Goal: Task Accomplishment & Management: Manage account settings

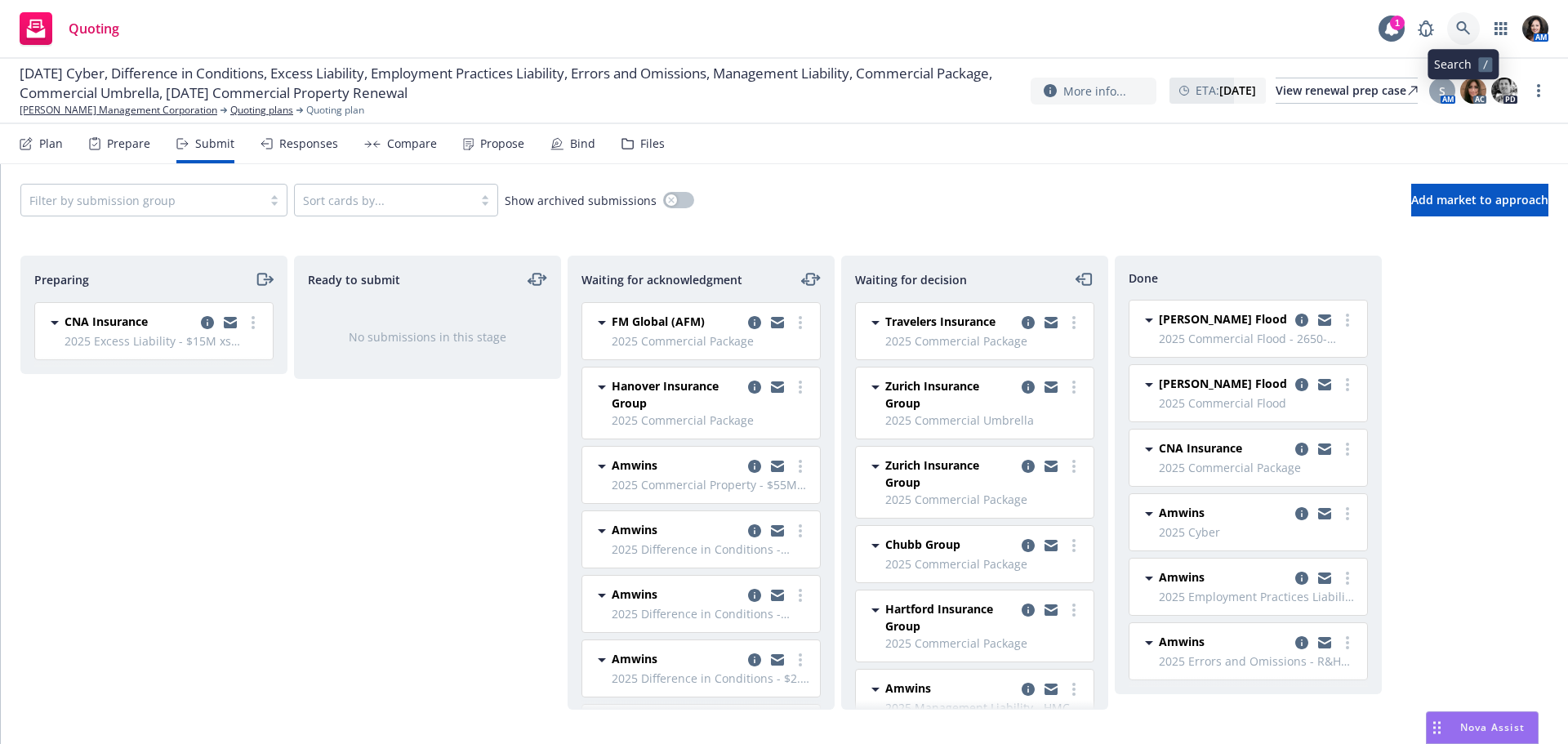
click at [1459, 31] on icon at bounding box center [1464, 29] width 15 height 15
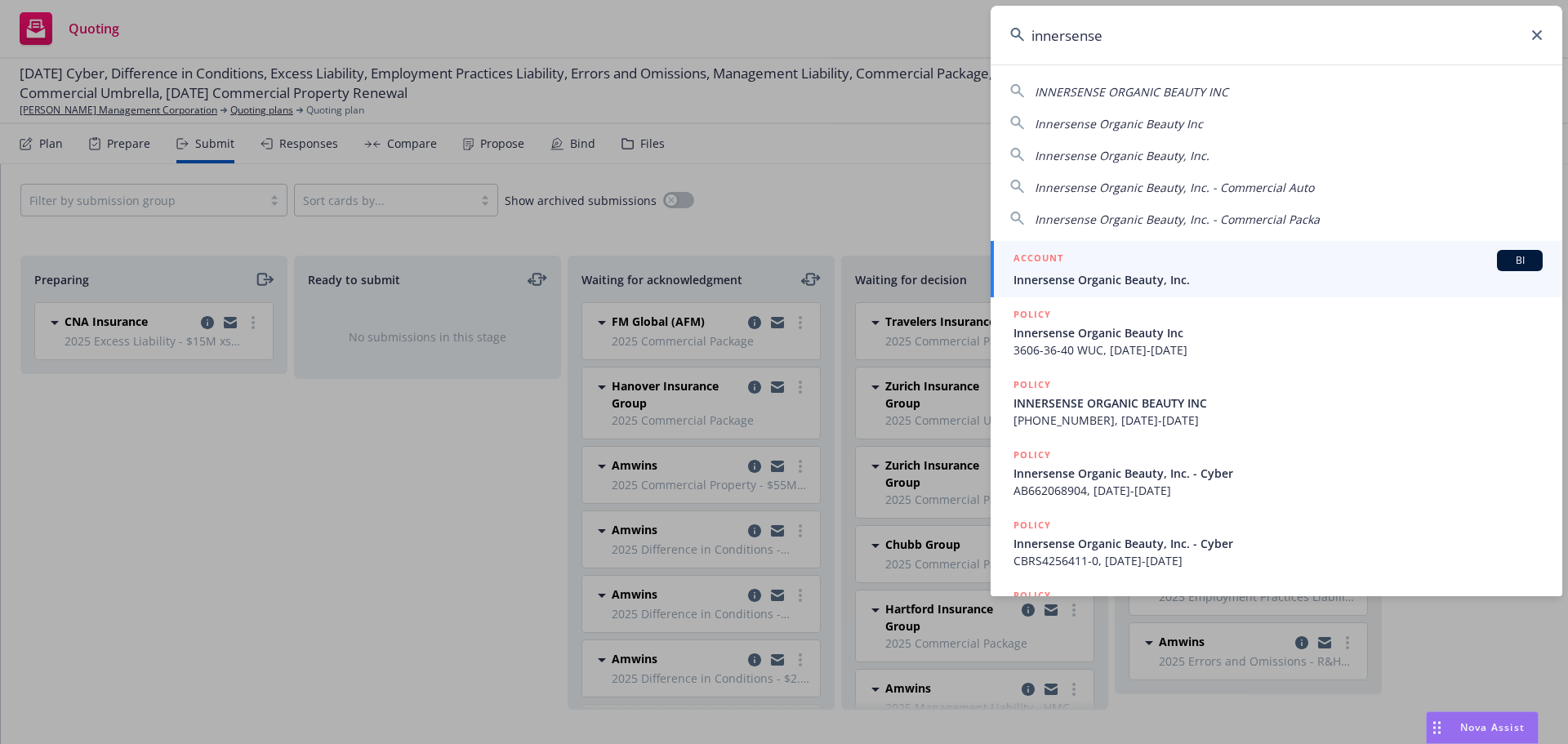
type input "innersense"
click at [1276, 240] on div "INNERSENSE ORGANIC BEAUTY INC Innersense Organic Beauty Inc Innersense Organic …" at bounding box center [1276, 330] width 571 height 532
click at [1272, 258] on div "ACCOUNT BI" at bounding box center [1278, 260] width 529 height 22
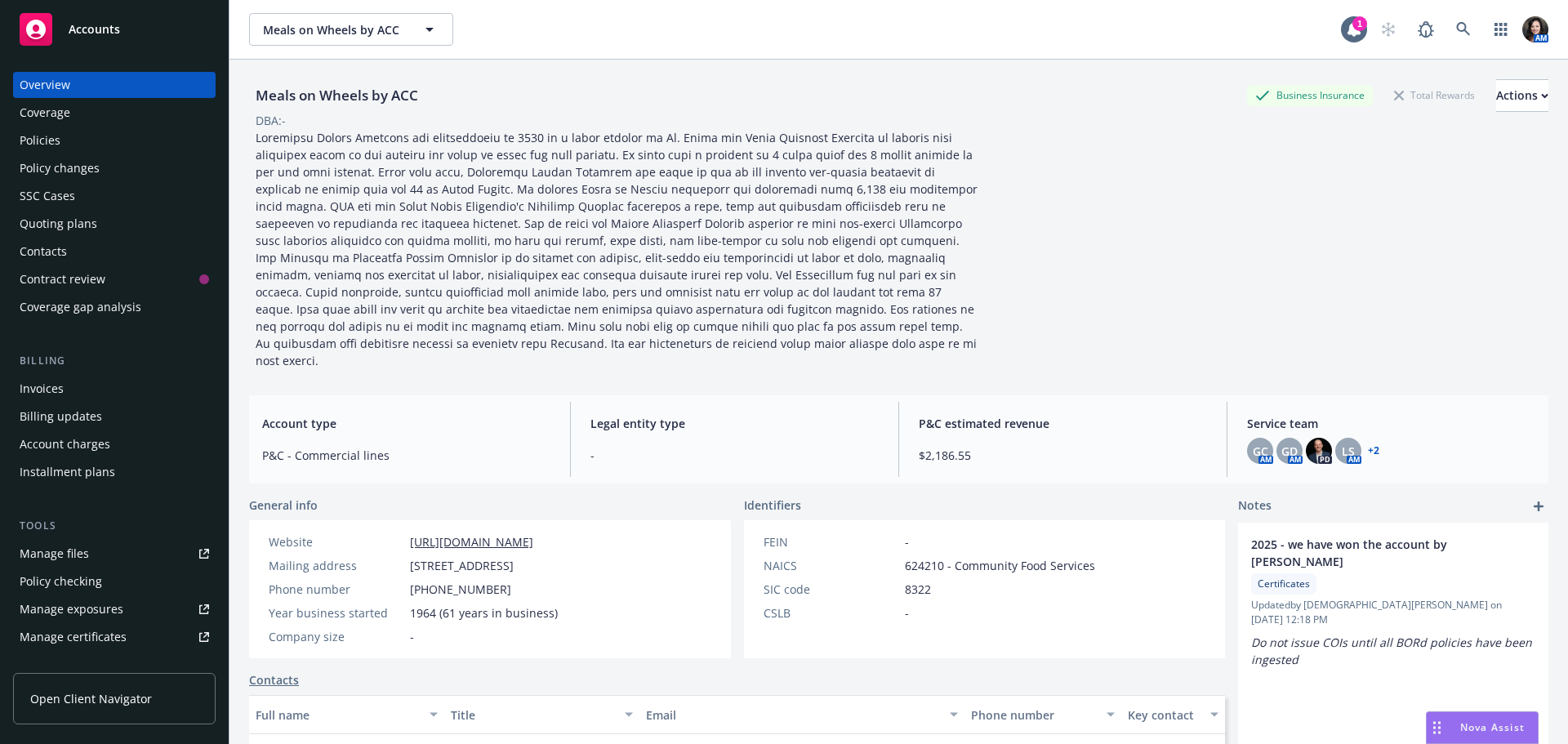
scroll to position [348, 0]
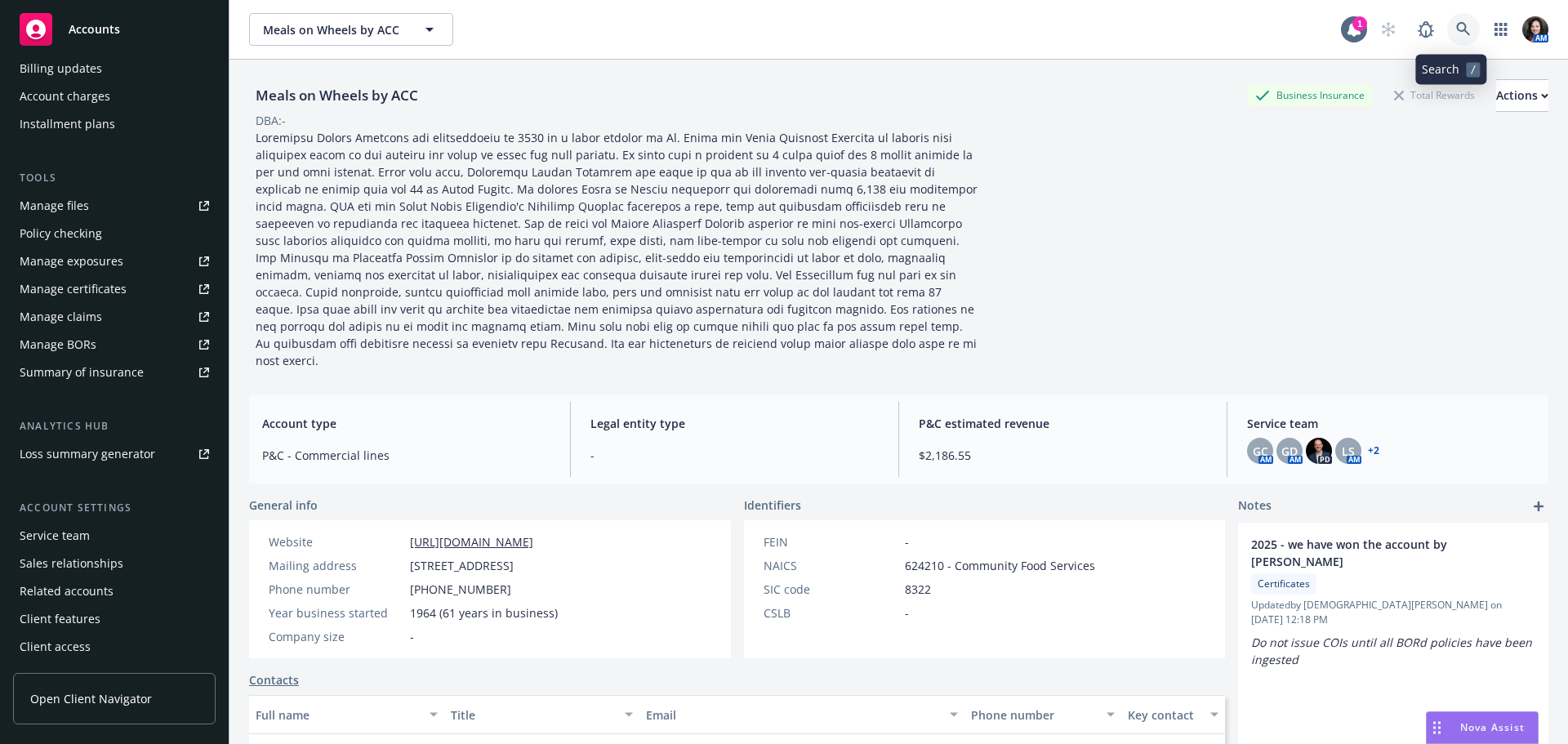
click at [1452, 38] on link at bounding box center [1463, 29] width 33 height 33
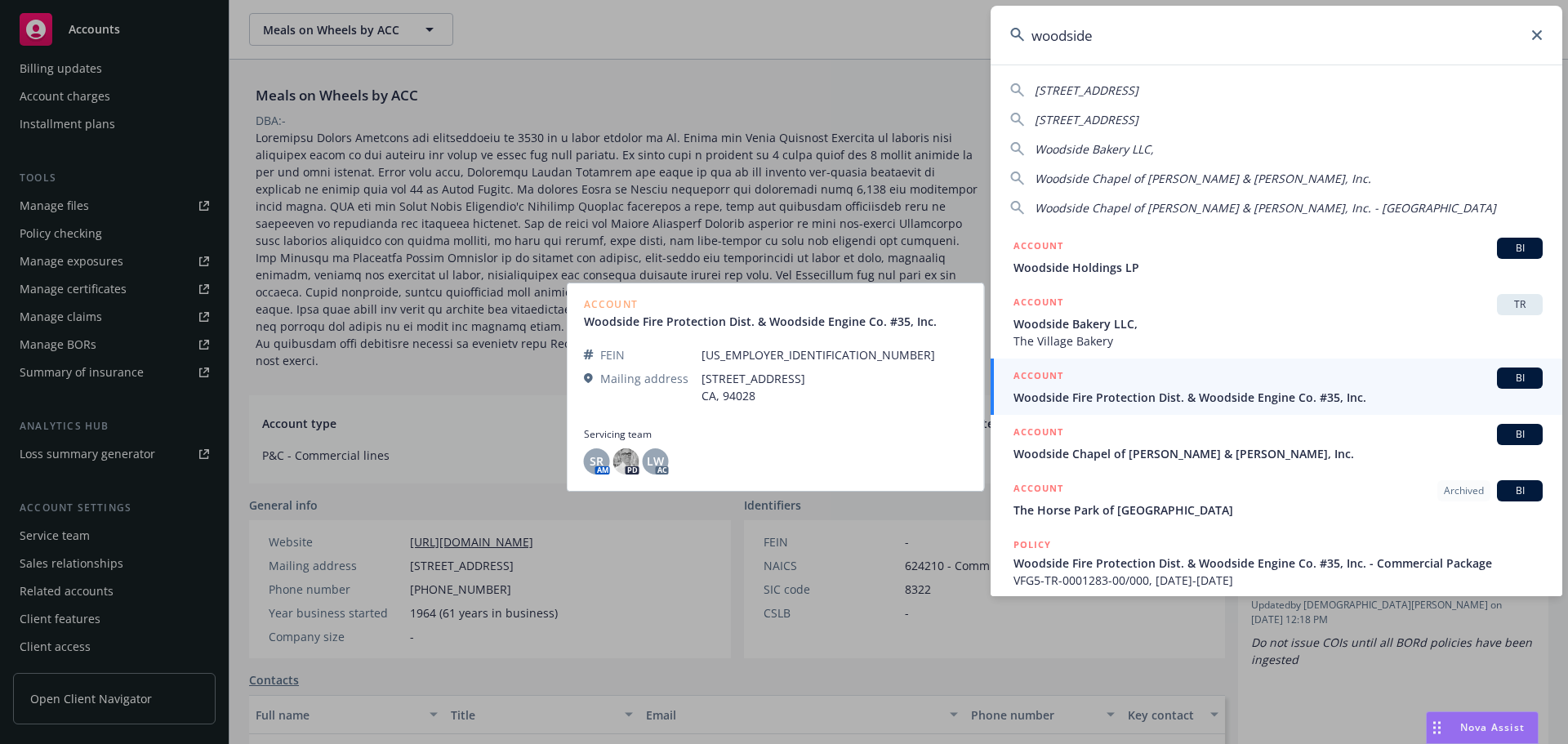
type input "woodside"
click at [1171, 394] on span "Woodside Fire Protection Dist. & Woodside Engine Co. #35, Inc." at bounding box center [1278, 397] width 529 height 17
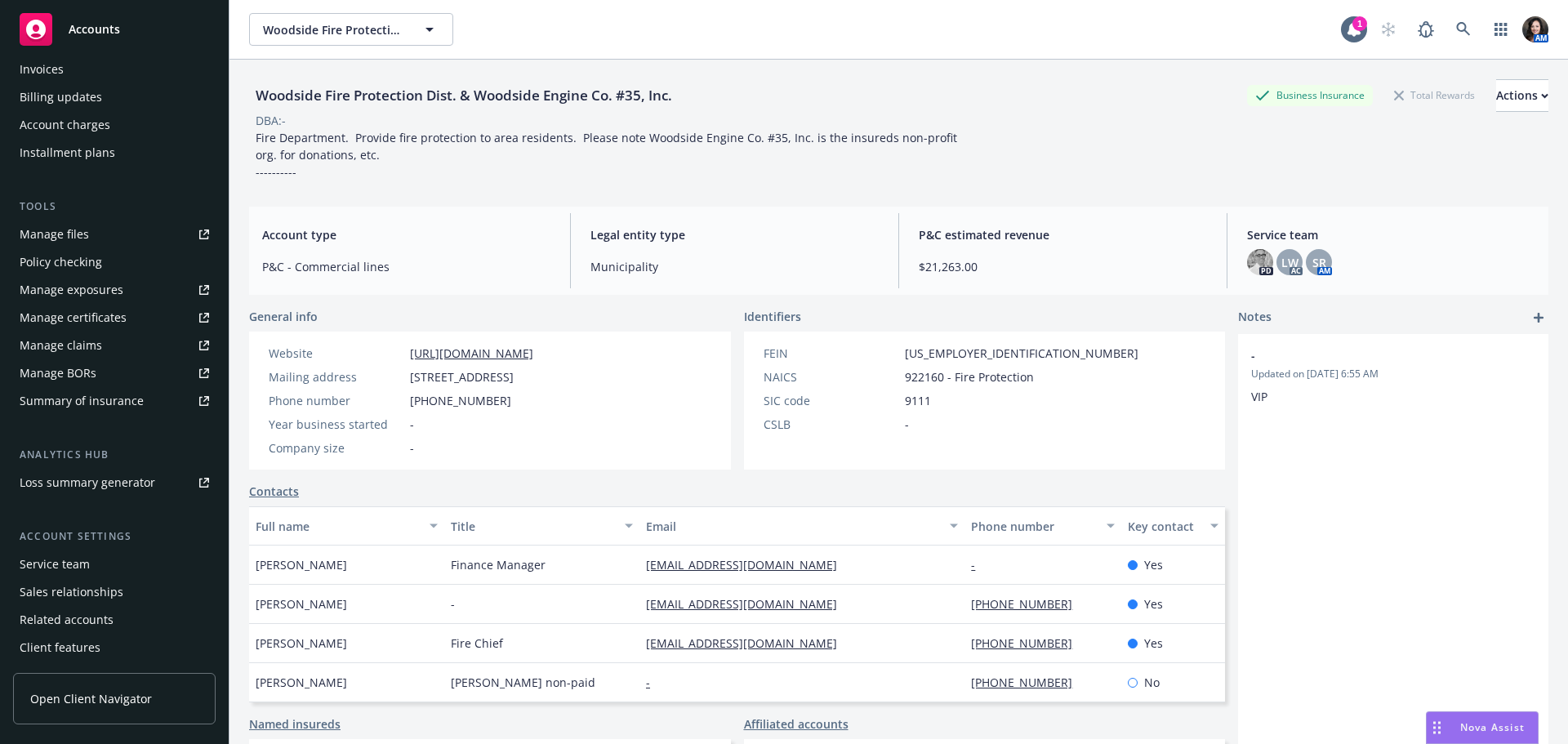
scroll to position [348, 0]
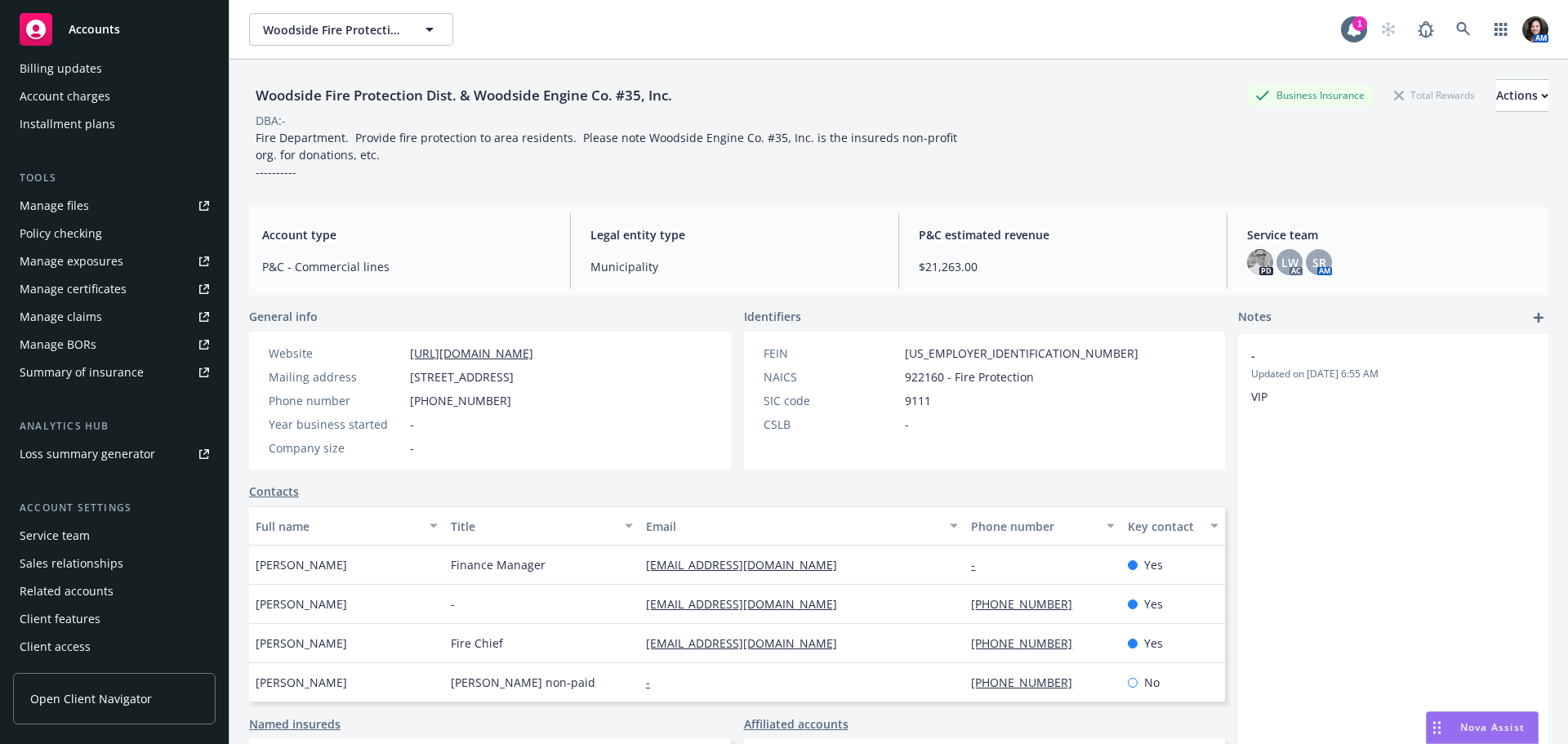
click at [77, 208] on div "Manage files" at bounding box center [54, 205] width 69 height 26
click at [73, 260] on div "Manage exposures" at bounding box center [71, 262] width 104 height 26
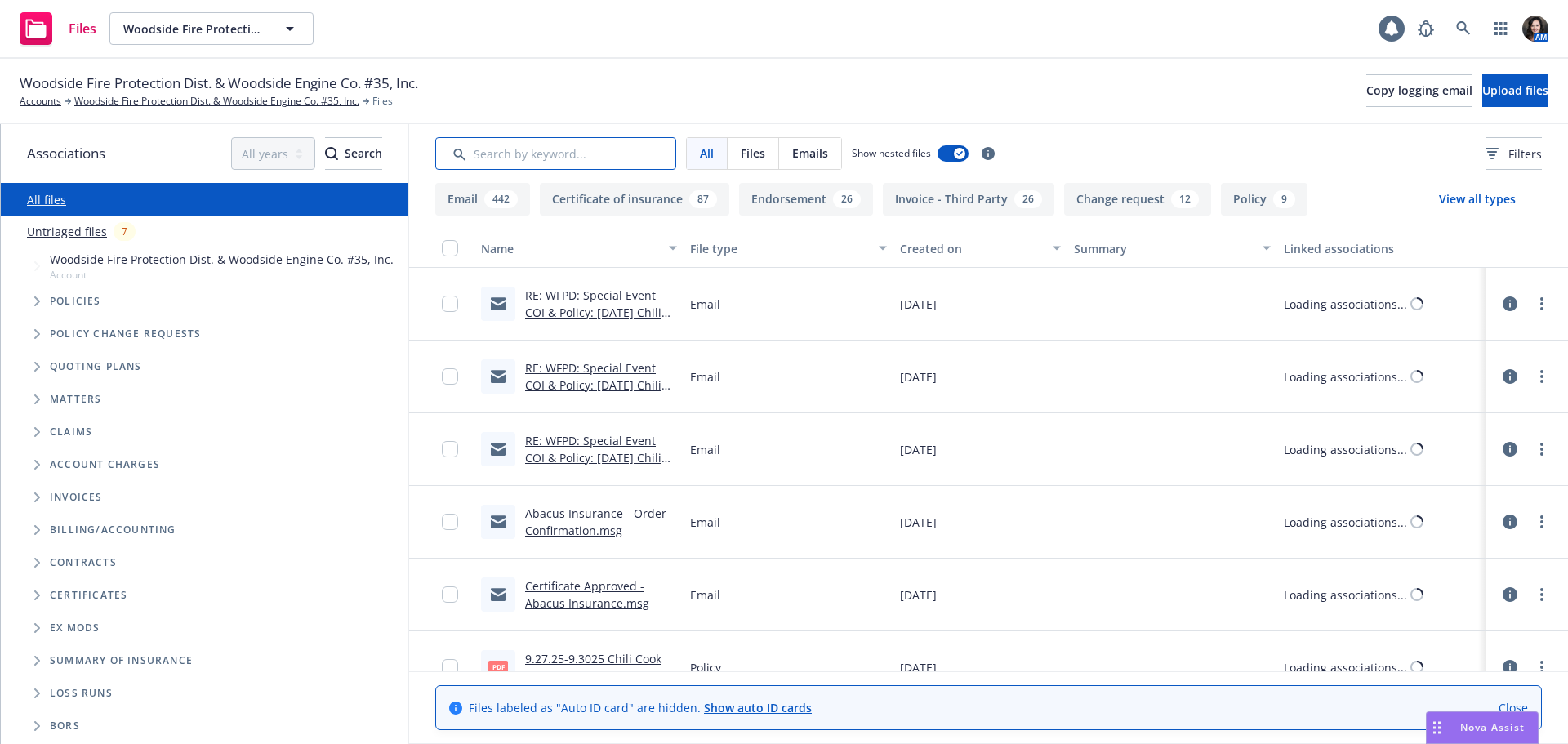
click at [579, 160] on input "Search by keyword..." at bounding box center [556, 153] width 241 height 33
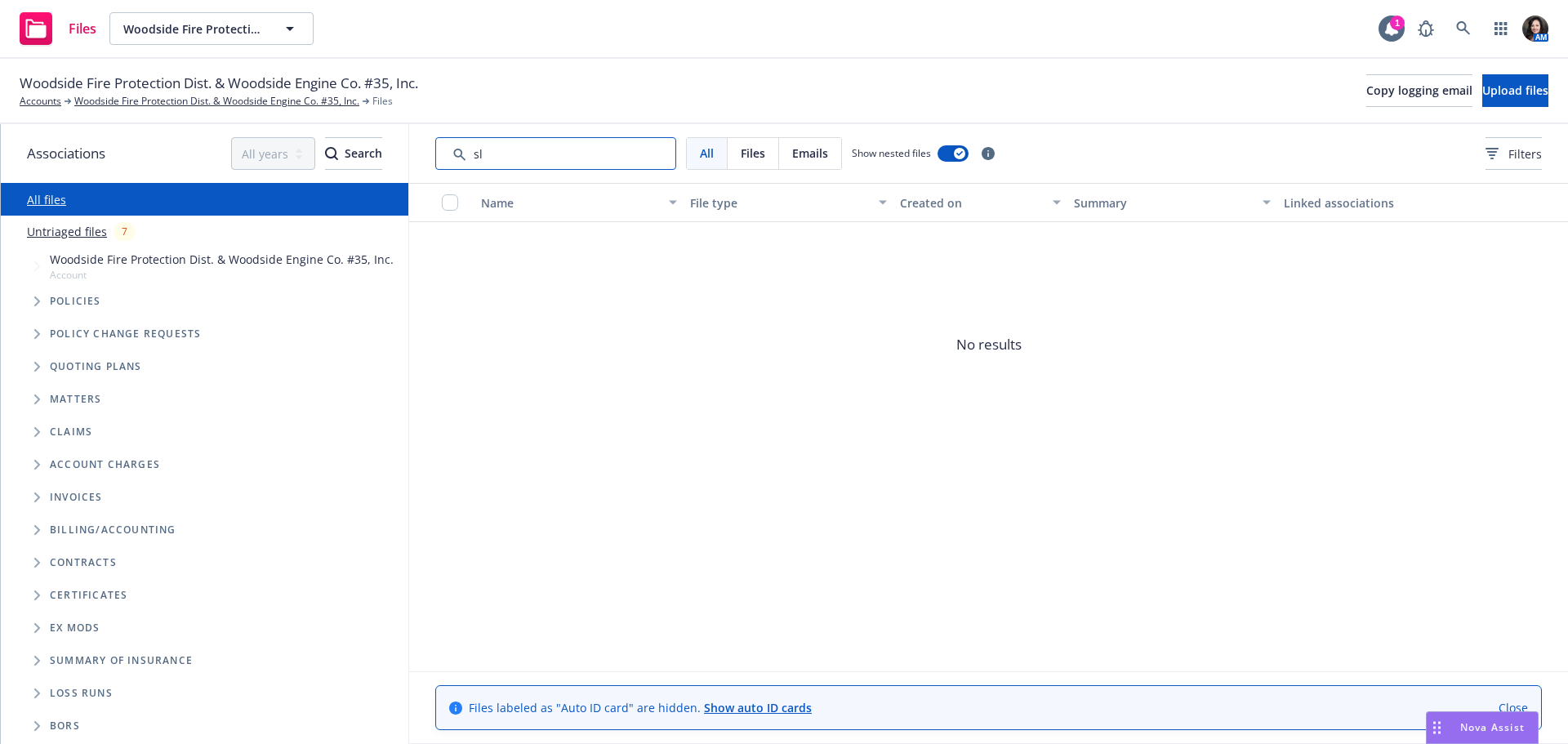
type input "s"
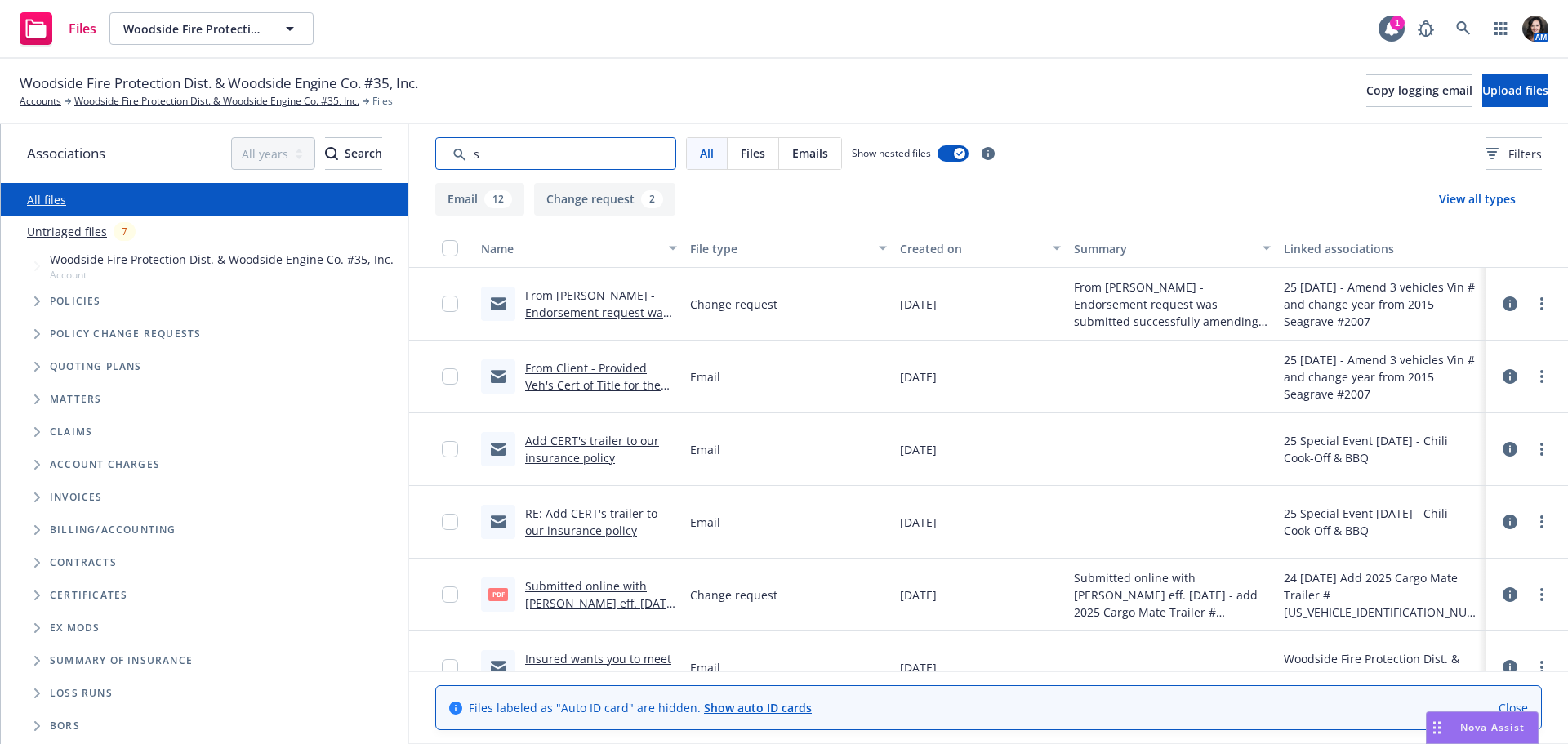
drag, startPoint x: 497, startPoint y: 159, endPoint x: 459, endPoint y: 160, distance: 38.0
click at [459, 160] on input "Search by keyword..." at bounding box center [556, 153] width 241 height 33
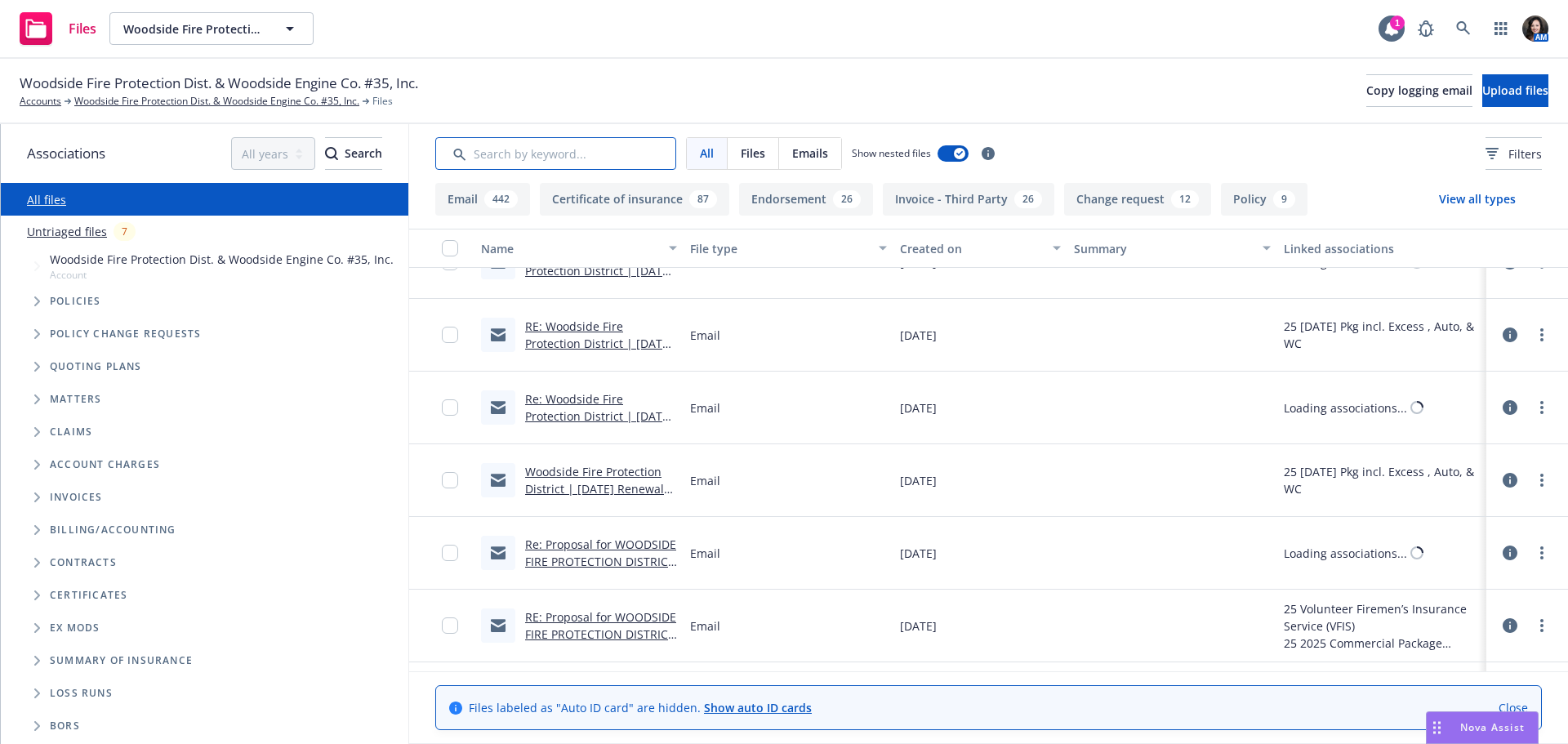
scroll to position [10043, 0]
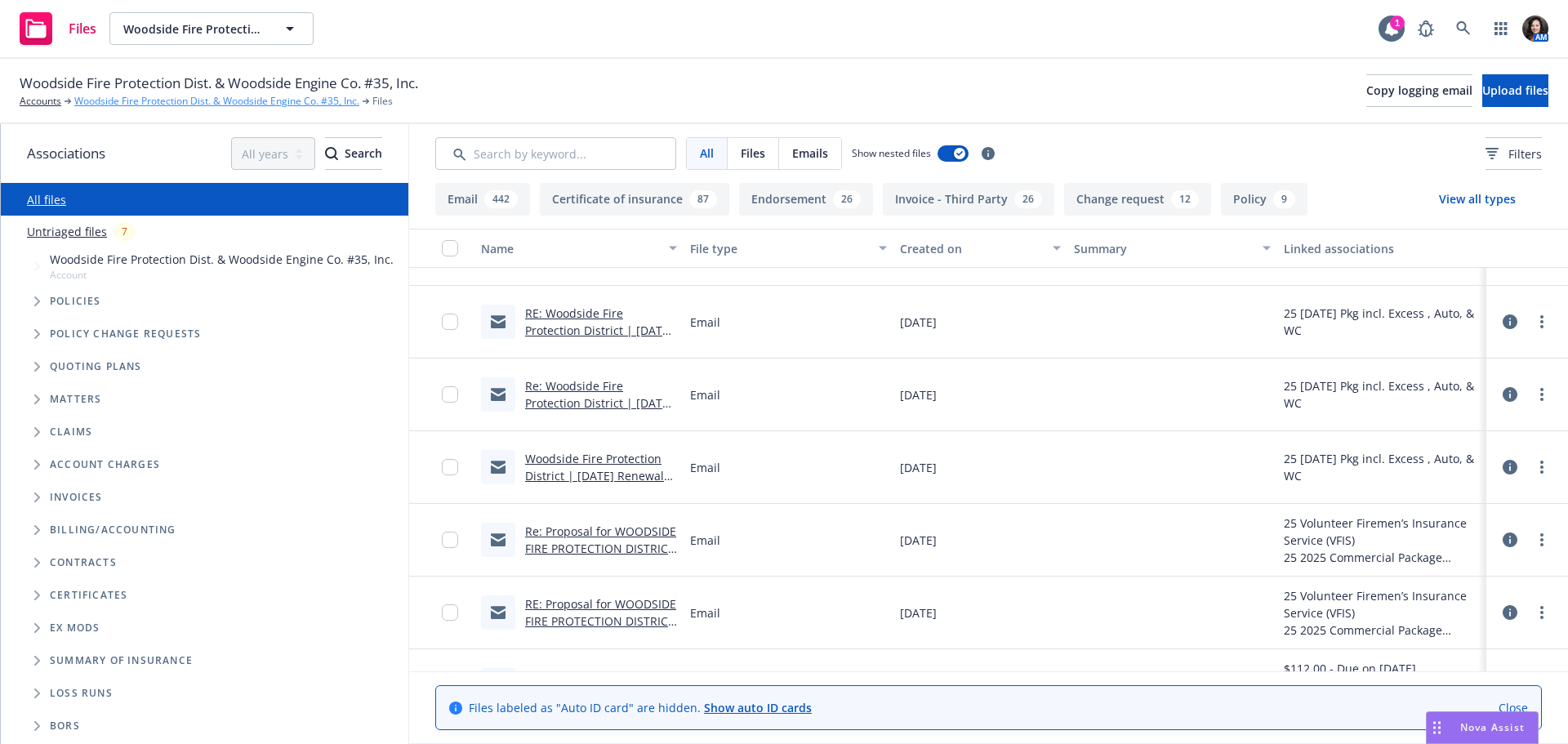
click at [248, 96] on link "Woodside Fire Protection Dist. & Woodside Engine Co. #35, Inc." at bounding box center [217, 101] width 285 height 15
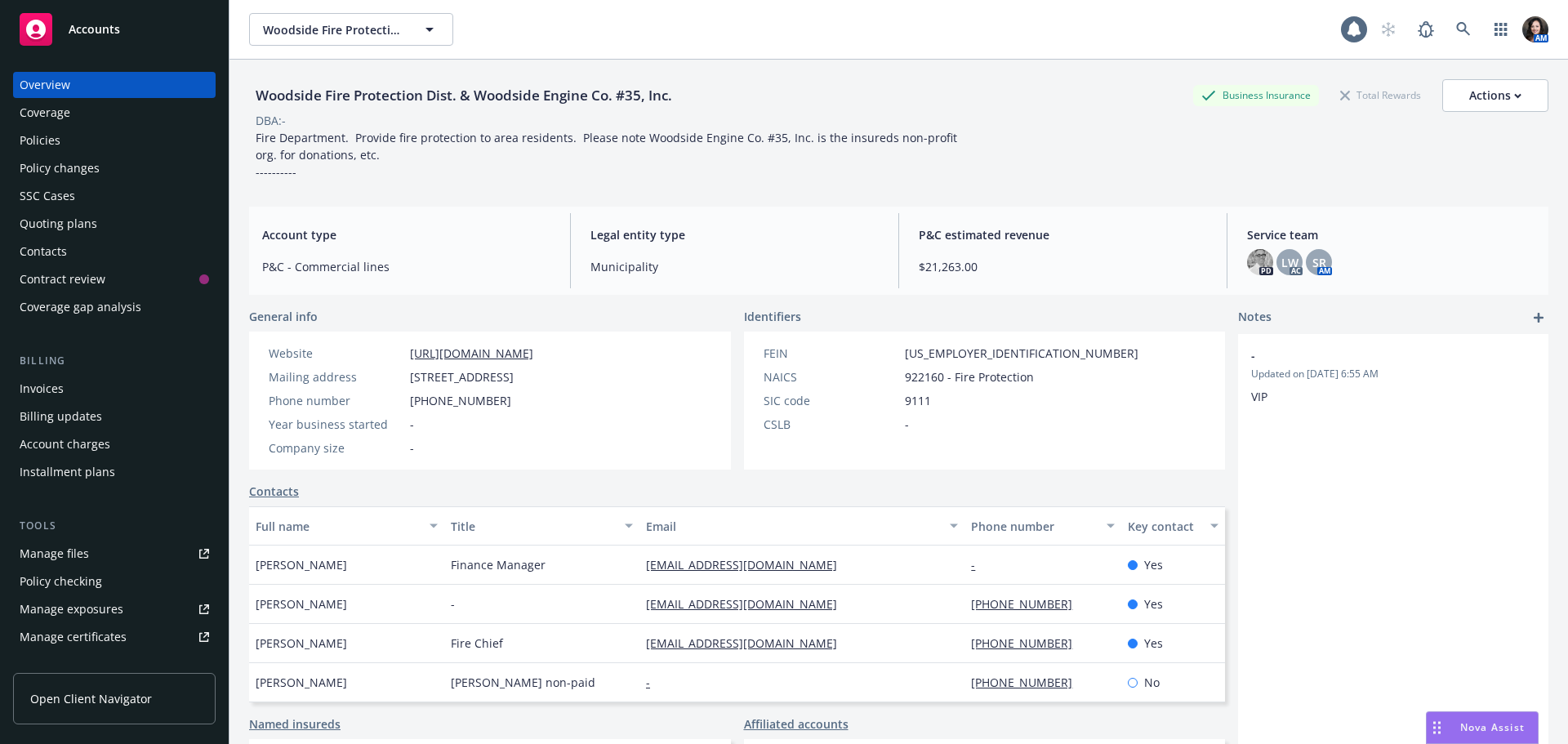
click at [68, 142] on div "Policies" at bounding box center [114, 141] width 190 height 26
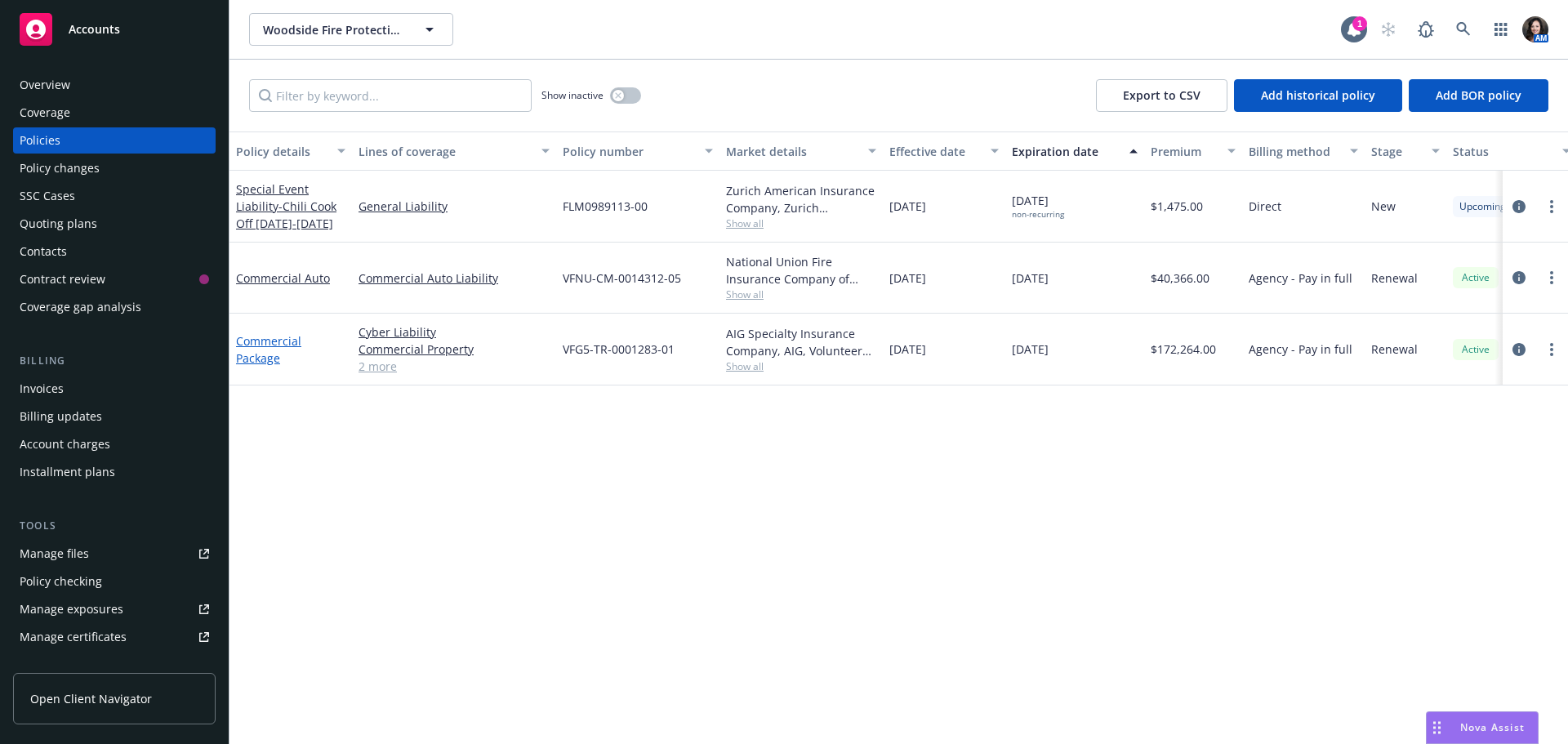
click at [256, 352] on link "Commercial Package" at bounding box center [268, 349] width 66 height 33
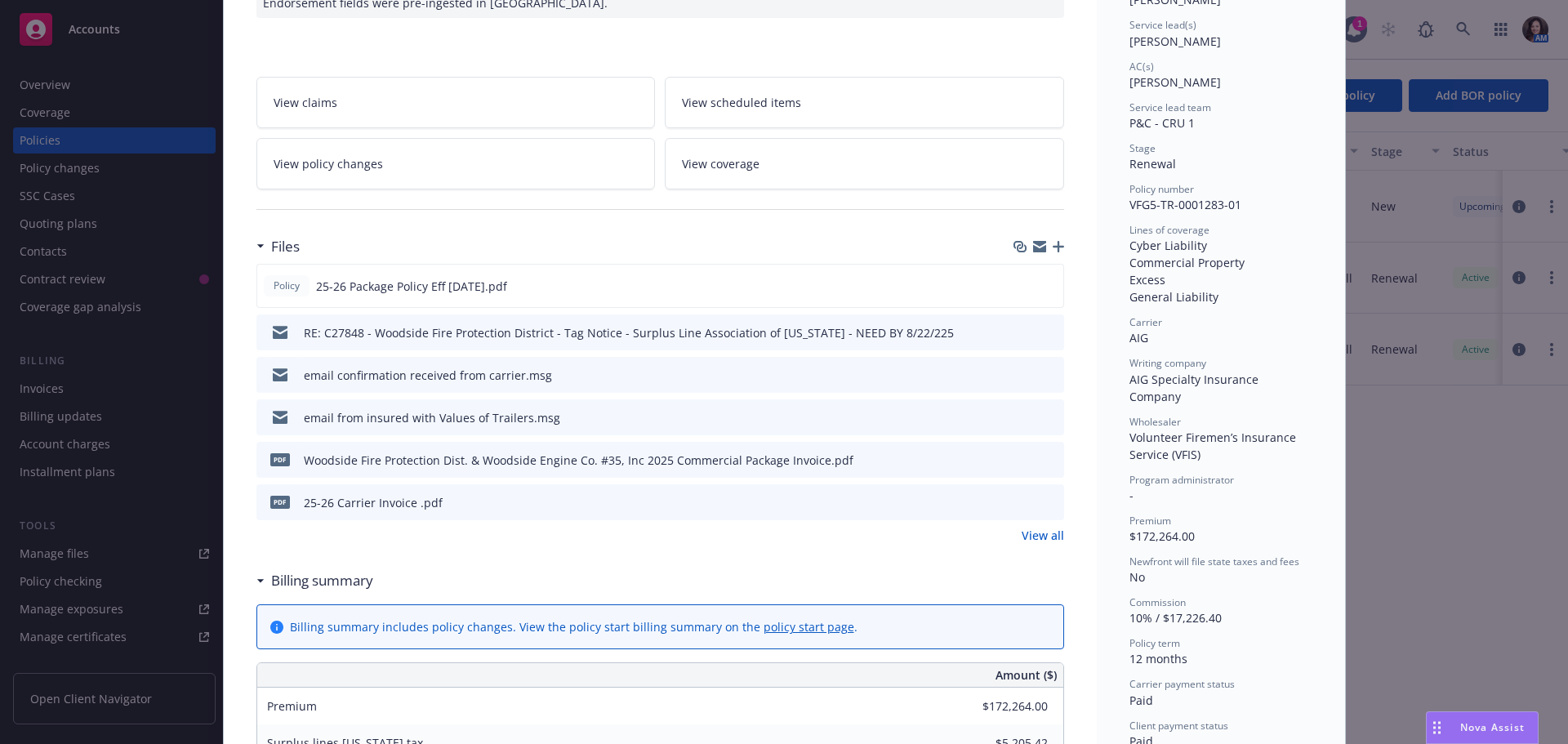
scroll to position [245, 0]
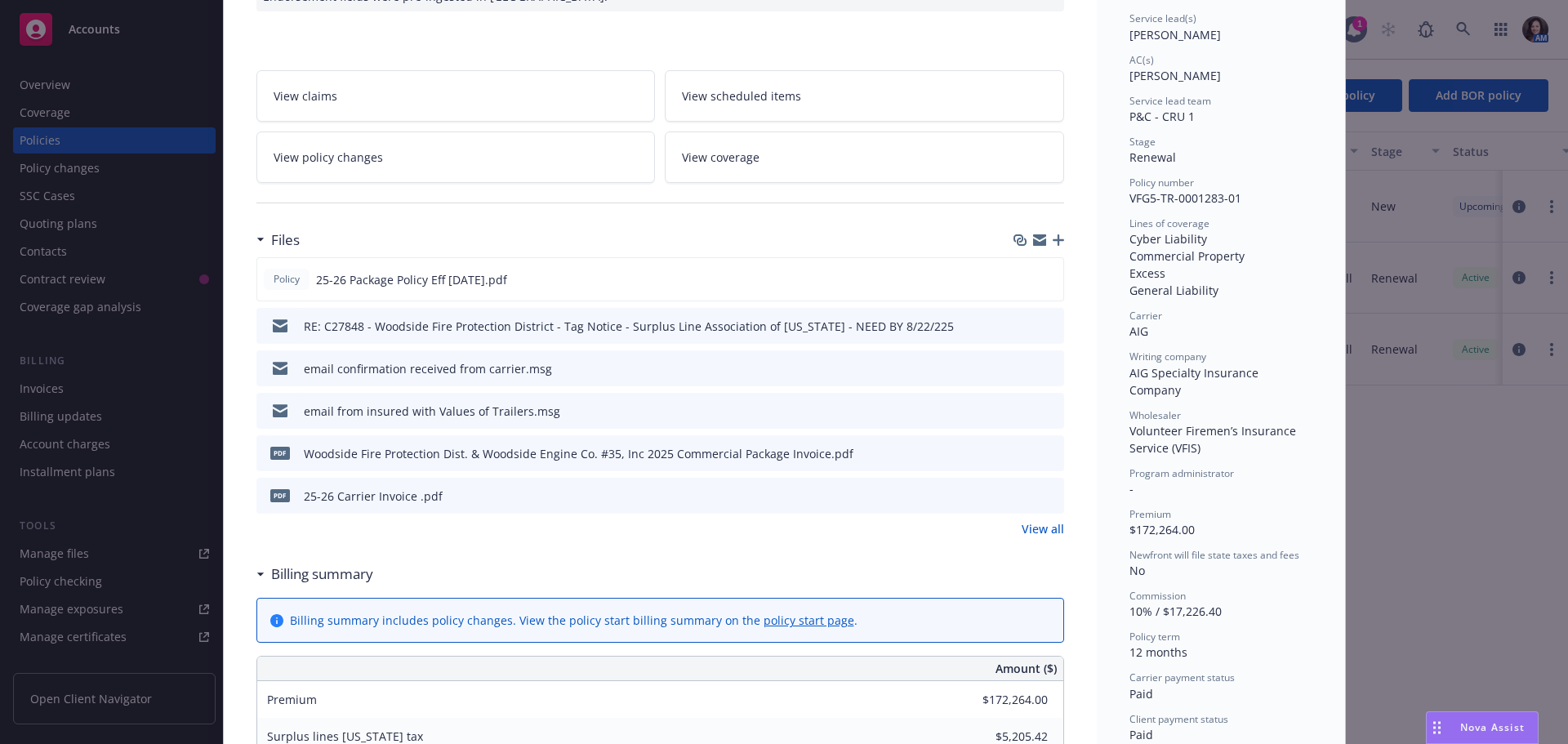
click at [1044, 529] on link "View all" at bounding box center [1043, 528] width 42 height 17
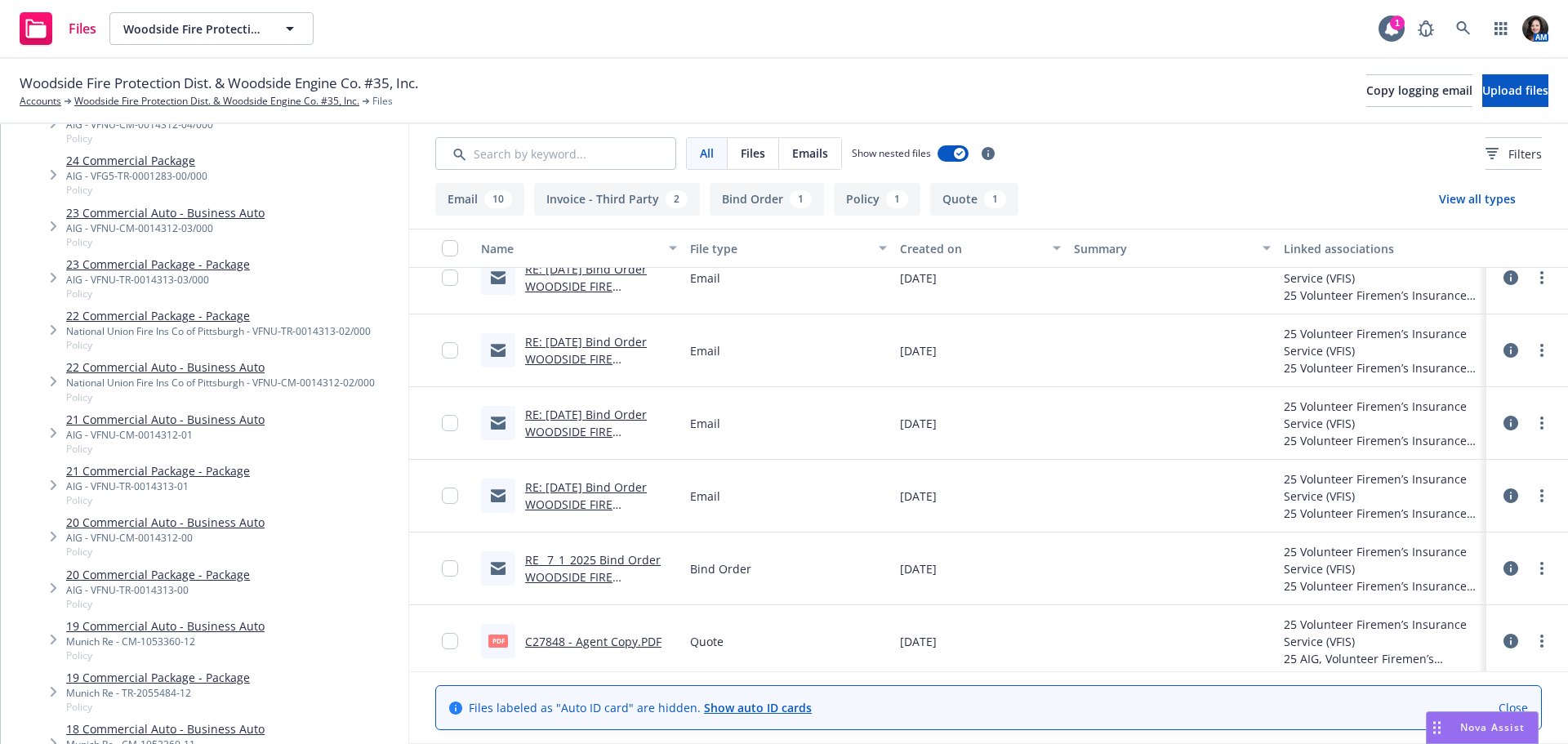
scroll to position [680, 0]
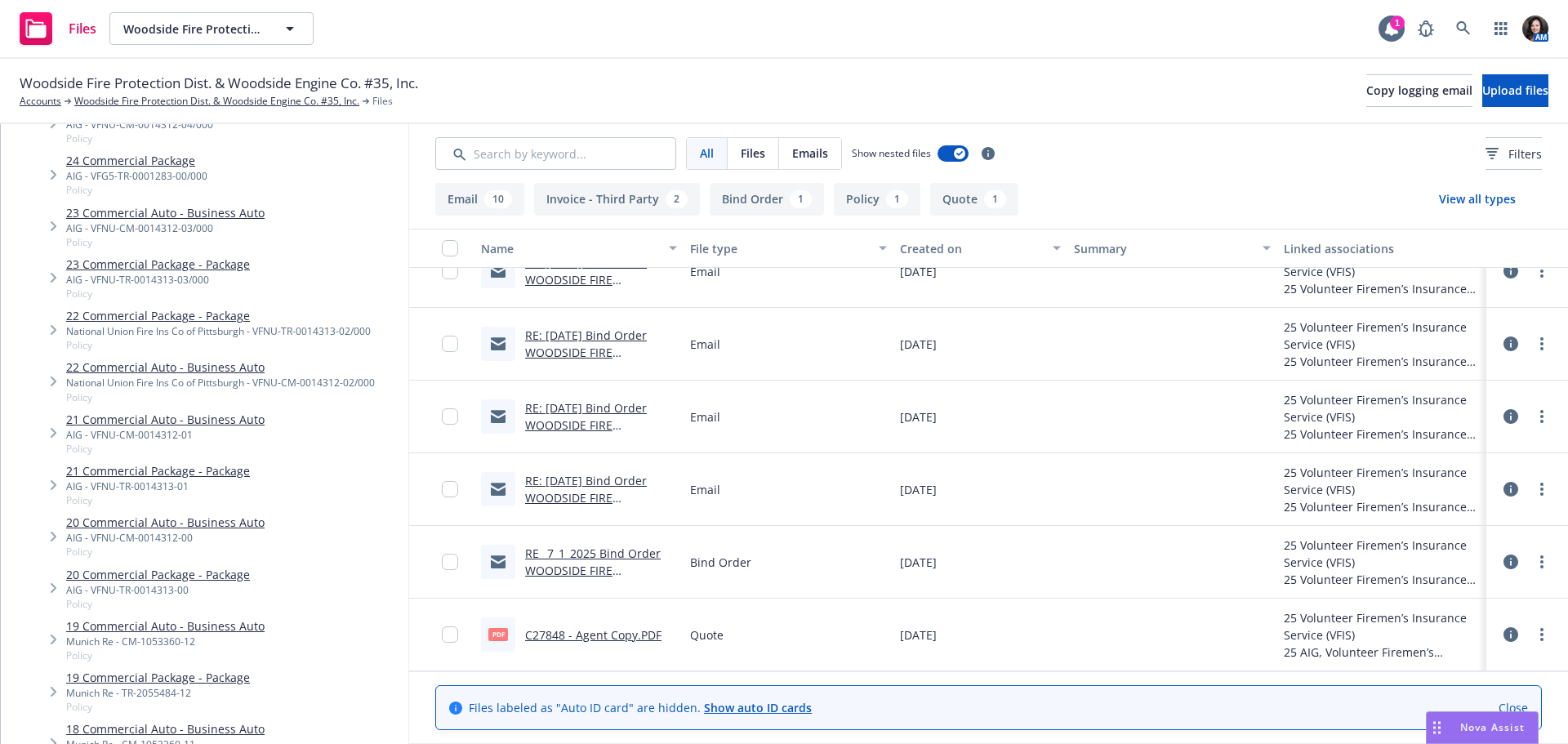
click at [533, 564] on link "RE_ 7_1_2025 Bind Order WOODSIDE FIRE PROTECTION DISTRICT ([GEOGRAPHIC_DATA]) C…" at bounding box center [593, 587] width 135 height 84
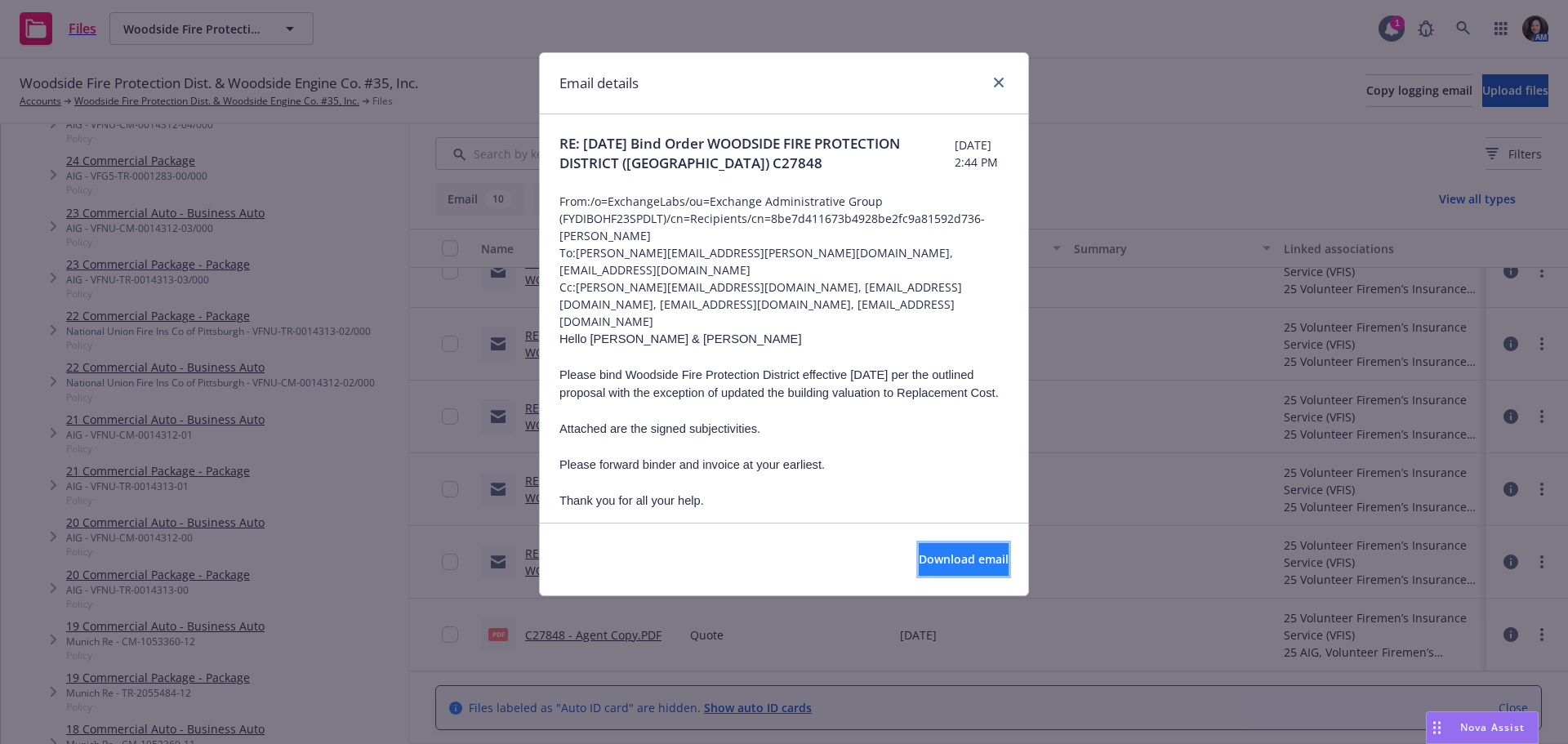
click at [919, 569] on button "Download email" at bounding box center [964, 559] width 90 height 33
click at [998, 72] on link "close" at bounding box center [998, 82] width 20 height 20
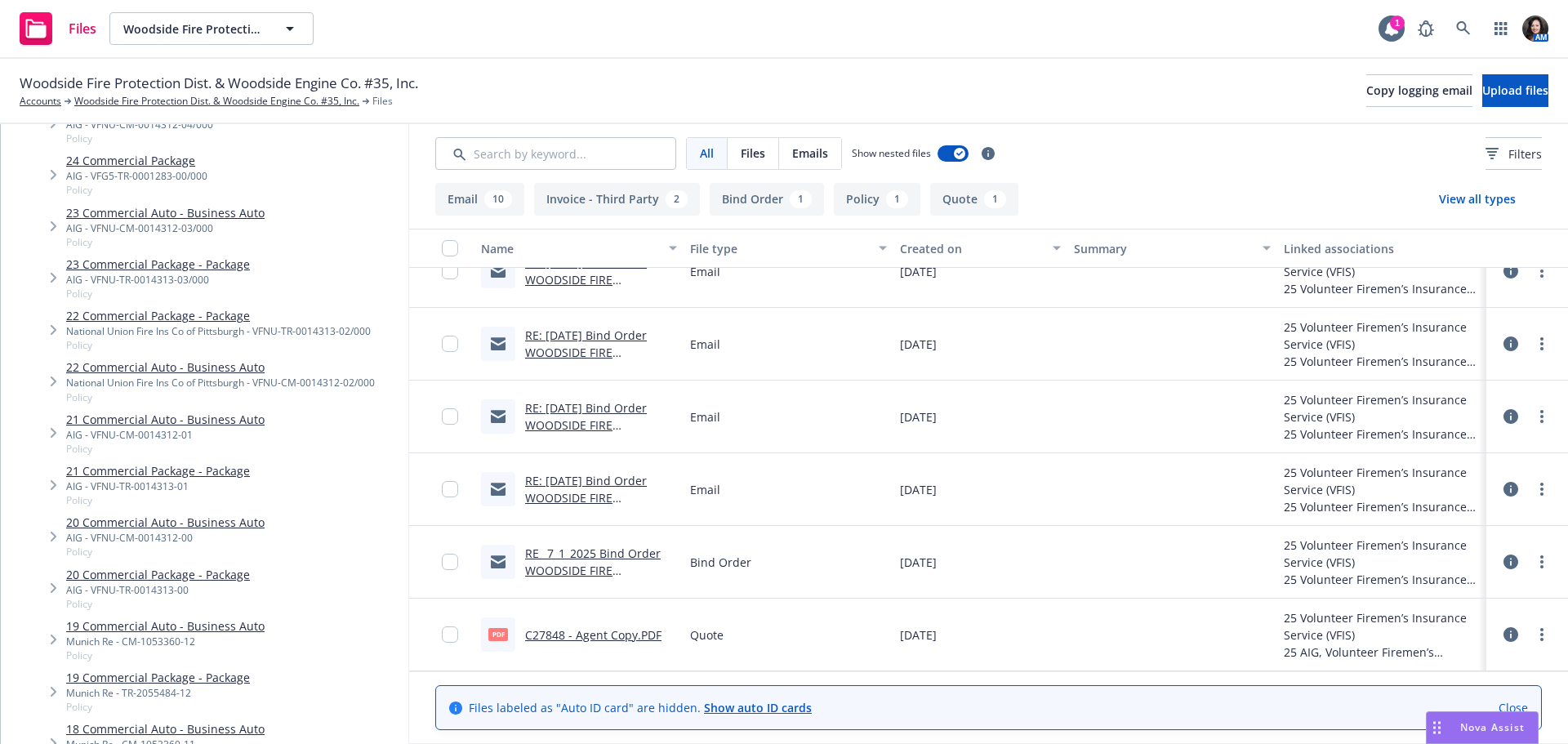
click at [562, 420] on link "RE: 7/1/2025 Bind Order WOODSIDE FIRE PROTECTION DISTRICT (CA) C27848 - Follow-…" at bounding box center [586, 450] width 123 height 101
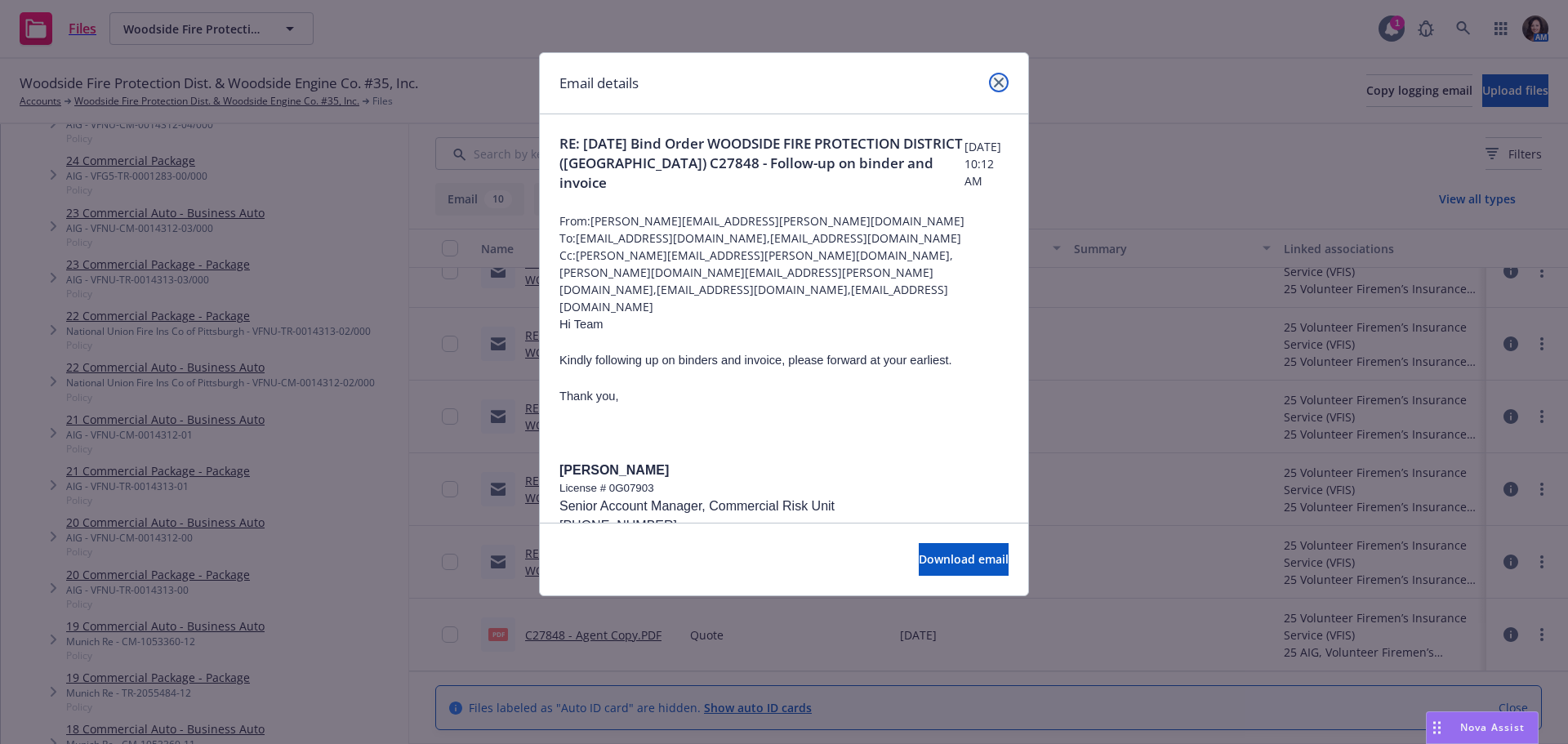
click at [997, 87] on link "close" at bounding box center [998, 82] width 20 height 20
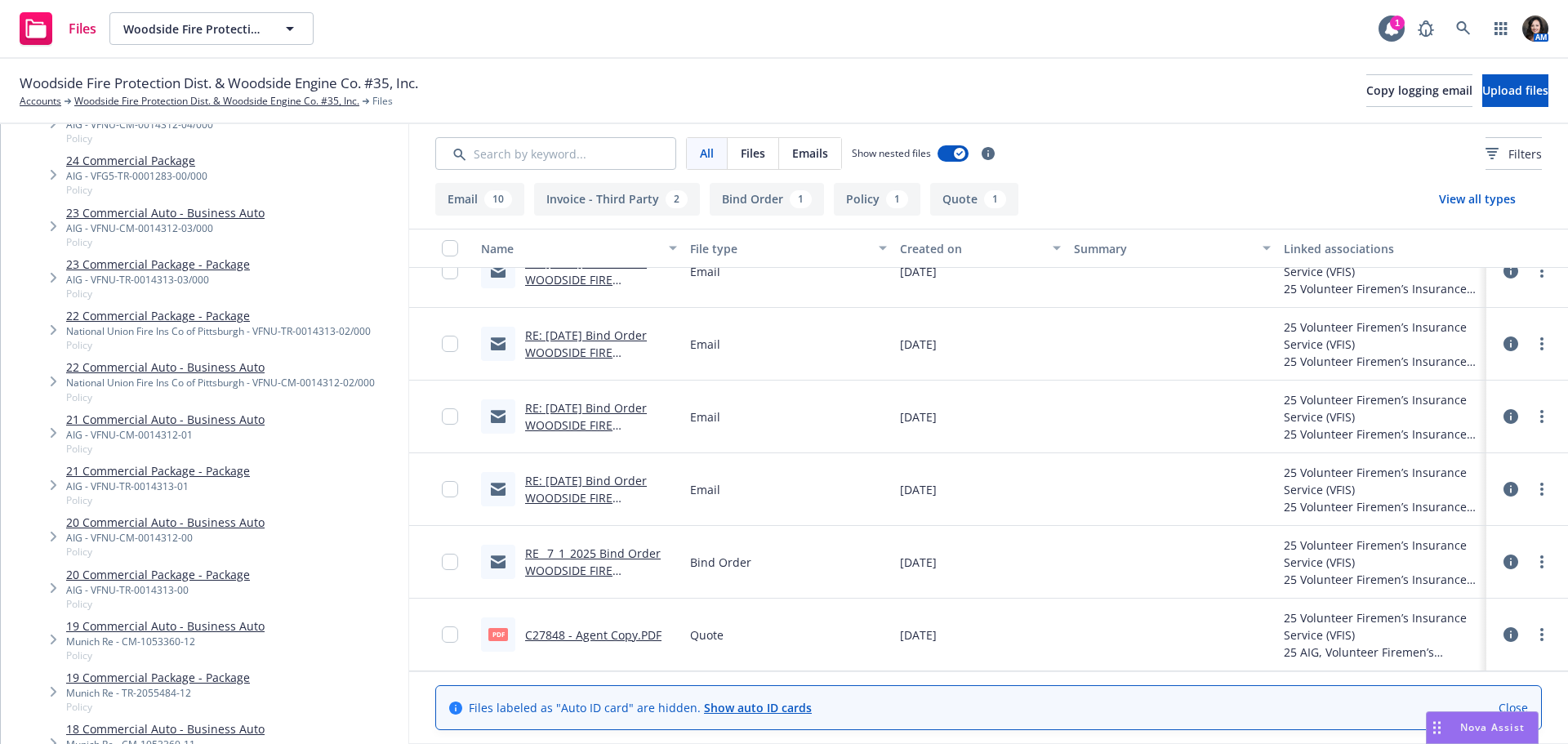
click at [585, 330] on link "RE: [DATE] Bind Order WOODSIDE FIRE PROTECTION DISTRICT ([GEOGRAPHIC_DATA]) C27…" at bounding box center [586, 378] width 123 height 101
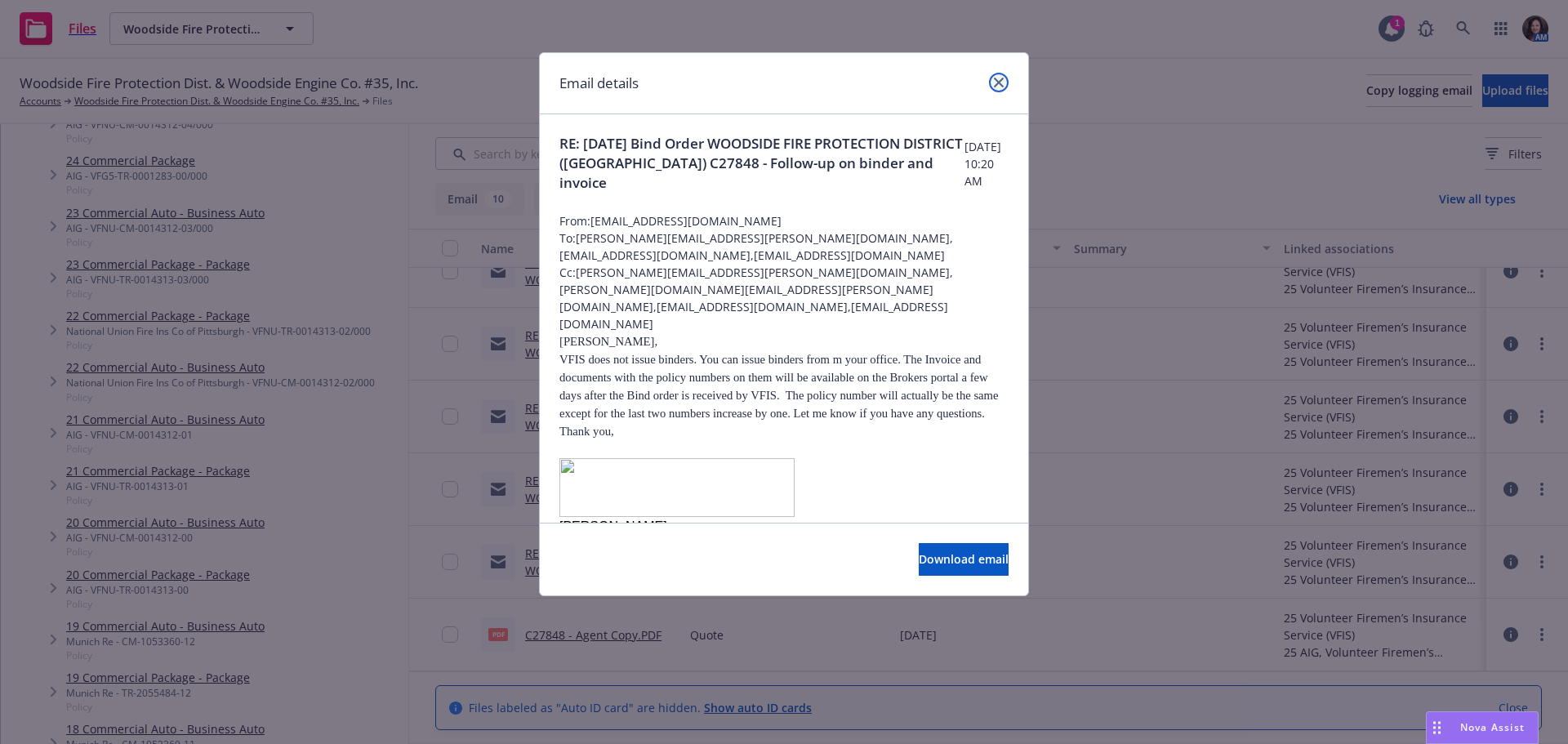
click at [997, 84] on icon "close" at bounding box center [998, 83] width 9 height 9
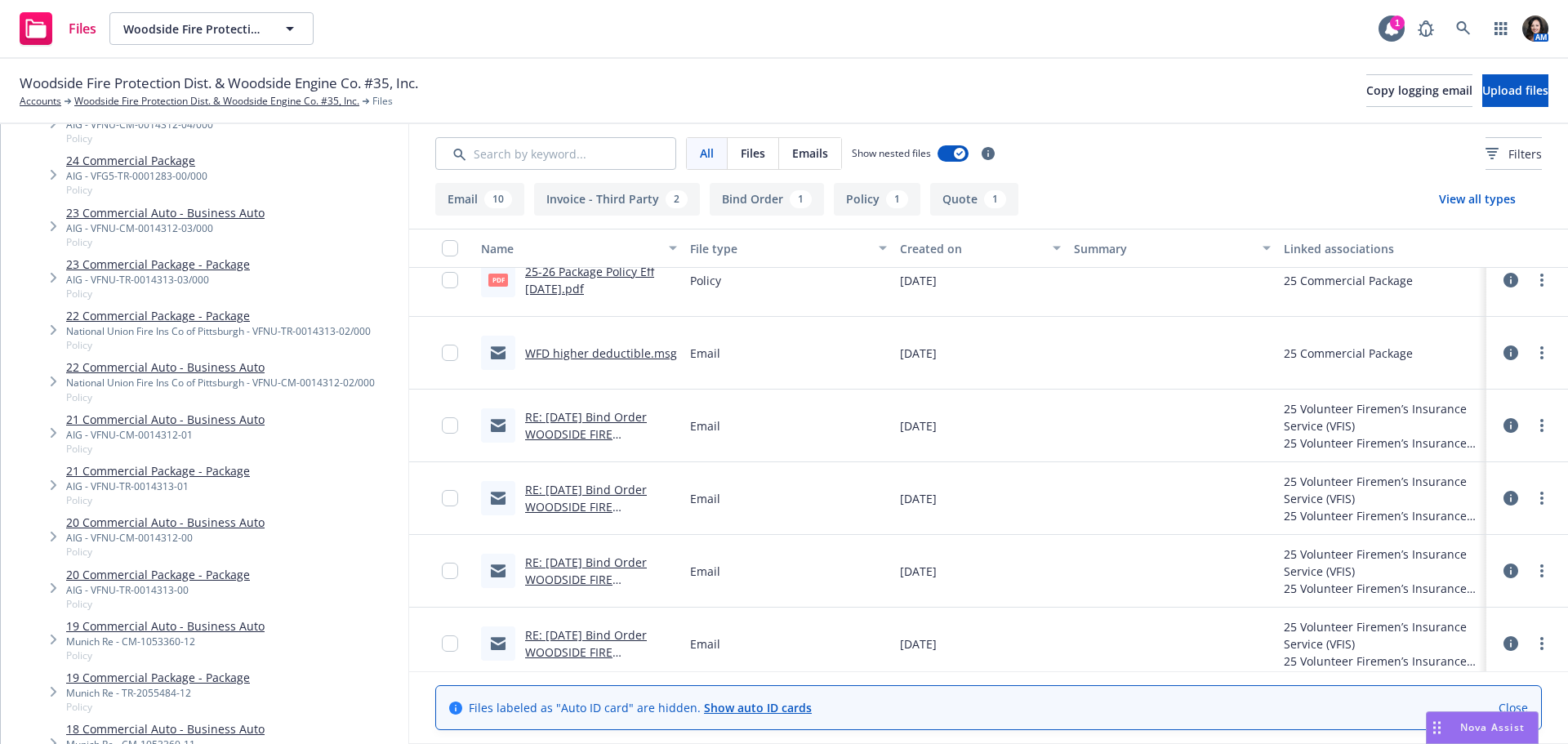
scroll to position [517, 0]
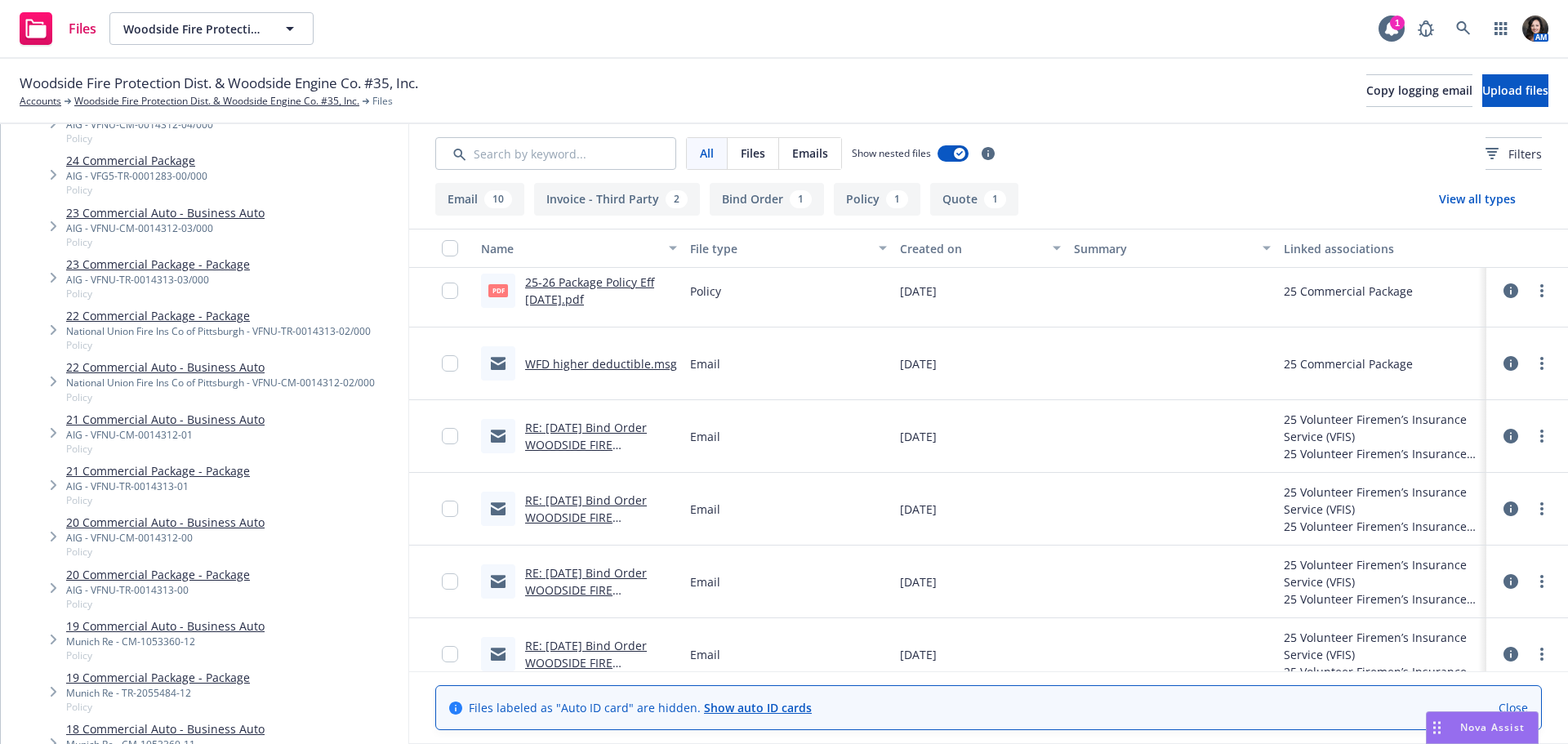
click at [581, 444] on link "RE: 7/1/2025 Bind Order WOODSIDE FIRE PROTECTION DISTRICT (CA) C27848" at bounding box center [586, 462] width 123 height 84
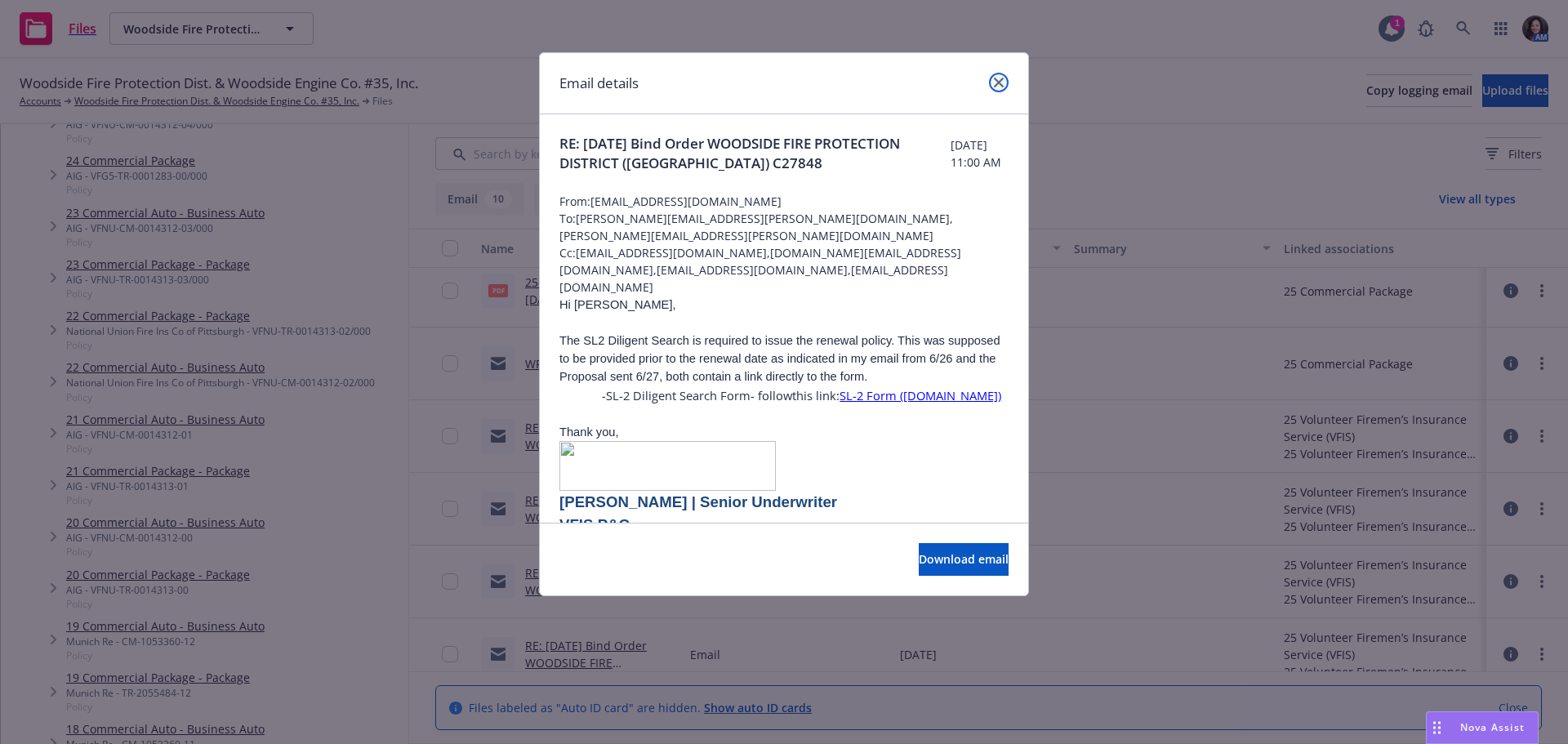
click at [997, 86] on icon "close" at bounding box center [998, 83] width 9 height 9
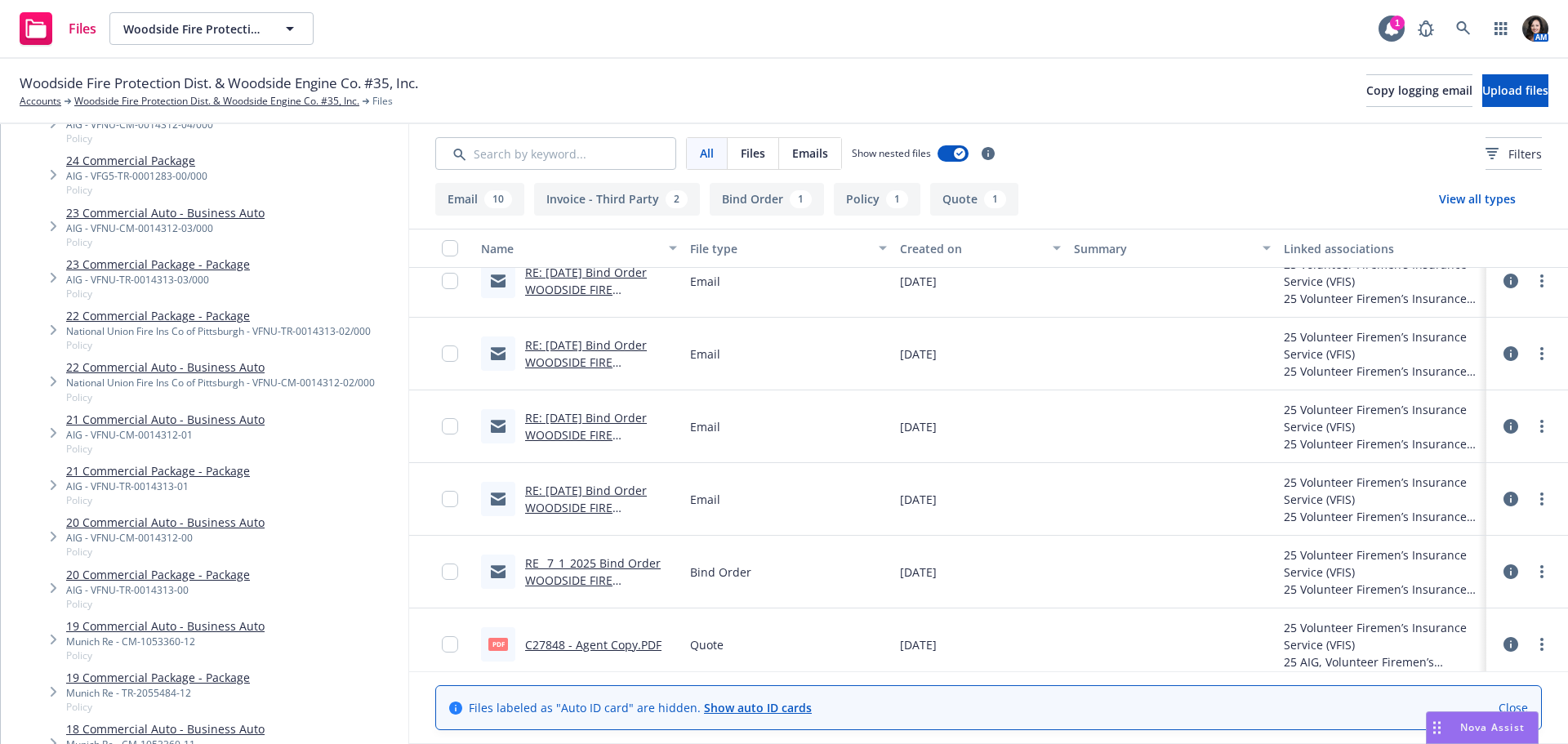
scroll to position [680, 0]
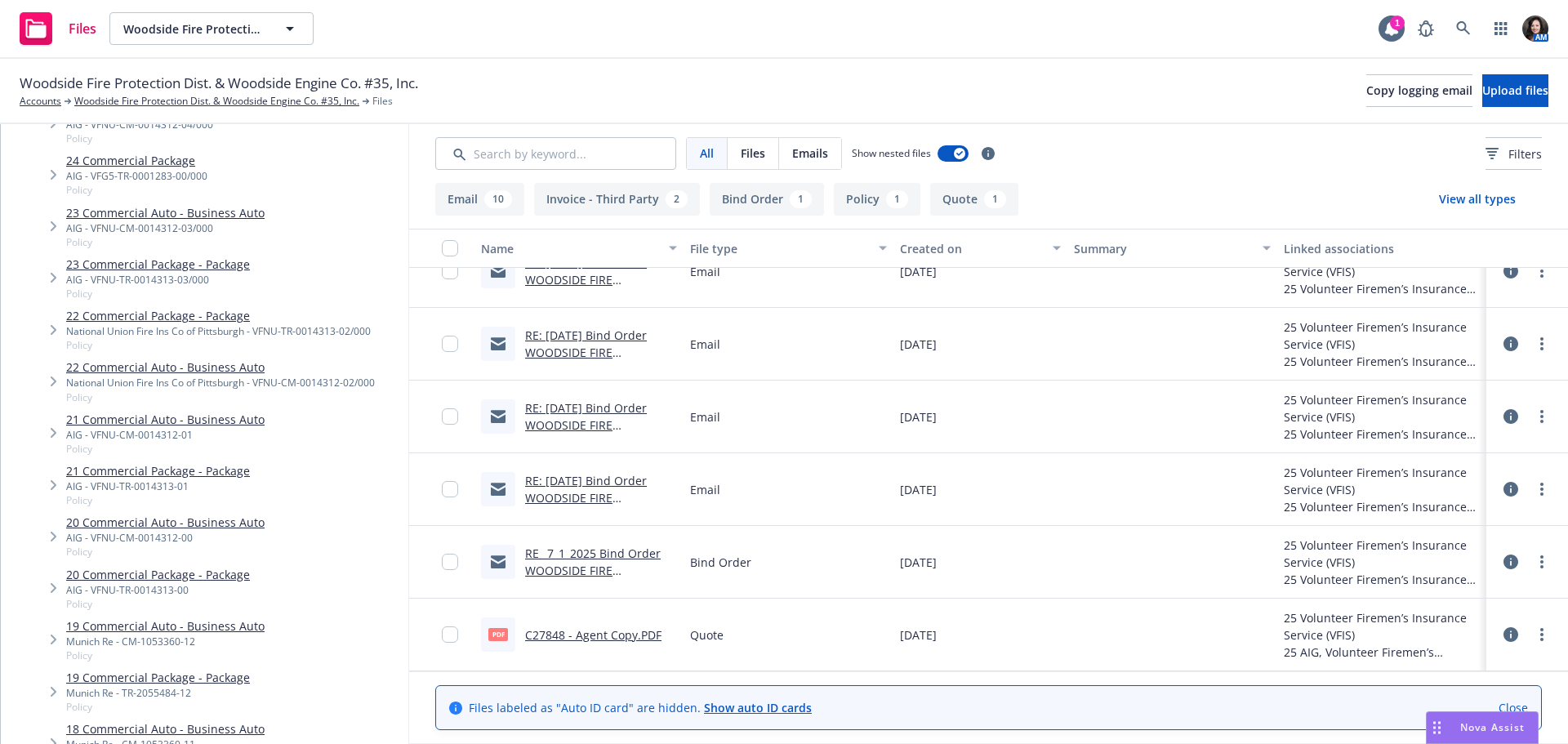
click at [579, 558] on link "RE_ 7_1_2025 Bind Order WOODSIDE FIRE PROTECTION DISTRICT (CA) C27848.msg" at bounding box center [593, 587] width 135 height 84
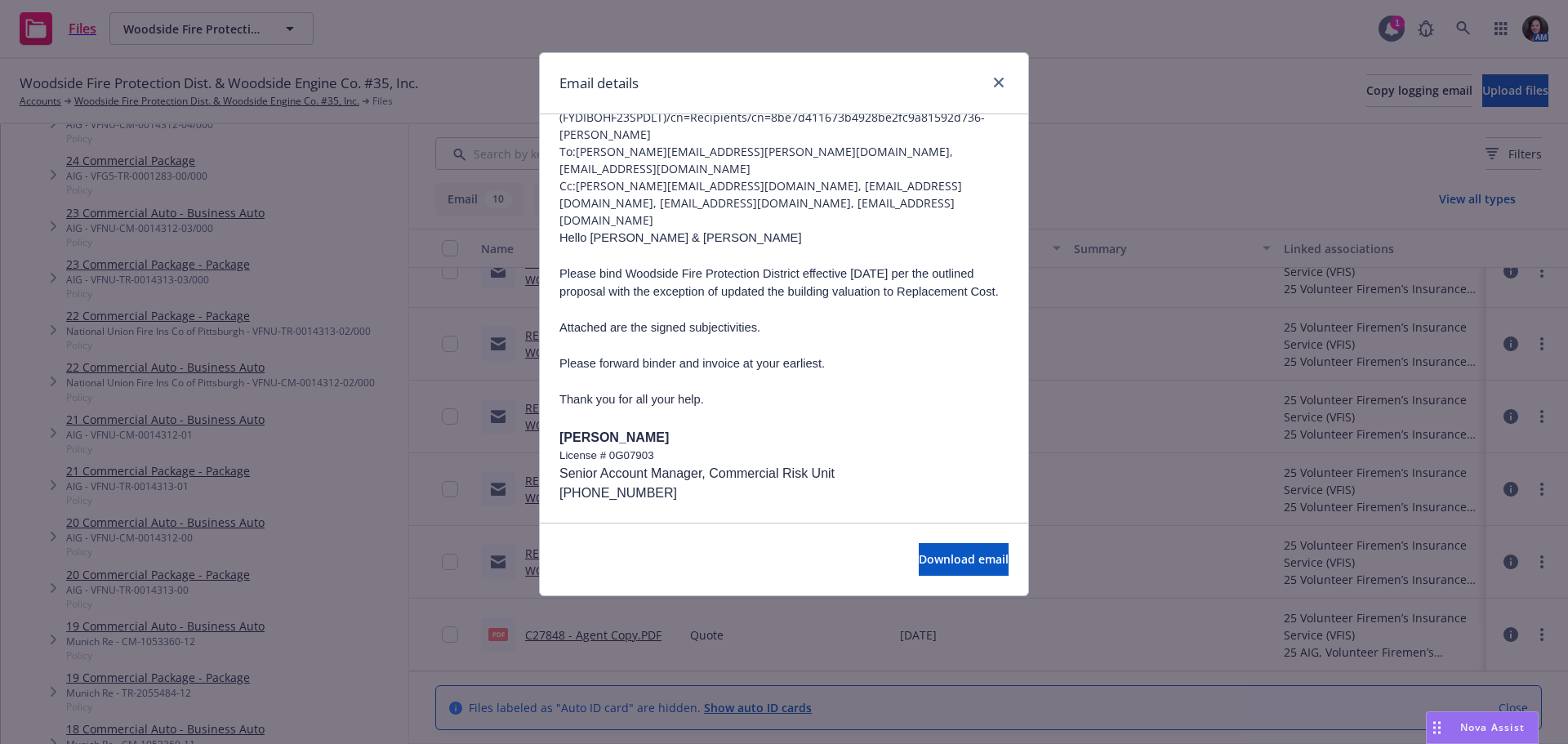
scroll to position [163, 0]
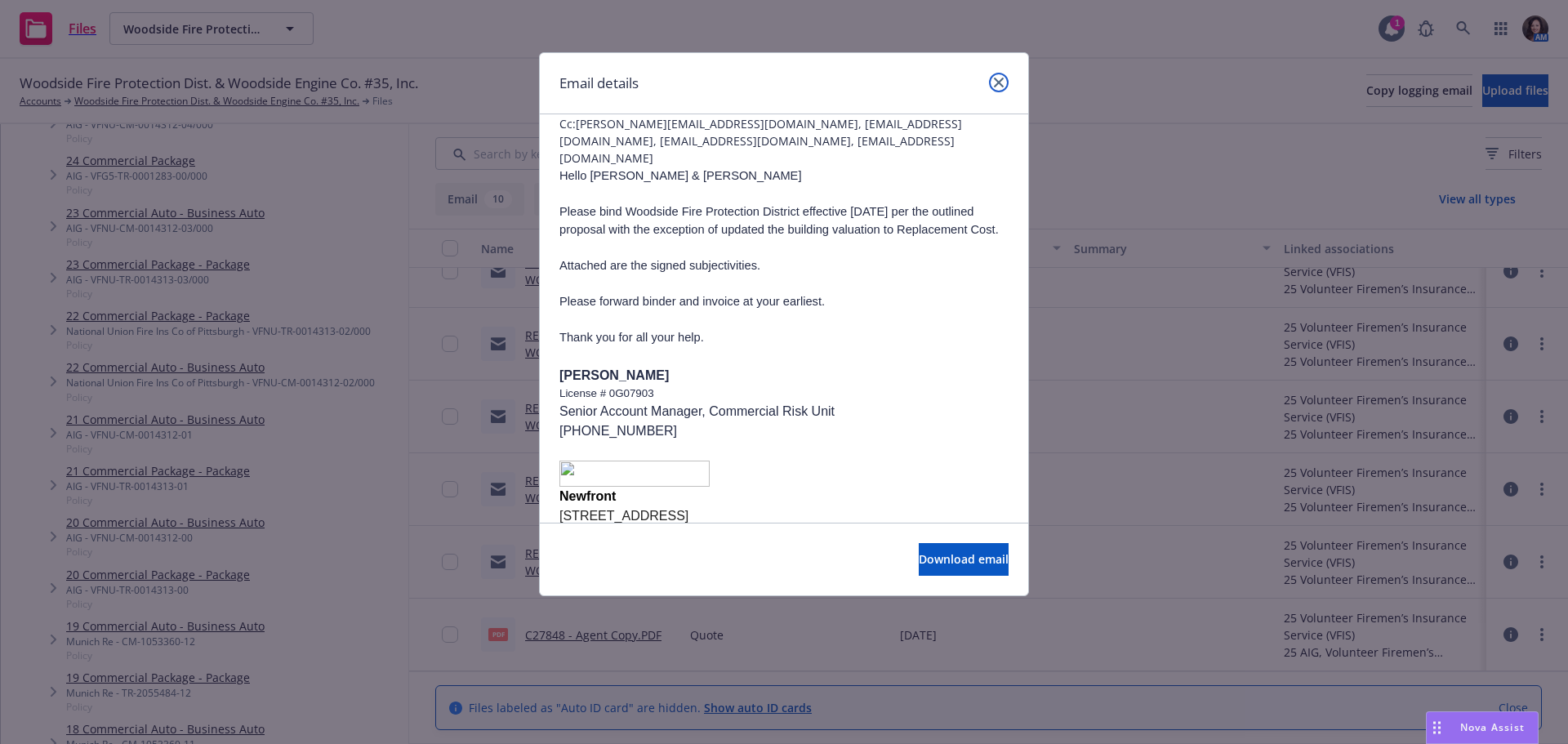
click at [997, 75] on link "close" at bounding box center [998, 82] width 20 height 20
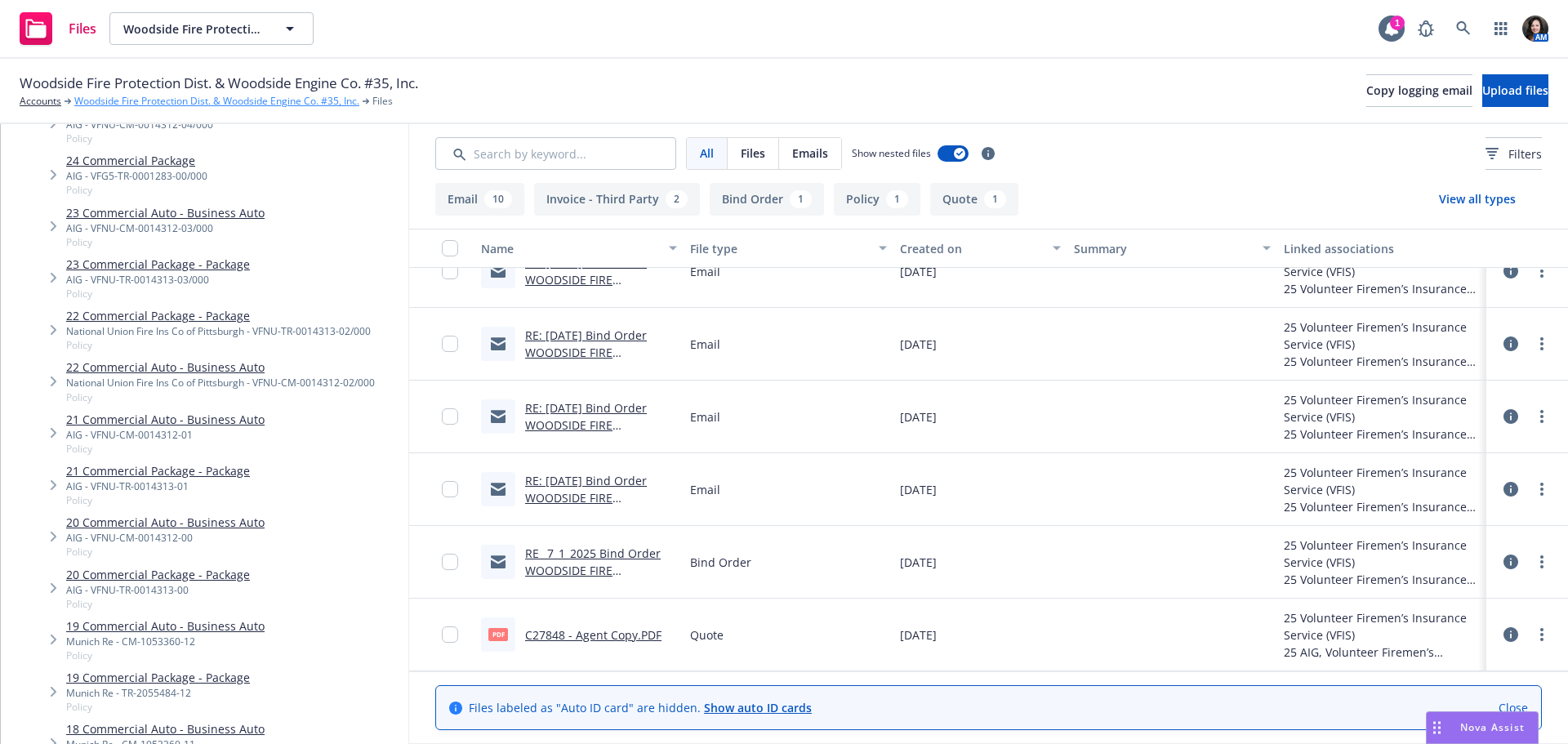
click at [142, 105] on link "Woodside Fire Protection Dist. & Woodside Engine Co. #35, Inc." at bounding box center [217, 101] width 285 height 15
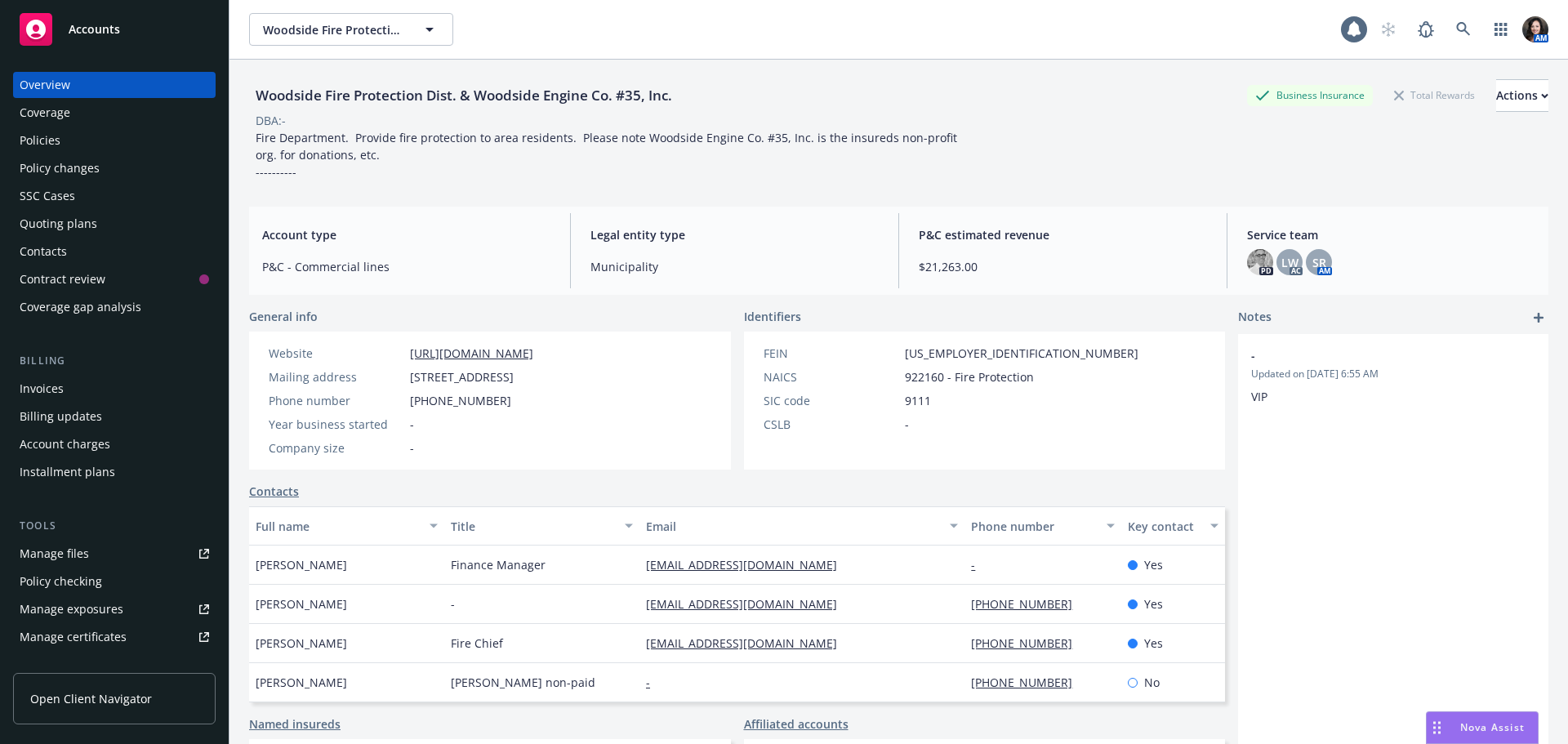
click at [45, 224] on div "Quoting plans" at bounding box center [58, 224] width 78 height 26
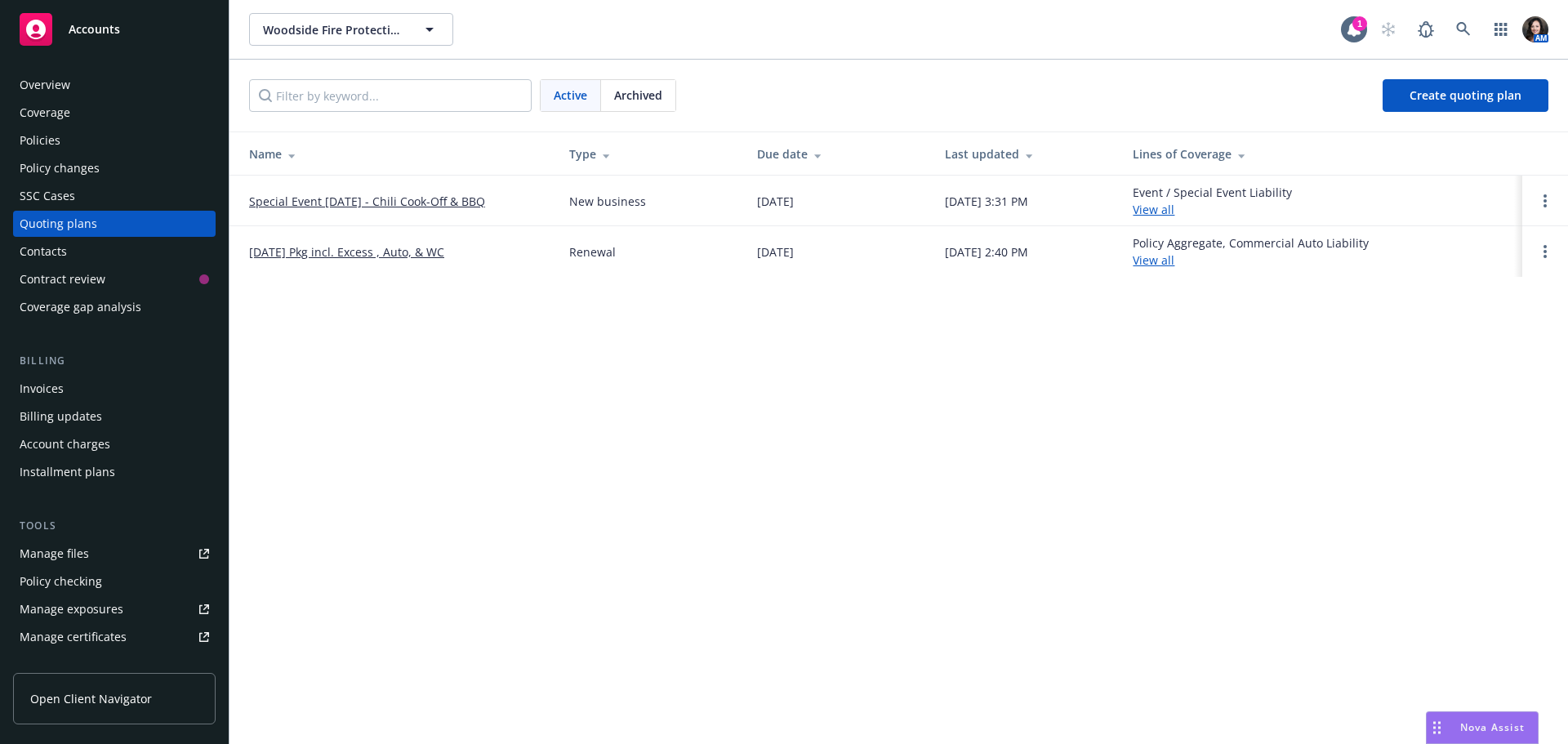
click at [299, 255] on link "[DATE] Pkg incl. Excess , Auto, & WC" at bounding box center [346, 251] width 195 height 17
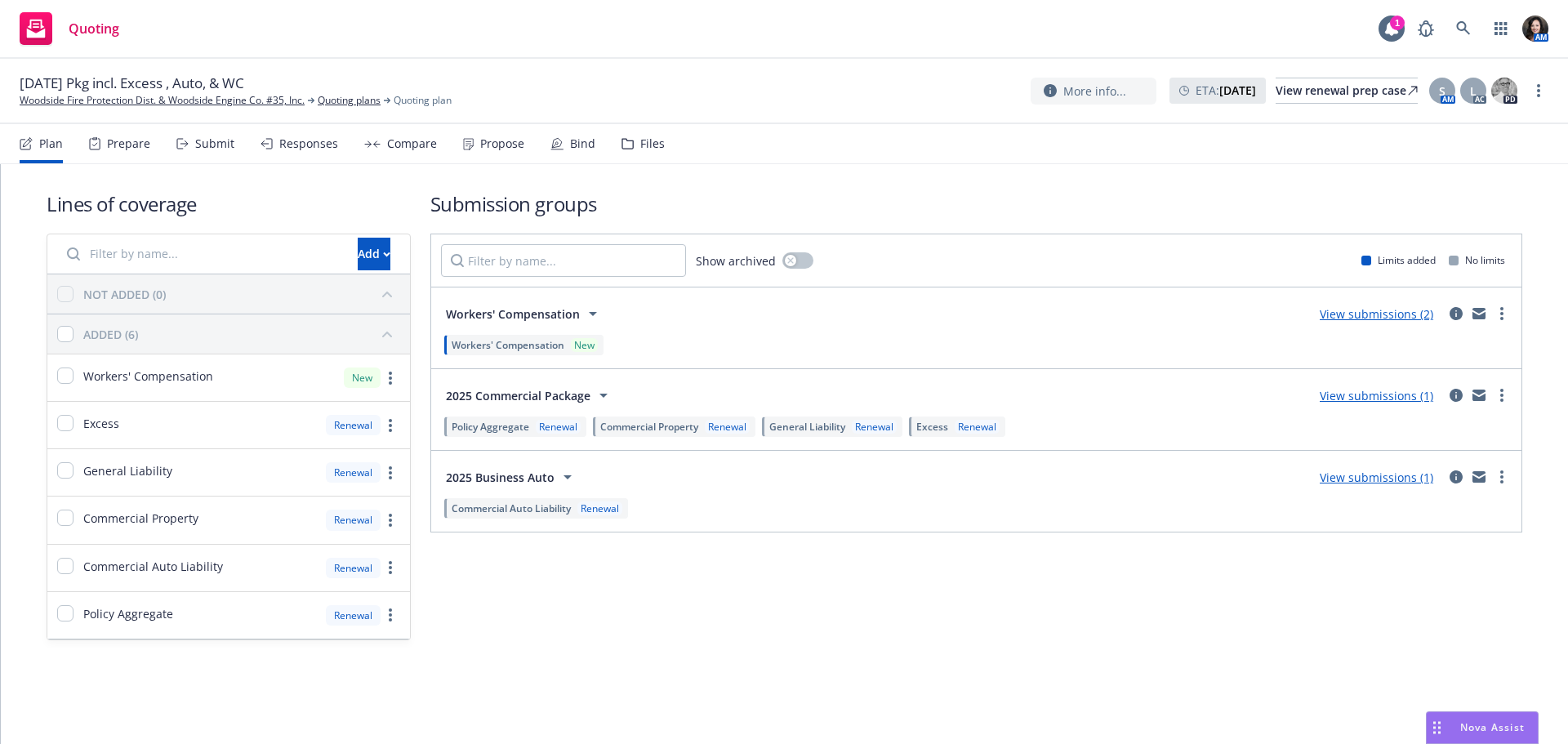
click at [640, 149] on div "Files" at bounding box center [652, 144] width 24 height 13
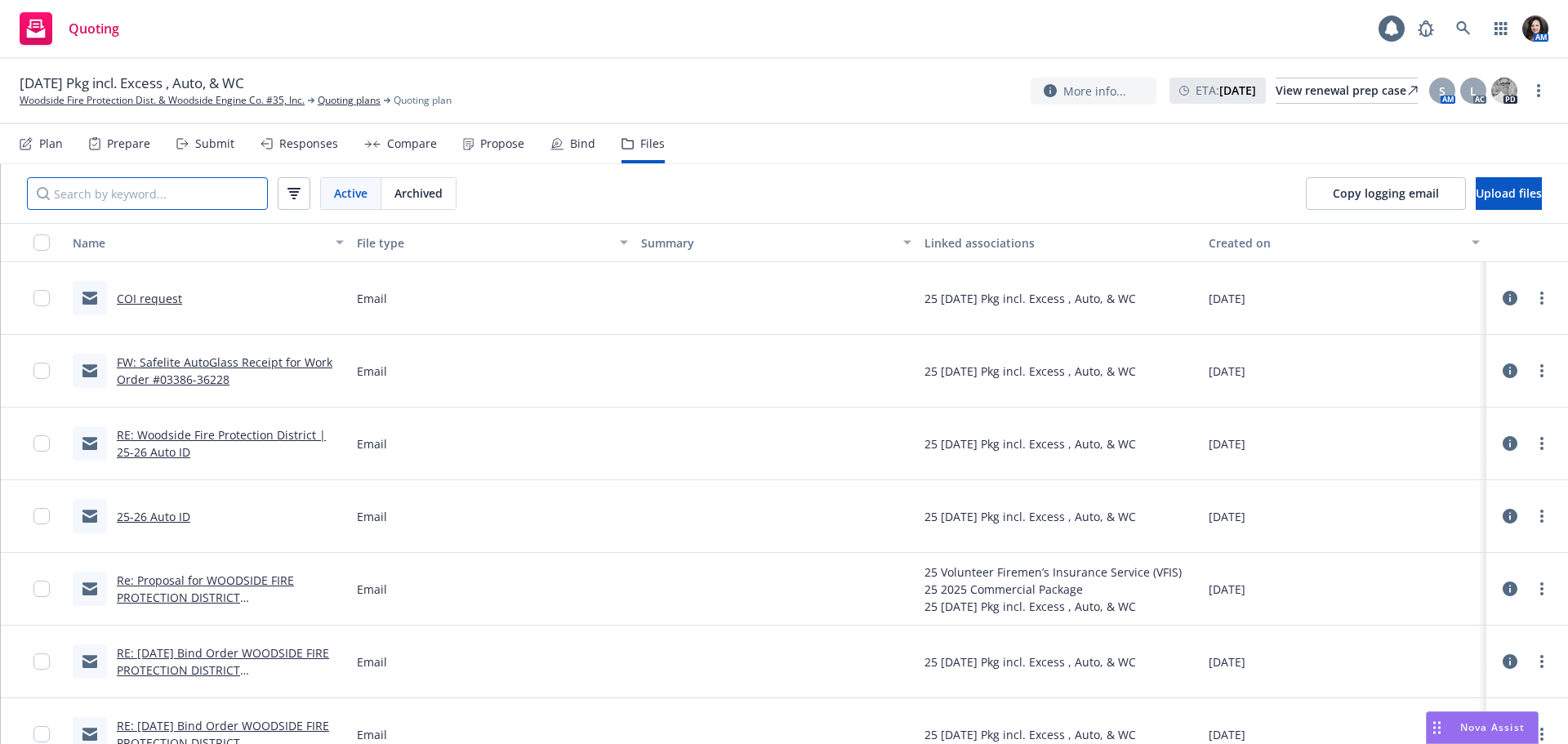
click at [195, 196] on input "Search by keyword..." at bounding box center [147, 193] width 241 height 33
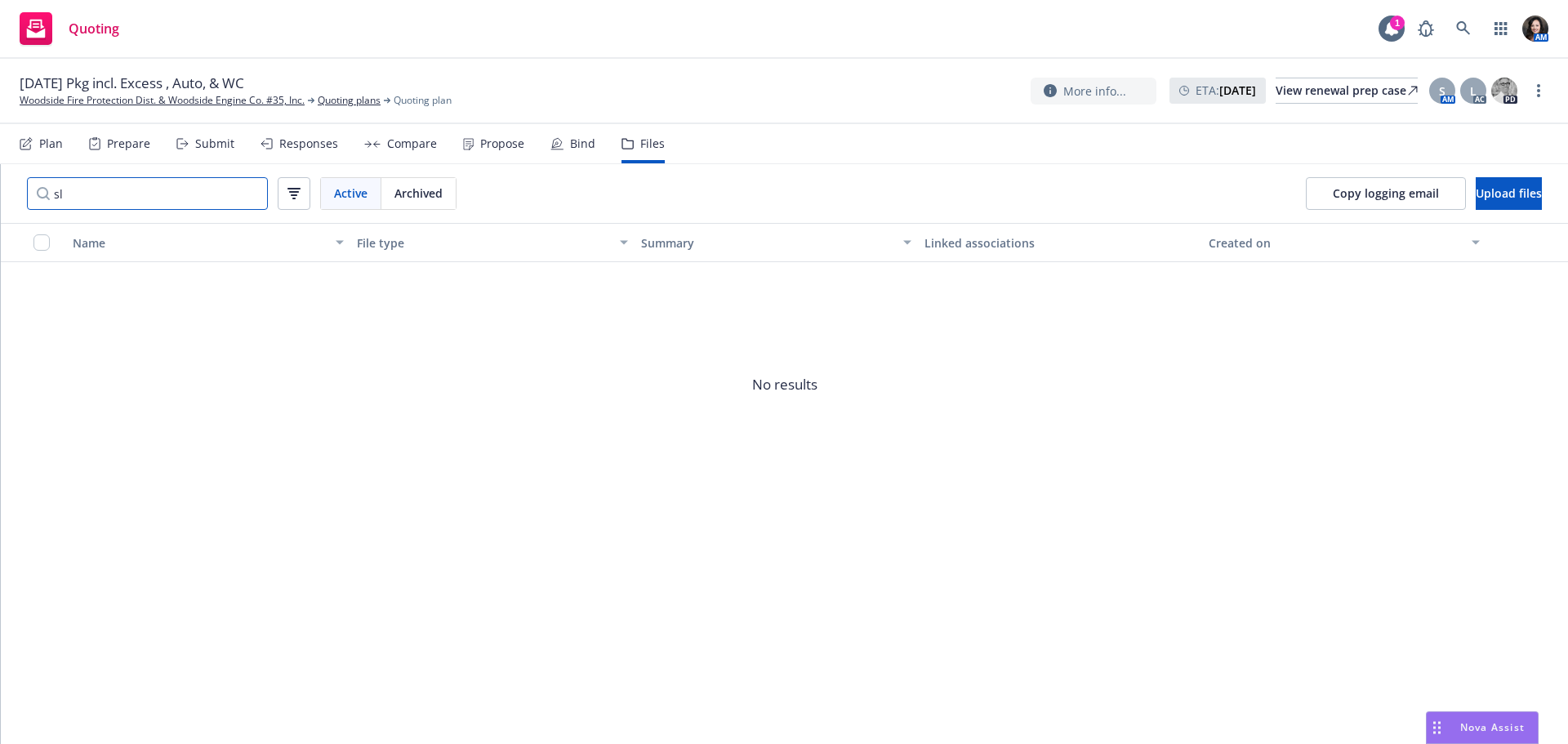
type input "s"
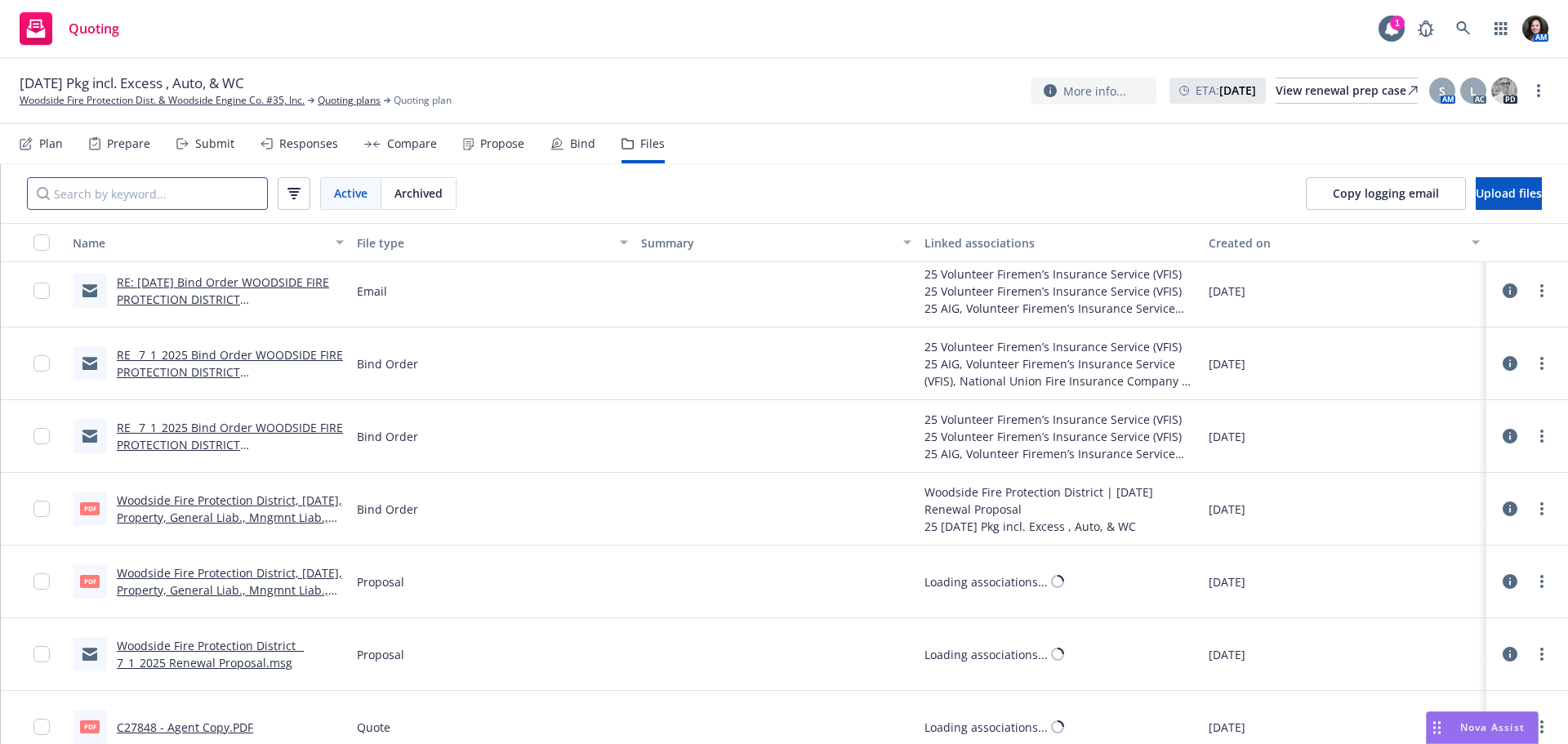
scroll to position [1388, 0]
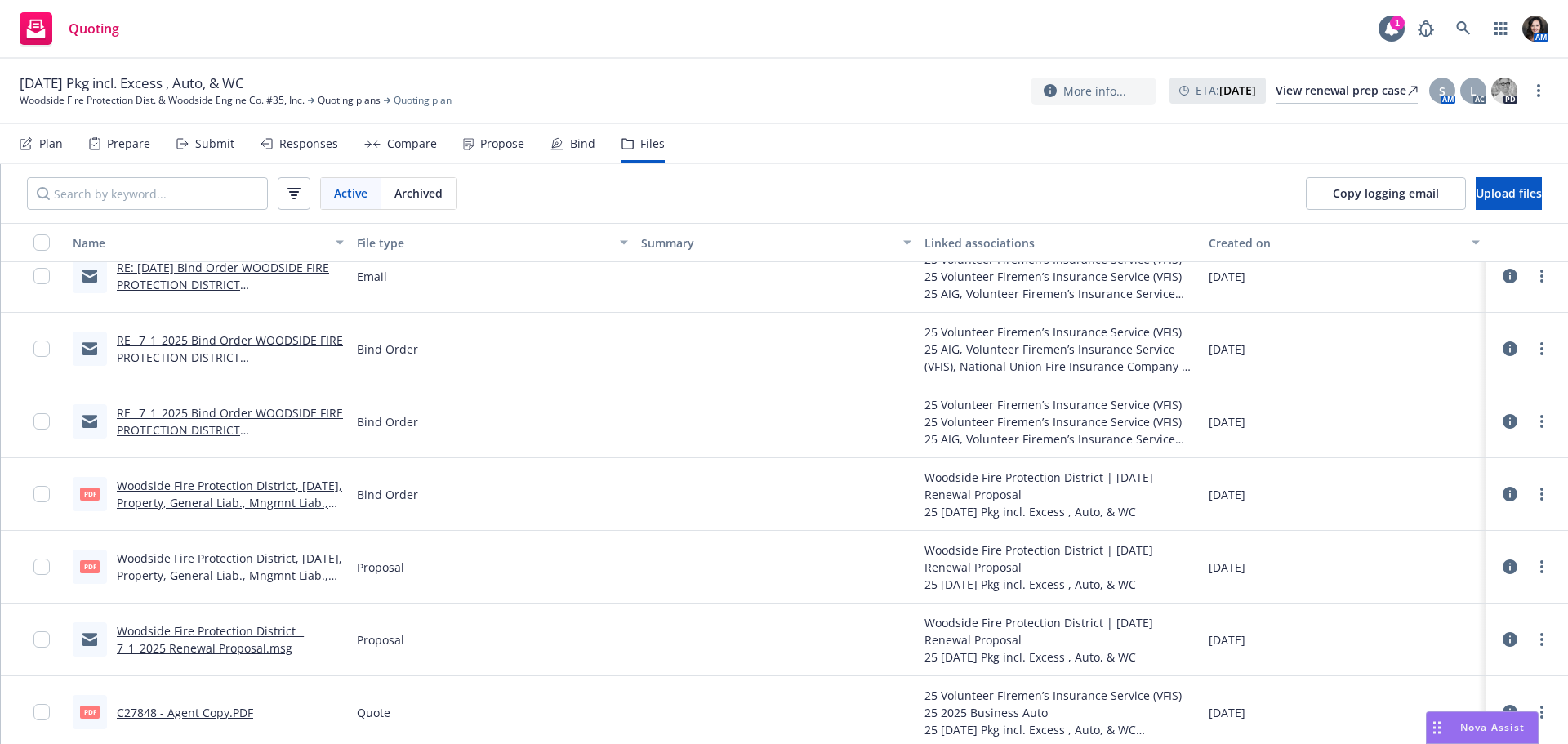
click at [230, 425] on link "RE_ 7_1_2025 Bind Order WOODSIDE FIRE PROTECTION DISTRICT (CA) C27848.msg" at bounding box center [229, 430] width 226 height 50
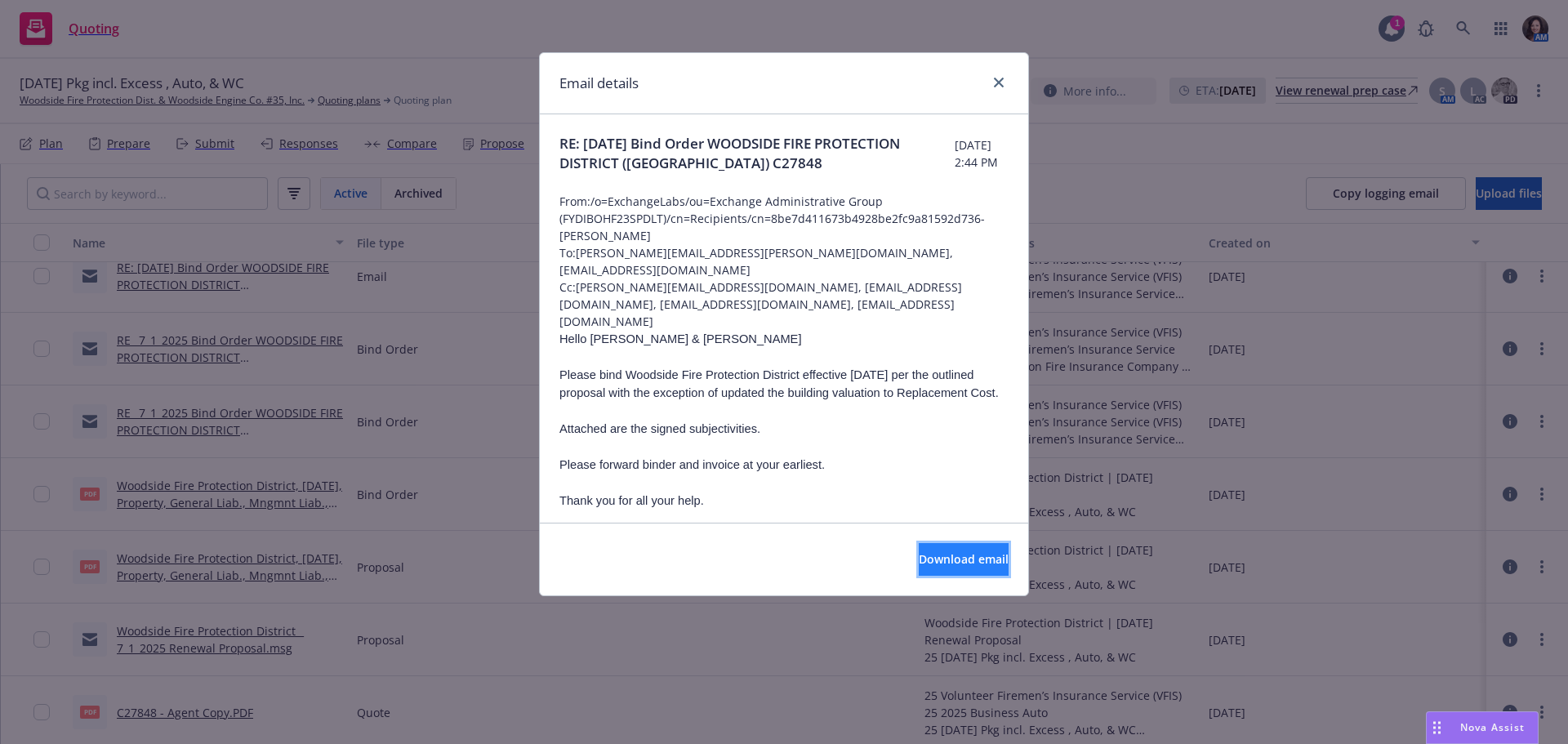
click at [953, 569] on button "Download email" at bounding box center [964, 559] width 90 height 33
click at [1003, 86] on link "close" at bounding box center [998, 82] width 20 height 20
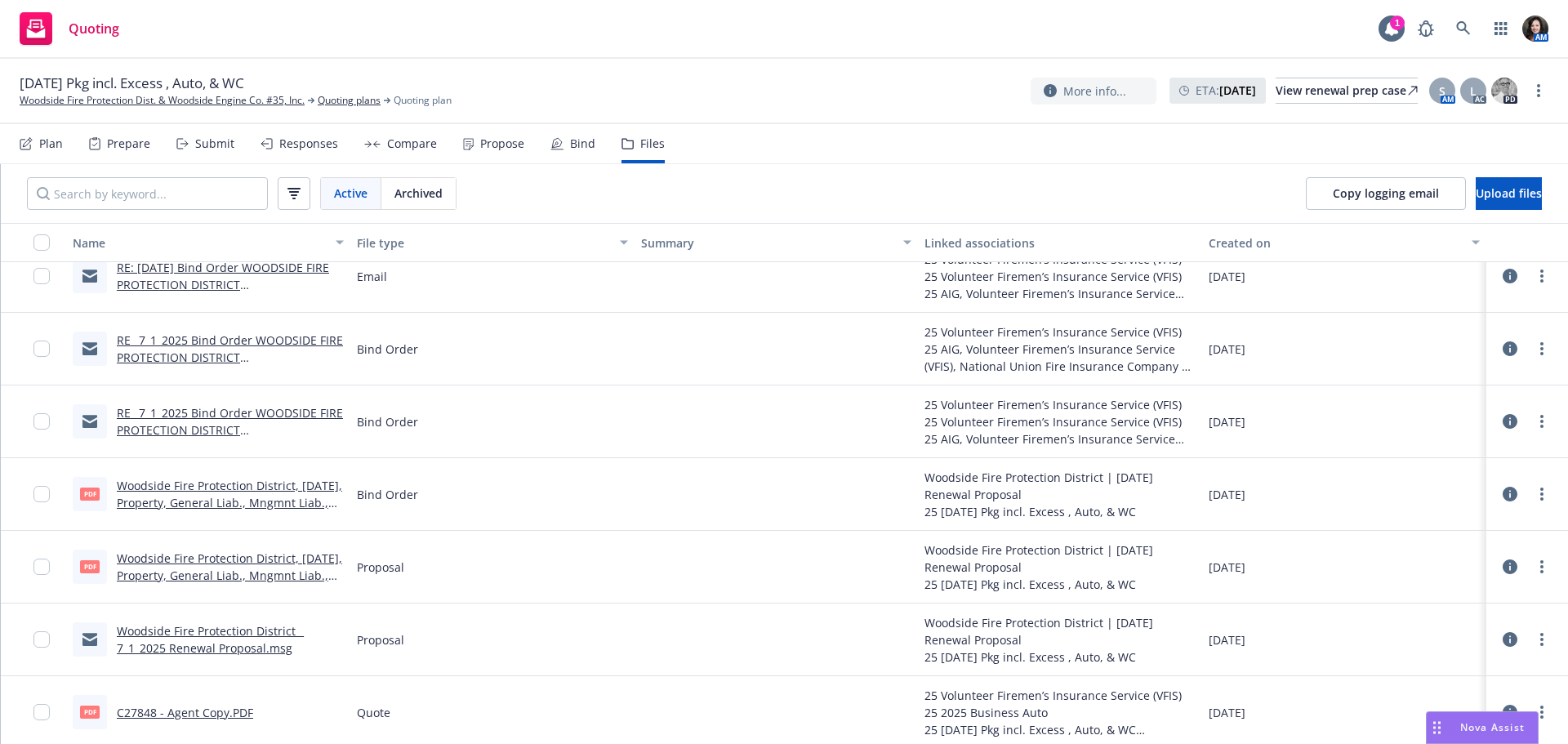
click at [163, 340] on link "RE_ 7_1_2025 Bind Order WOODSIDE FIRE PROTECTION DISTRICT (CA) C27848.msg" at bounding box center [229, 357] width 226 height 50
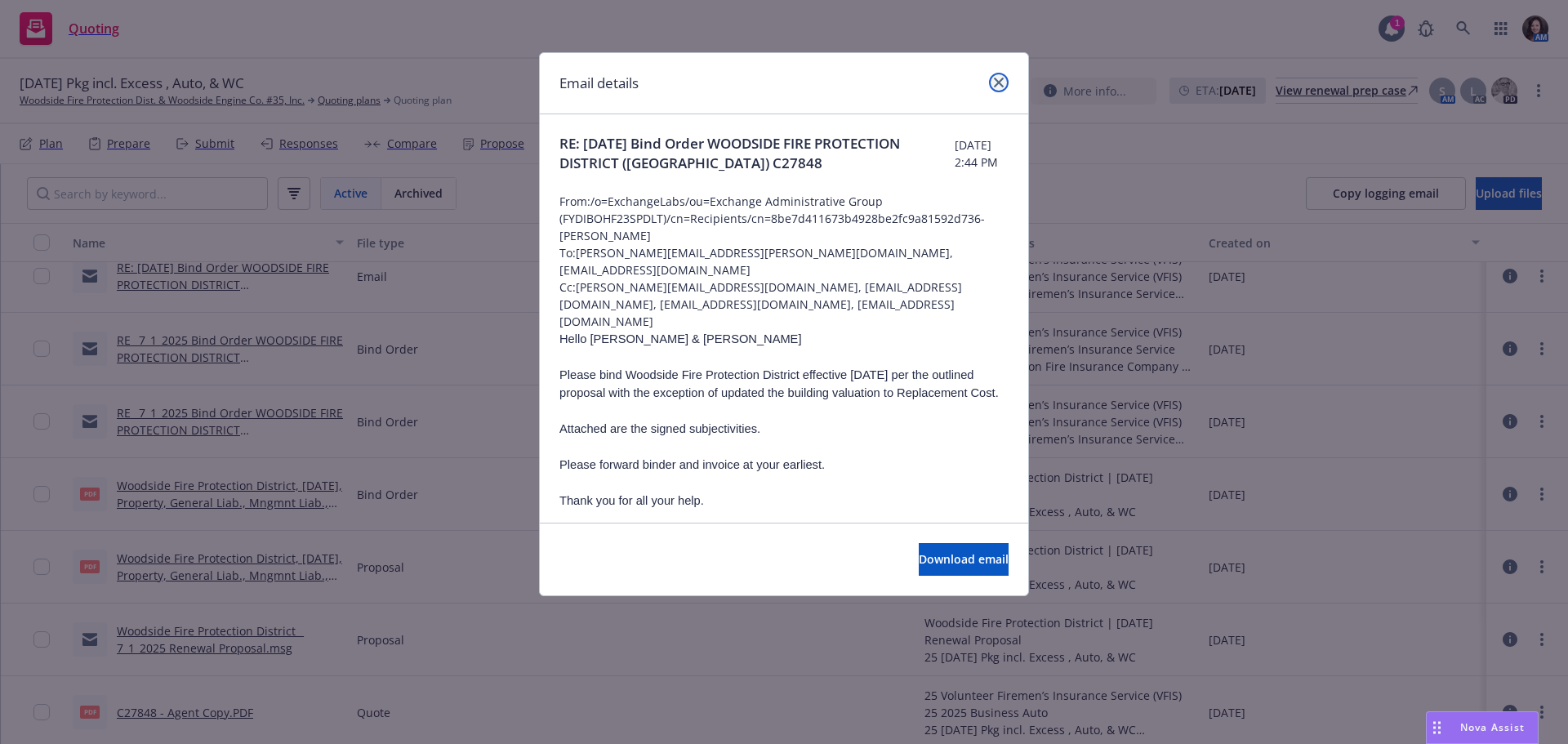
click at [996, 76] on link "close" at bounding box center [998, 82] width 20 height 20
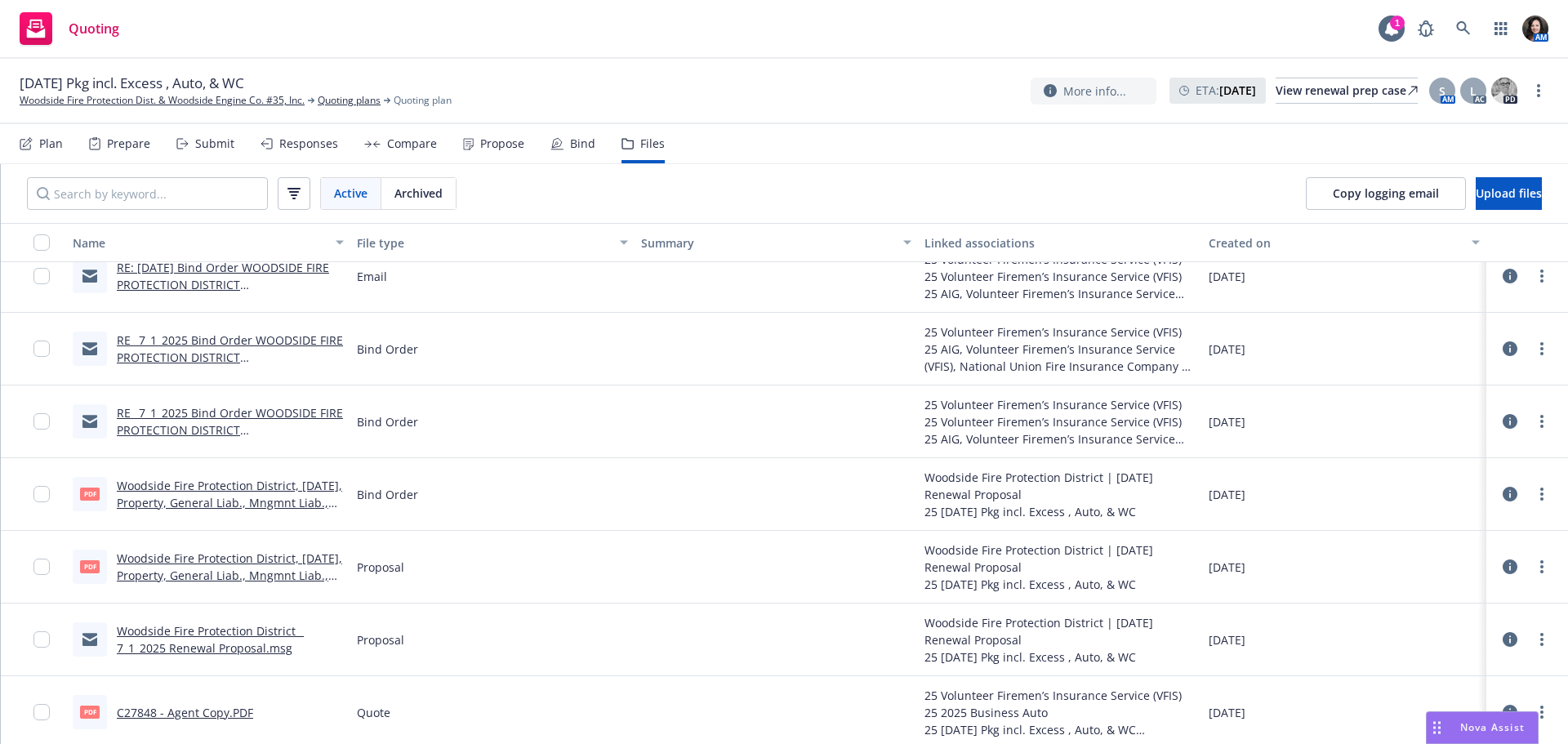
click at [198, 281] on link "RE: 7/1/2025 Bind Order WOODSIDE FIRE PROTECTION DISTRICT (CA) C27848" at bounding box center [222, 284] width 212 height 50
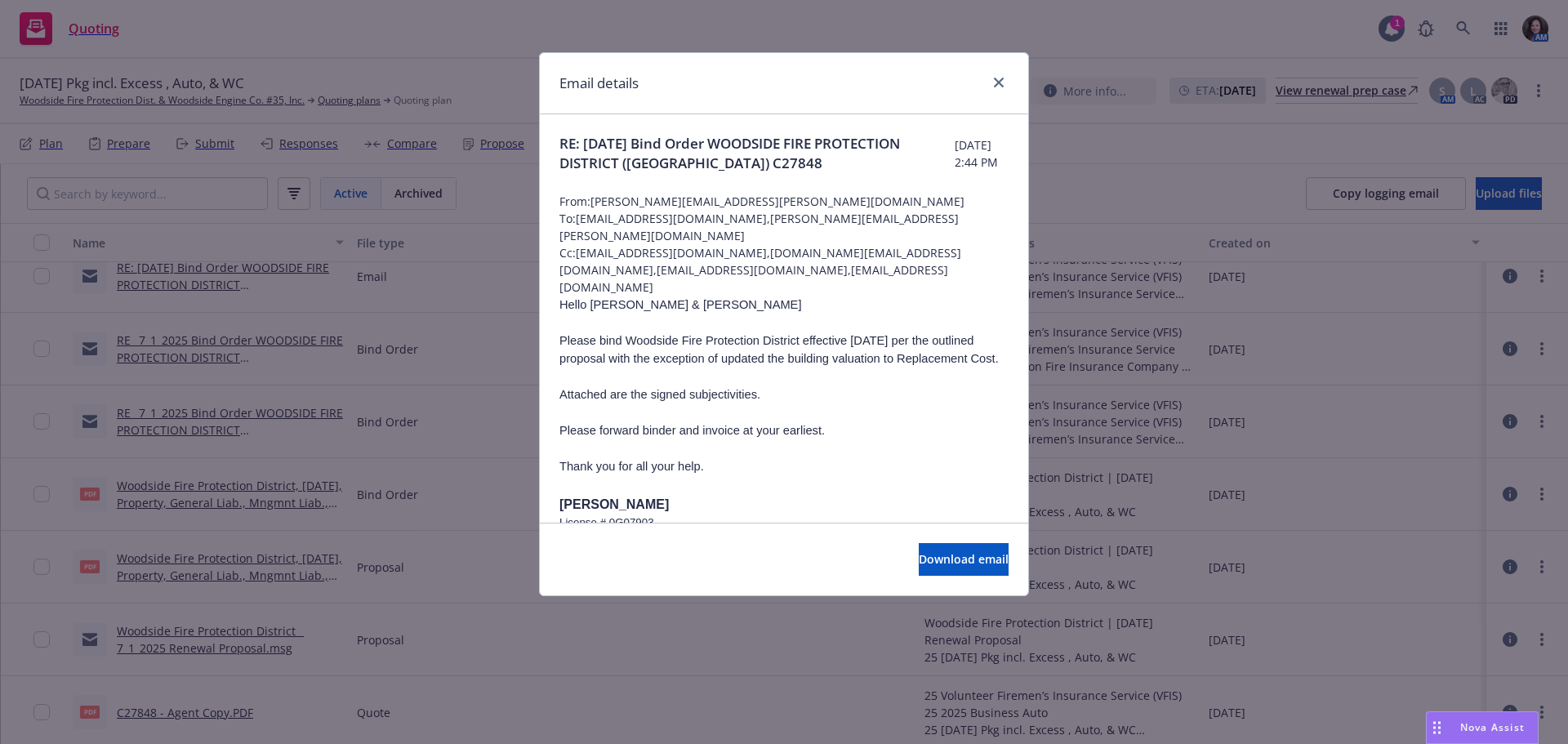
click at [897, 538] on div "Download email" at bounding box center [784, 558] width 488 height 72
click at [919, 561] on button "Download email" at bounding box center [964, 559] width 90 height 33
click at [996, 79] on icon "close" at bounding box center [998, 83] width 9 height 9
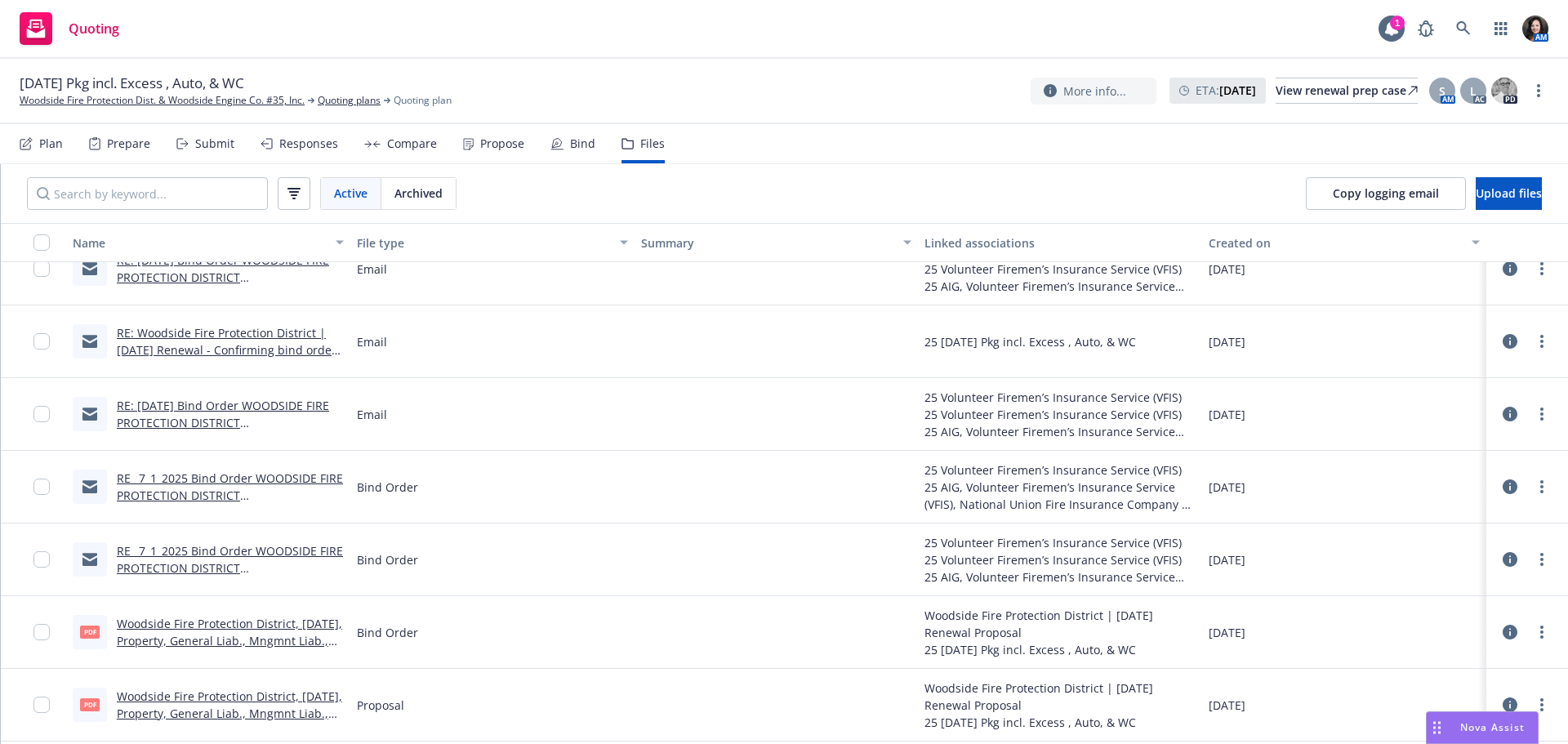
scroll to position [1224, 0]
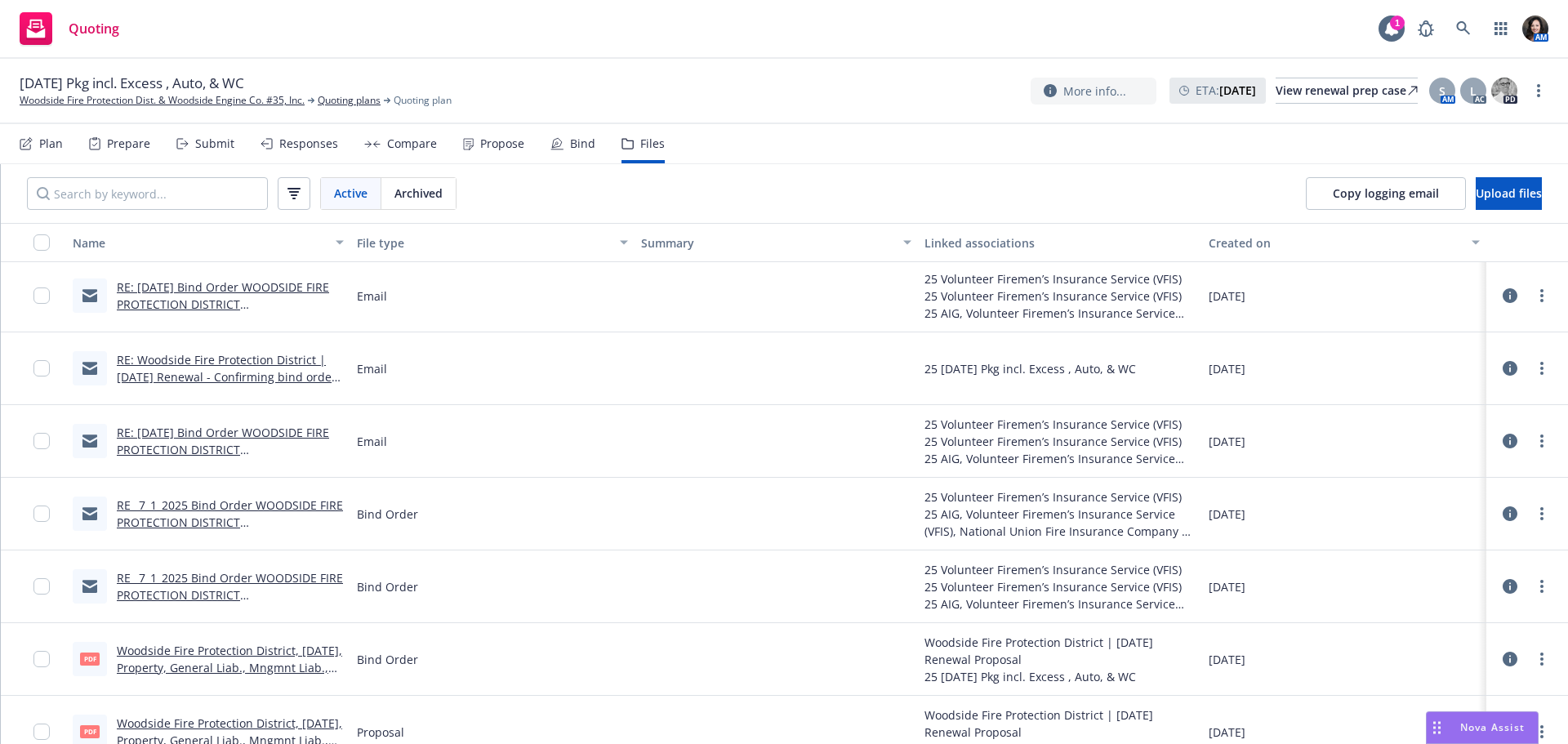
click at [288, 387] on div "RE: Woodside Fire Protection District | 7/1/2025 Renewal - Confirming bind orde…" at bounding box center [207, 368] width 284 height 72
click at [291, 372] on link "RE: Woodside Fire Protection District | 7/1/2025 Renewal - Confirming bind orde…" at bounding box center [226, 376] width 220 height 50
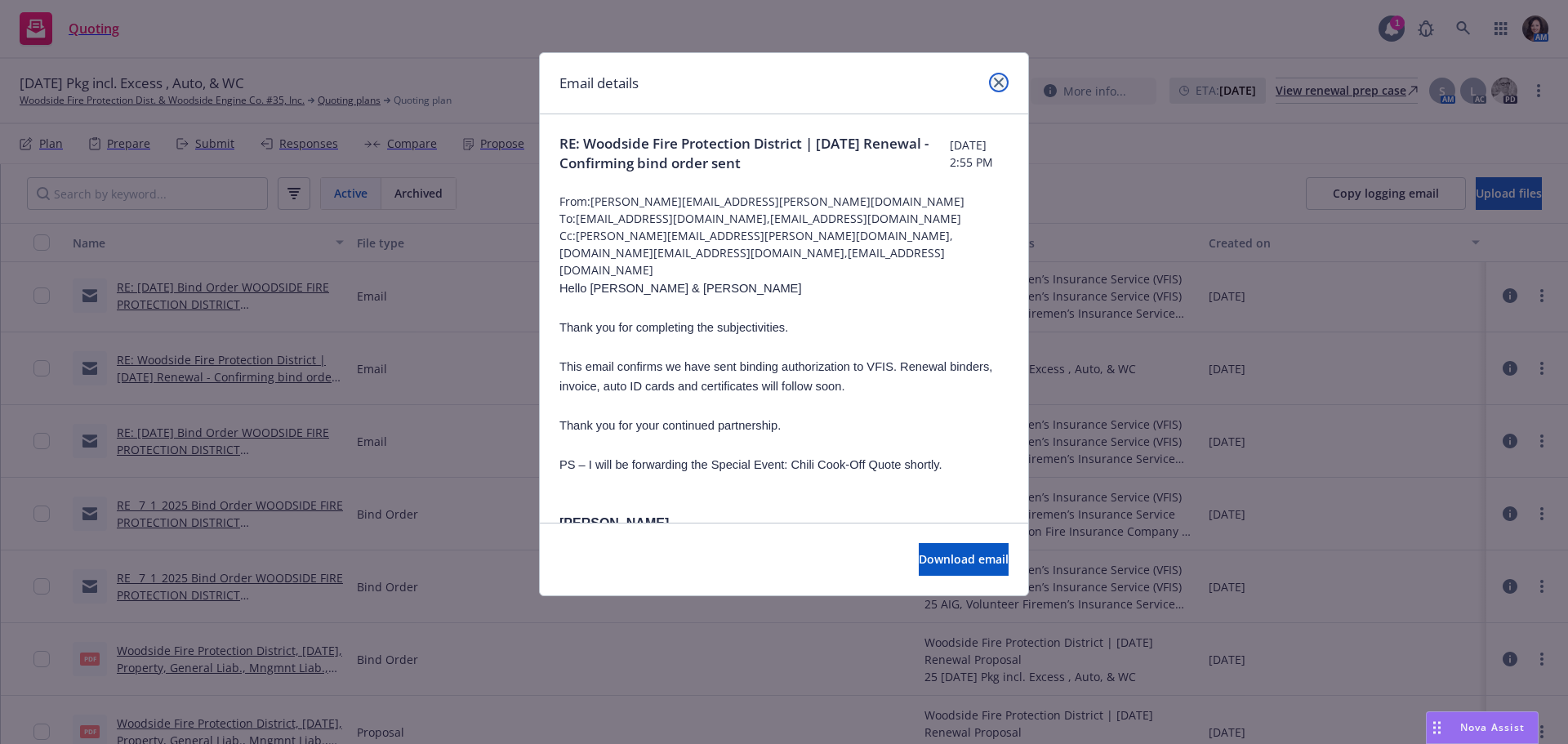
click at [1002, 86] on icon "close" at bounding box center [998, 83] width 9 height 9
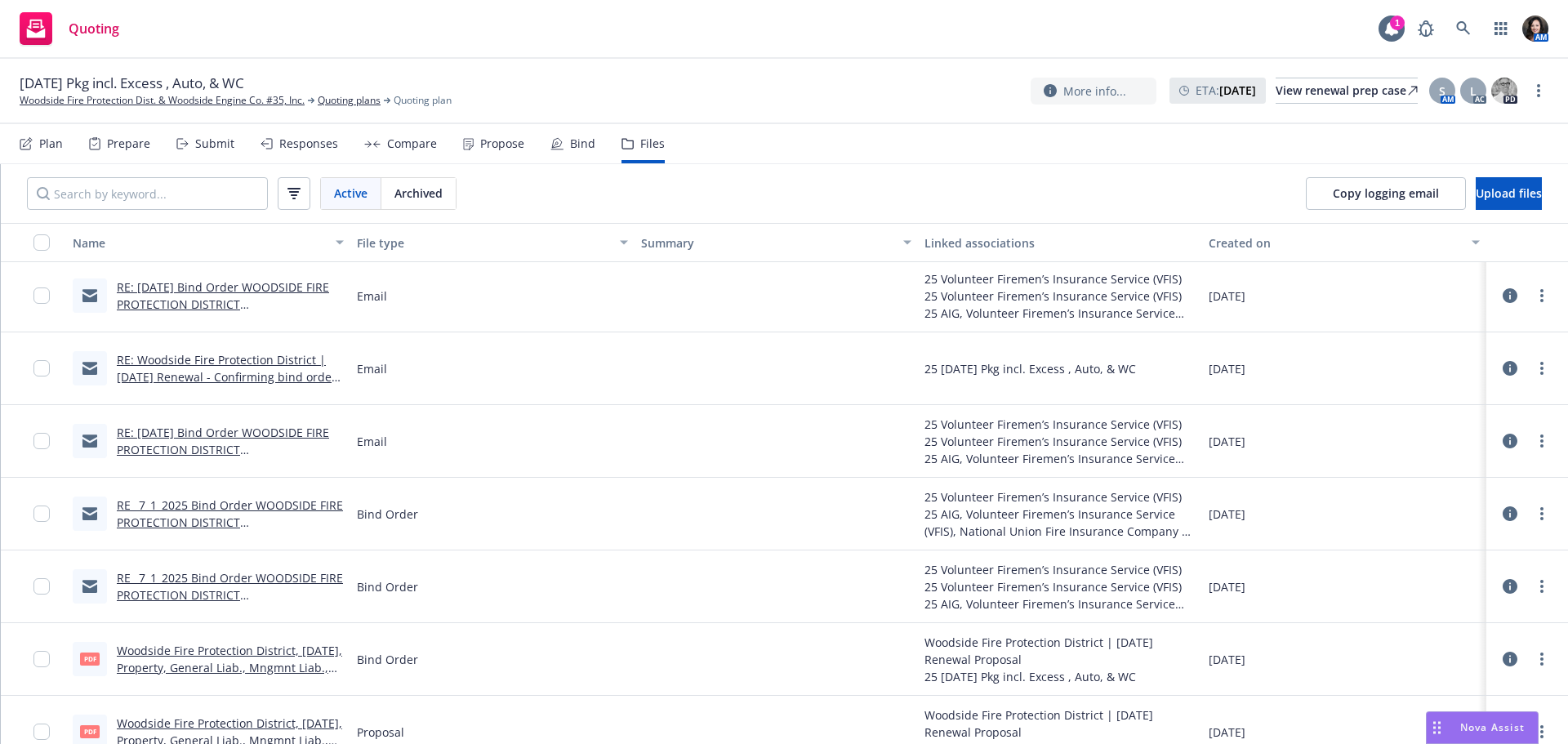
click at [264, 292] on link "RE: 7/1/2025 Bind Order WOODSIDE FIRE PROTECTION DISTRICT (CA) C27848 - Follow-…" at bounding box center [222, 312] width 213 height 67
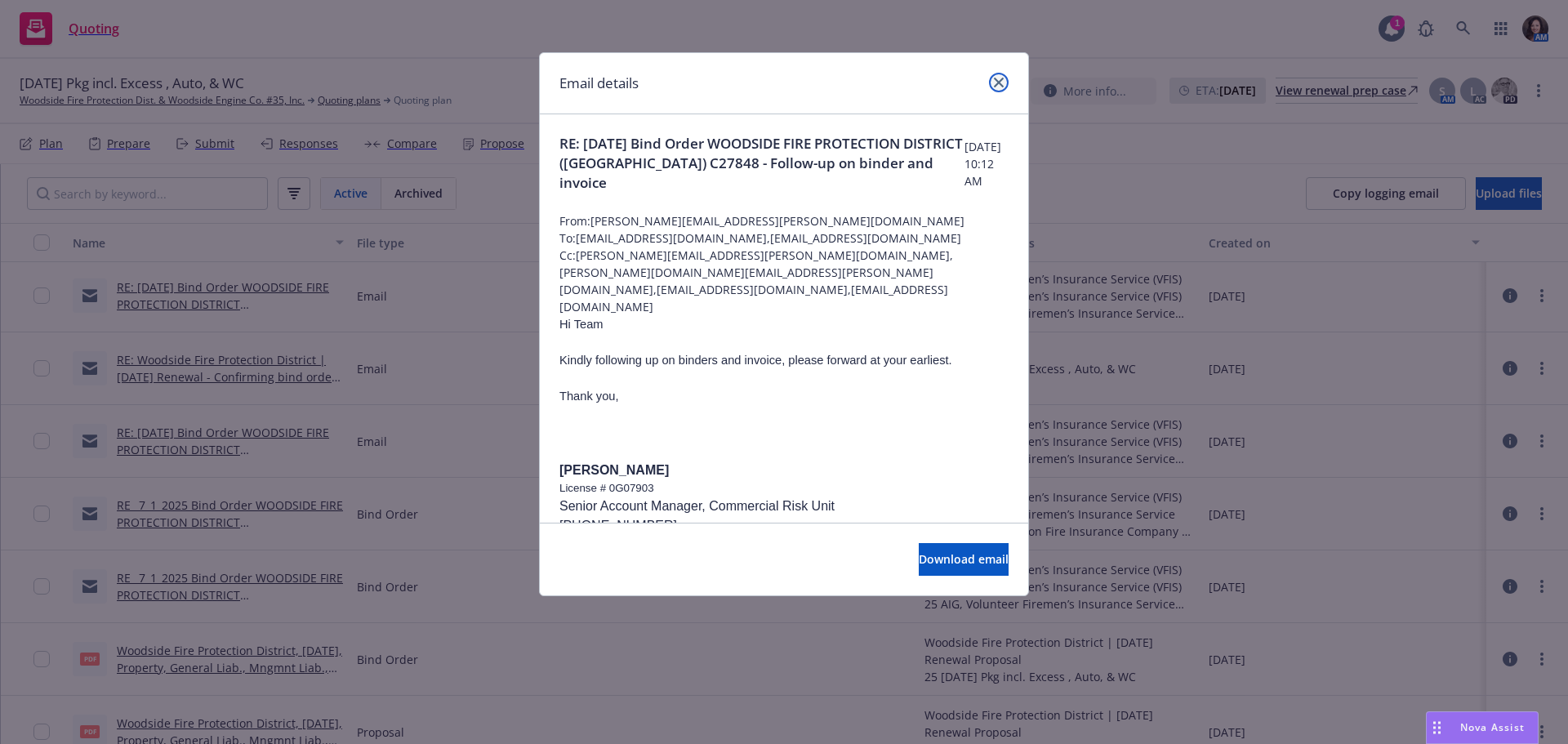
click at [1001, 77] on link "close" at bounding box center [998, 82] width 20 height 20
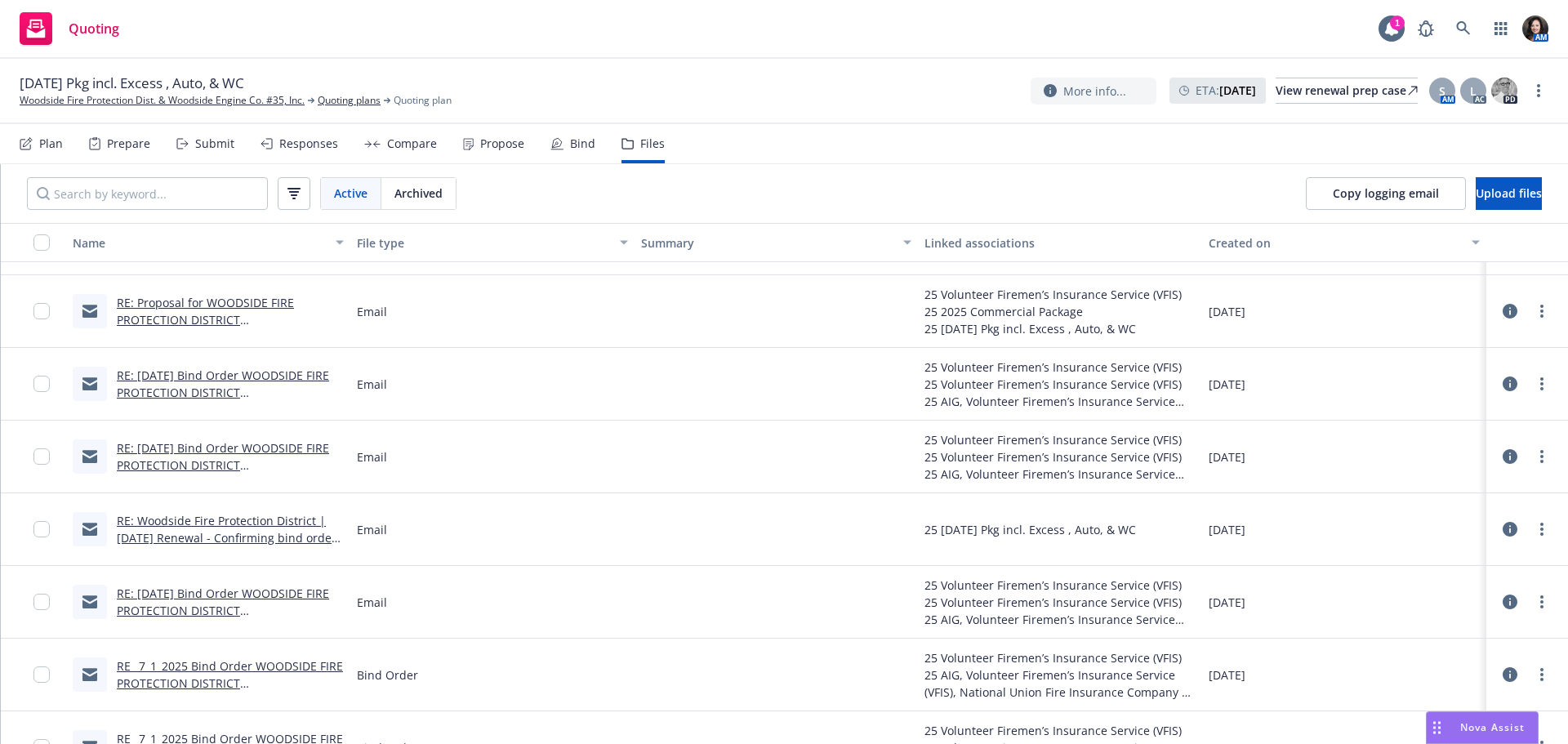
scroll to position [1061, 0]
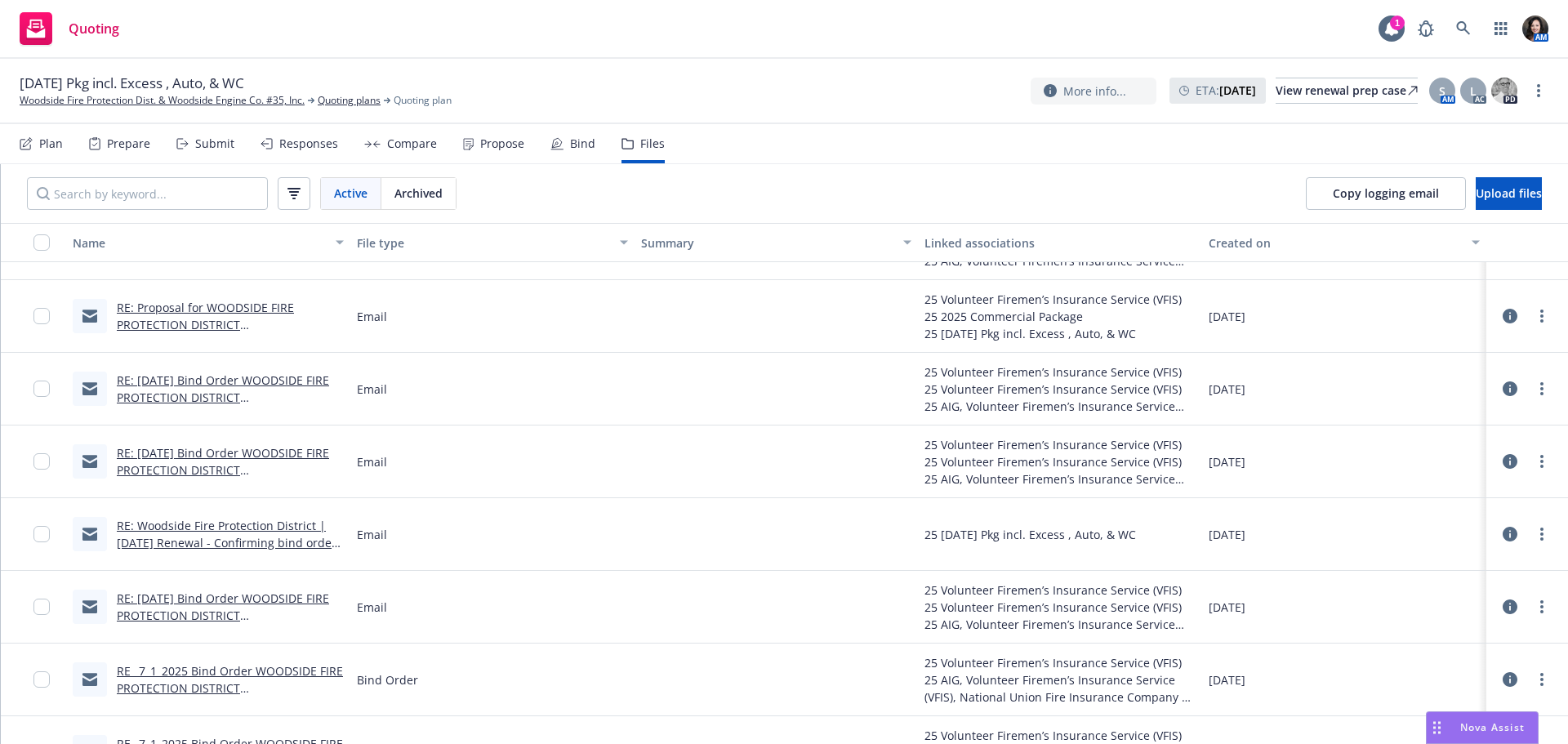
click at [265, 393] on link "RE: 7/1/2025 Bind Order WOODSIDE FIRE PROTECTION DISTRICT (CA) C27848 - Follow-…" at bounding box center [222, 405] width 213 height 67
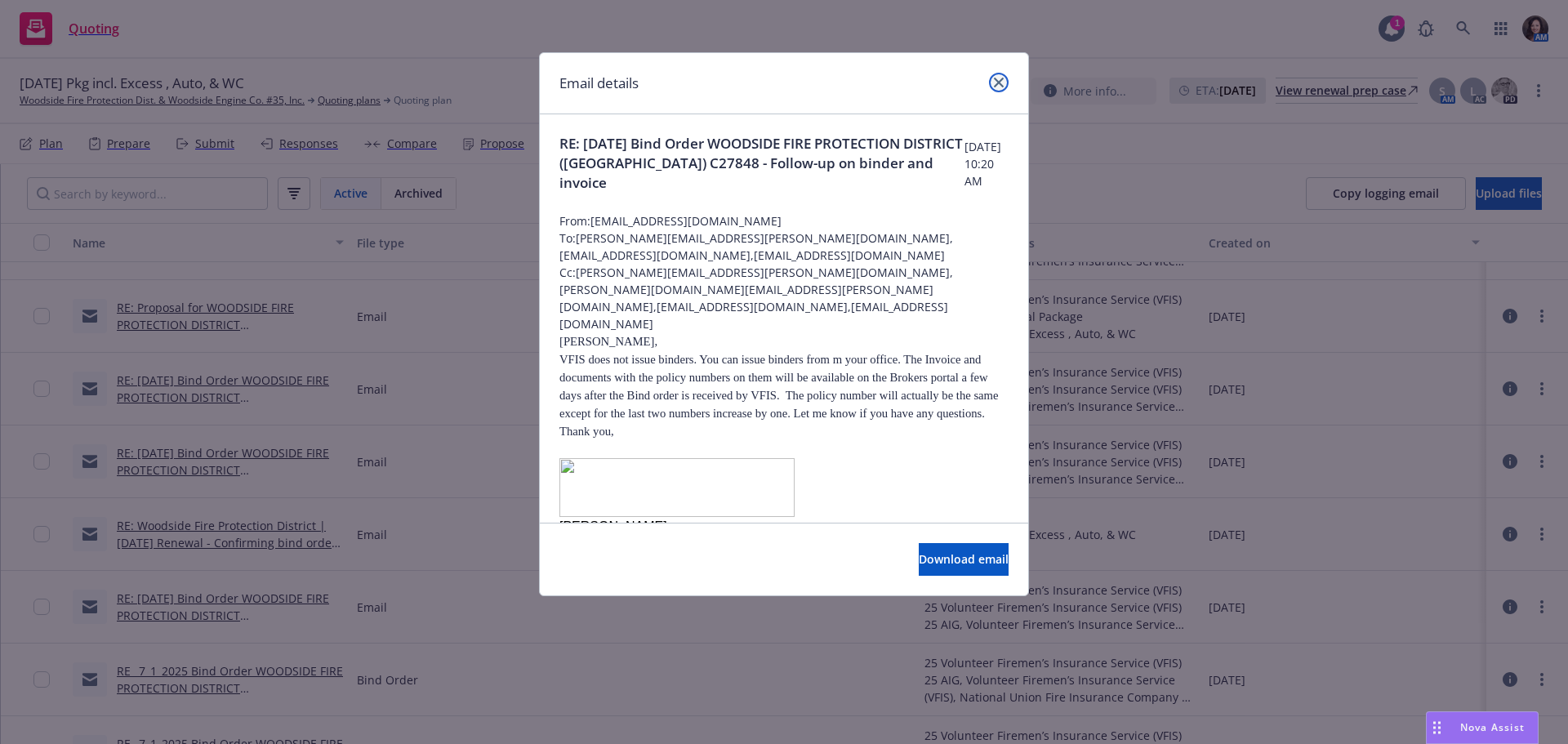
click at [1005, 84] on link "close" at bounding box center [998, 82] width 20 height 20
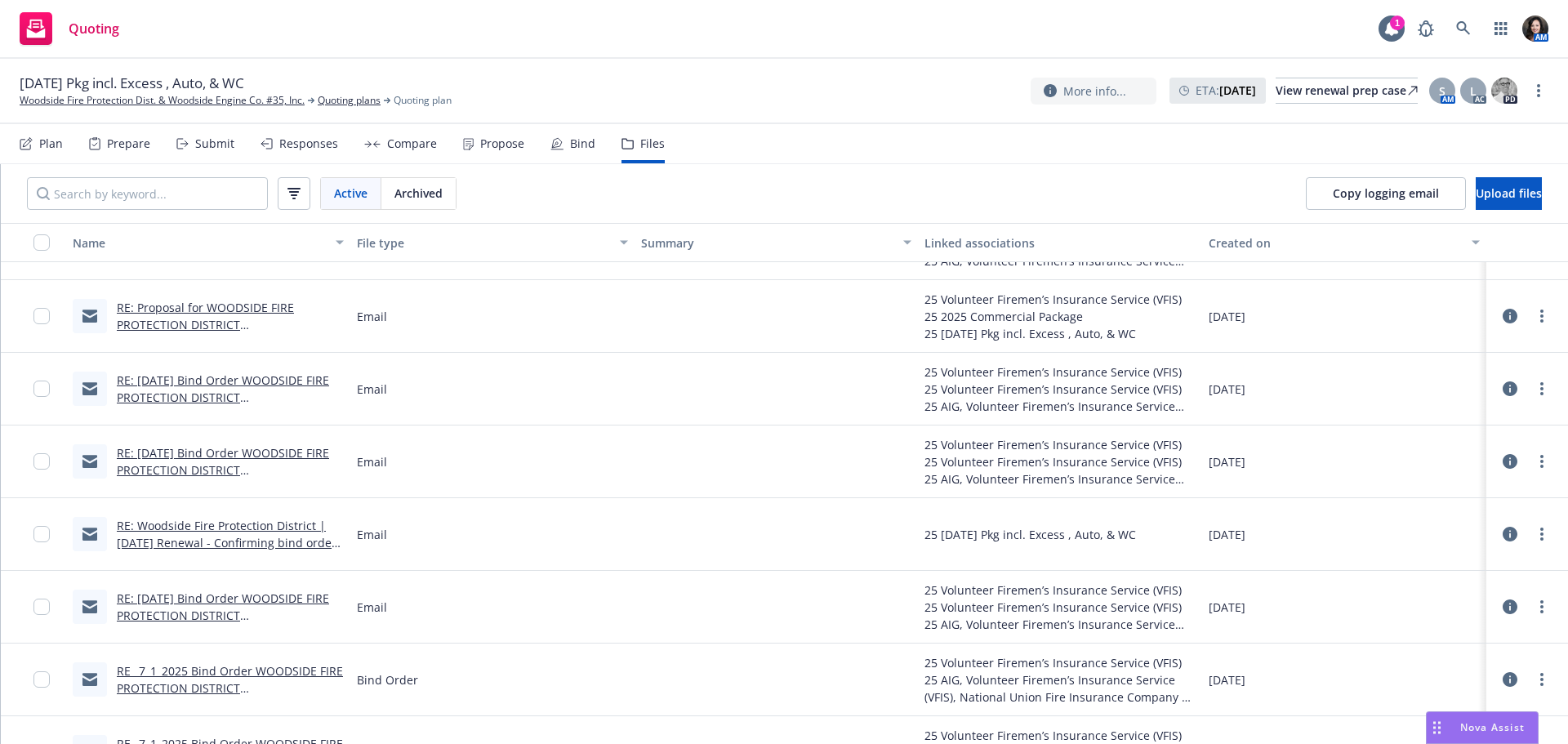
click at [233, 318] on link "RE: Proposal for WOODSIDE FIRE PROTECTION DISTRICT (CA) C27848 | Building needs…" at bounding box center [228, 342] width 223 height 84
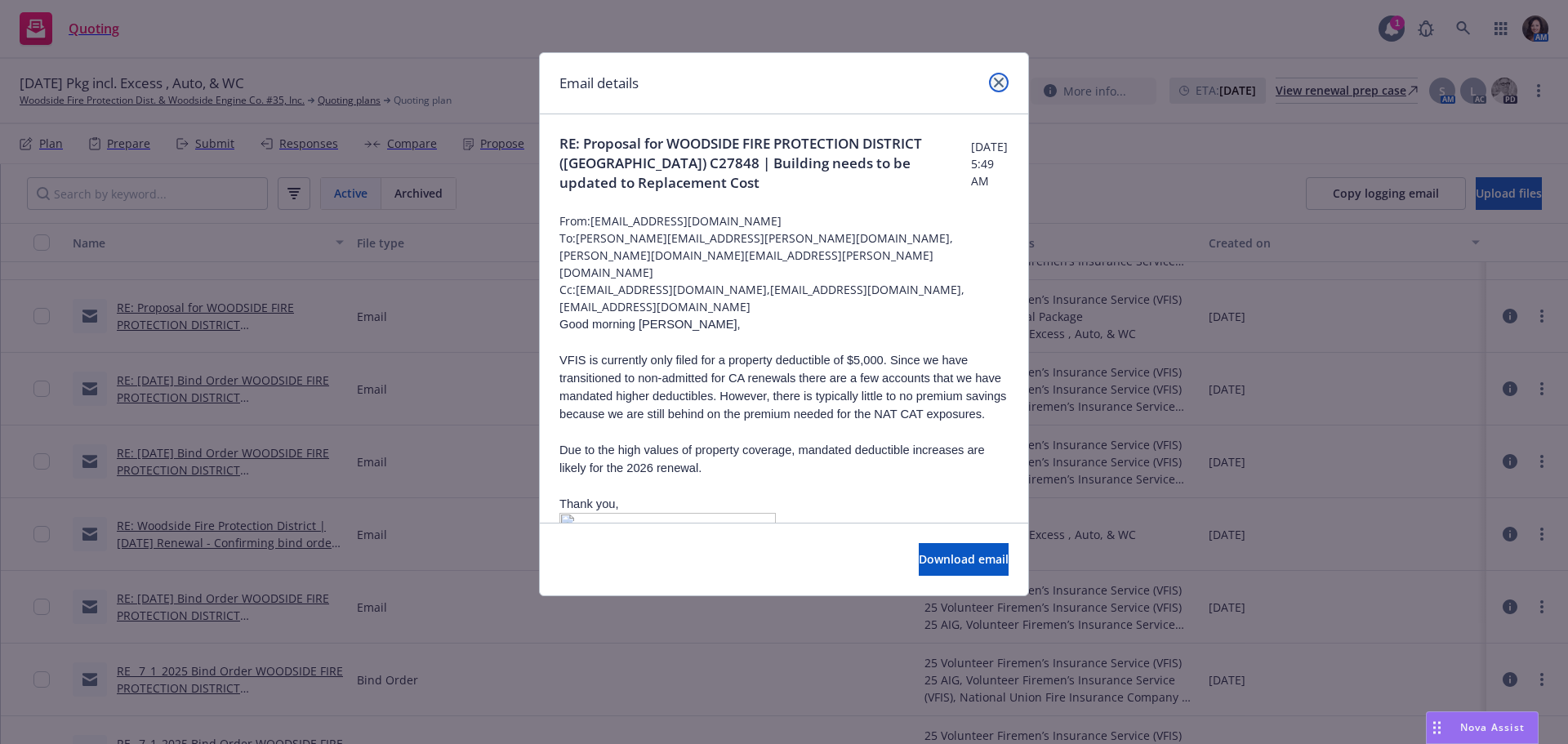
click at [997, 76] on link "close" at bounding box center [998, 82] width 20 height 20
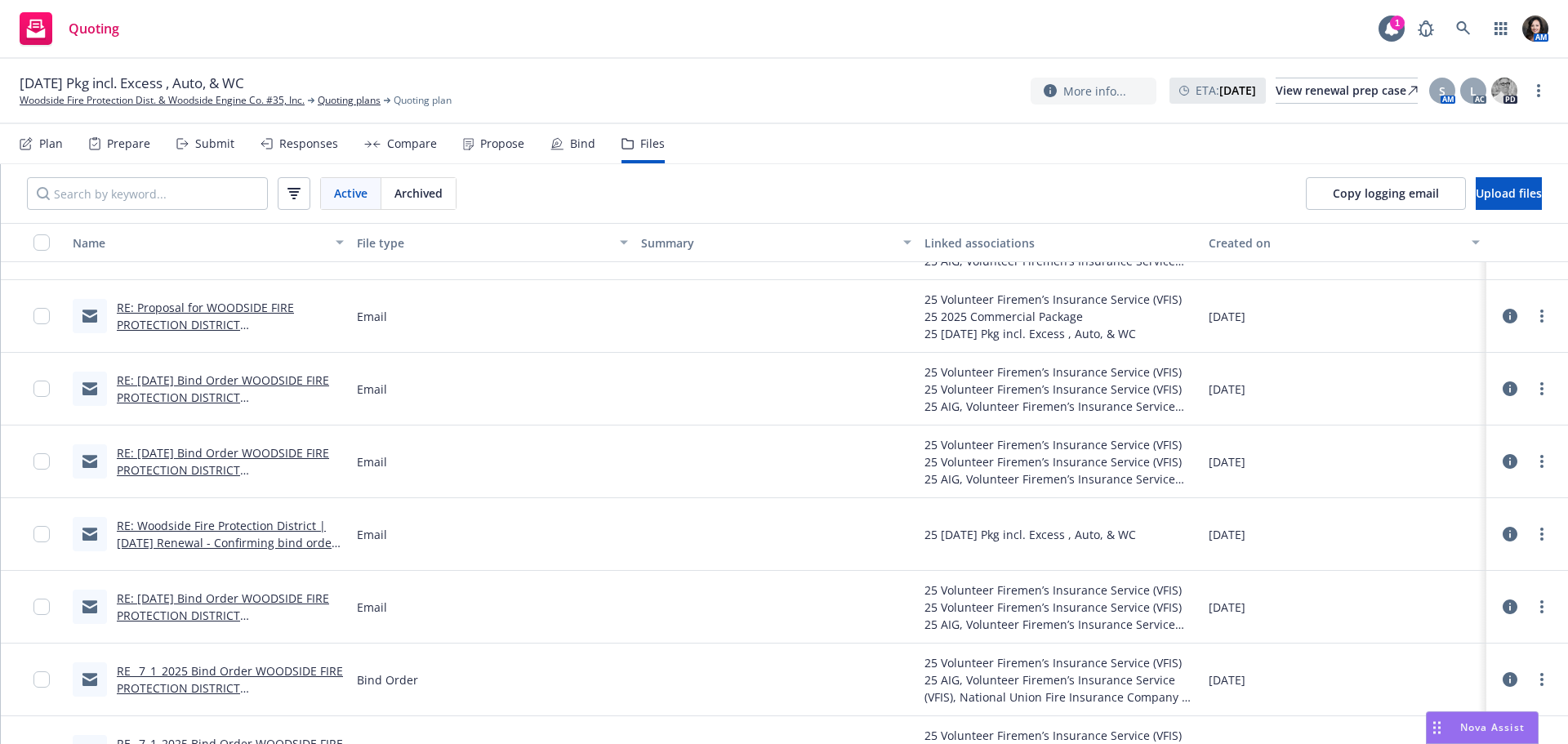
scroll to position [979, 0]
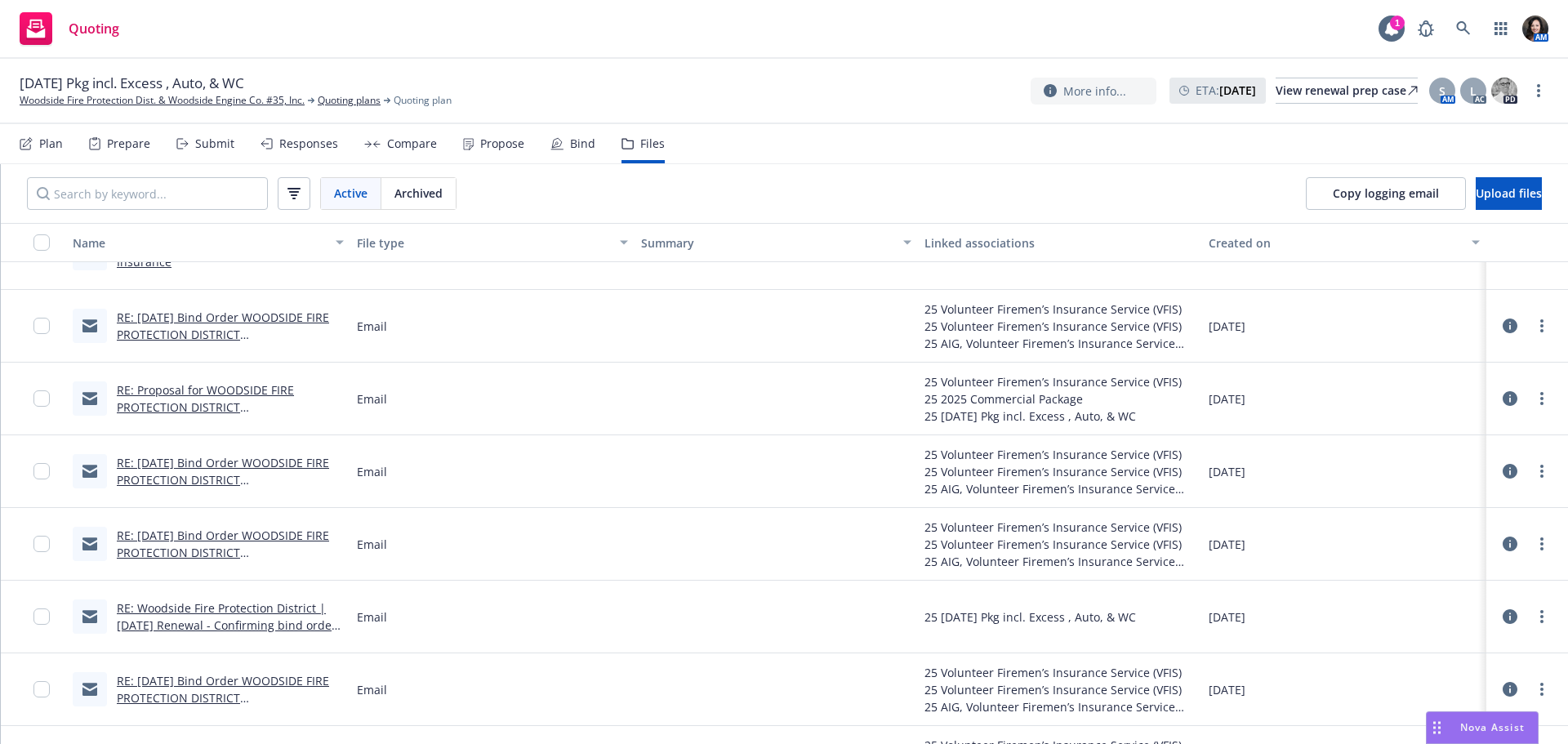
click at [261, 335] on link "RE: 7/1/2025 Bind Order WOODSIDE FIRE PROTECTION DISTRICT (CA) C27848" at bounding box center [222, 334] width 212 height 50
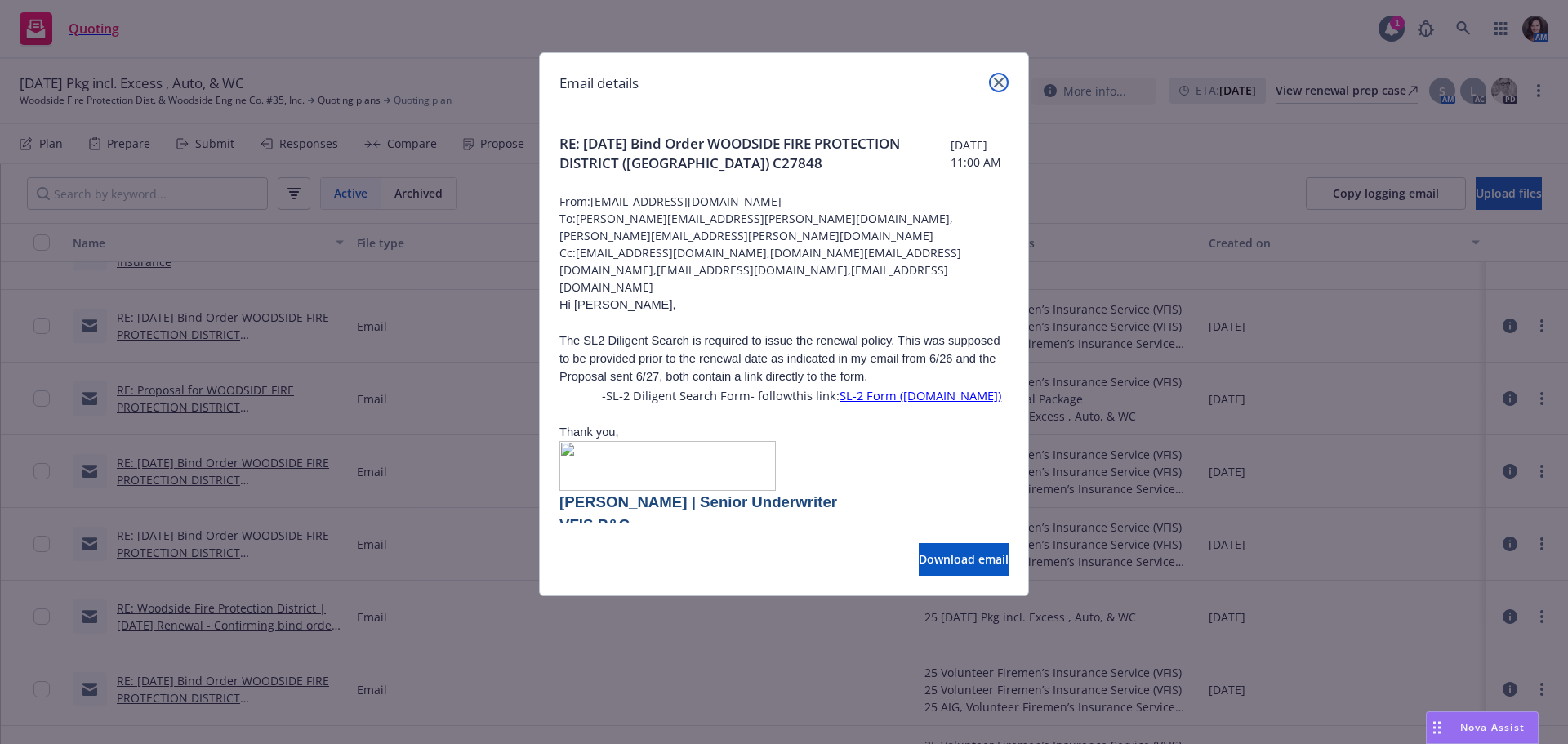
click at [994, 78] on icon "close" at bounding box center [998, 83] width 9 height 9
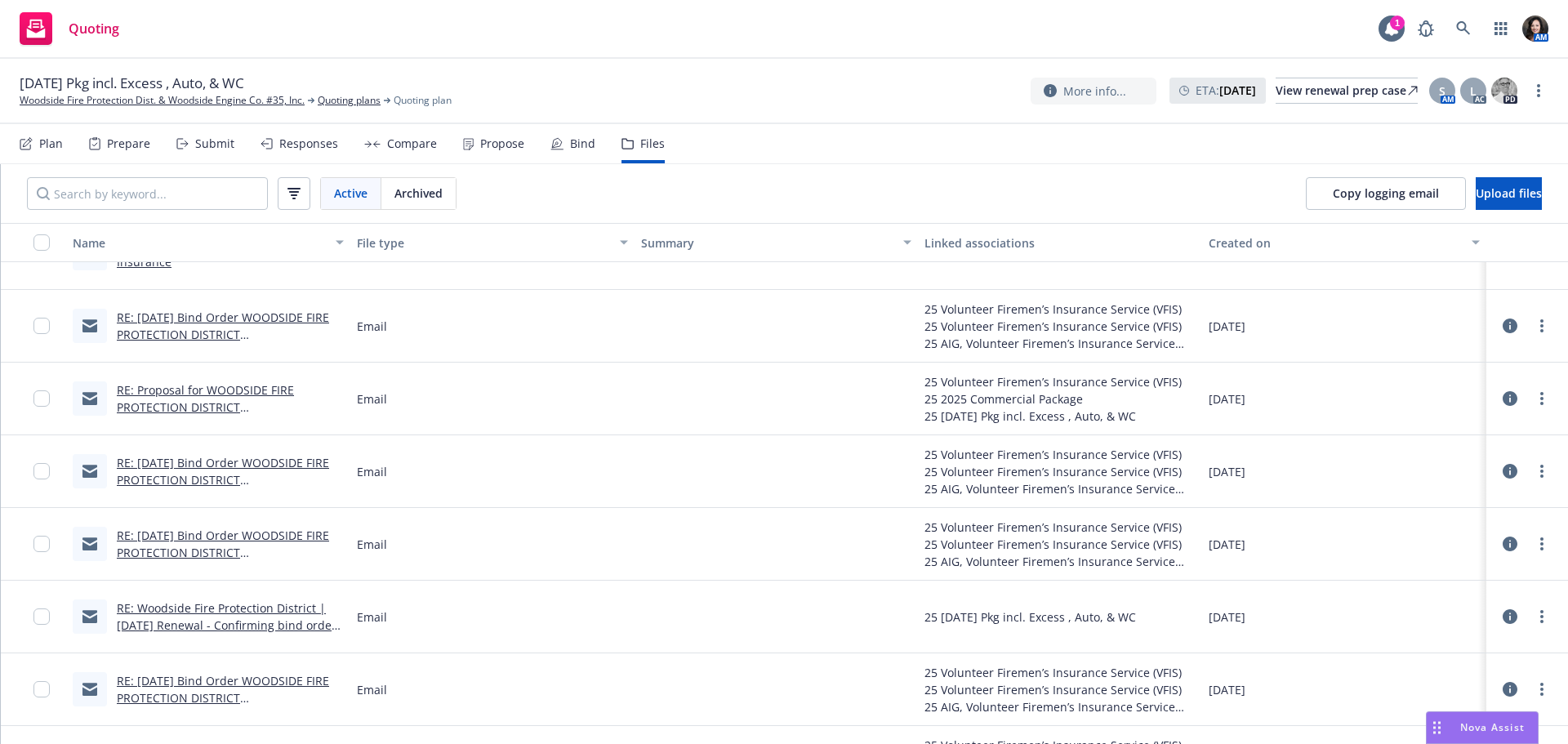
click at [190, 307] on div "RE: 7/1/2025 Bind Order WOODSIDE FIRE PROTECTION DISTRICT (CA) C27848" at bounding box center [207, 326] width 284 height 72
click at [189, 316] on link "RE: 7/1/2025 Bind Order WOODSIDE FIRE PROTECTION DISTRICT (CA) C27848" at bounding box center [222, 334] width 212 height 50
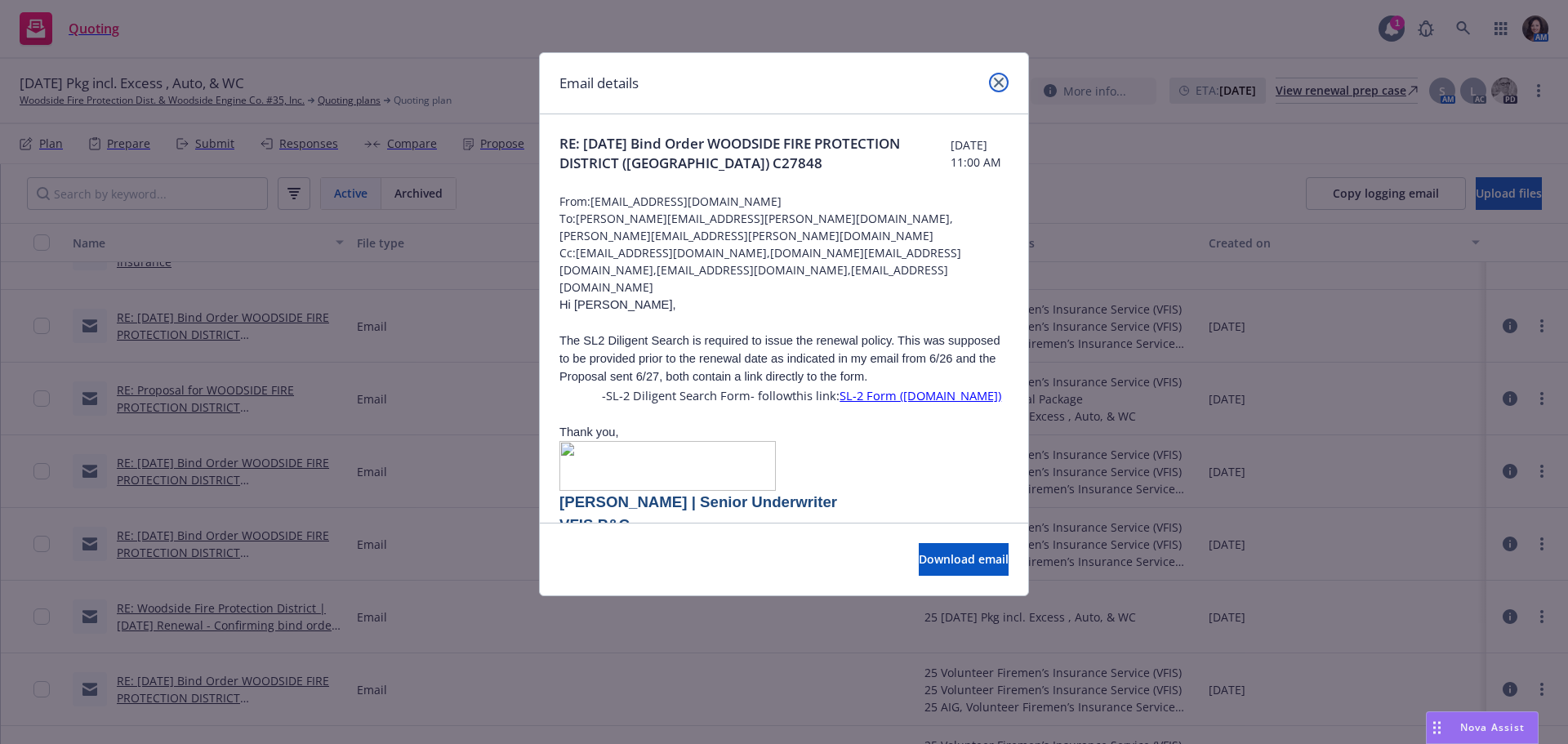
click at [1000, 86] on icon "close" at bounding box center [998, 83] width 9 height 9
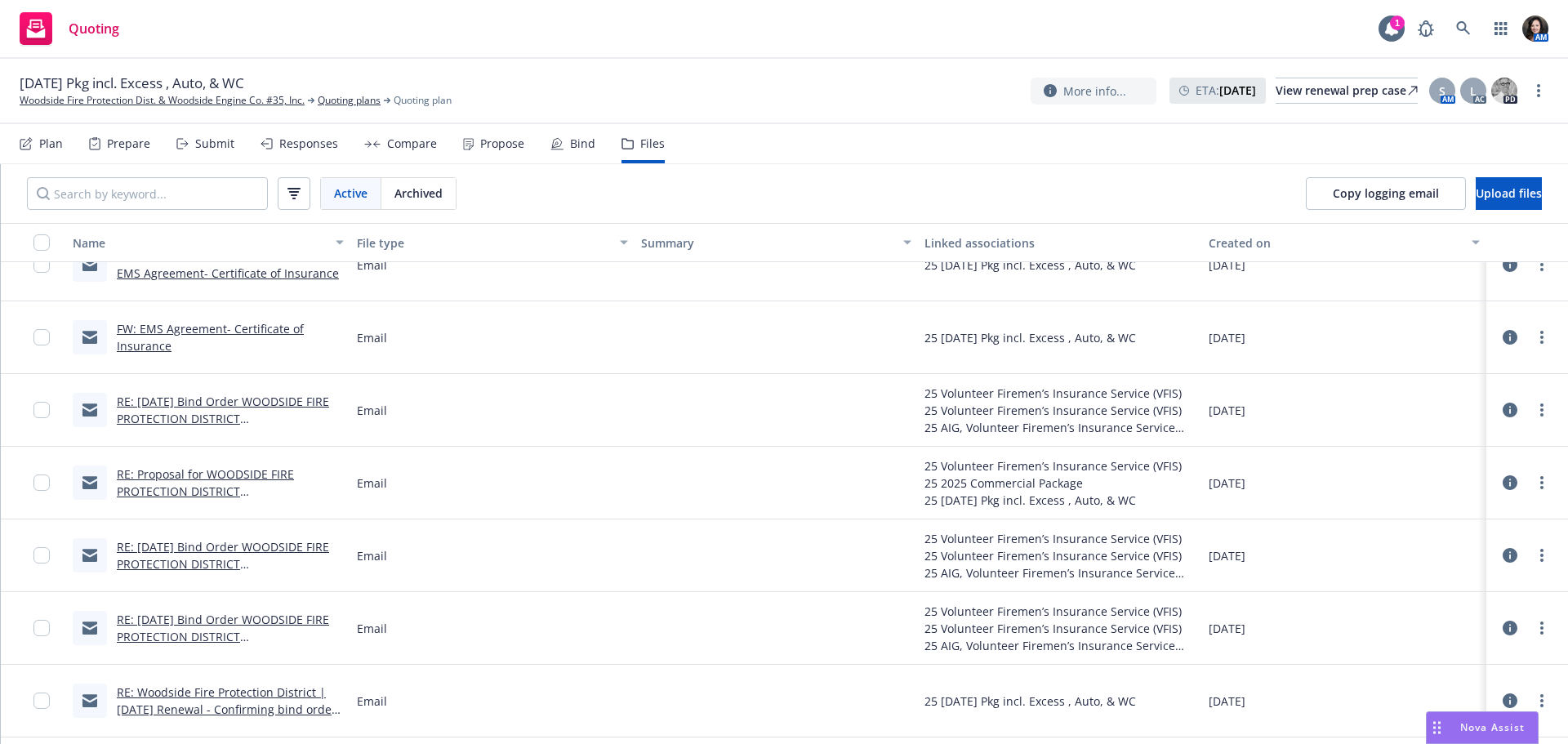
scroll to position [816, 0]
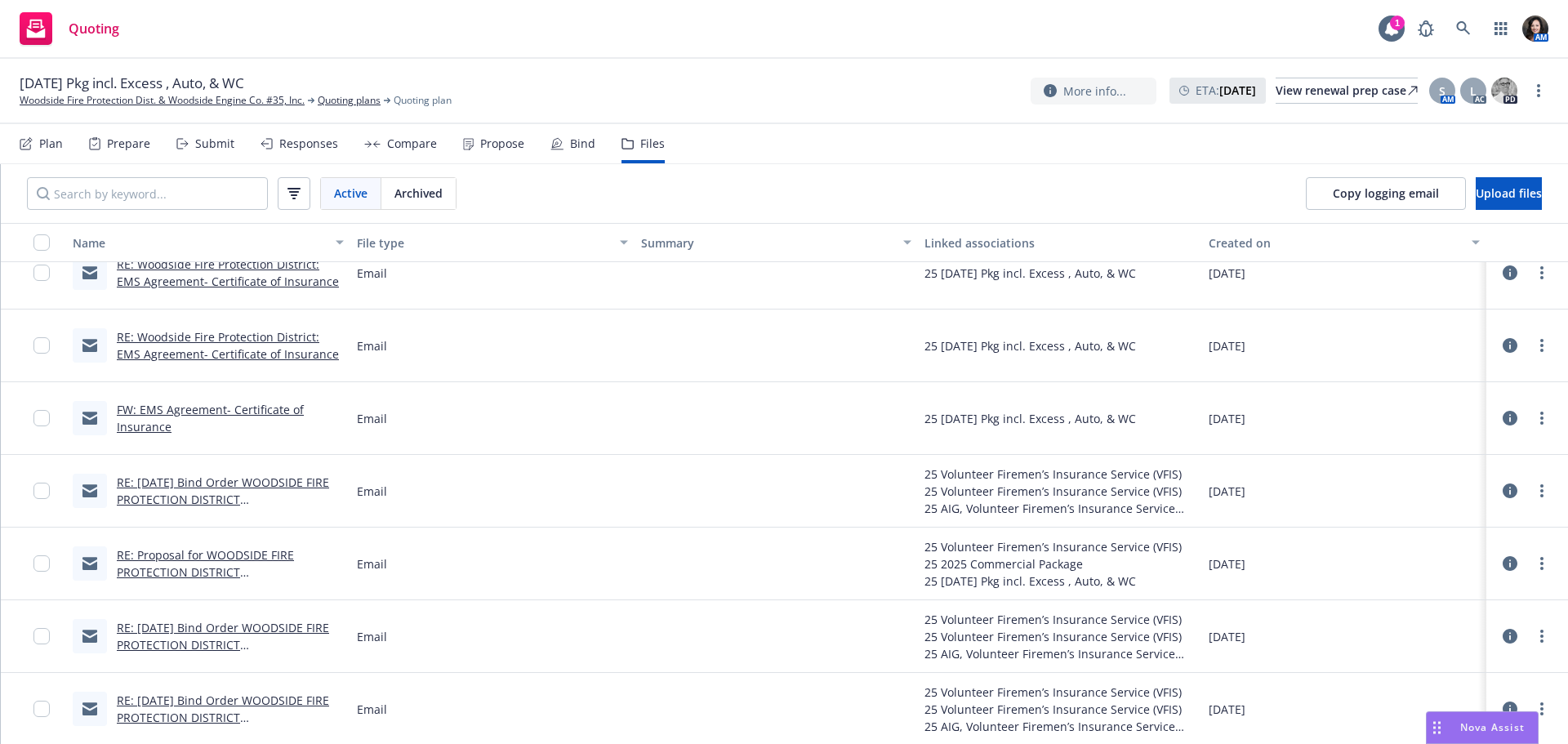
click at [186, 415] on link "FW: EMS Agreement- Certificate of Insurance" at bounding box center [209, 418] width 187 height 33
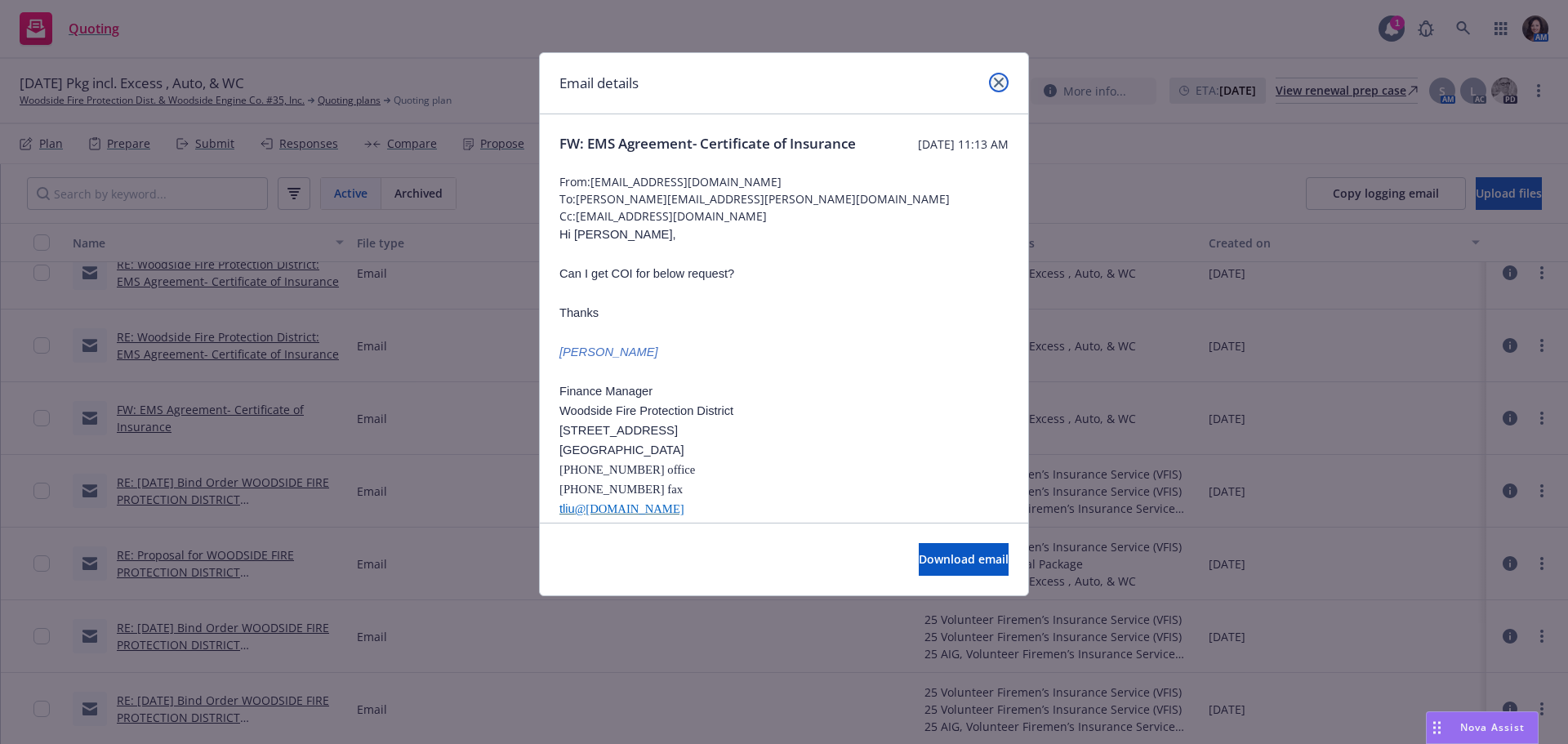
click at [1004, 84] on link "close" at bounding box center [998, 82] width 20 height 20
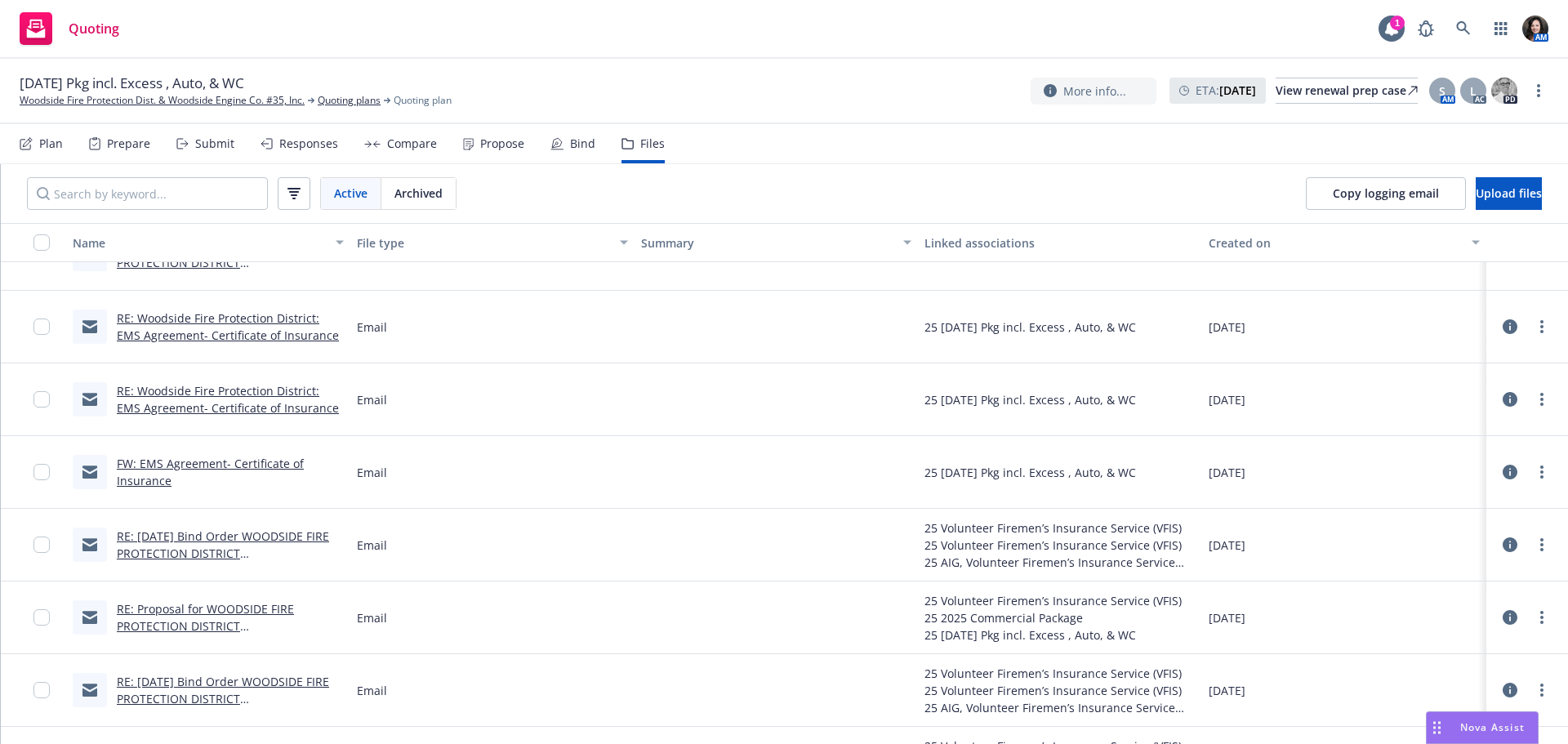
scroll to position [735, 0]
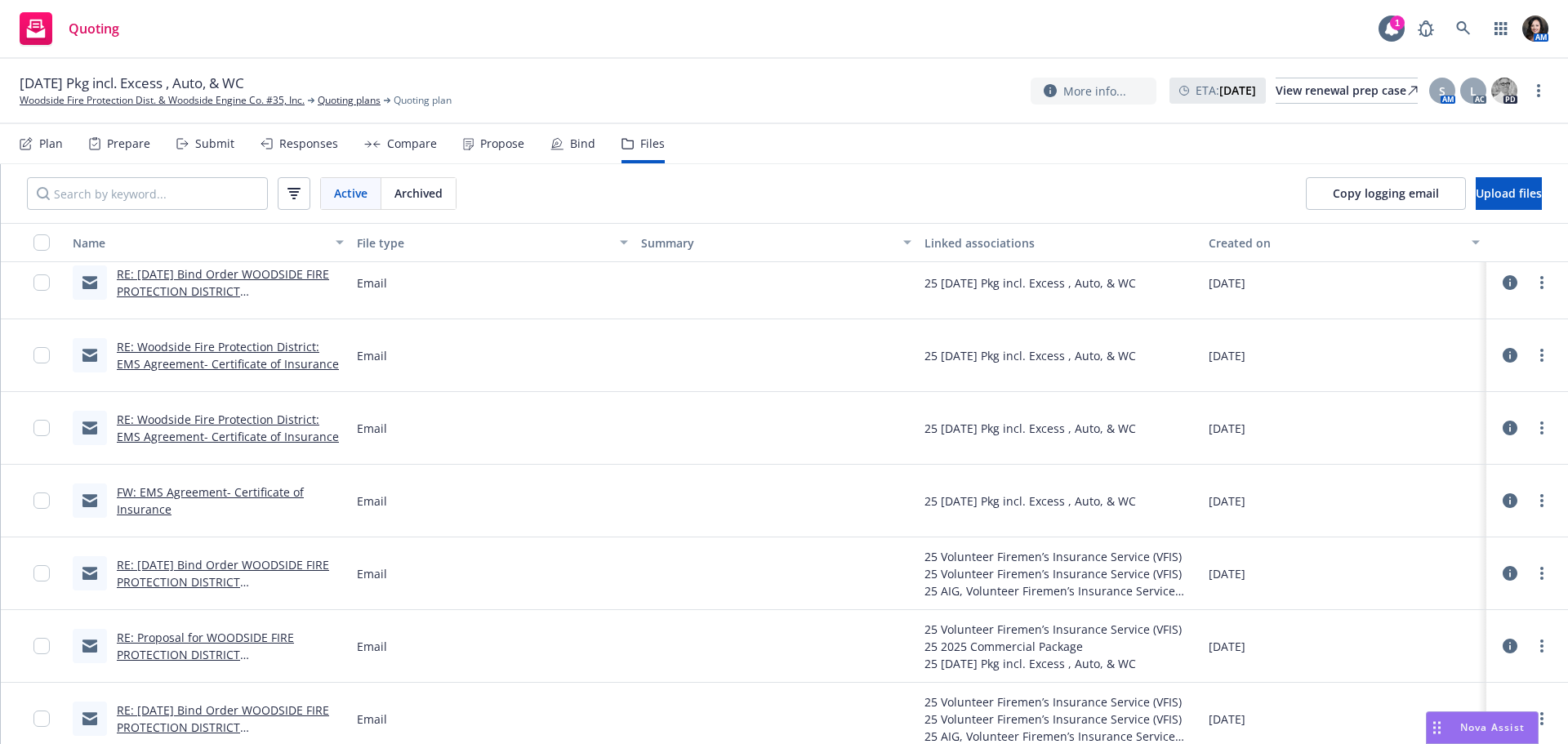
click at [260, 288] on link "RE: 7/1/2025 Bind Order WOODSIDE FIRE PROTECTION DISTRICT (CA) C27848" at bounding box center [222, 291] width 212 height 50
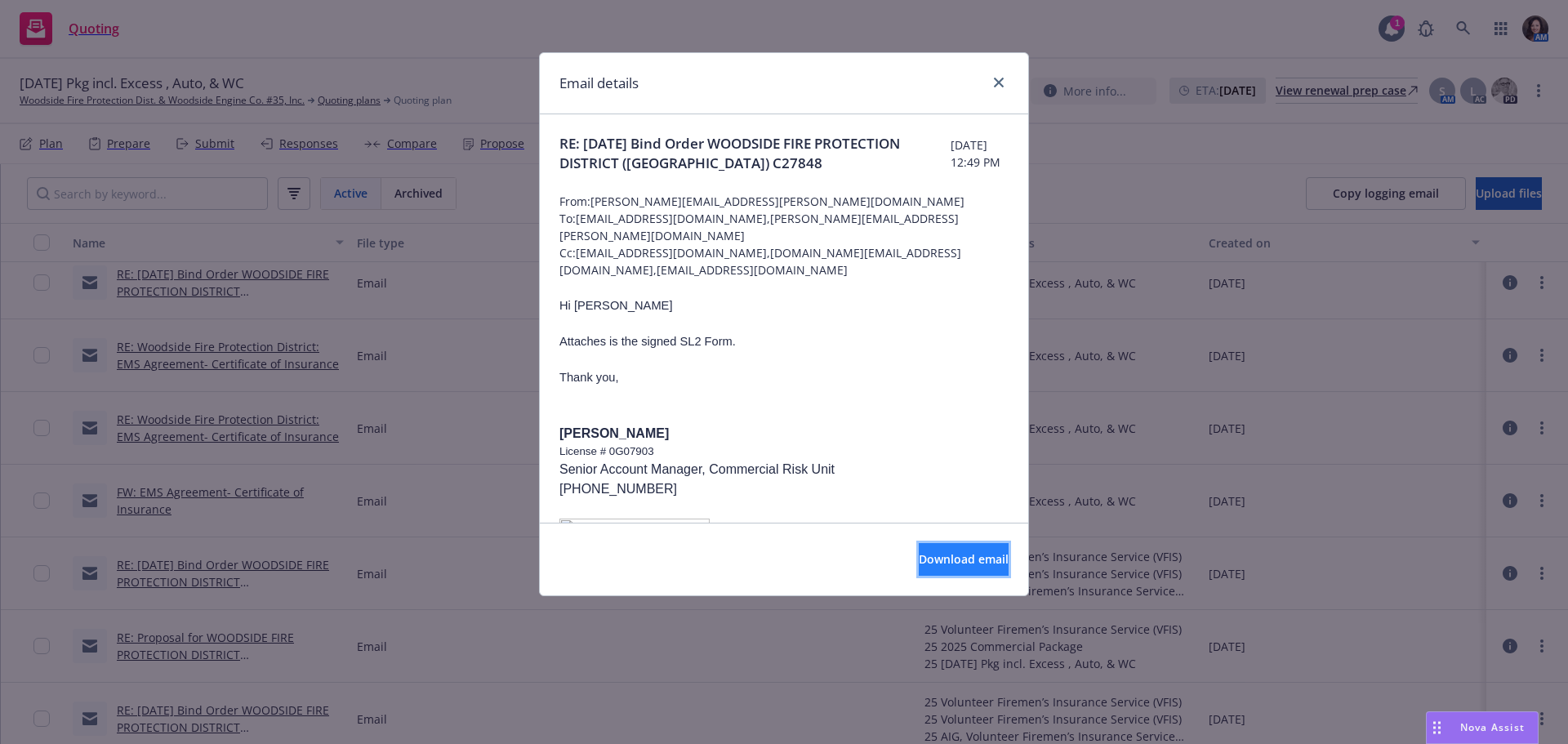
click at [933, 554] on span "Download email" at bounding box center [964, 558] width 90 height 16
click at [999, 76] on link "close" at bounding box center [998, 82] width 20 height 20
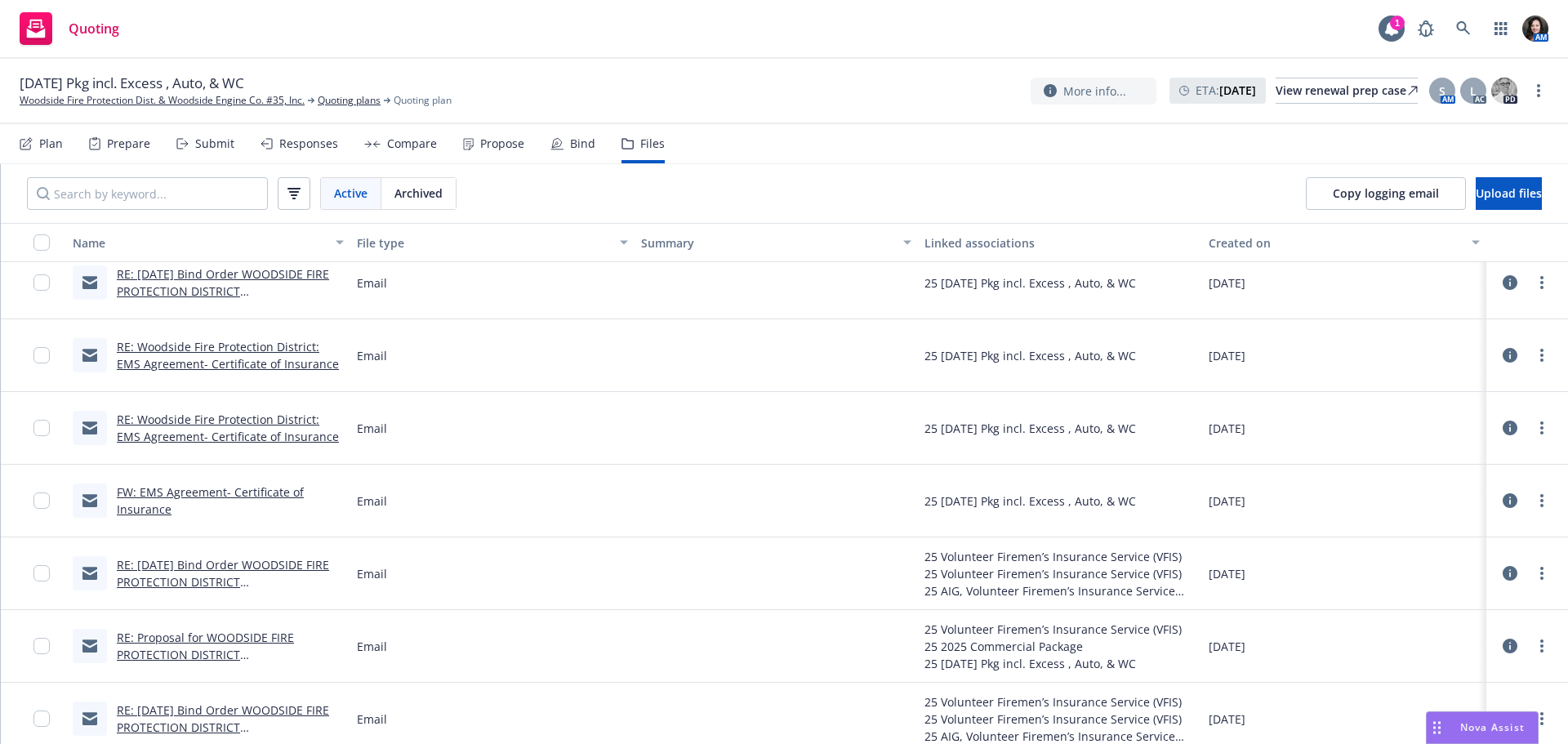
click at [274, 368] on link "RE: Woodside Fire Protection District: EMS Agreement- Certificate of Insurance" at bounding box center [227, 355] width 222 height 33
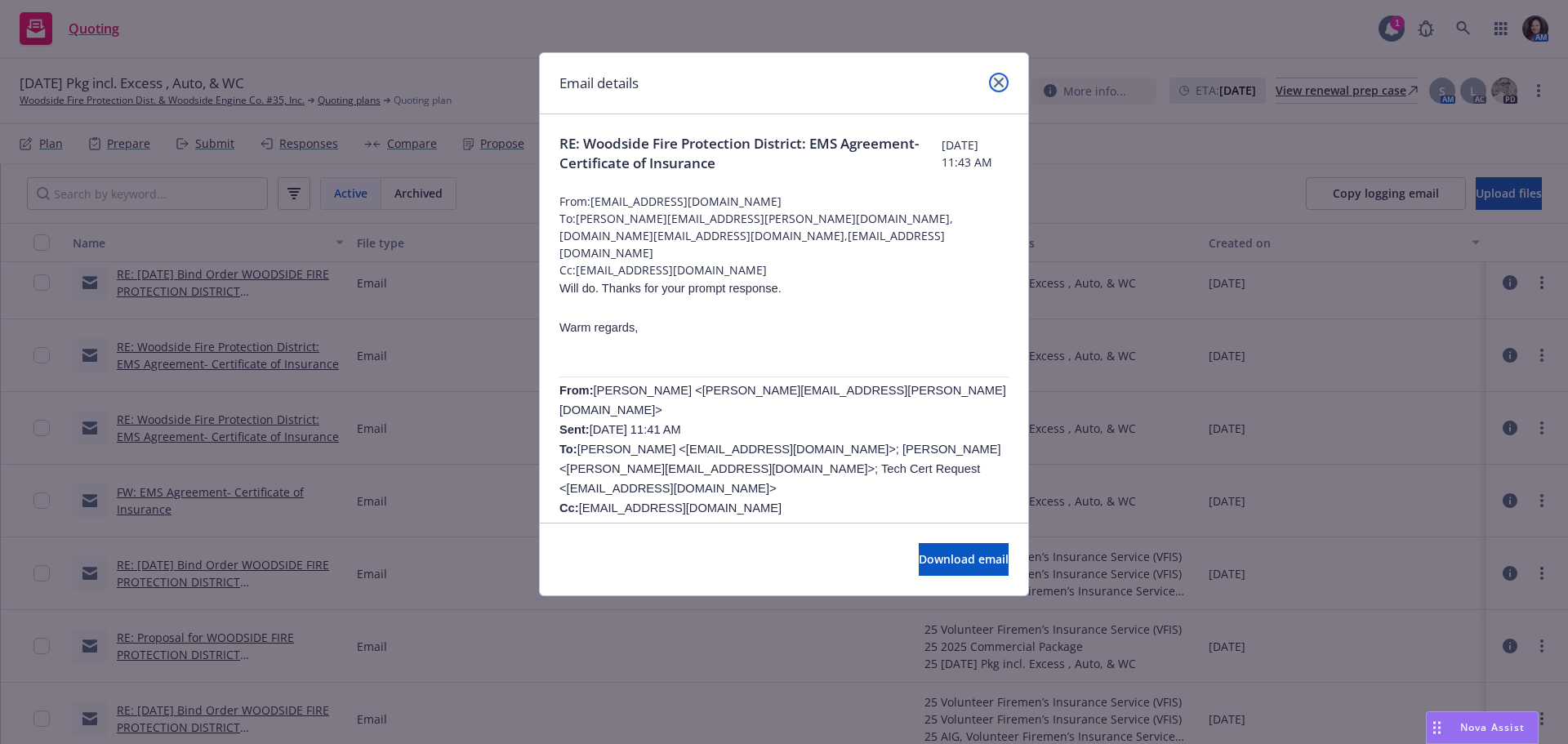
click at [997, 80] on icon "close" at bounding box center [998, 83] width 9 height 9
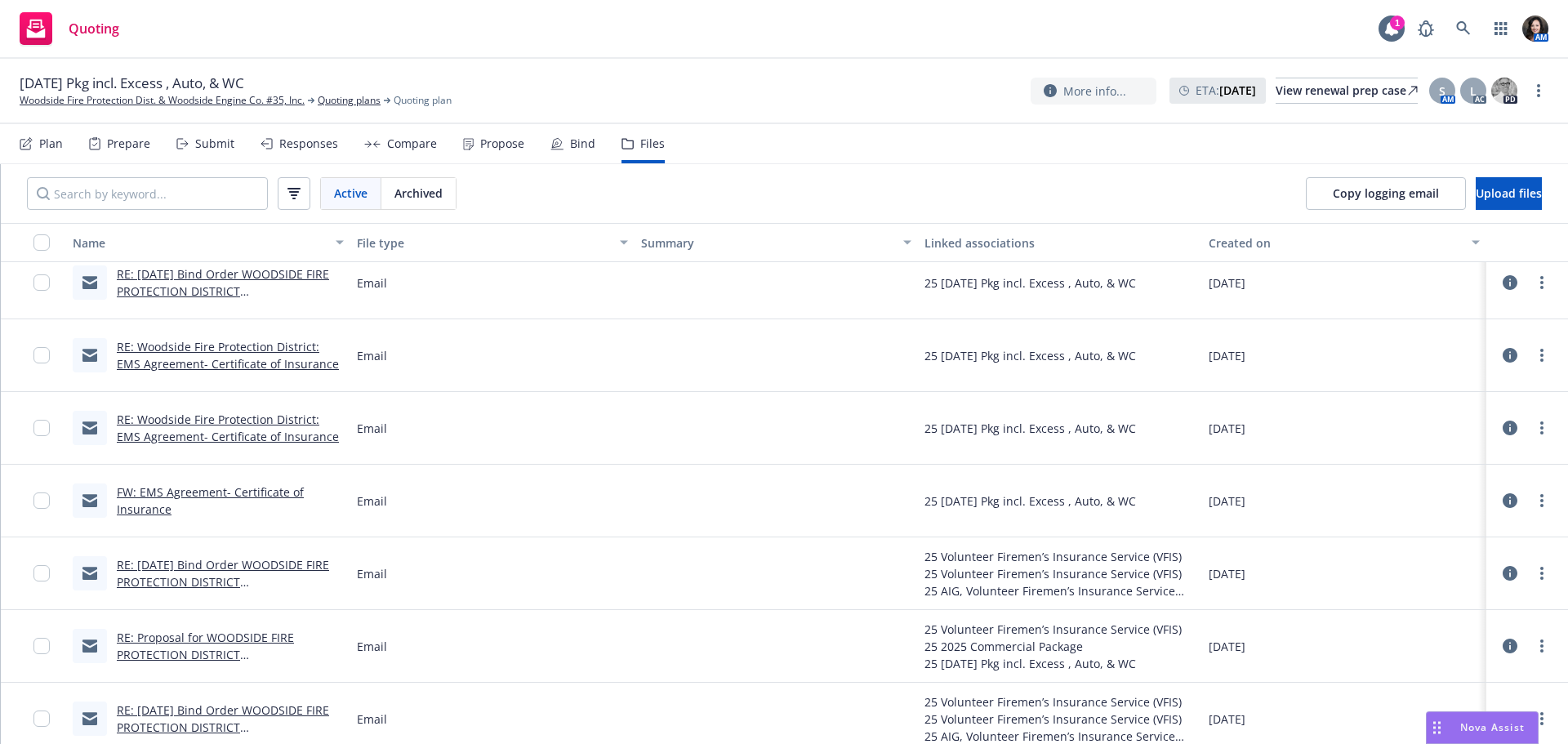
click at [261, 431] on link "RE: Woodside Fire Protection District: EMS Agreement- Certificate of Insurance" at bounding box center [227, 428] width 222 height 33
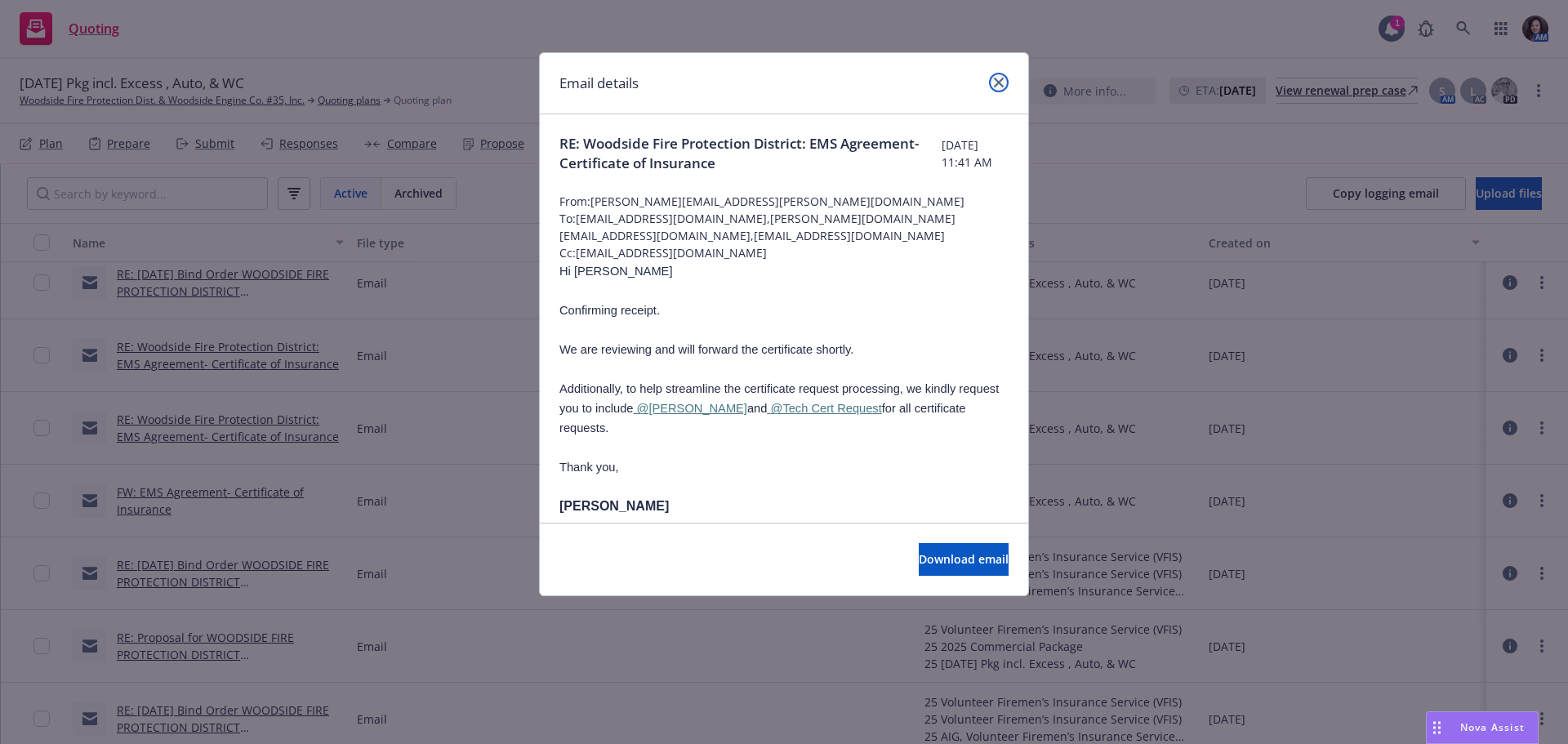
click at [1007, 83] on link "close" at bounding box center [998, 82] width 20 height 20
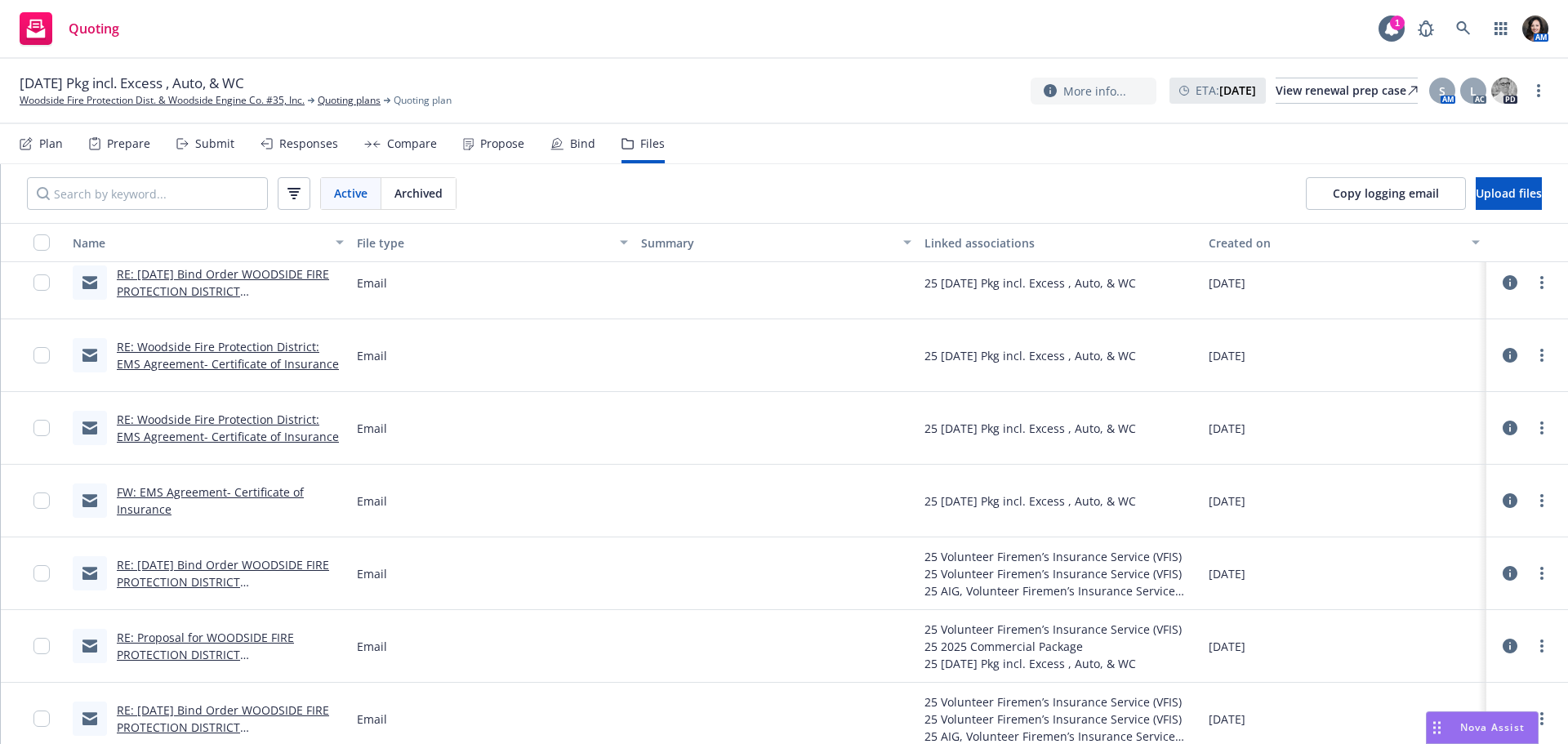
click at [190, 560] on link "RE: 7/1/2025 Bind Order WOODSIDE FIRE PROTECTION DISTRICT (CA) C27848" at bounding box center [222, 582] width 212 height 50
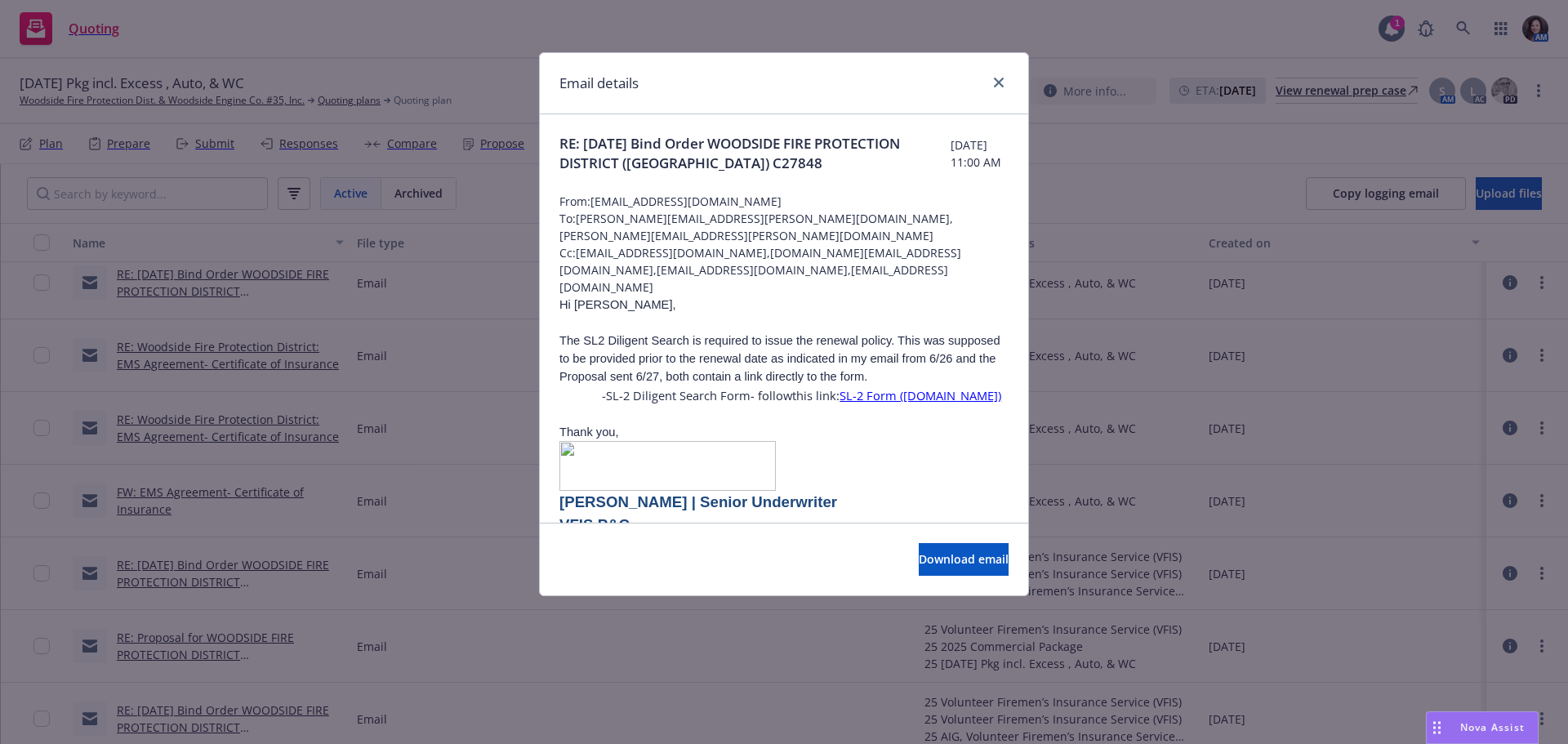
click at [889, 387] on link "SL-2 Form (slacal.com)" at bounding box center [921, 394] width 161 height 16
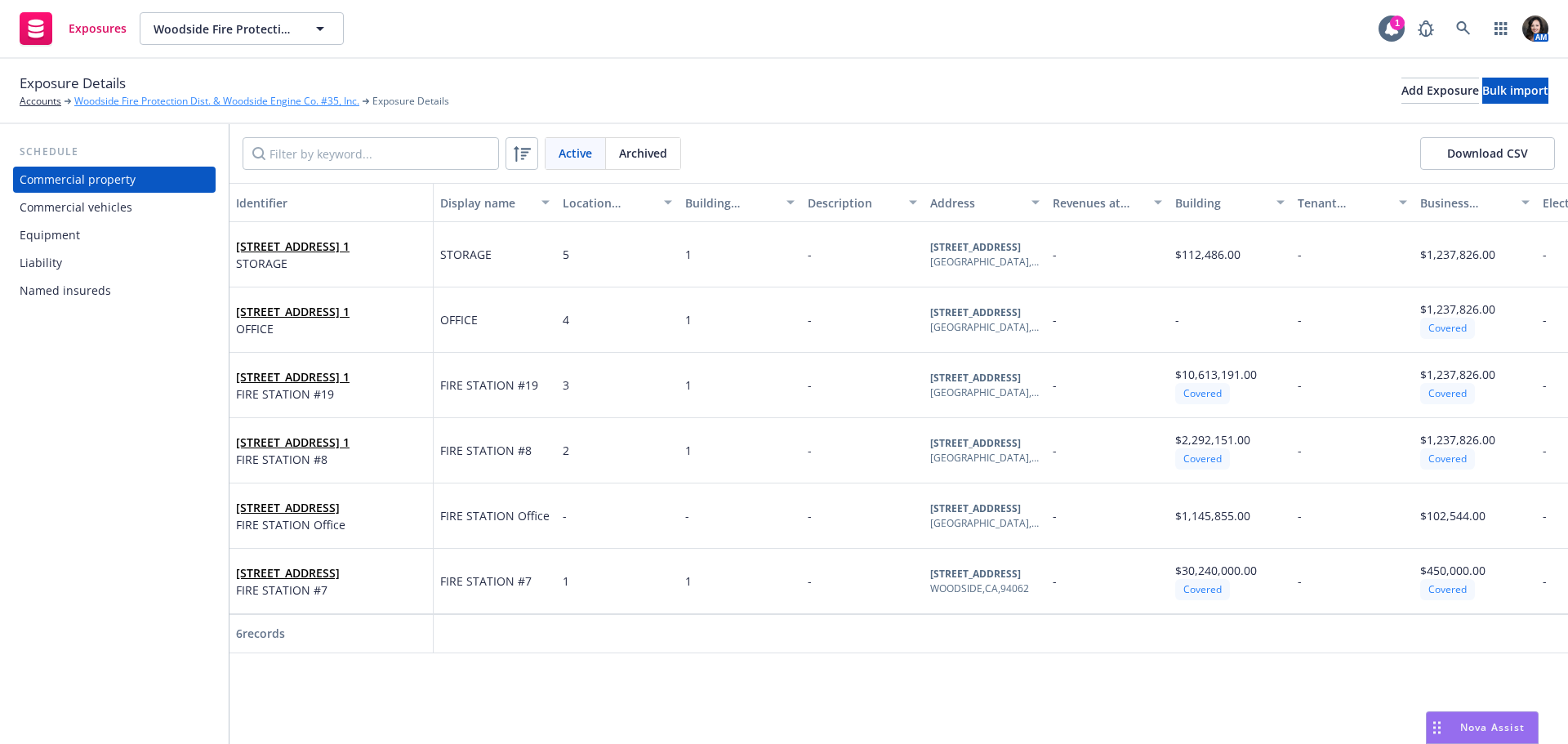
click at [199, 99] on link "Woodside Fire Protection Dist. & Woodside Engine Co. #35, Inc." at bounding box center [217, 101] width 285 height 15
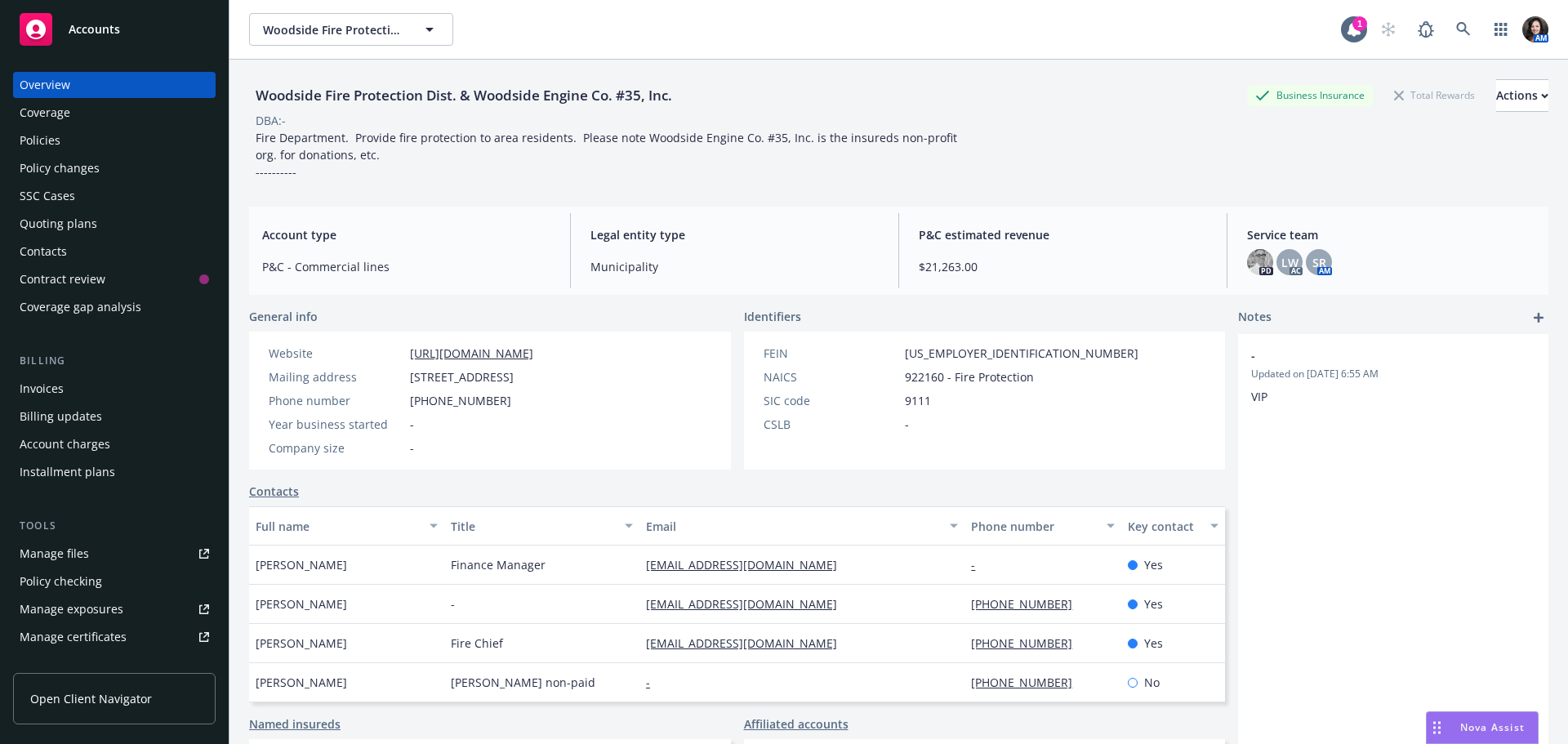
click at [116, 110] on div "Coverage" at bounding box center [114, 113] width 190 height 26
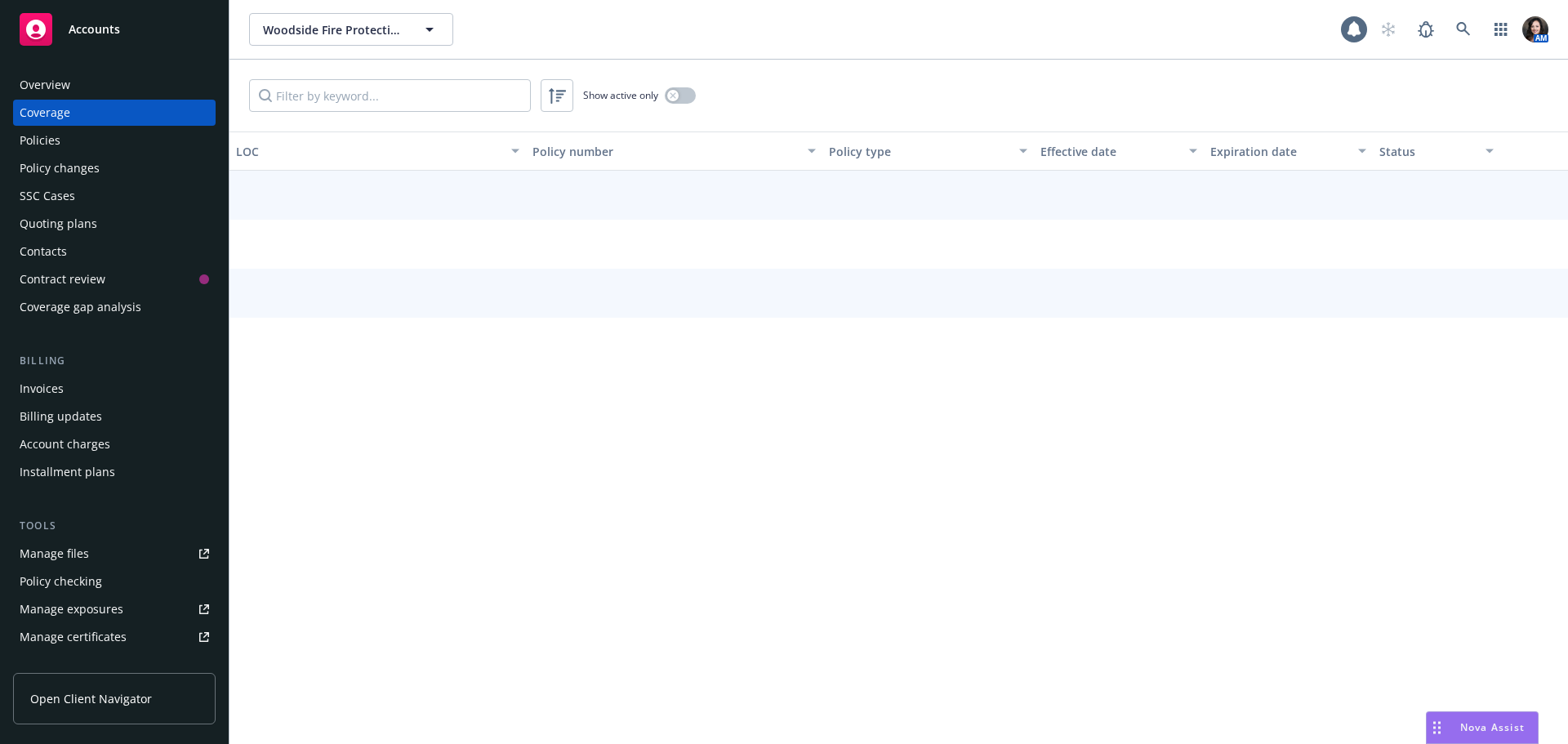
click at [113, 125] on div "Coverage" at bounding box center [114, 113] width 190 height 26
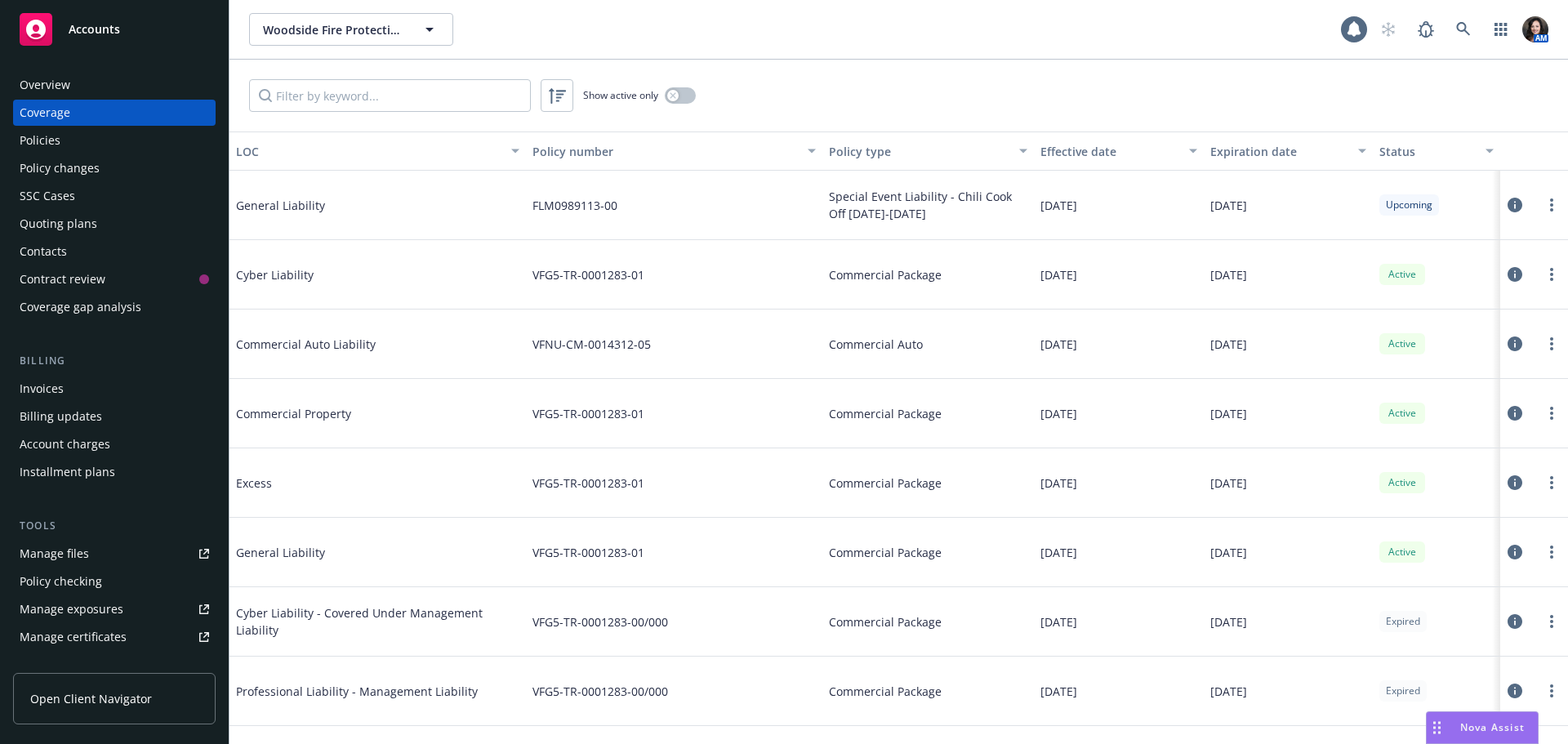
click at [77, 143] on div "Policies" at bounding box center [114, 141] width 190 height 26
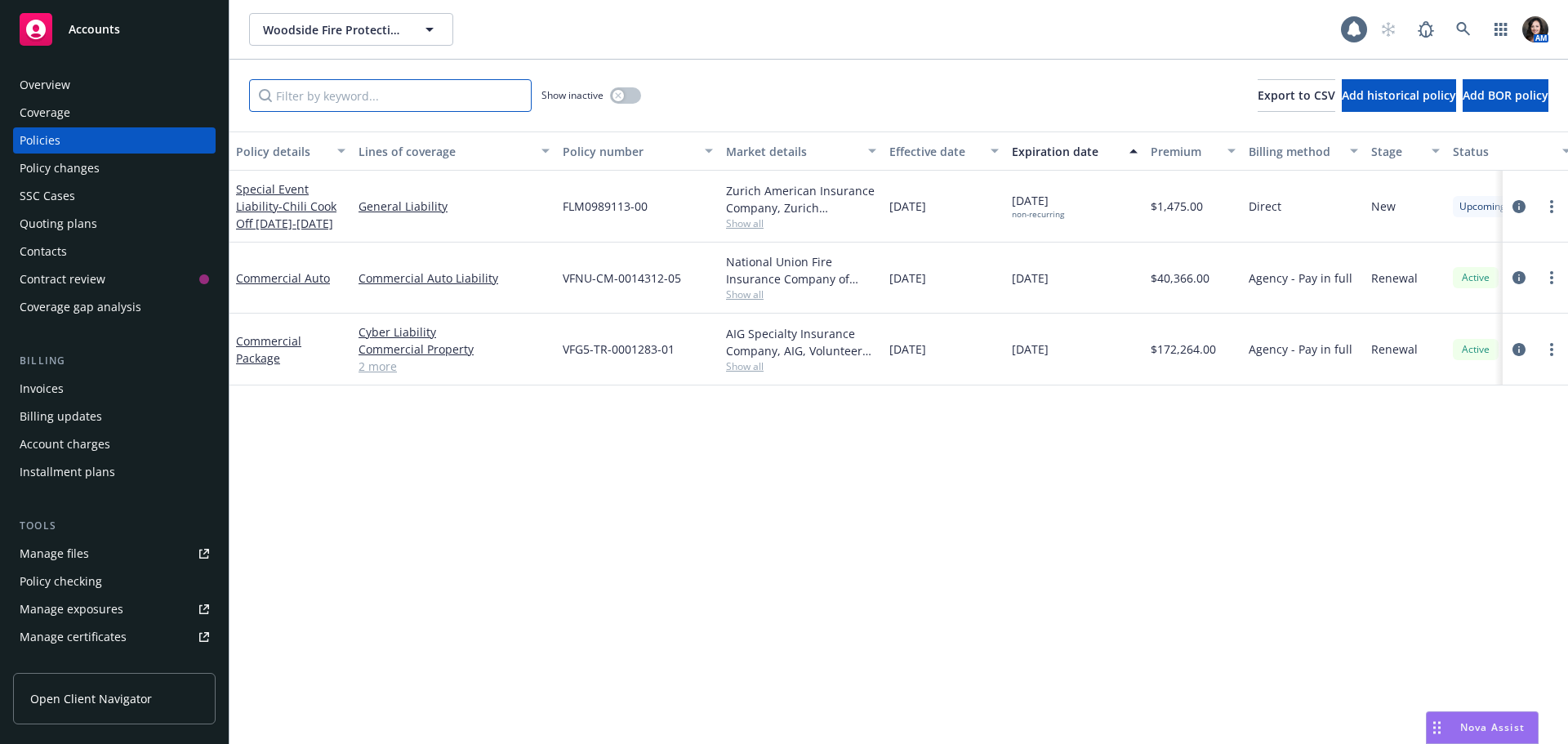
click at [363, 98] on input "Filter by keyword..." at bounding box center [389, 95] width 282 height 33
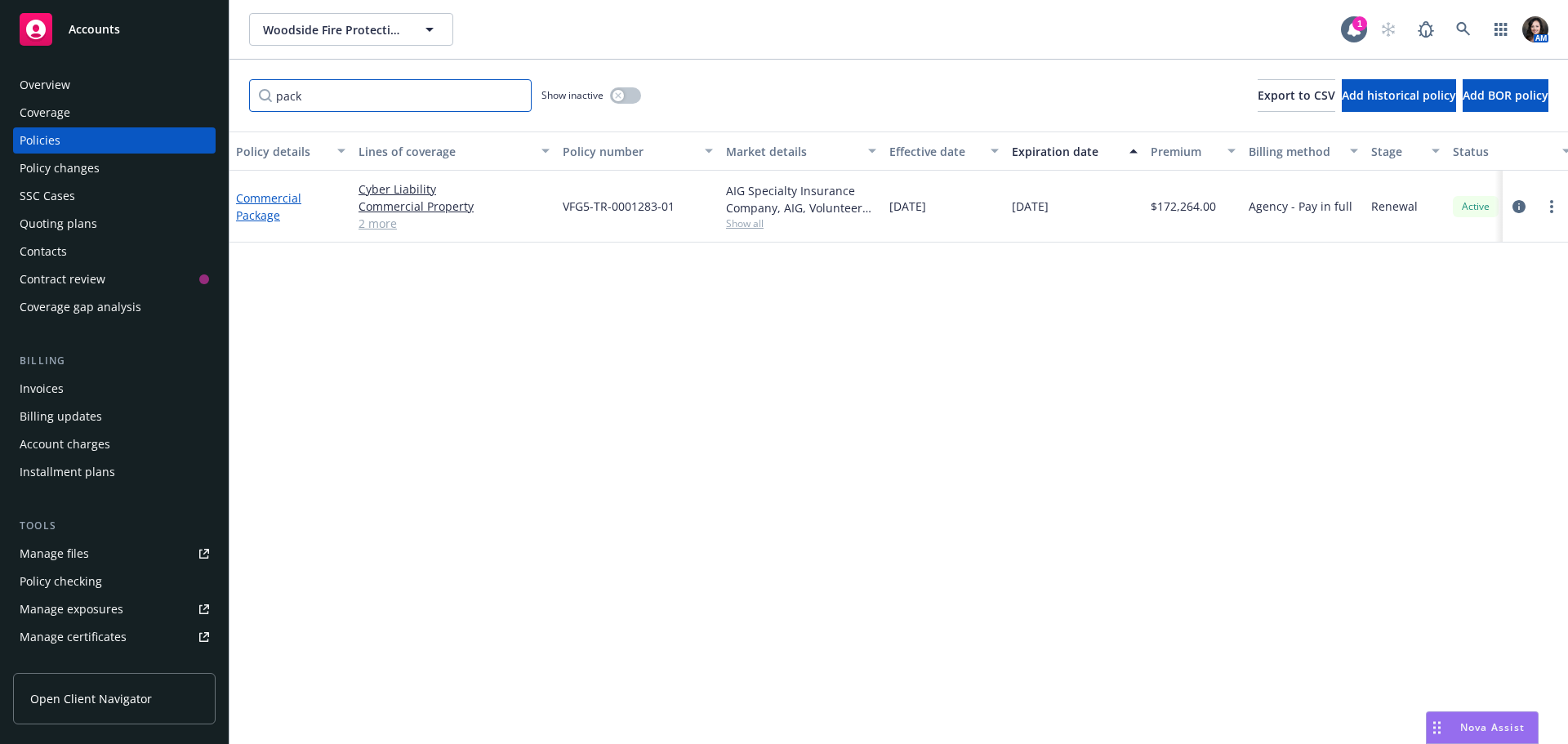
type input "pack"
click at [274, 216] on link "Commercial Package" at bounding box center [268, 206] width 66 height 33
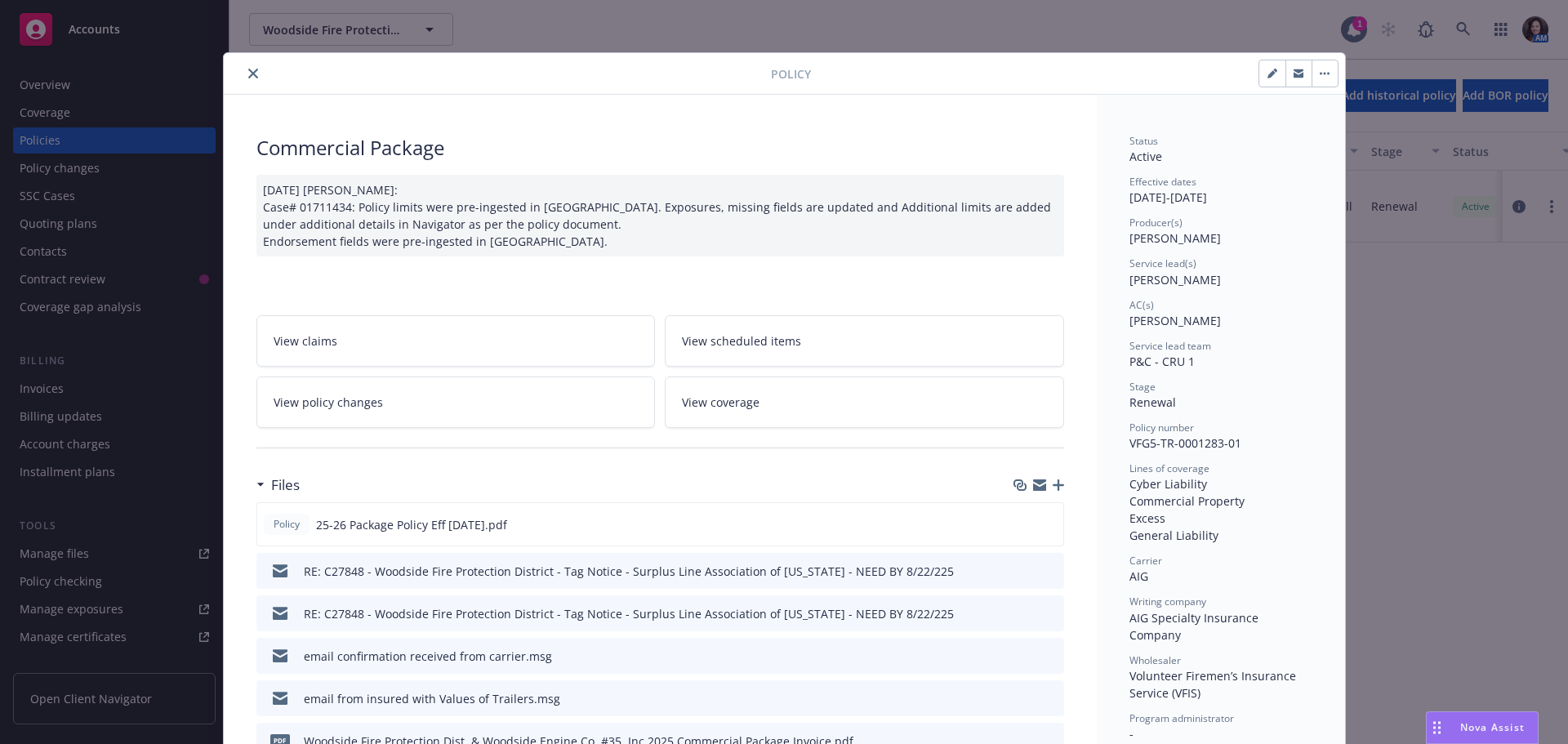
click at [1301, 74] on button "button" at bounding box center [1299, 73] width 26 height 26
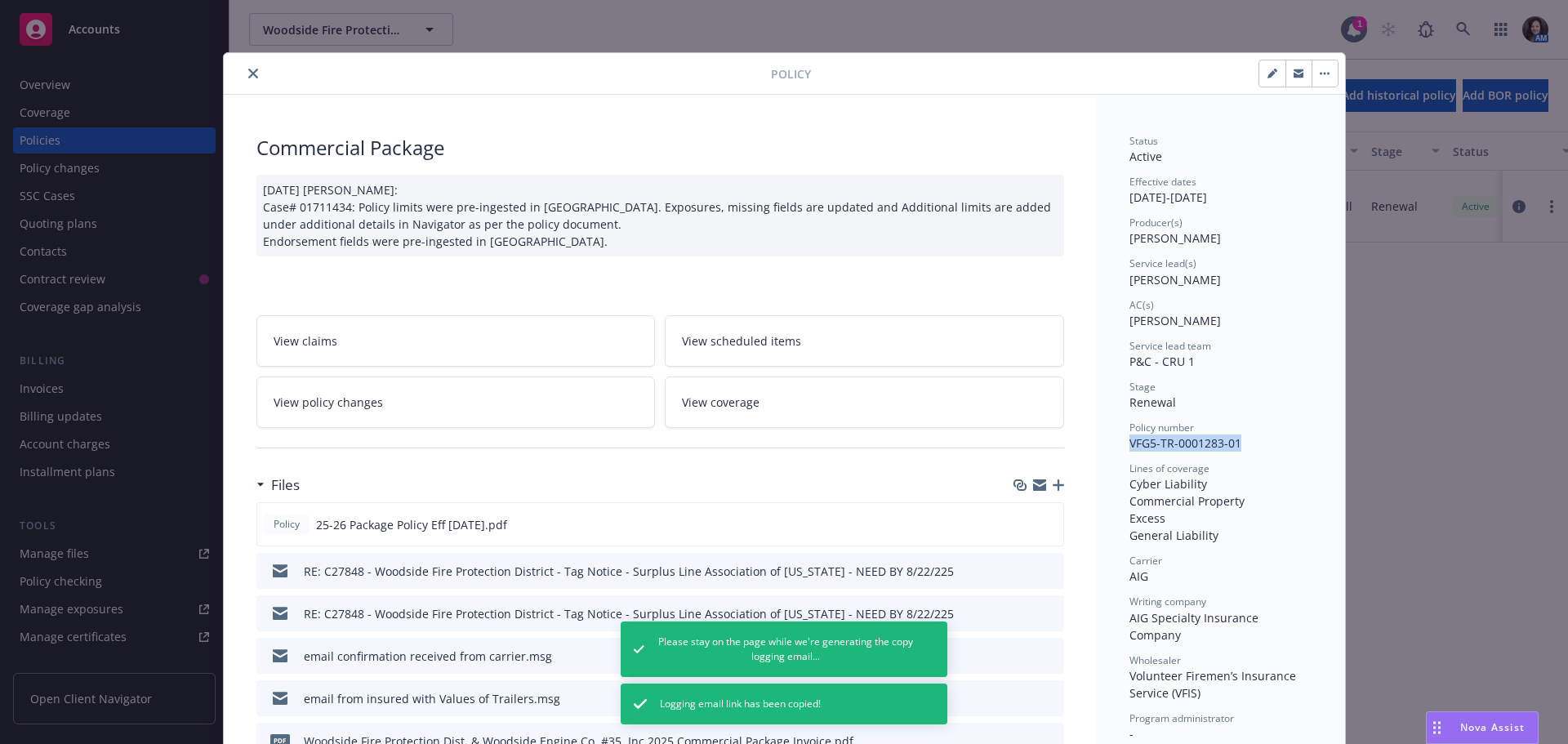
drag, startPoint x: 1248, startPoint y: 444, endPoint x: 1103, endPoint y: 452, distance: 145.2
copy span "VFG5-TR-0001283-01"
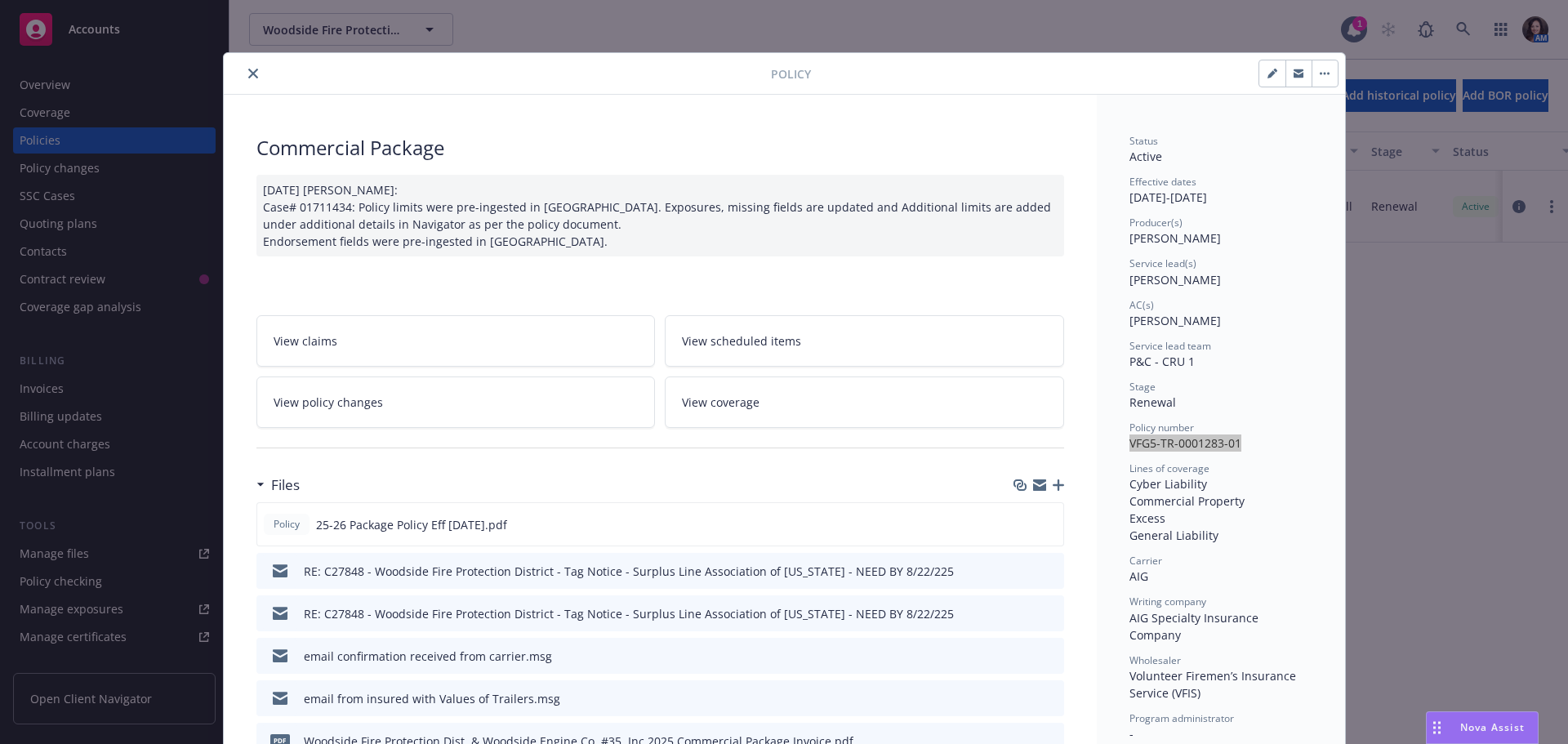
drag, startPoint x: 1292, startPoint y: 72, endPoint x: 1336, endPoint y: 76, distance: 44.2
click at [1293, 71] on icon "button" at bounding box center [1298, 71] width 9 height 4
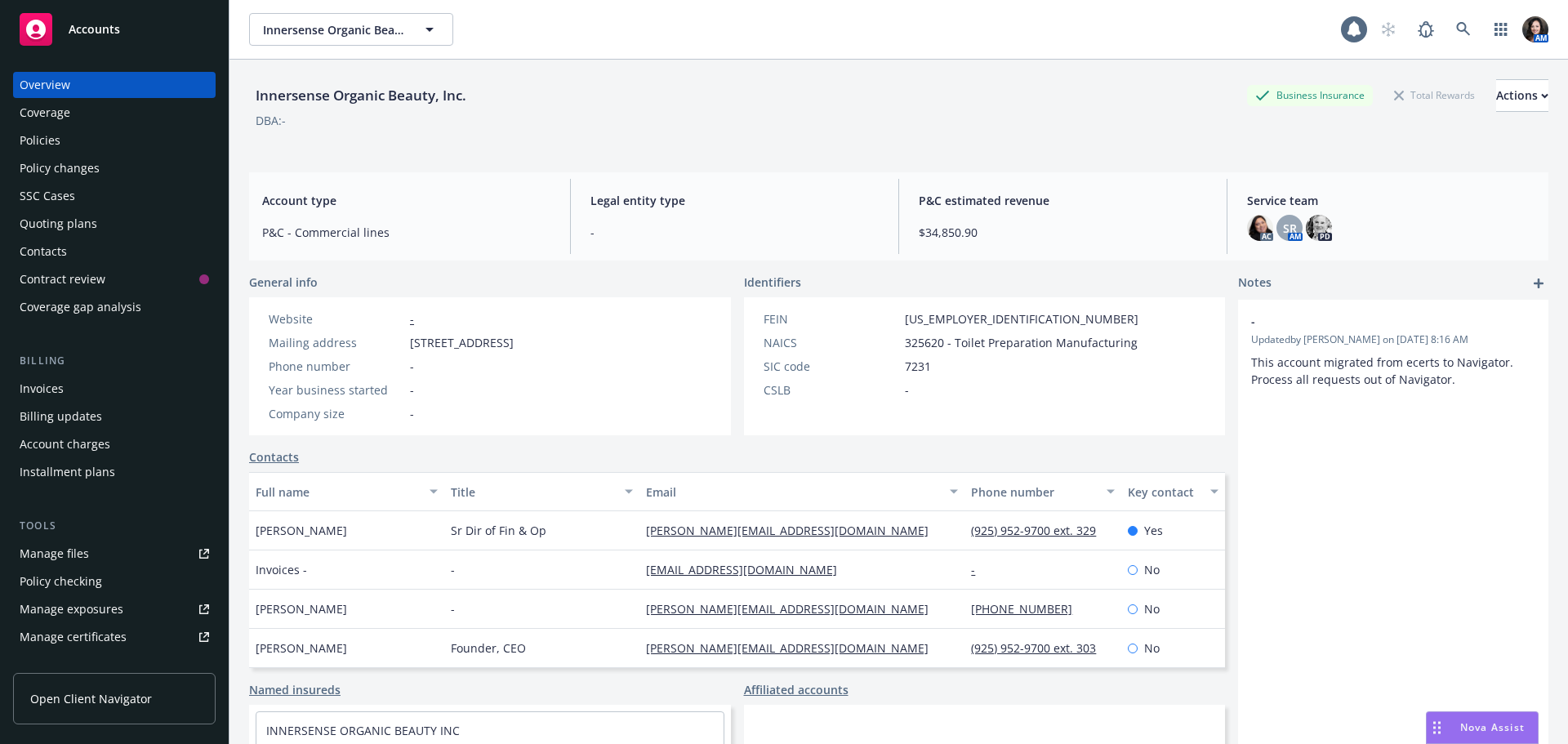
click at [1467, 724] on span "Nova Assist" at bounding box center [1492, 727] width 65 height 14
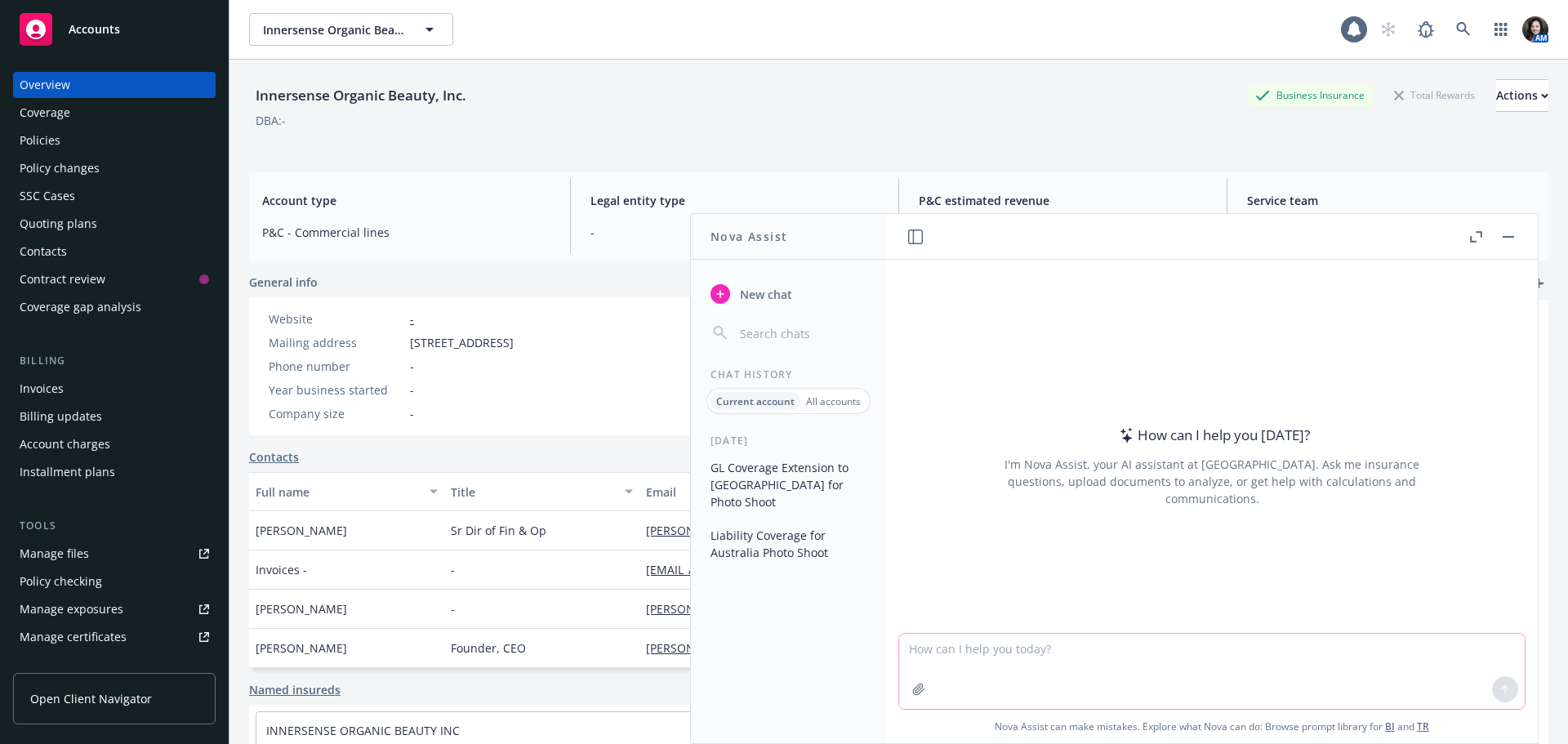
click at [1149, 664] on textarea at bounding box center [1211, 671] width 626 height 75
click at [1135, 650] on textarea "we have a vendor asking for a" at bounding box center [1211, 671] width 626 height 77
paste textarea "Public Liability Insurance Certificate or Certificate of Currency"
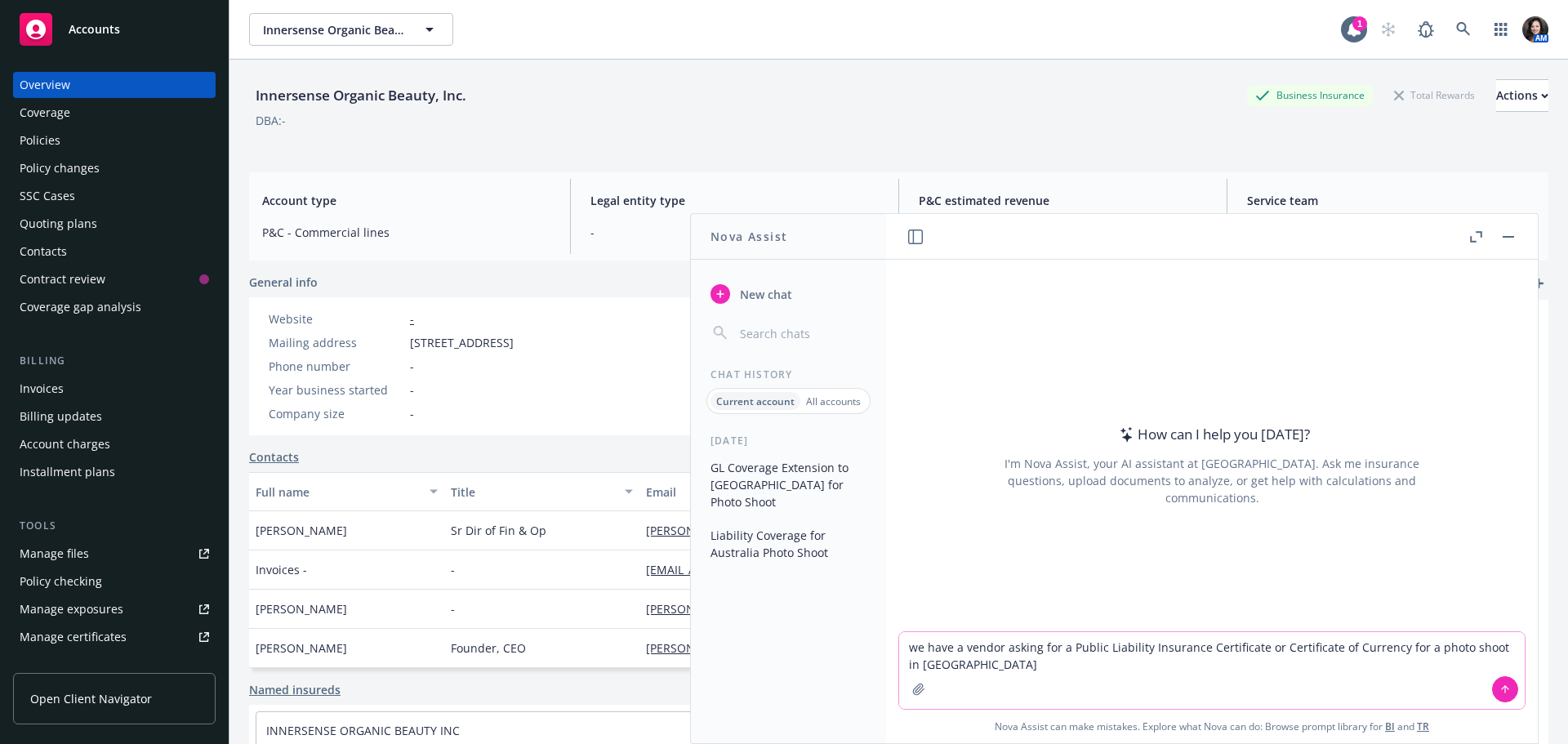
drag, startPoint x: 903, startPoint y: 649, endPoint x: 945, endPoint y: 649, distance: 42.0
click at [905, 649] on textarea "we have a vendor asking for a Public Liability Insurance Certificate or Certifi…" at bounding box center [1211, 671] width 626 height 77
click at [982, 673] on textarea "We have a vendor asking for a Public Liability Insurance Certificate or Certifi…" at bounding box center [1211, 671] width 626 height 77
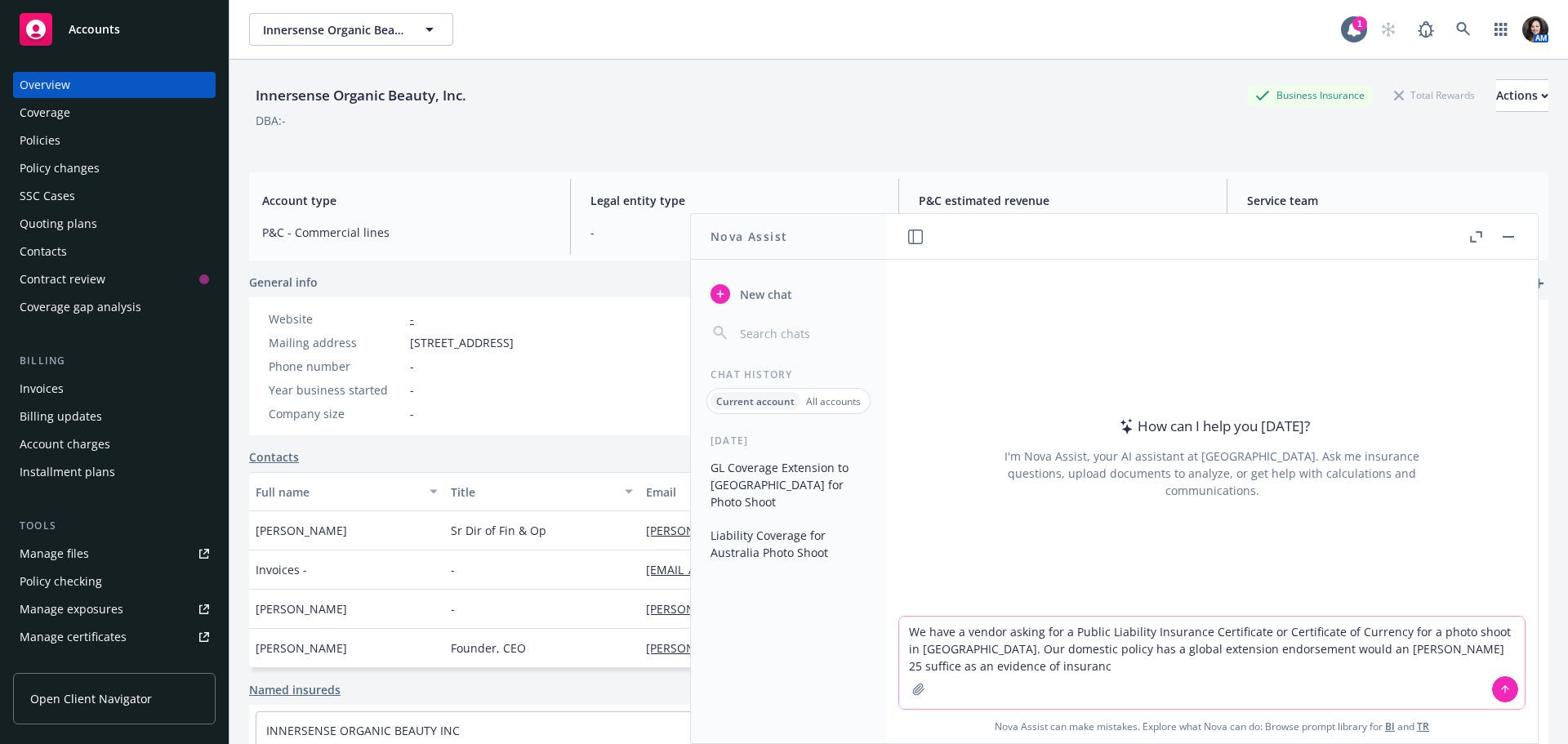
type textarea "We have a vendor asking for a Public Liability Insurance Certificate or Certifi…"
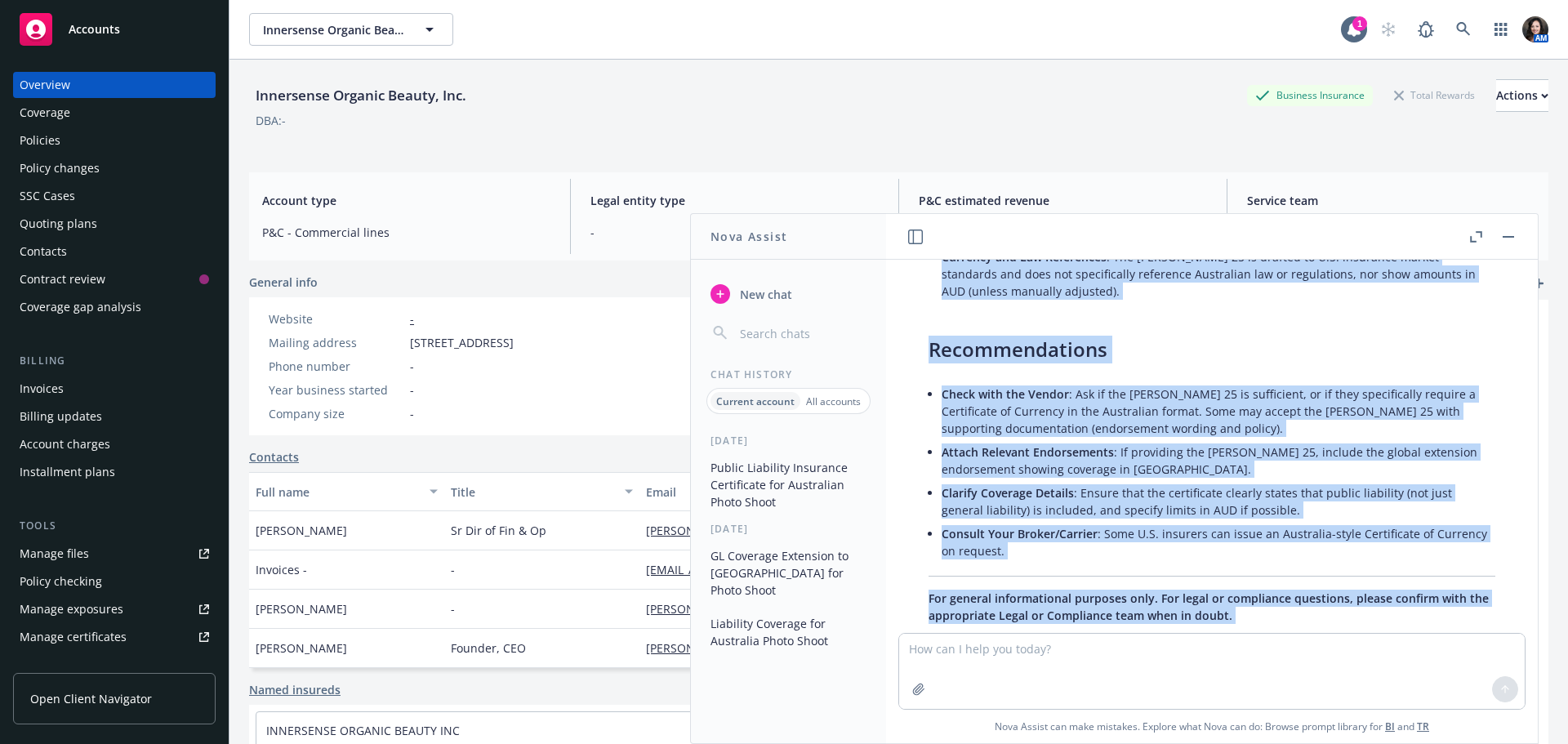
scroll to position [542, 0]
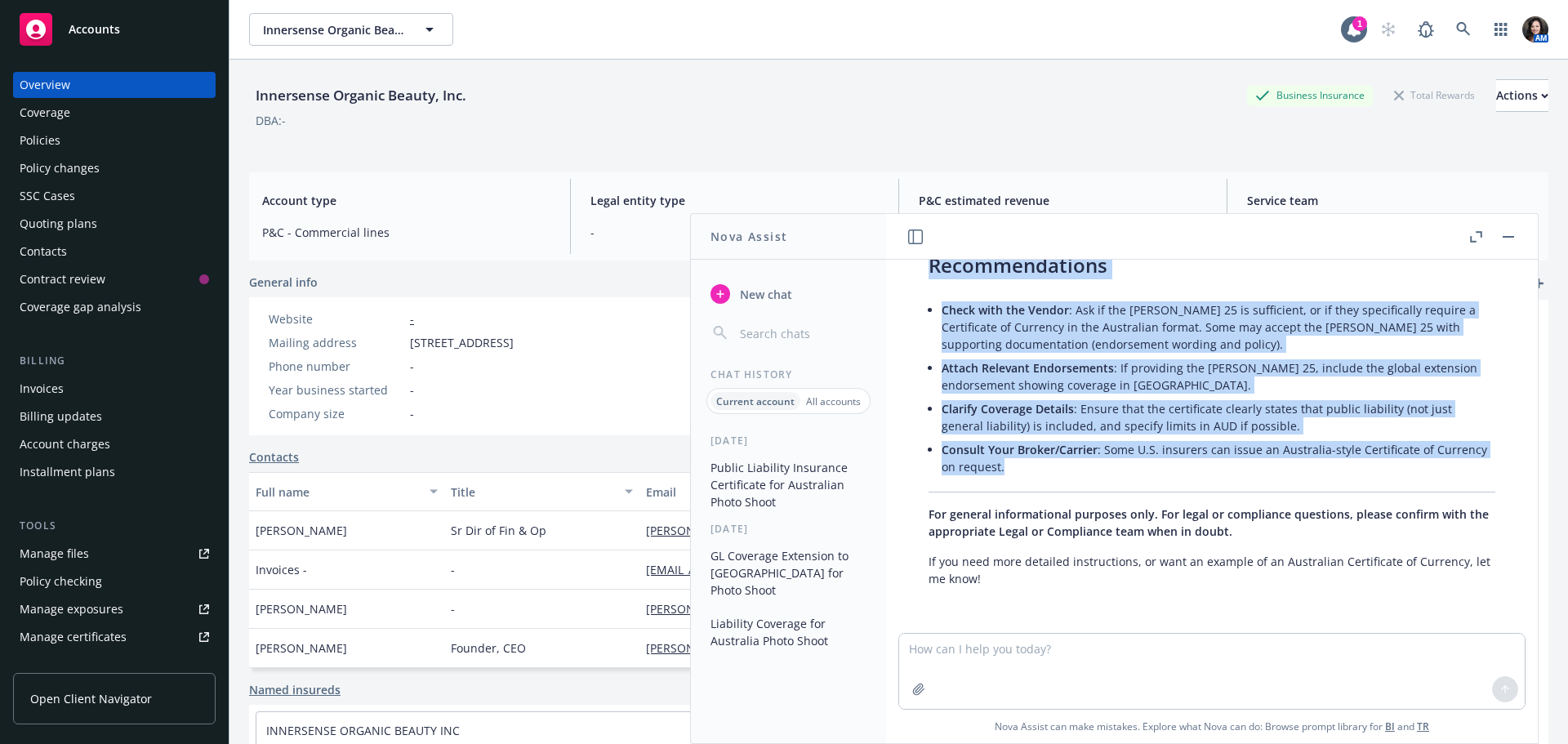
drag, startPoint x: 953, startPoint y: 285, endPoint x: 1009, endPoint y: 468, distance: 191.4
click at [1009, 468] on div "We have a vendor asking for a Public Liability Insurance Certificate or Certifi…" at bounding box center [1211, 447] width 651 height 373
copy div "We have a vendor asking for a Public Liability Insurance Certificate or Certifi…"
click at [38, 135] on div "Policies" at bounding box center [40, 141] width 41 height 26
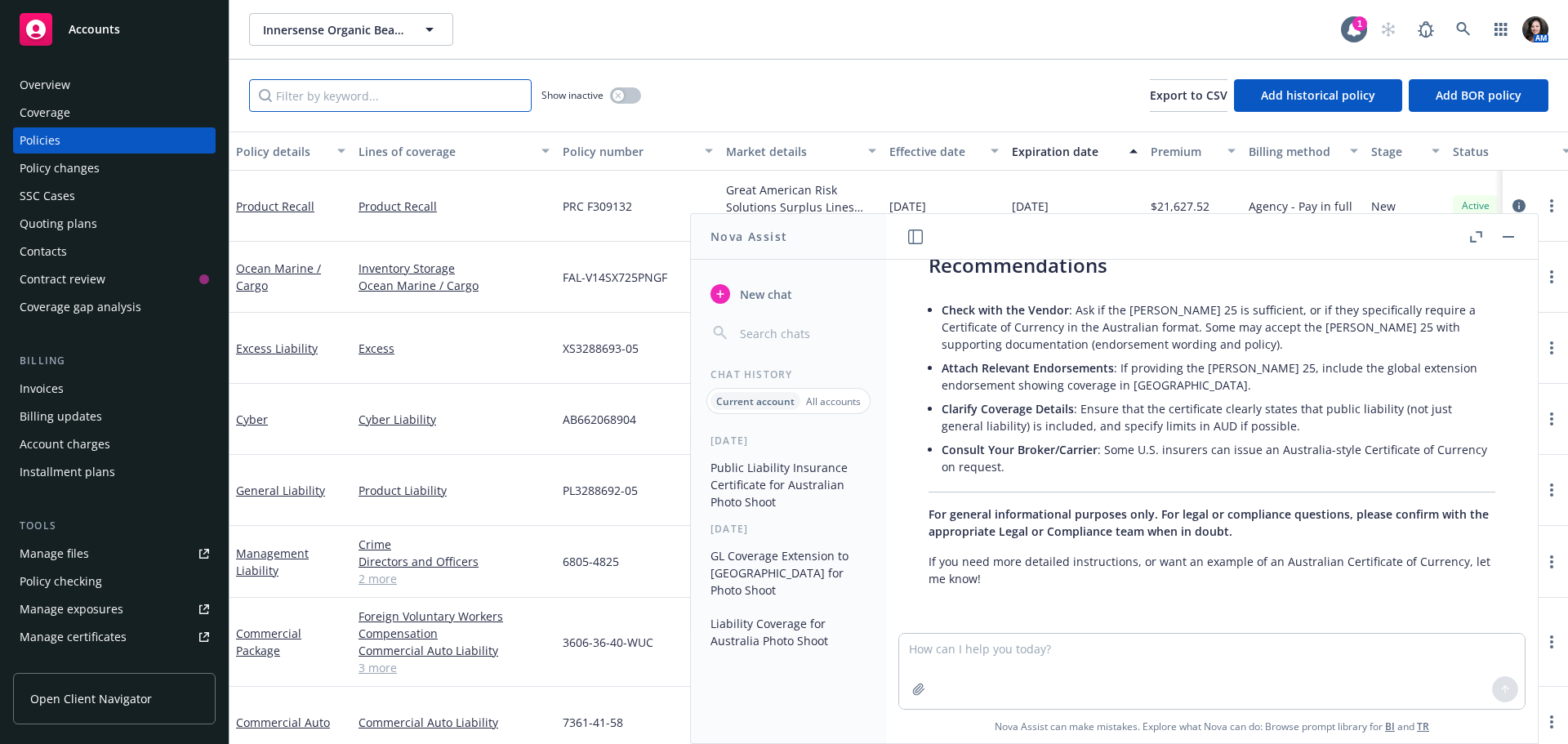
click at [343, 99] on input "Filter by keyword..." at bounding box center [389, 95] width 282 height 33
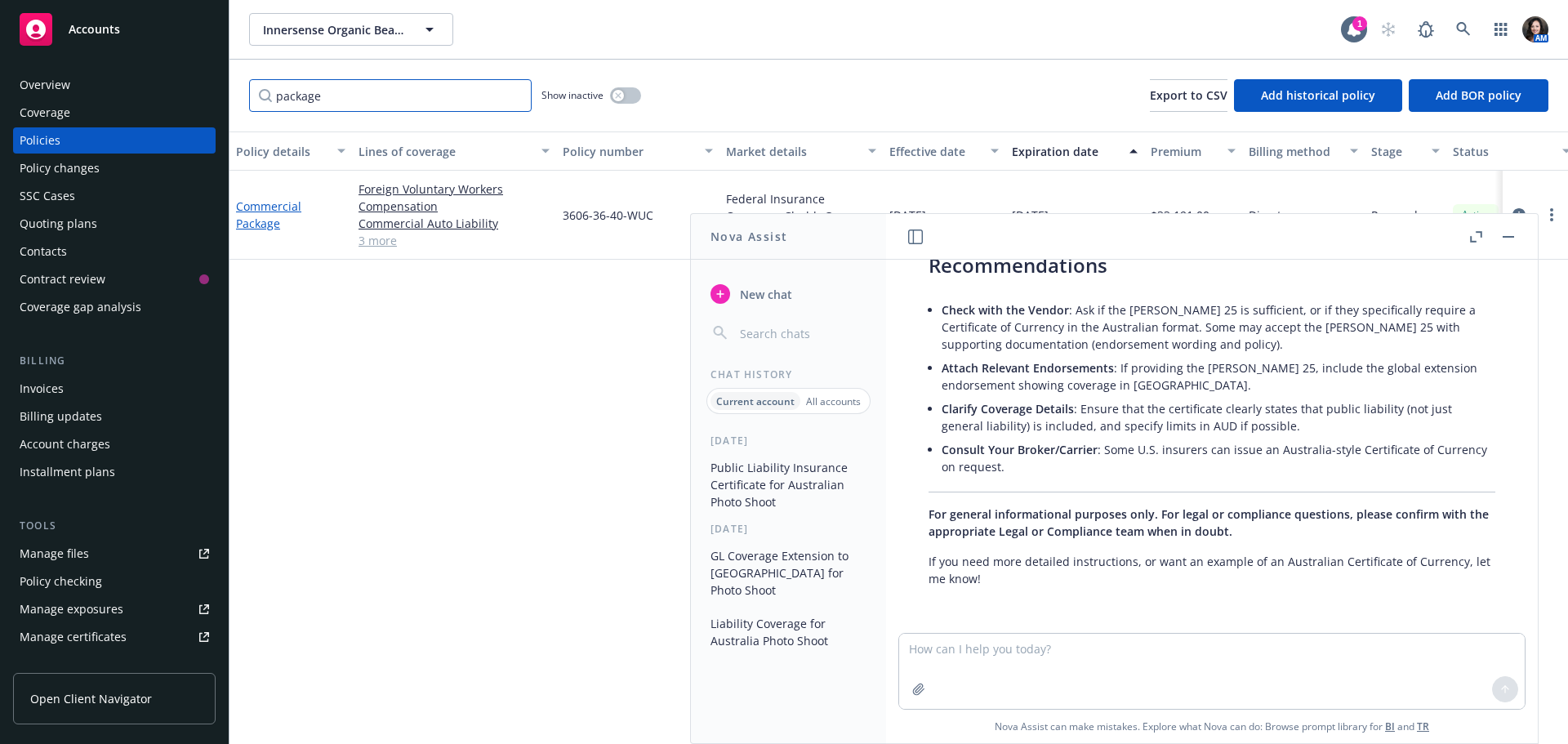
type input "package"
click at [255, 222] on link "Commercial Package" at bounding box center [268, 214] width 66 height 33
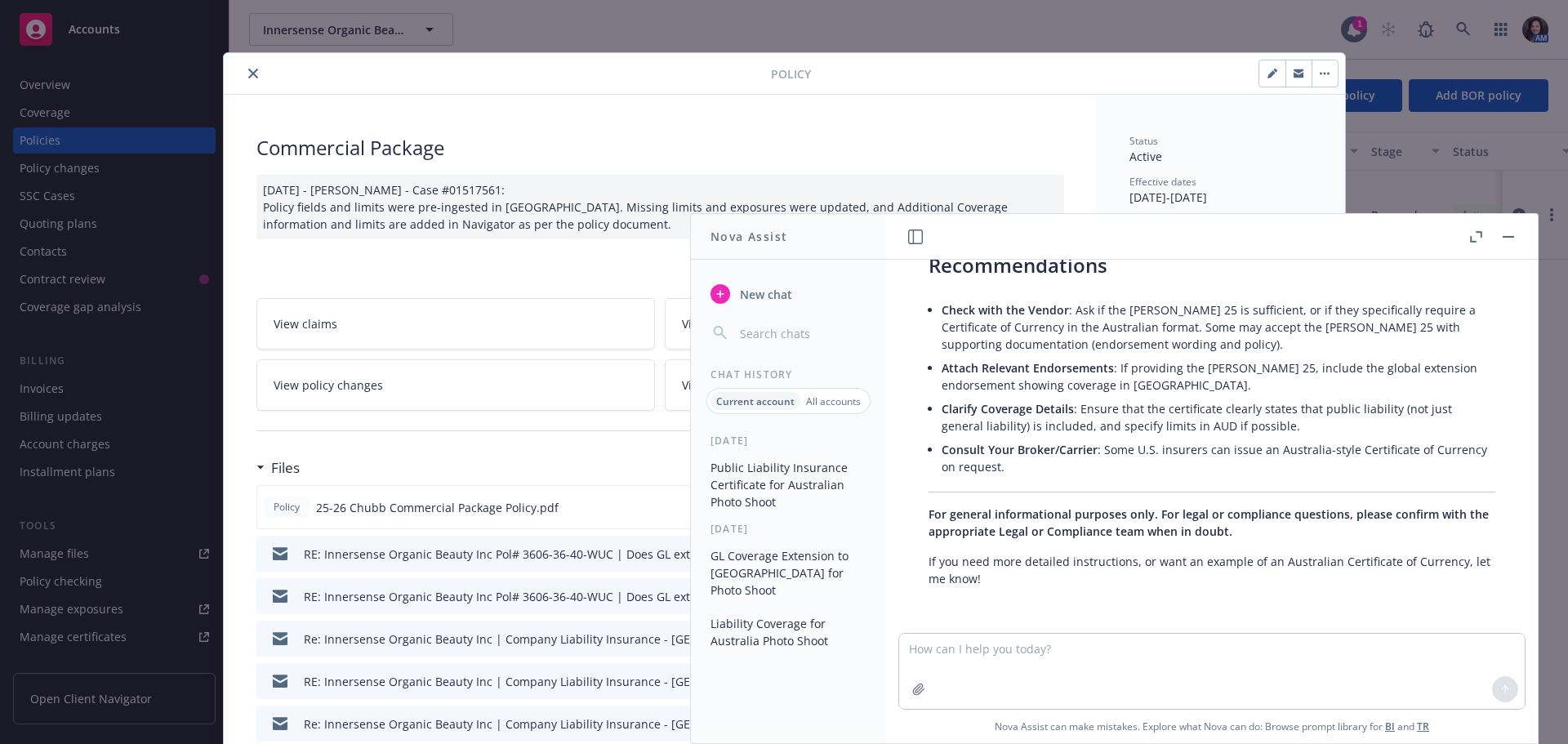
drag, startPoint x: 1293, startPoint y: 72, endPoint x: 1481, endPoint y: 132, distance: 197.3
click at [1293, 72] on icon "button" at bounding box center [1298, 71] width 9 height 4
click at [249, 72] on icon "close" at bounding box center [253, 73] width 9 height 9
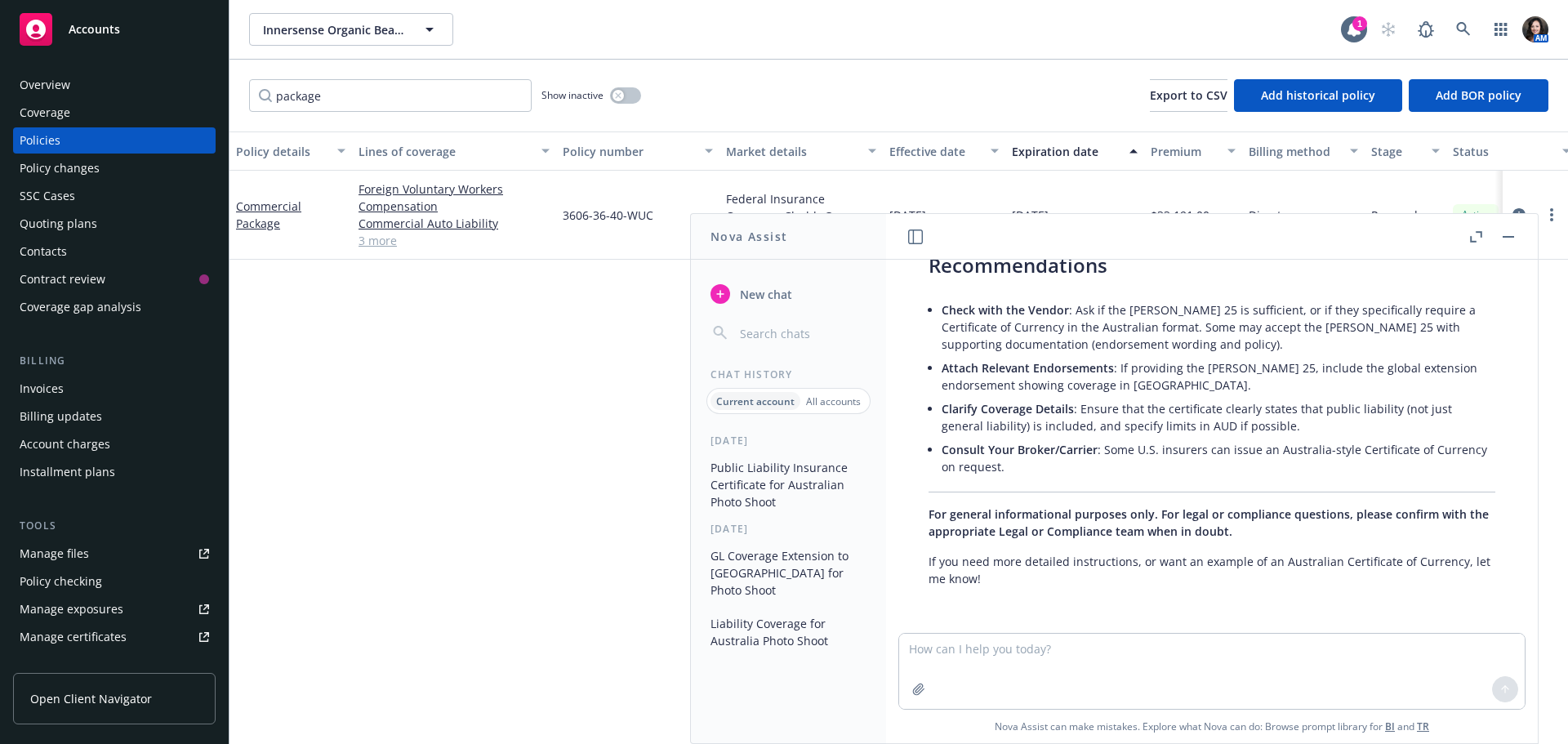
click at [1508, 238] on button "button" at bounding box center [1508, 236] width 20 height 20
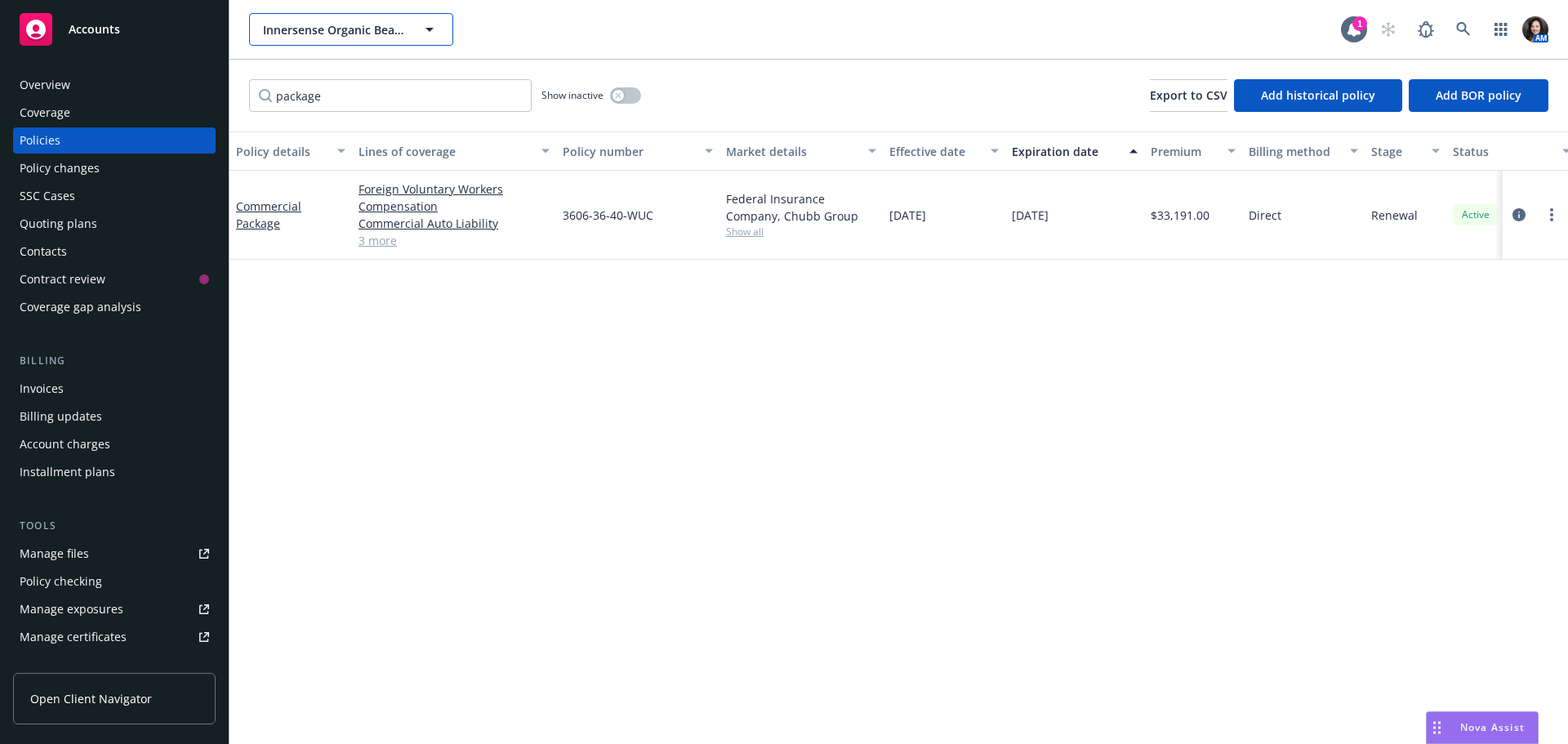
click at [414, 23] on button "Innersense Organic Beauty, Inc." at bounding box center [351, 29] width 205 height 33
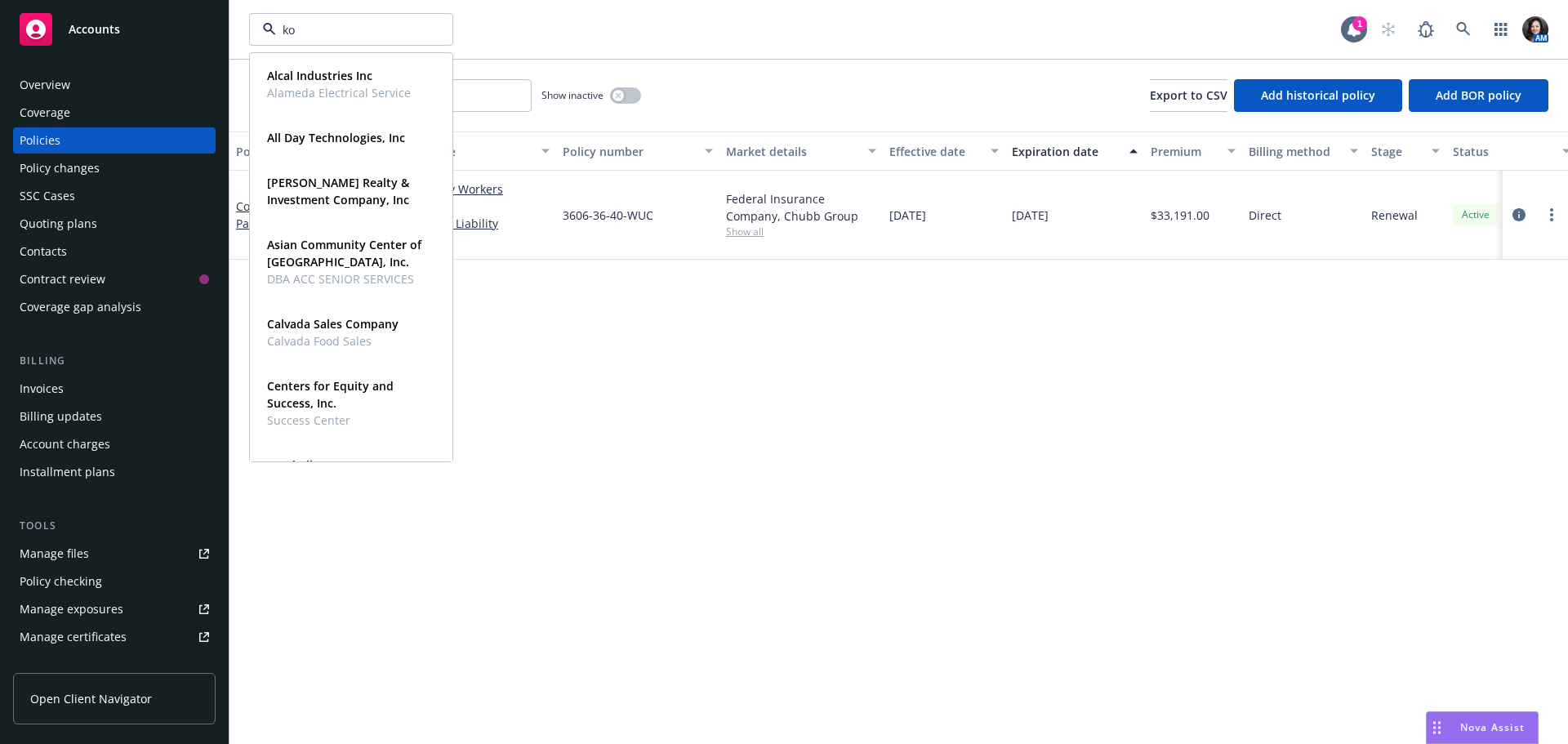
type input "k"
type input "lotus management"
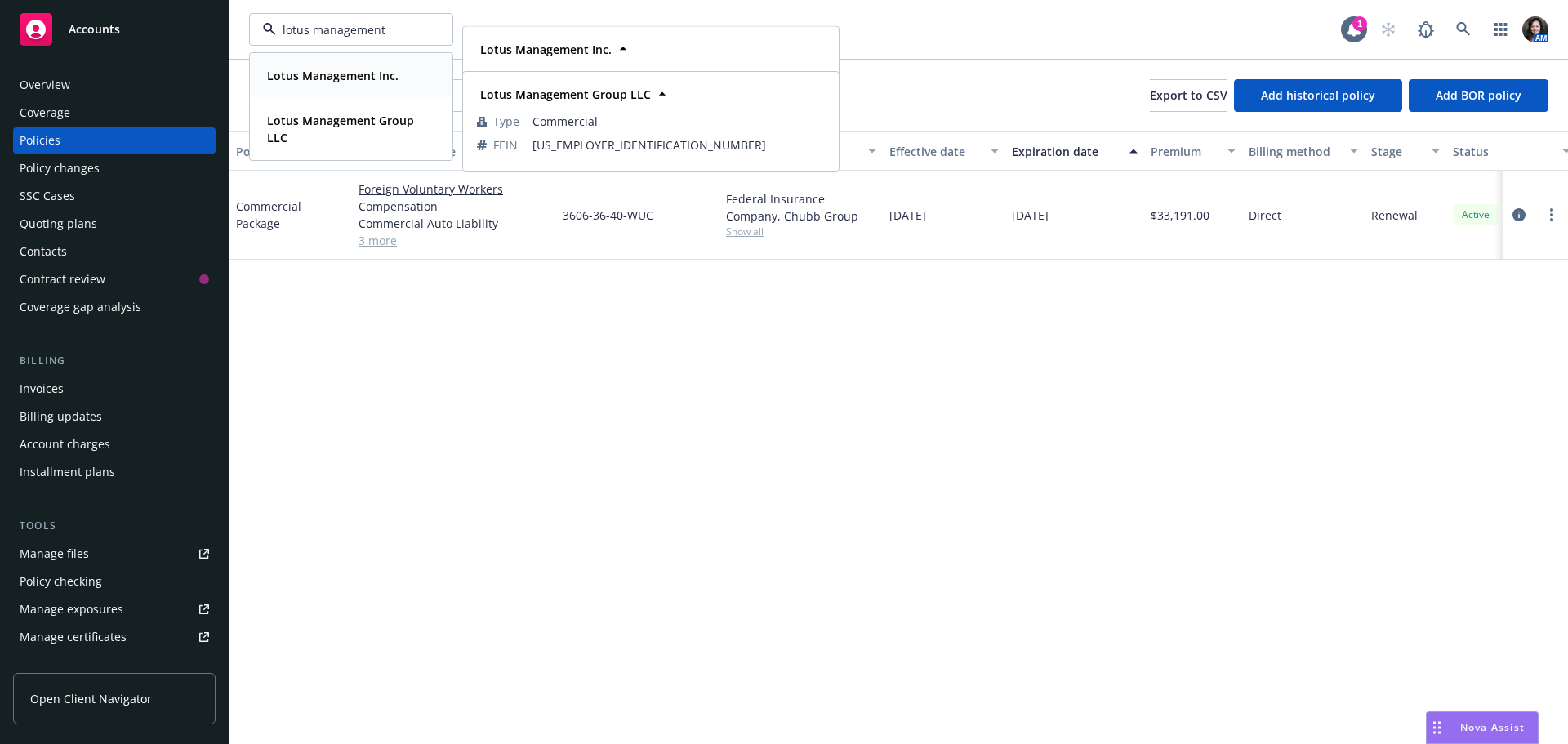
click at [365, 72] on strong "Lotus Management Inc." at bounding box center [333, 75] width 131 height 16
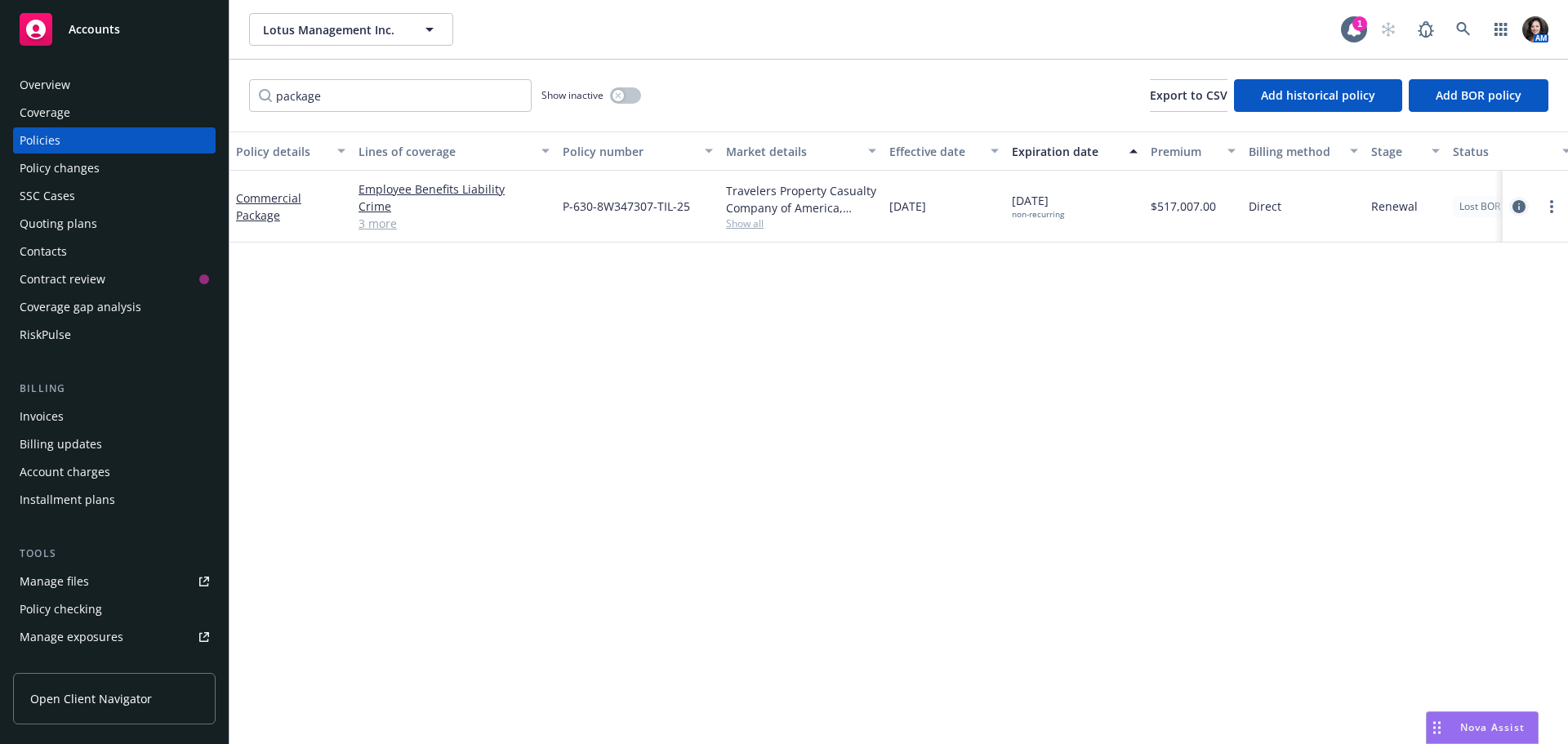
click at [1519, 205] on icon "circleInformation" at bounding box center [1519, 206] width 13 height 13
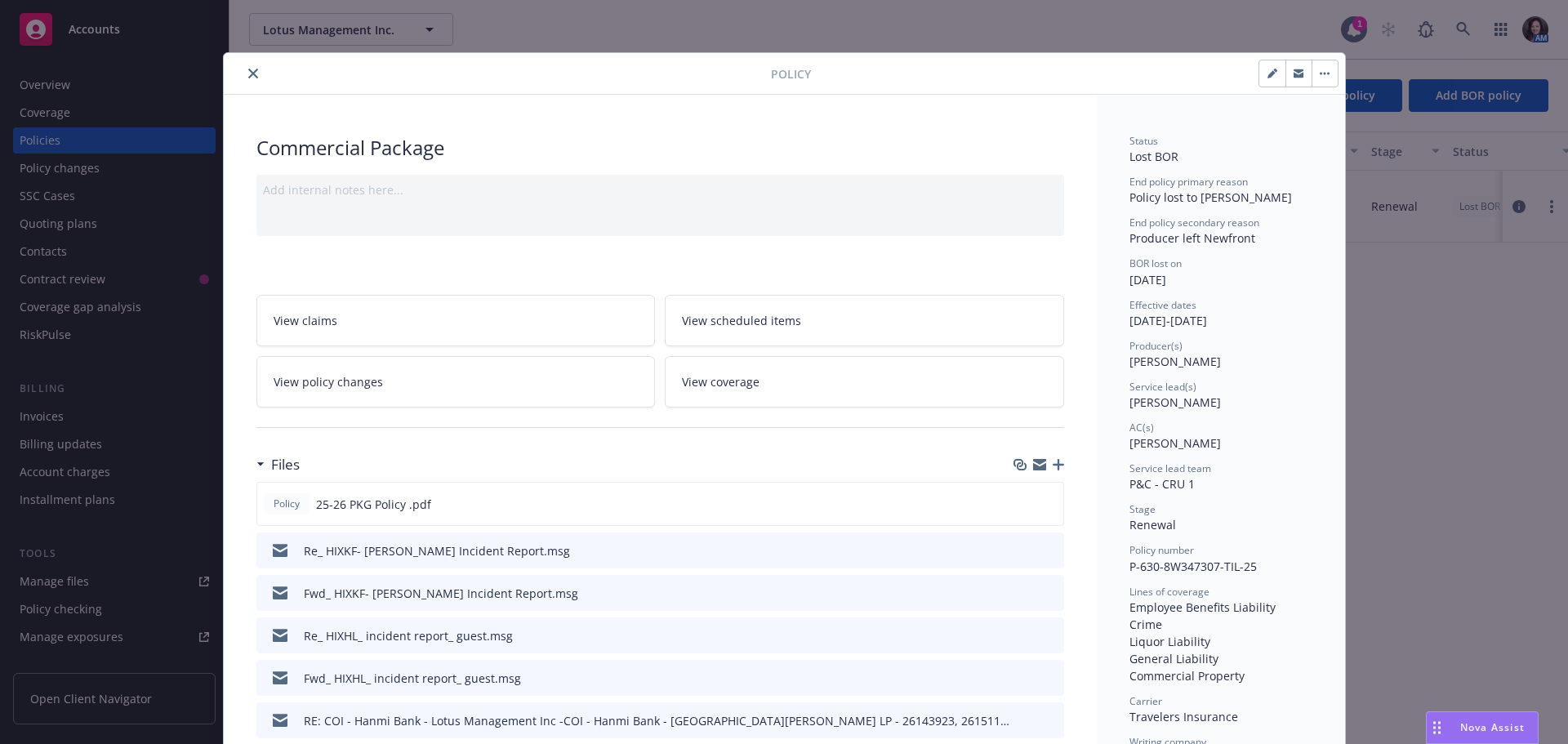
click at [249, 70] on icon "close" at bounding box center [253, 73] width 9 height 9
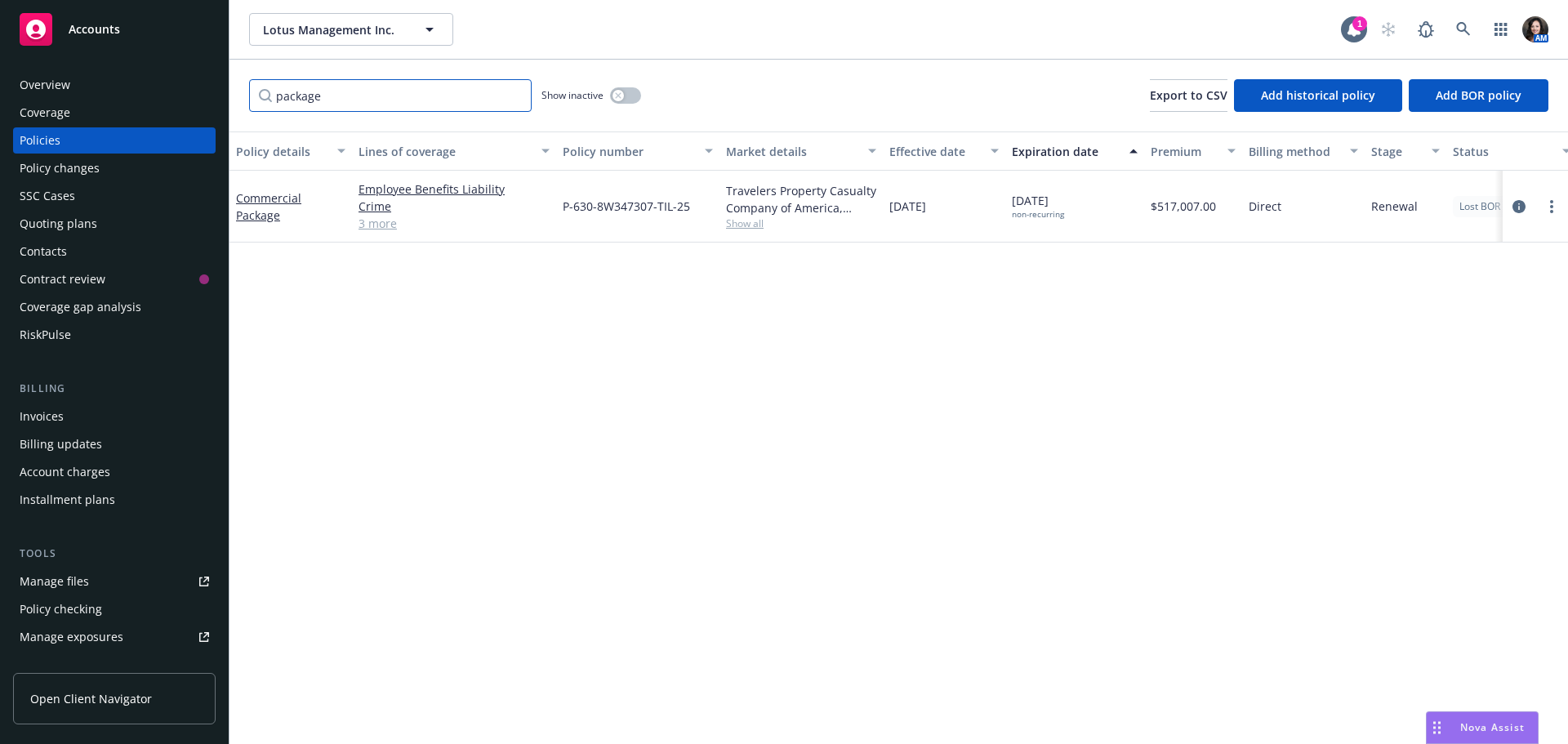
drag, startPoint x: 337, startPoint y: 90, endPoint x: 184, endPoint y: 99, distance: 153.3
click at [182, 99] on div "Accounts Overview Coverage Policies Policy changes SSC Cases Quoting plans Cont…" at bounding box center [784, 372] width 1568 height 744
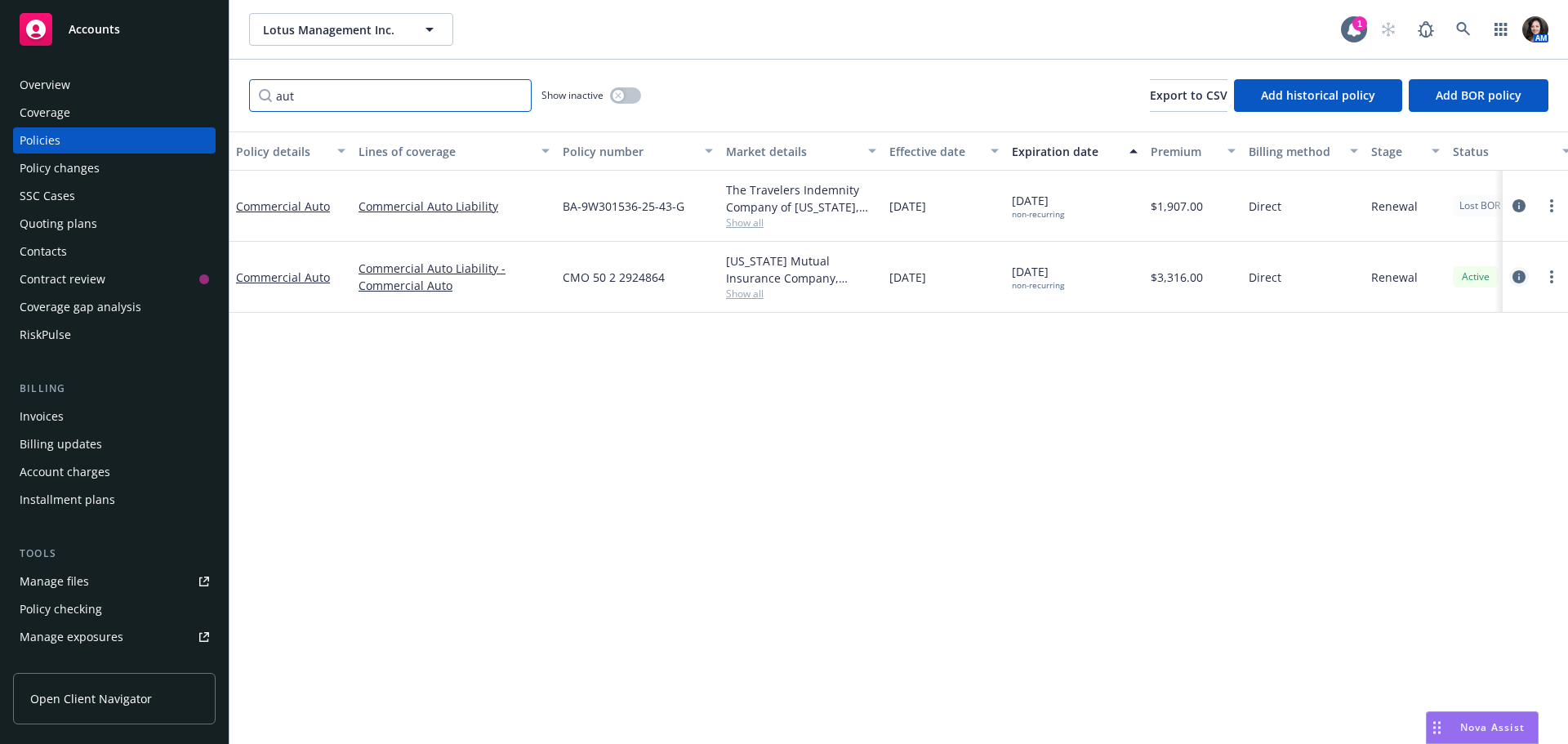
type input "aut"
click at [1517, 270] on icon "circleInformation" at bounding box center [1519, 277] width 13 height 13
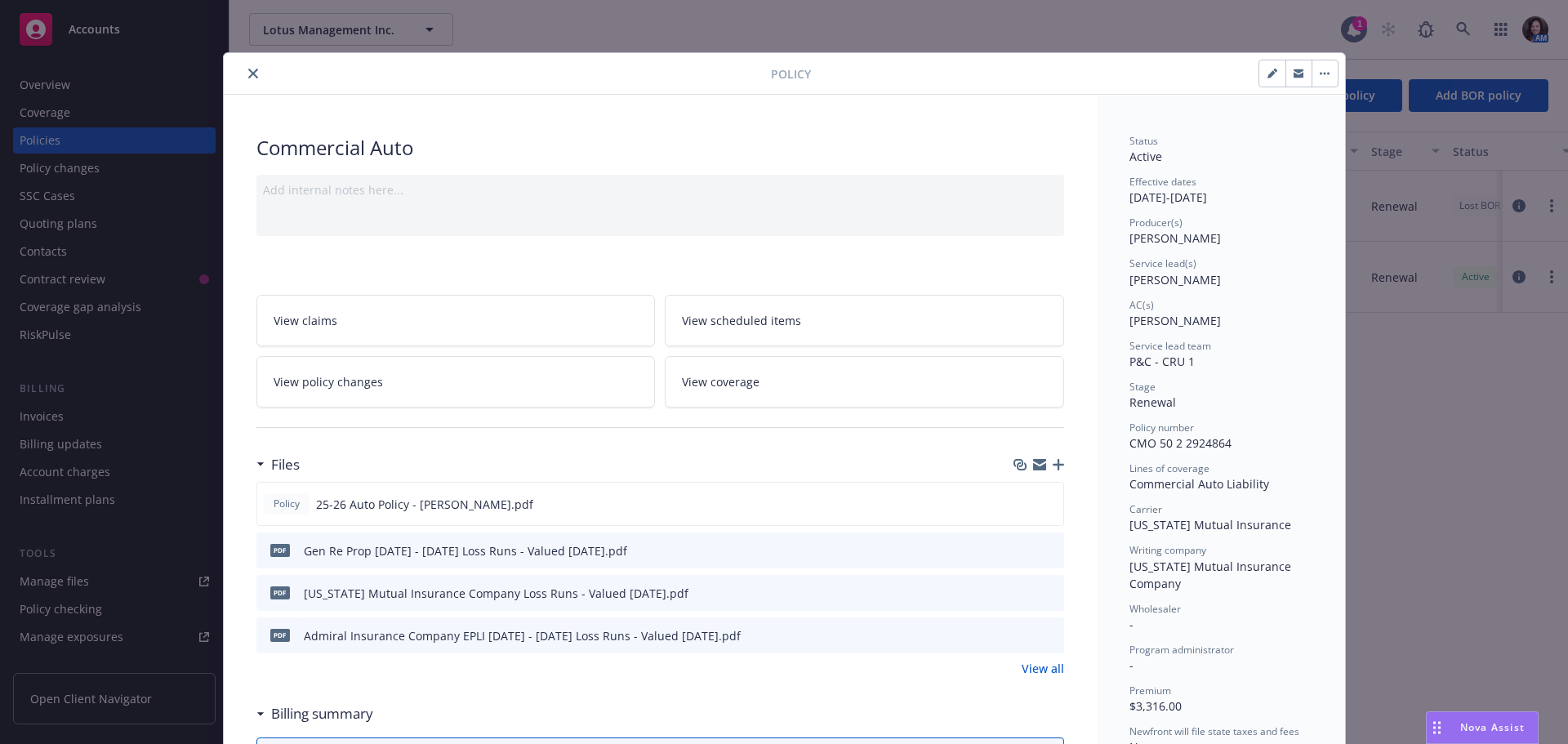
click at [1312, 76] on button "button" at bounding box center [1325, 73] width 26 height 26
click at [1331, 188] on link "End policy" at bounding box center [1402, 183] width 192 height 33
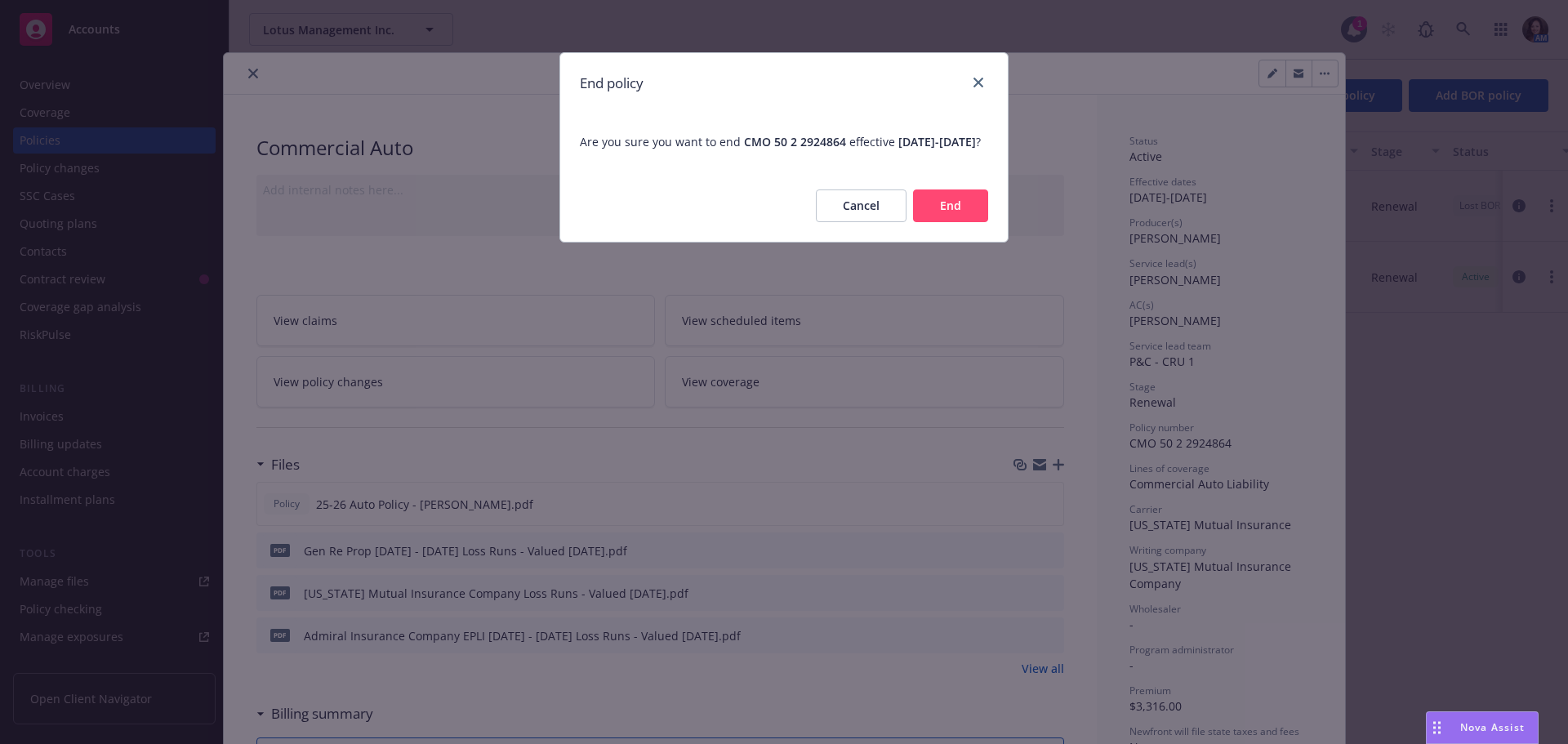
click at [960, 219] on button "End" at bounding box center [951, 205] width 75 height 33
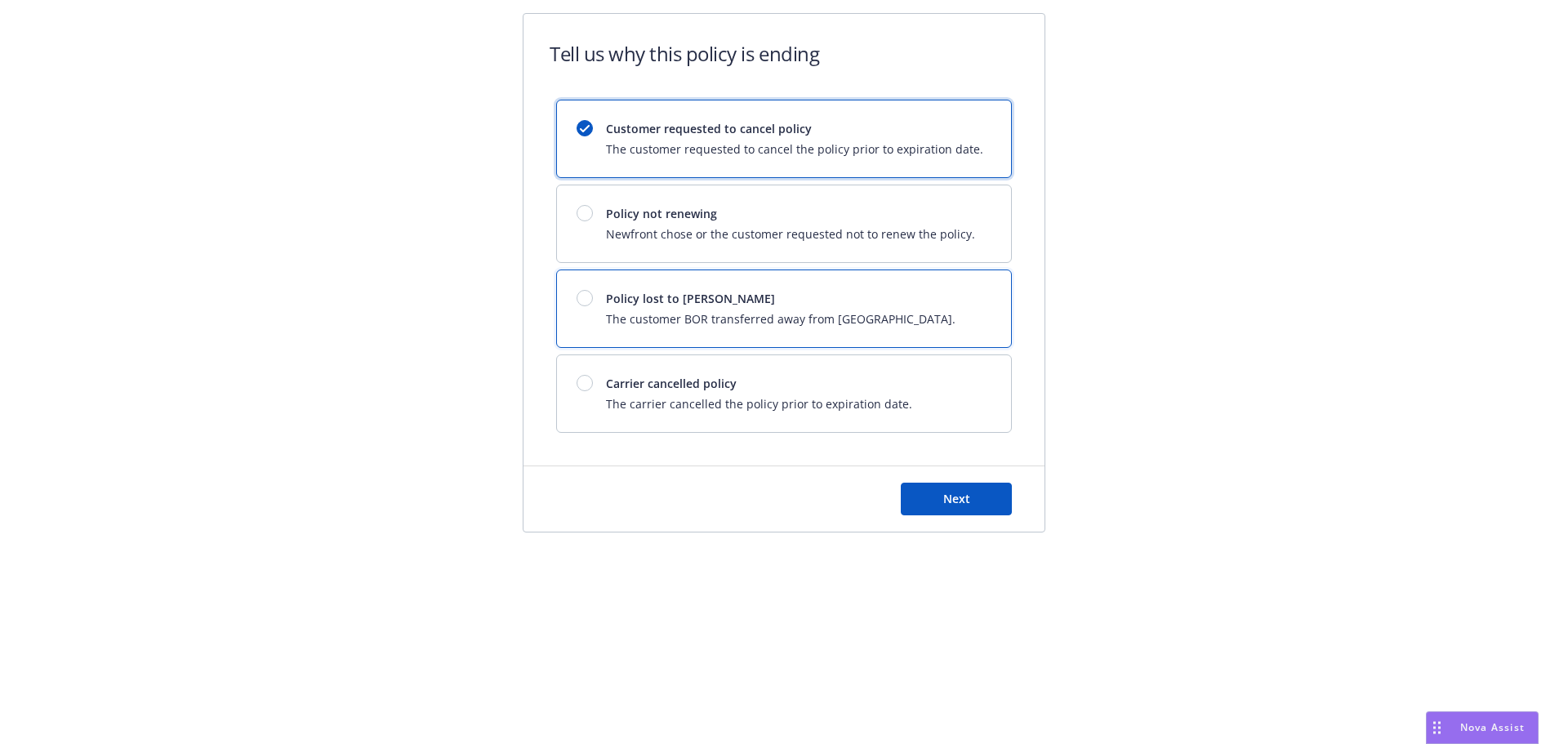
click at [846, 304] on span "Policy lost to [PERSON_NAME]" at bounding box center [781, 298] width 349 height 17
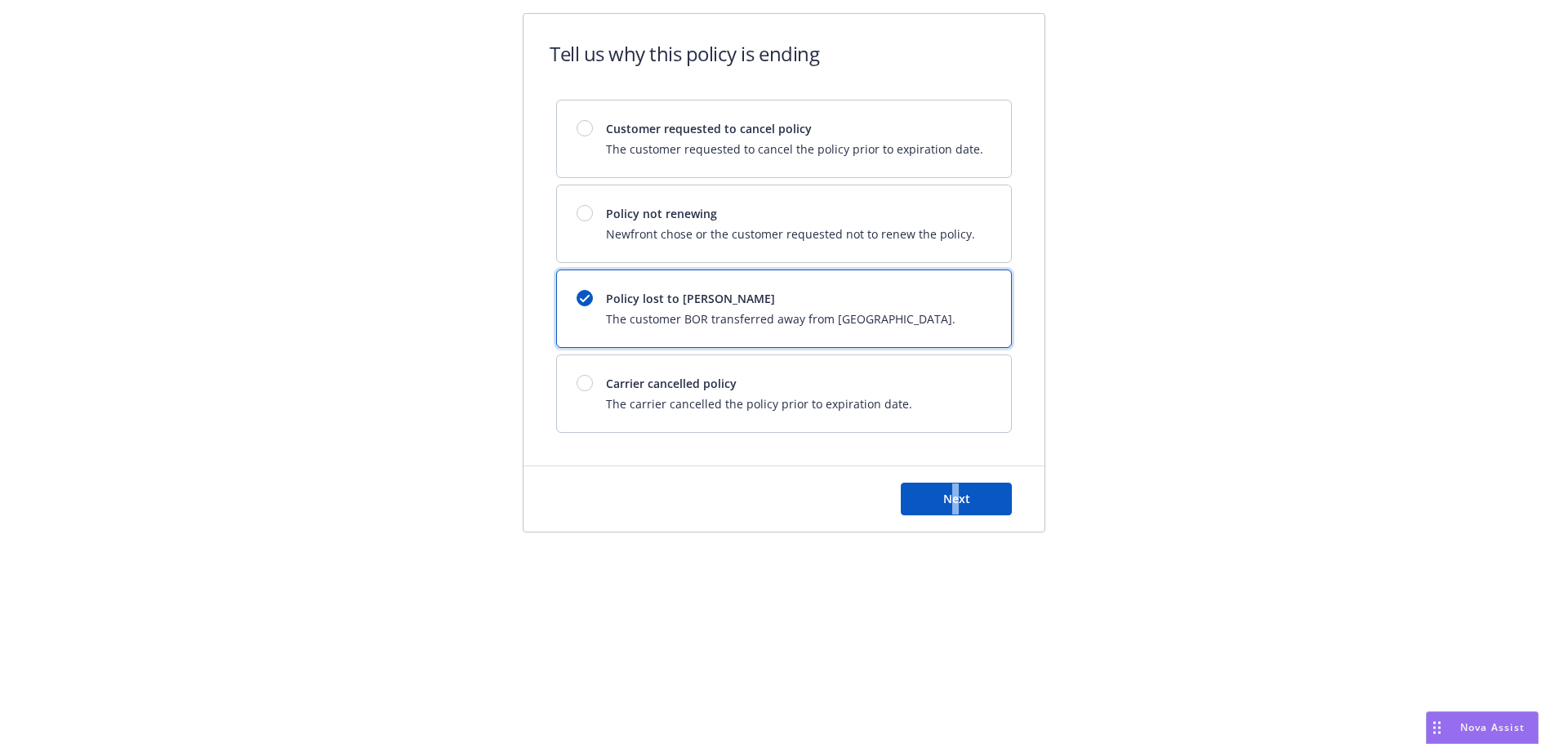
click at [954, 477] on div "Next" at bounding box center [784, 499] width 521 height 66
click at [943, 493] on span "Next" at bounding box center [956, 498] width 27 height 16
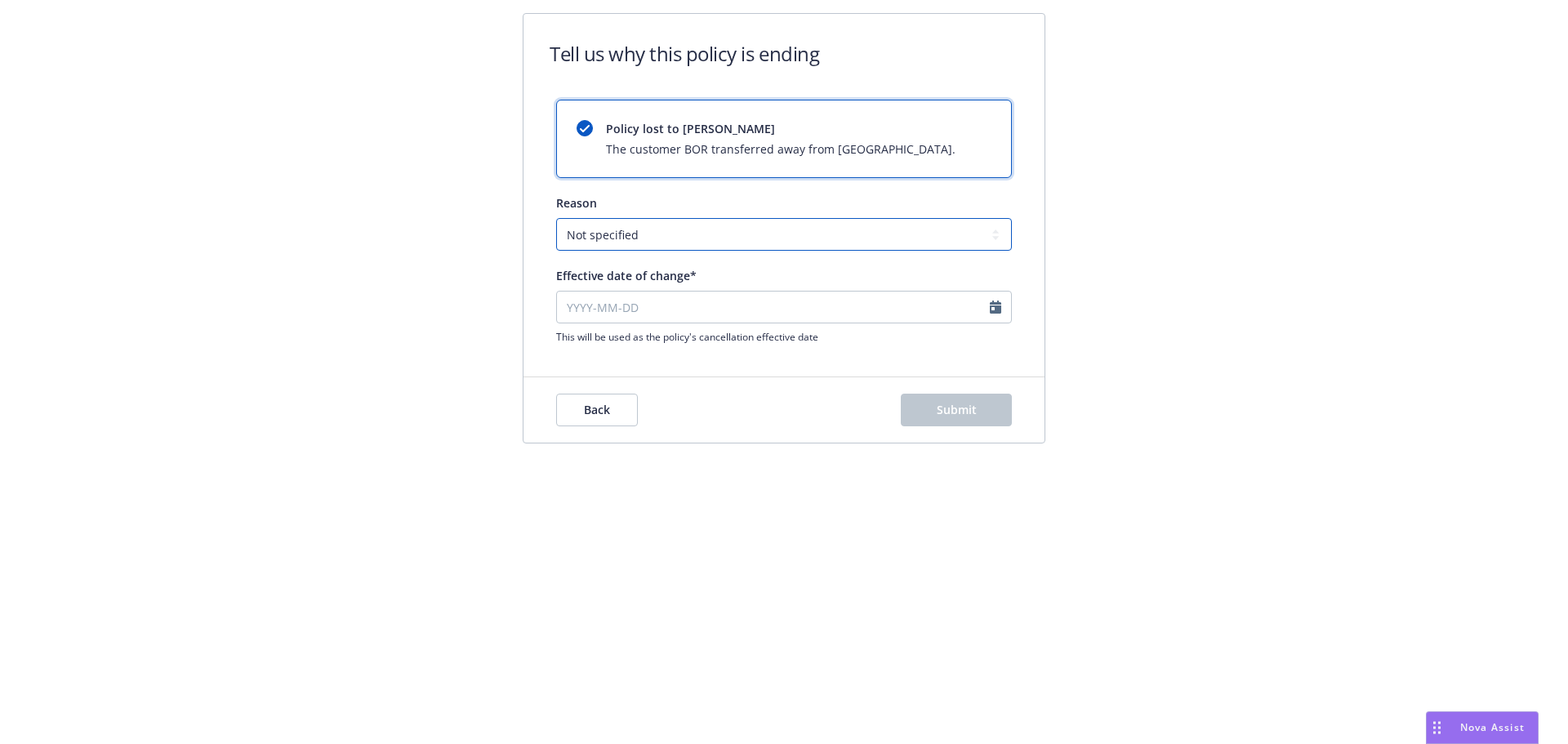
click at [679, 236] on select "Not specified Service Pricing Buyer change M&A, Bankruptcy, or Out of business …" at bounding box center [784, 234] width 456 height 33
select select "Producer left Newfront"
click at [556, 218] on select "Not specified Service Pricing Buyer change M&A, Bankruptcy, or Out of business …" at bounding box center [784, 234] width 456 height 33
click at [691, 311] on input "Effective date of change*" at bounding box center [784, 307] width 456 height 33
select select "September"
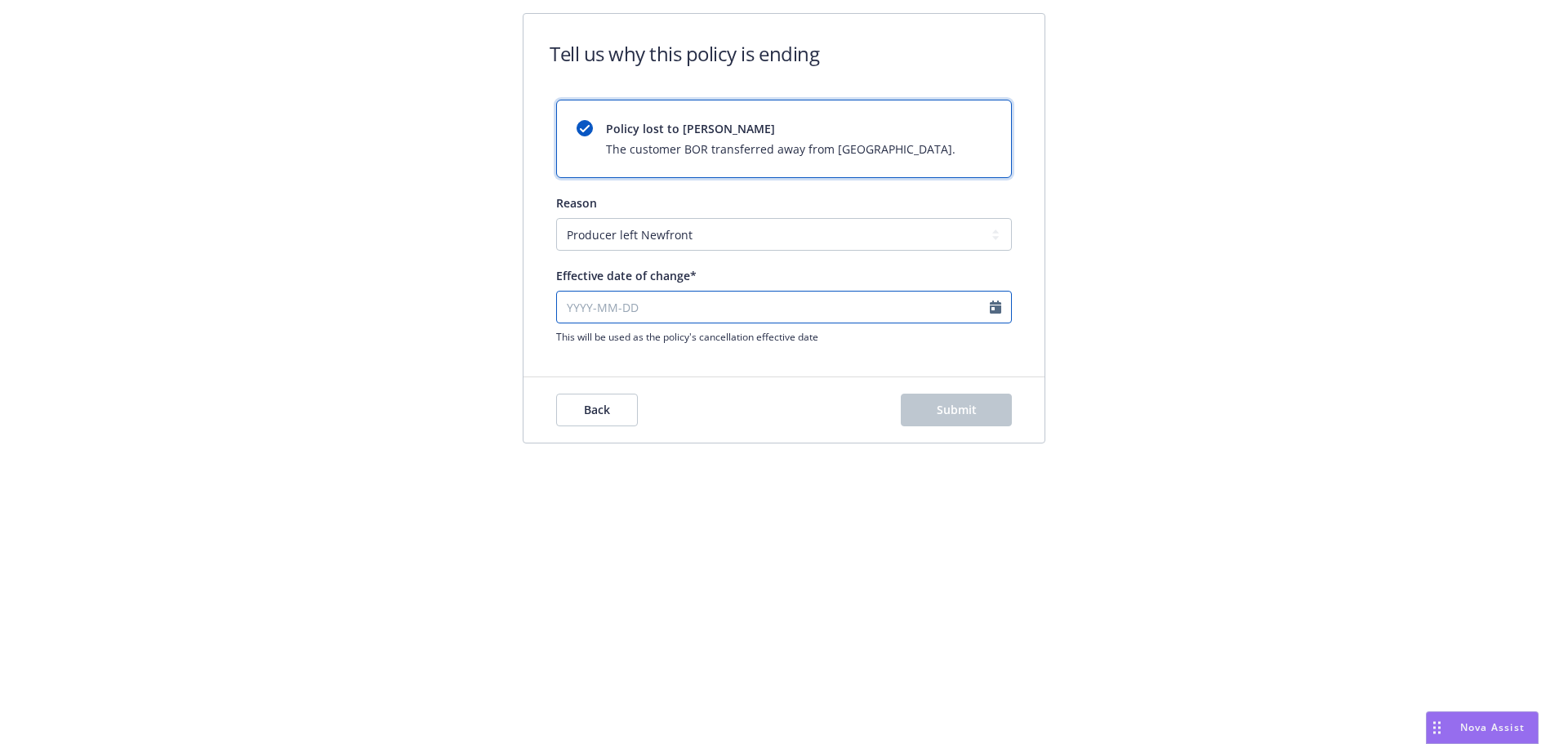
select select "2025"
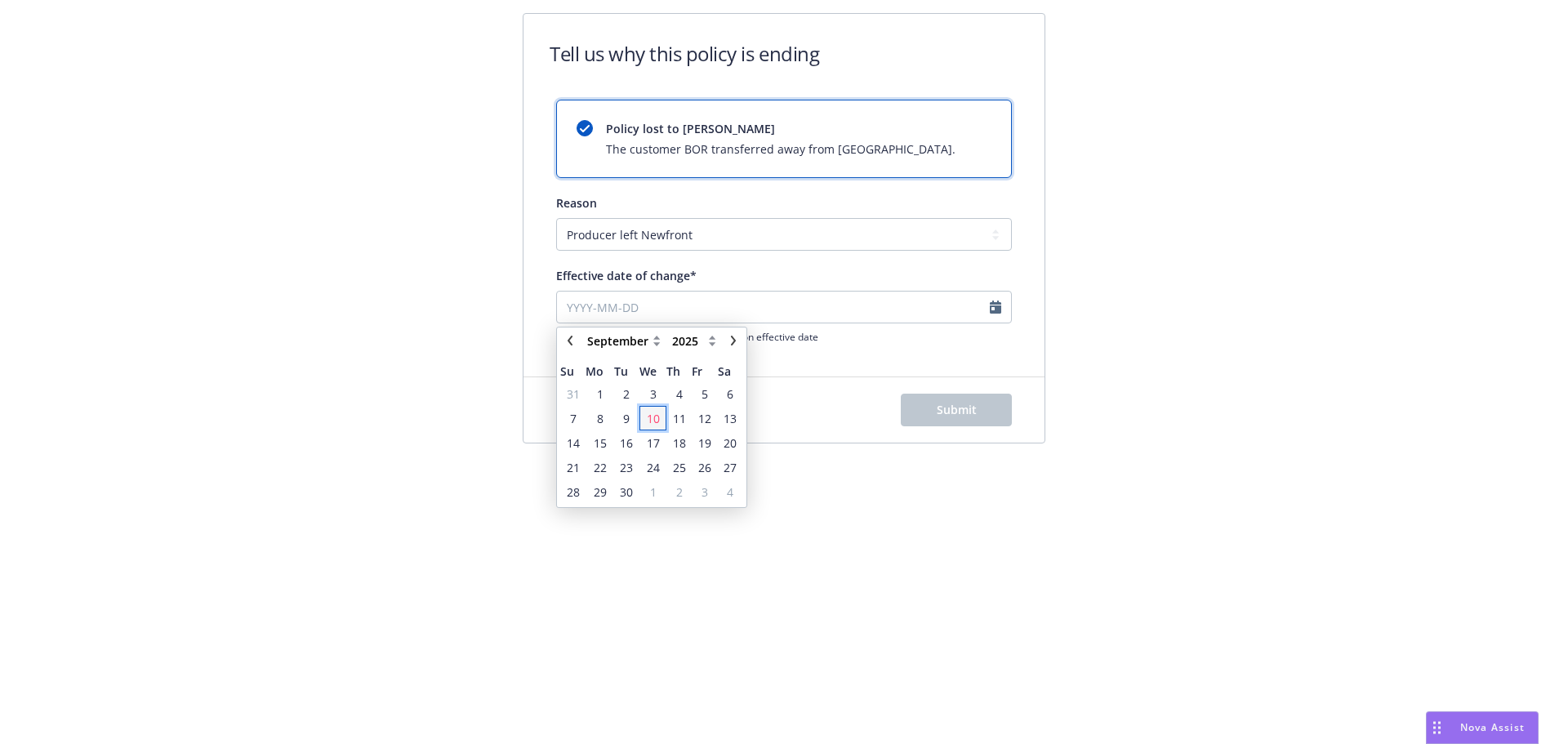
click at [652, 414] on span "10" at bounding box center [653, 418] width 13 height 17
type input "2025-09-10"
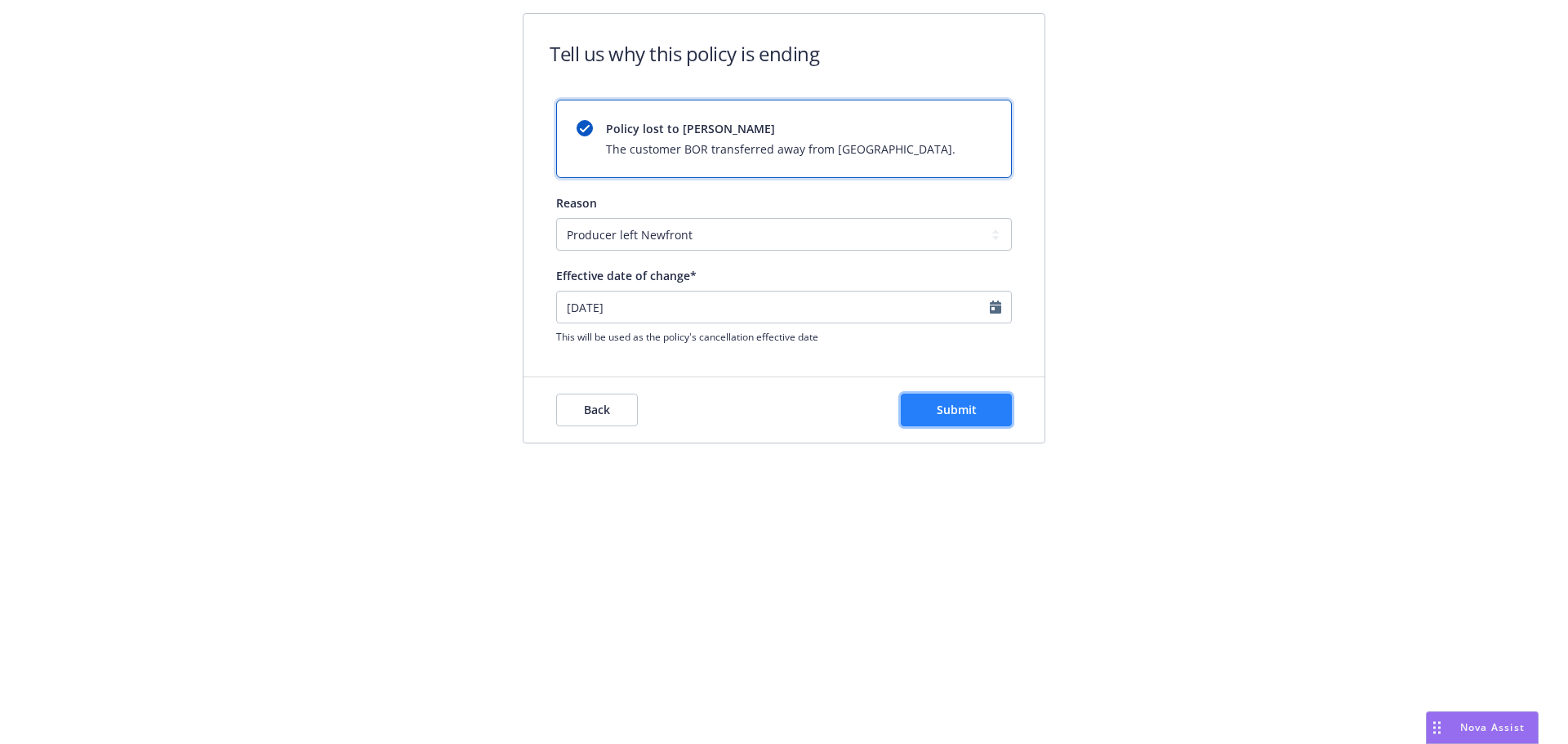
click at [983, 413] on button "Submit" at bounding box center [956, 409] width 111 height 33
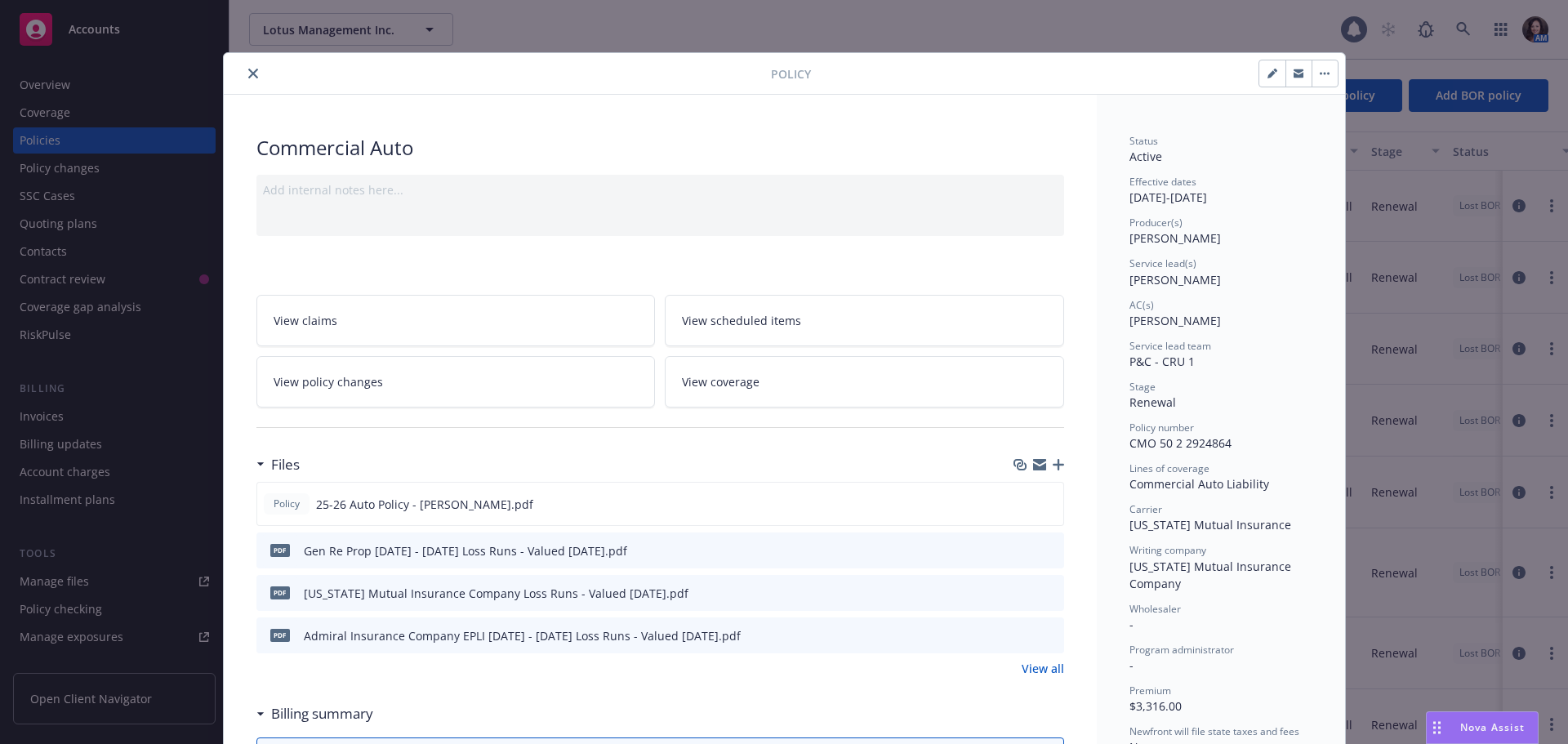
scroll to position [49, 0]
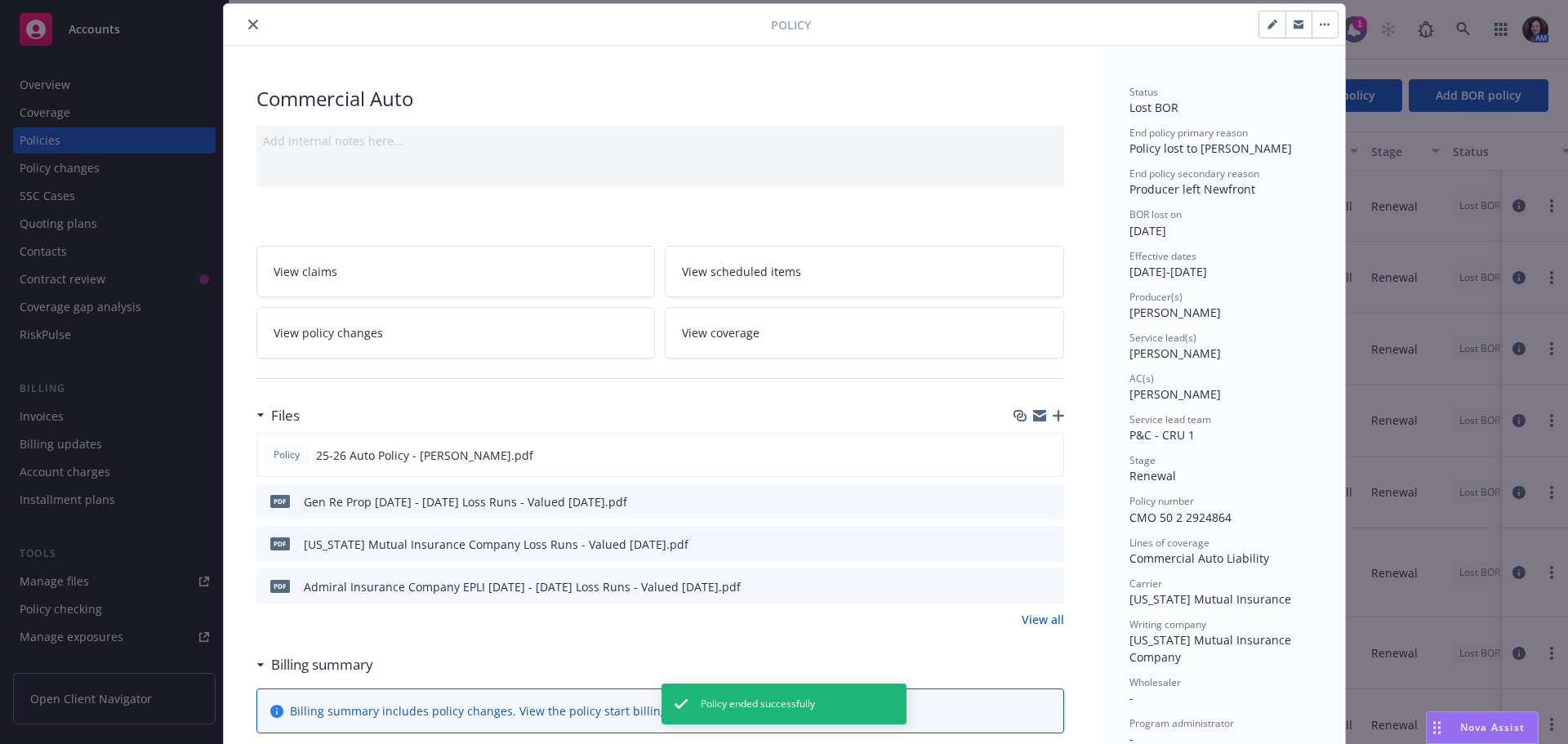
click at [1043, 624] on link "View all" at bounding box center [1043, 619] width 42 height 17
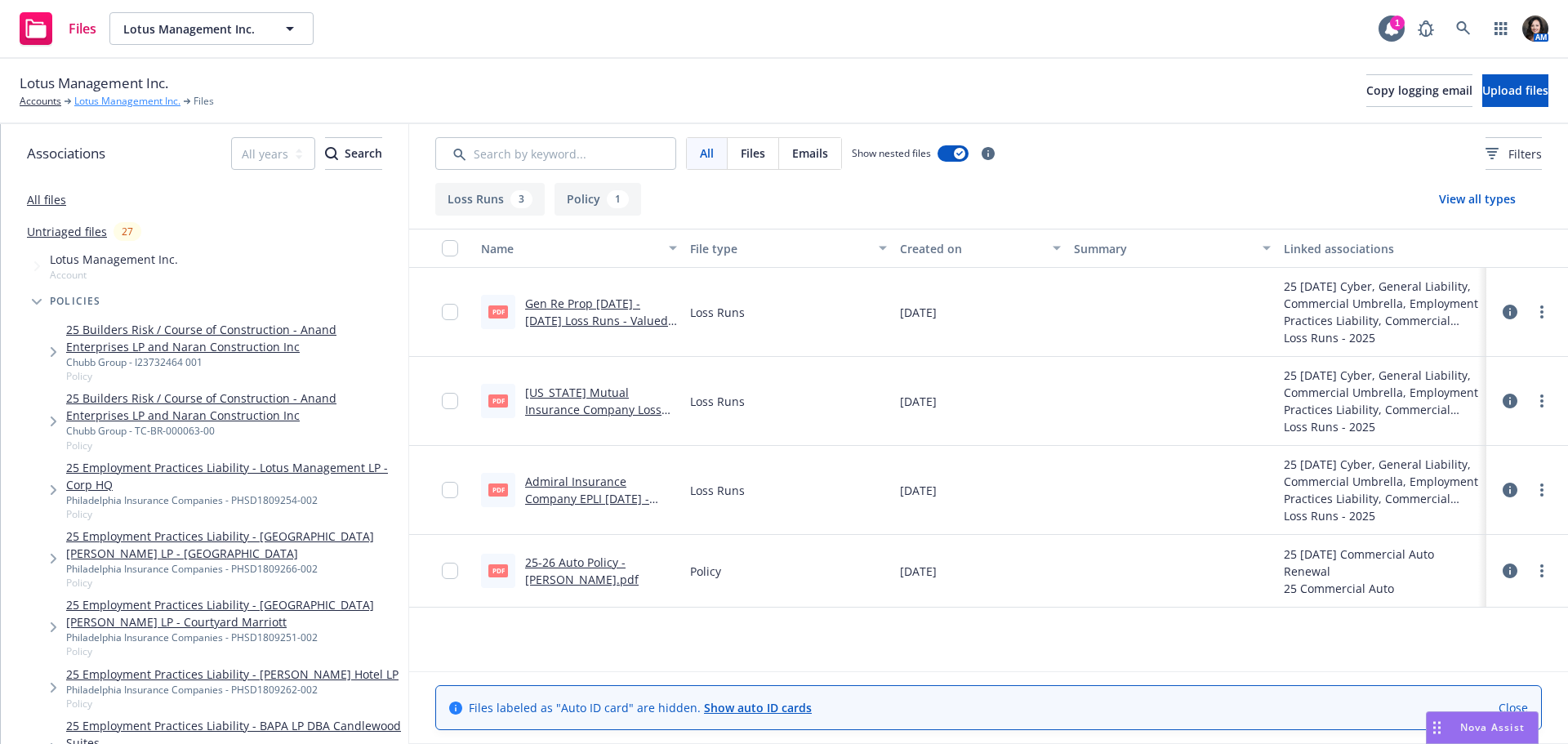
click at [111, 99] on link "Lotus Management Inc." at bounding box center [127, 101] width 106 height 15
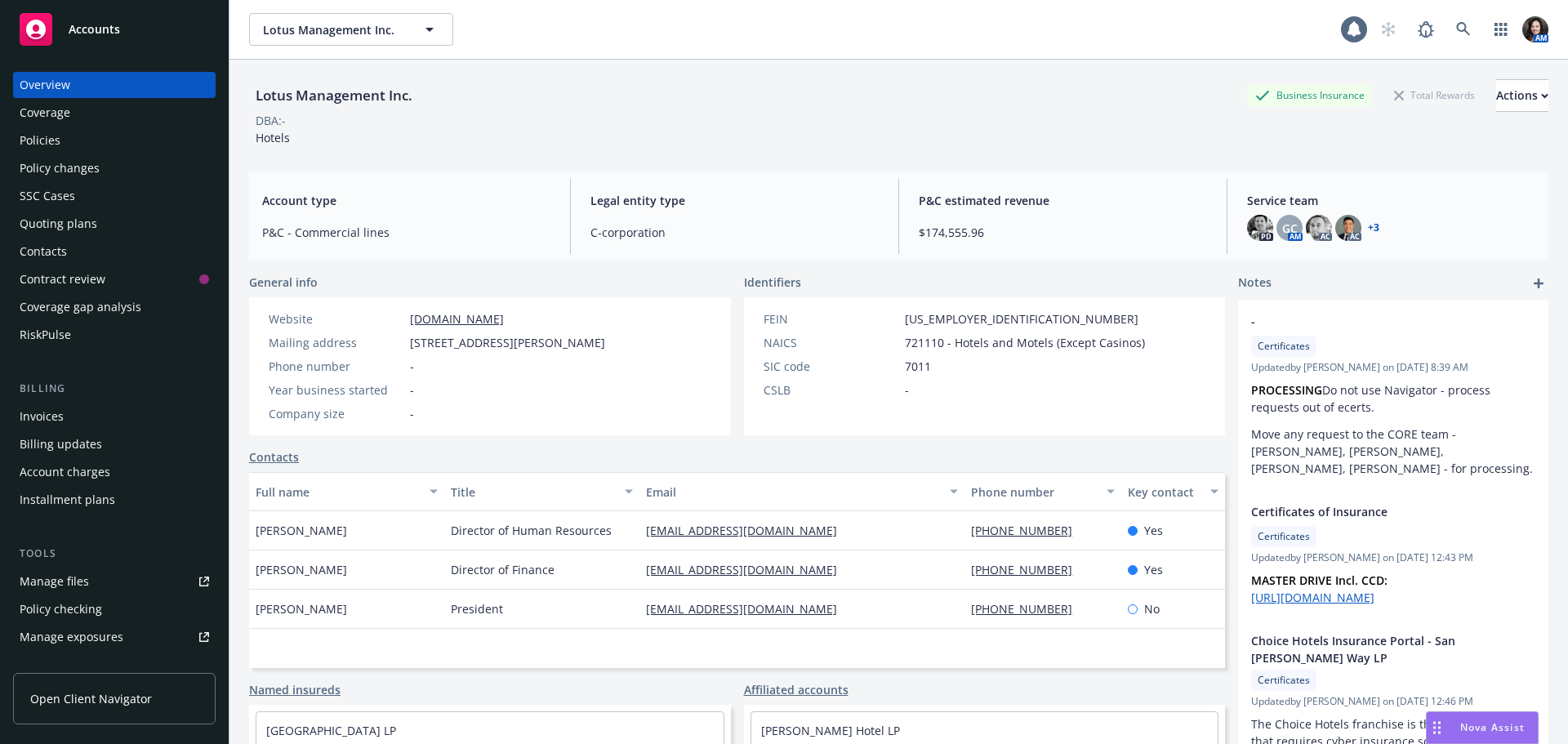
click at [55, 134] on div "Policies" at bounding box center [40, 141] width 41 height 26
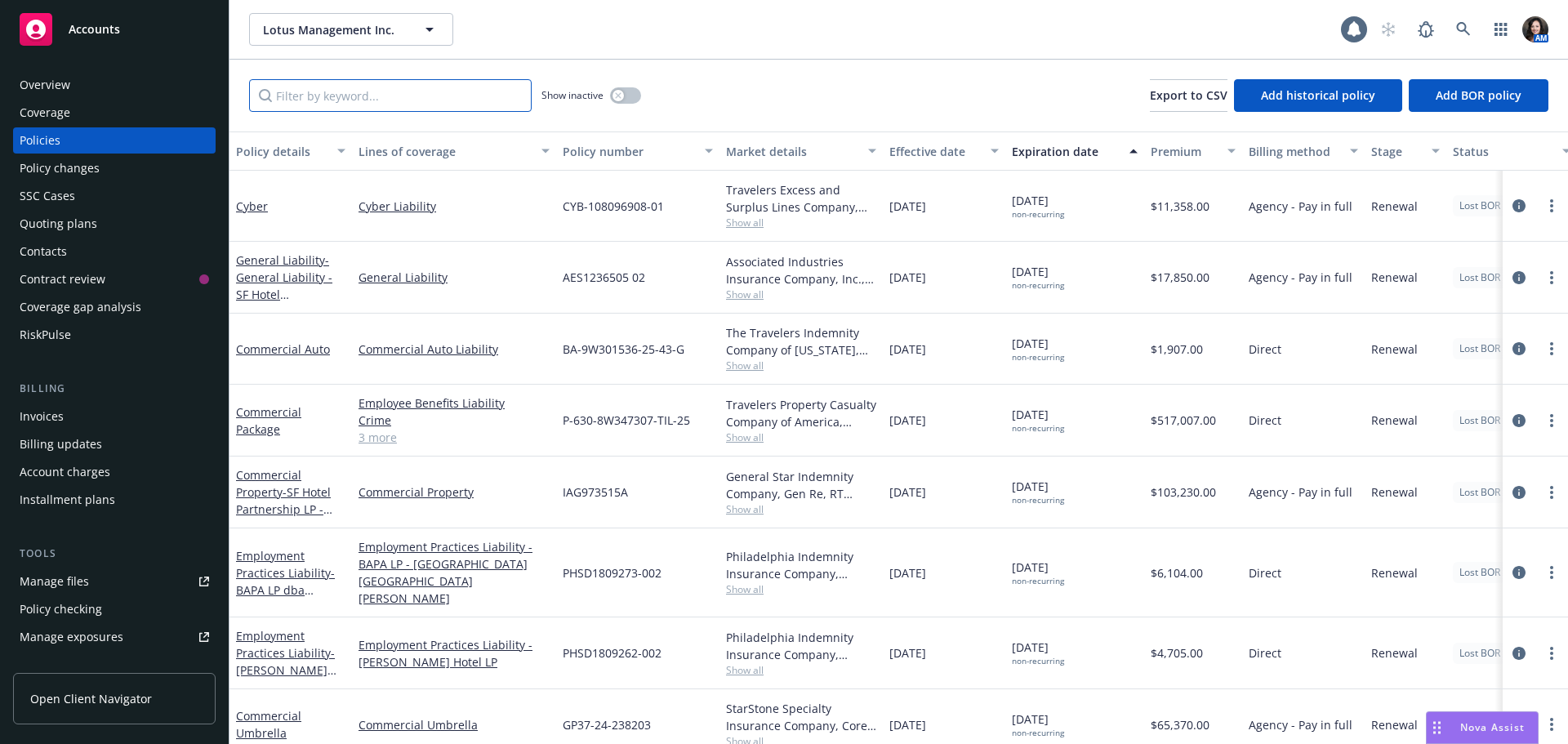
click at [390, 104] on input "Filter by keyword..." at bounding box center [389, 95] width 282 height 33
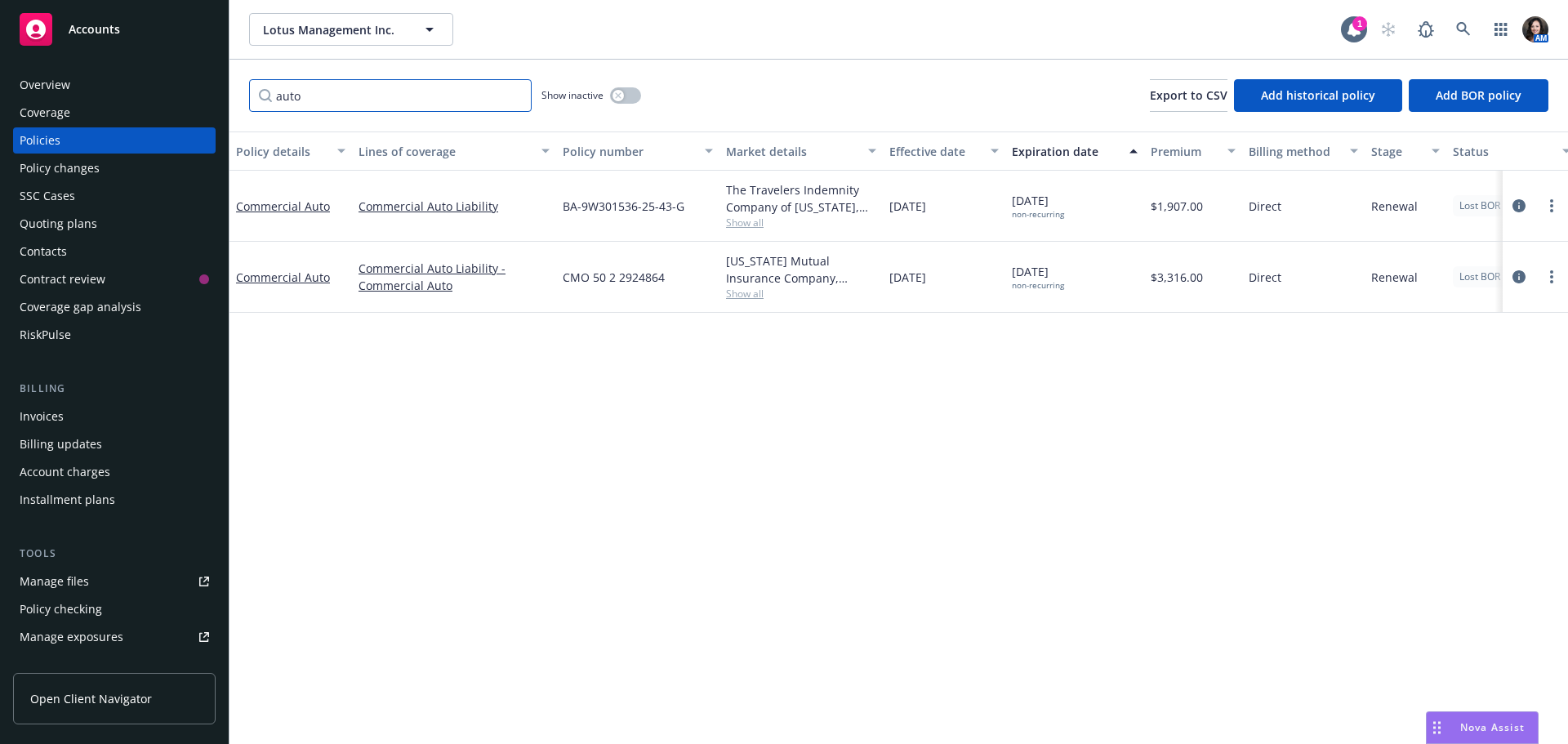
type input "auto"
click at [1511, 213] on div at bounding box center [1535, 205] width 53 height 20
click at [1515, 206] on icon "circleInformation" at bounding box center [1519, 205] width 13 height 13
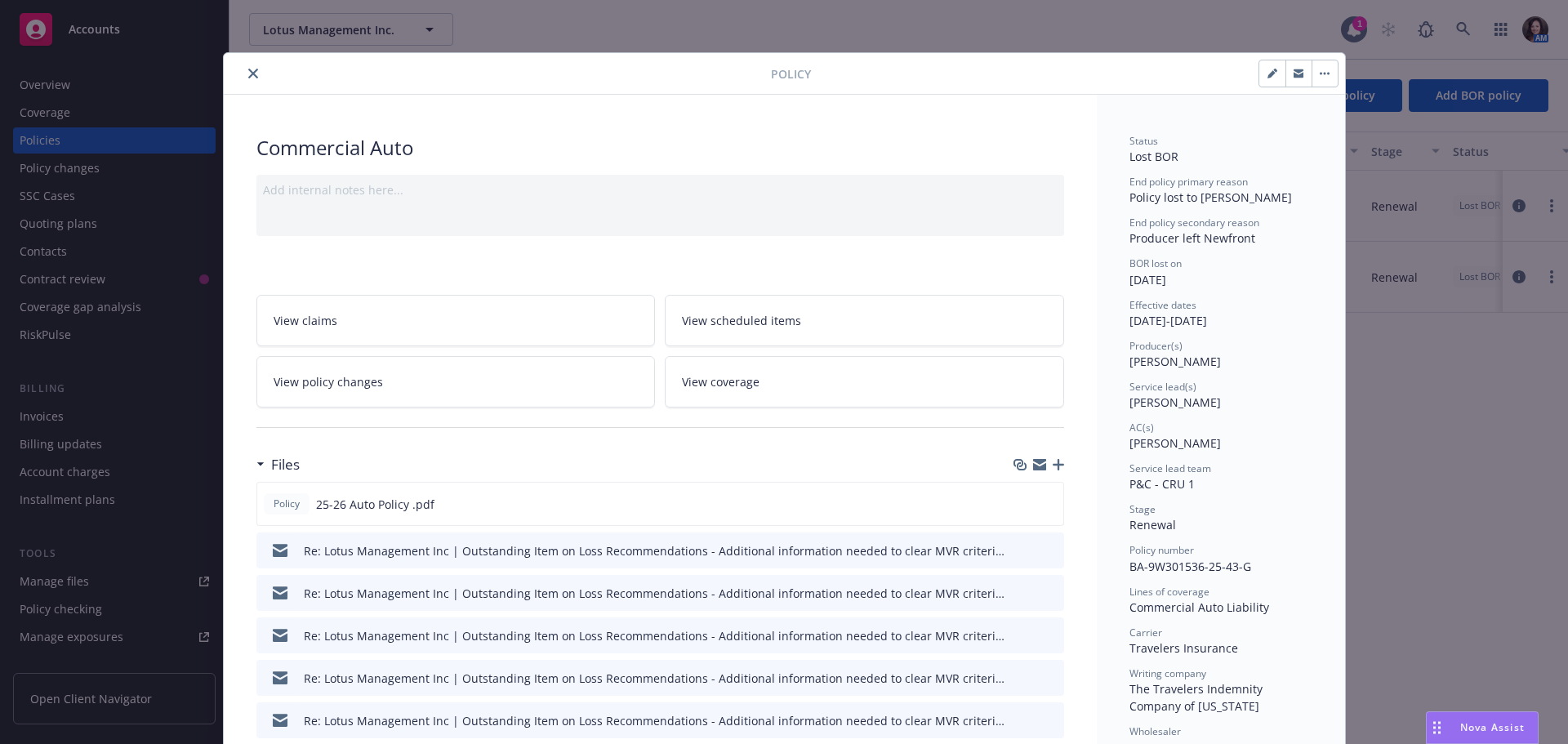
click at [1053, 463] on icon "button" at bounding box center [1058, 464] width 11 height 11
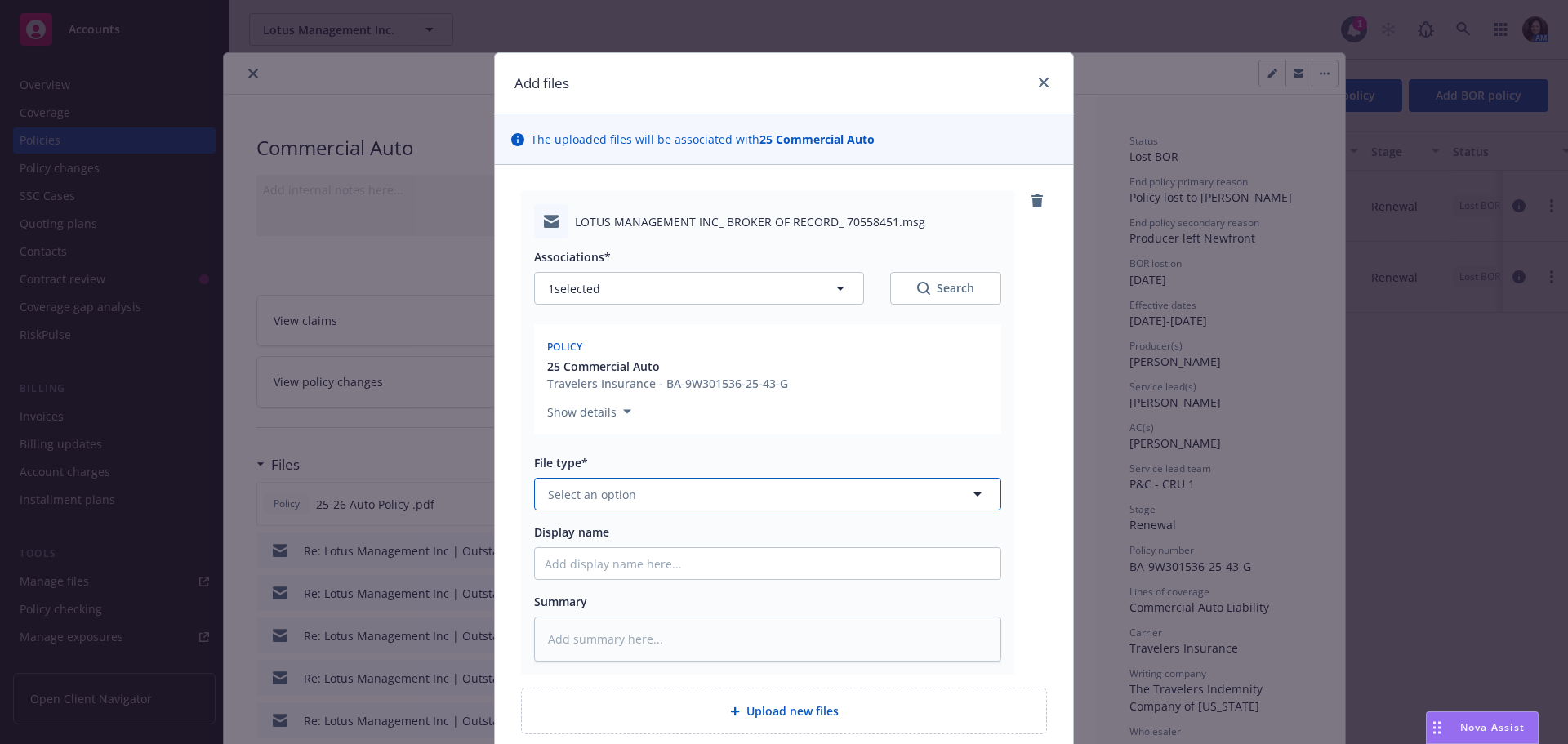
click at [597, 481] on button "Select an option" at bounding box center [768, 493] width 467 height 33
type input "broker"
click at [584, 523] on div "Broker of Record" at bounding box center [768, 539] width 465 height 43
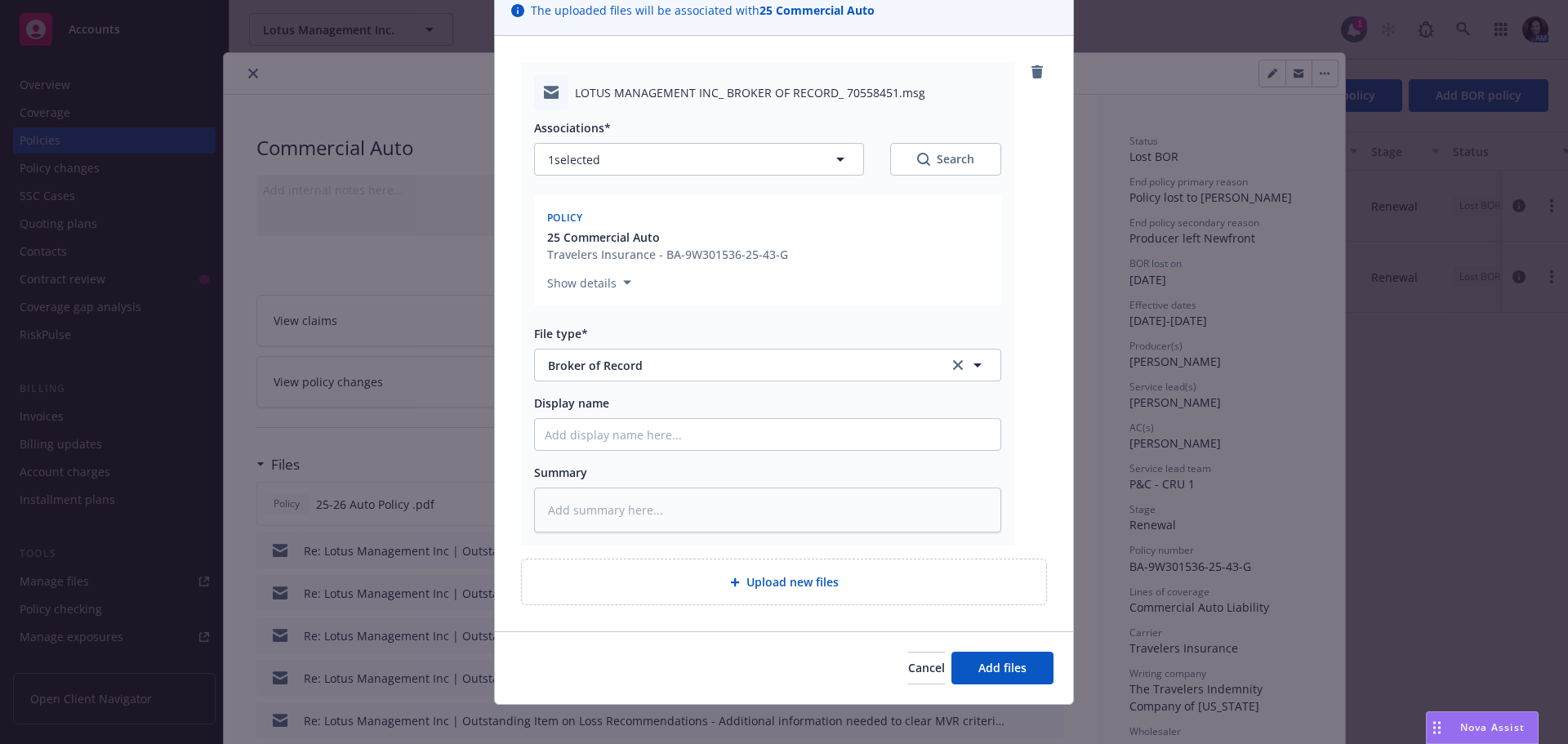
scroll to position [142, 0]
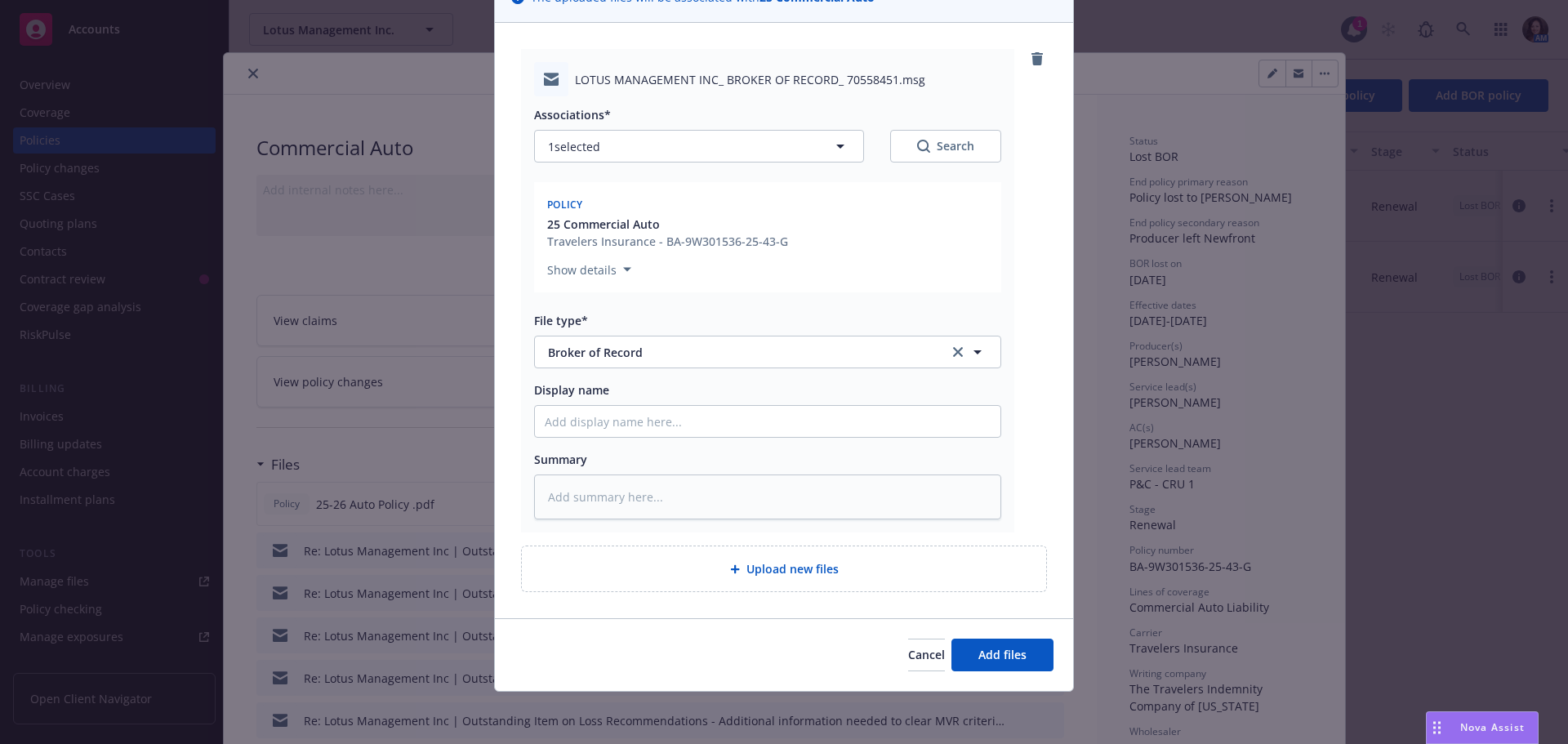
click at [979, 638] on div "Cancel Add files" at bounding box center [784, 654] width 578 height 72
click at [987, 666] on button "Add files" at bounding box center [1002, 655] width 102 height 33
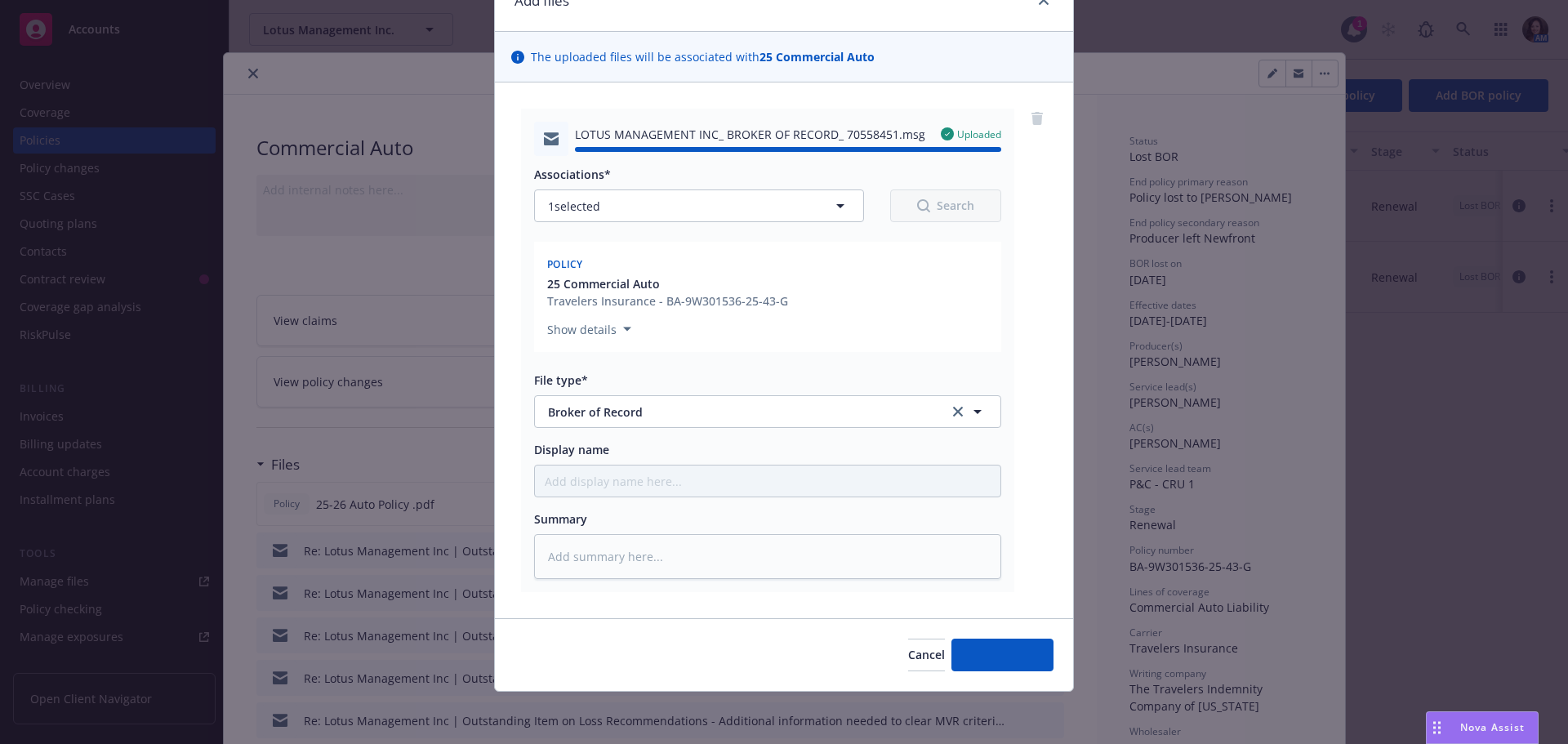
type textarea "x"
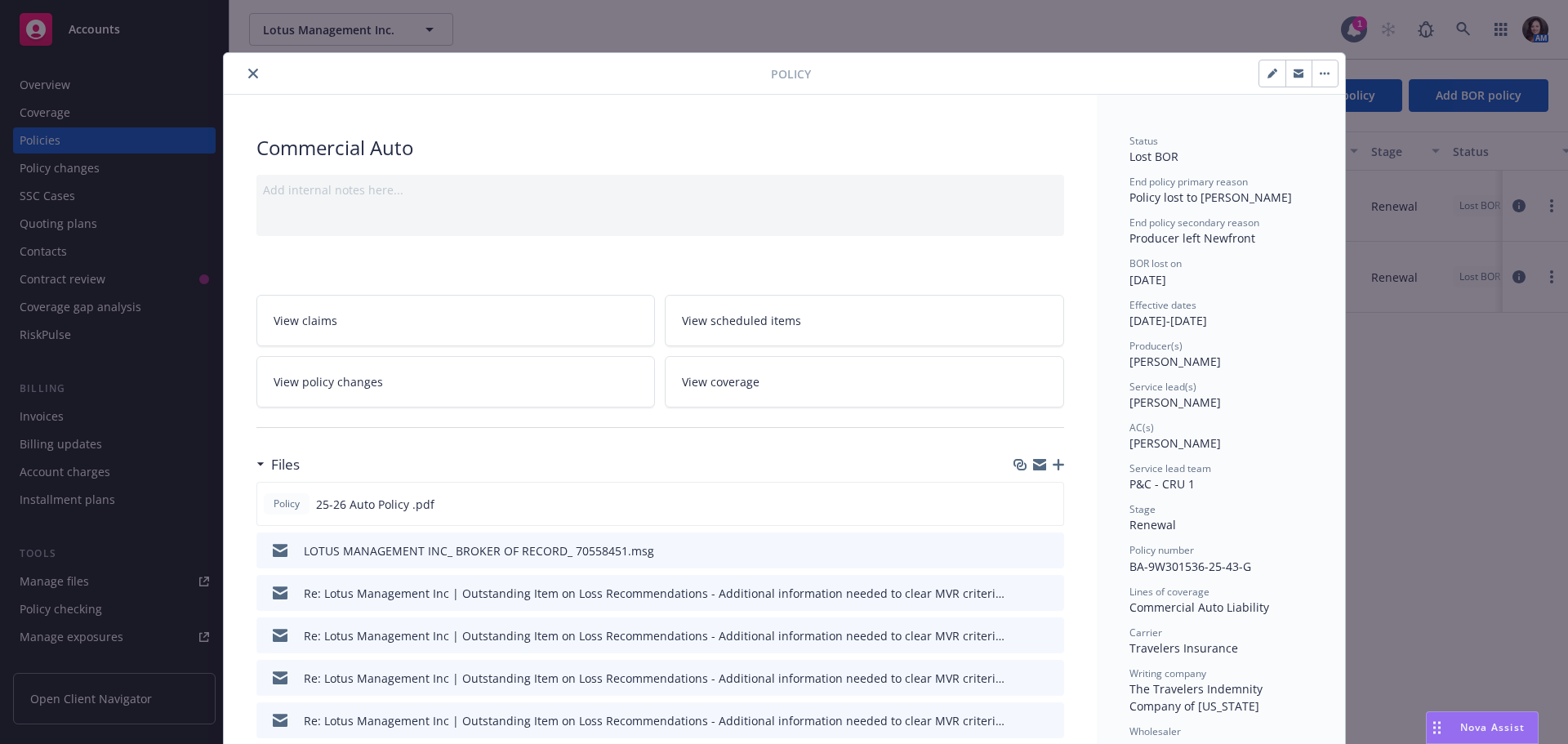
click at [249, 73] on icon "close" at bounding box center [253, 73] width 9 height 9
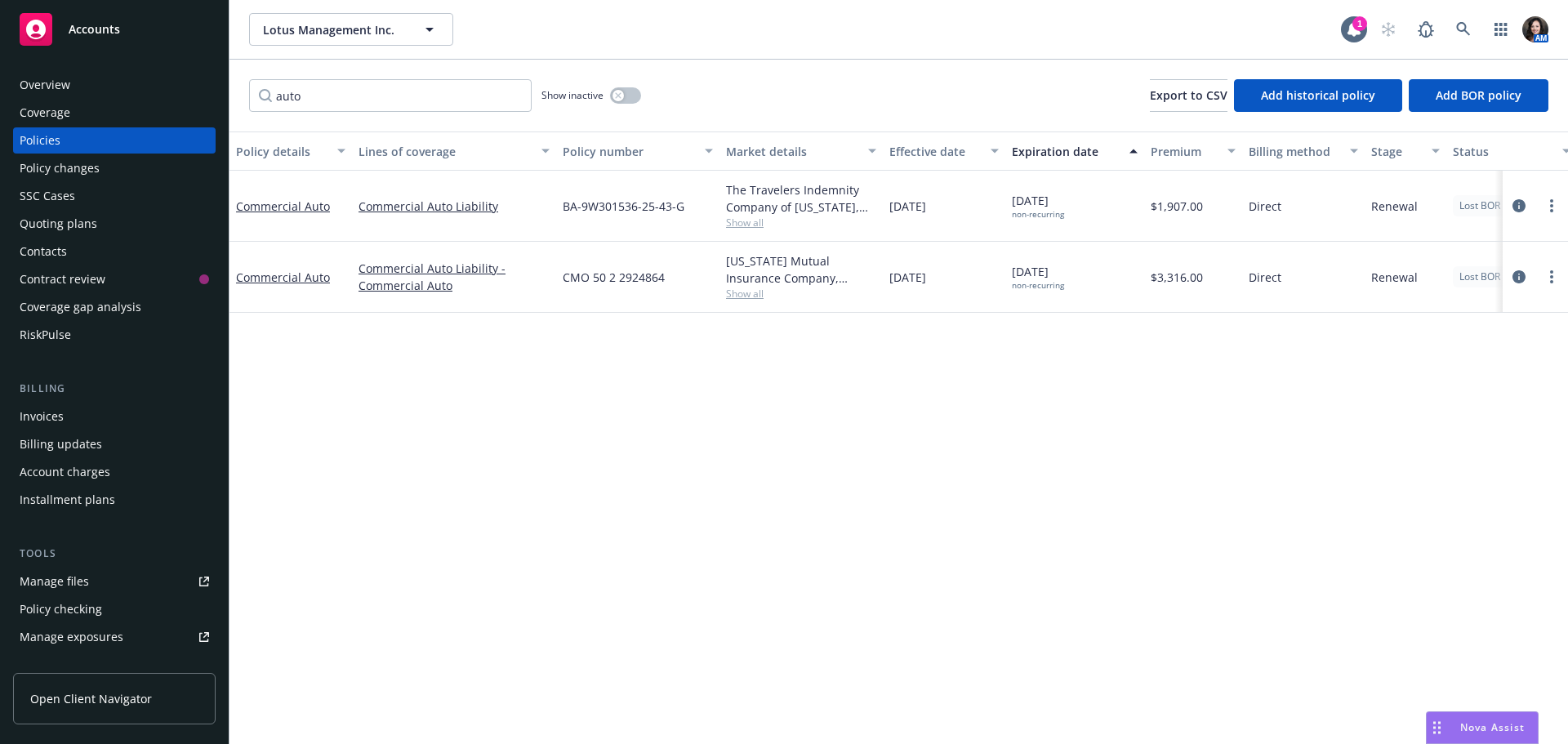
click at [73, 135] on div "Policies" at bounding box center [114, 141] width 190 height 26
drag, startPoint x: 436, startPoint y: 101, endPoint x: 151, endPoint y: 101, distance: 285.0
click at [151, 101] on div "Accounts Overview Coverage Policies Policy changes SSC Cases Quoting plans Cont…" at bounding box center [784, 372] width 1568 height 744
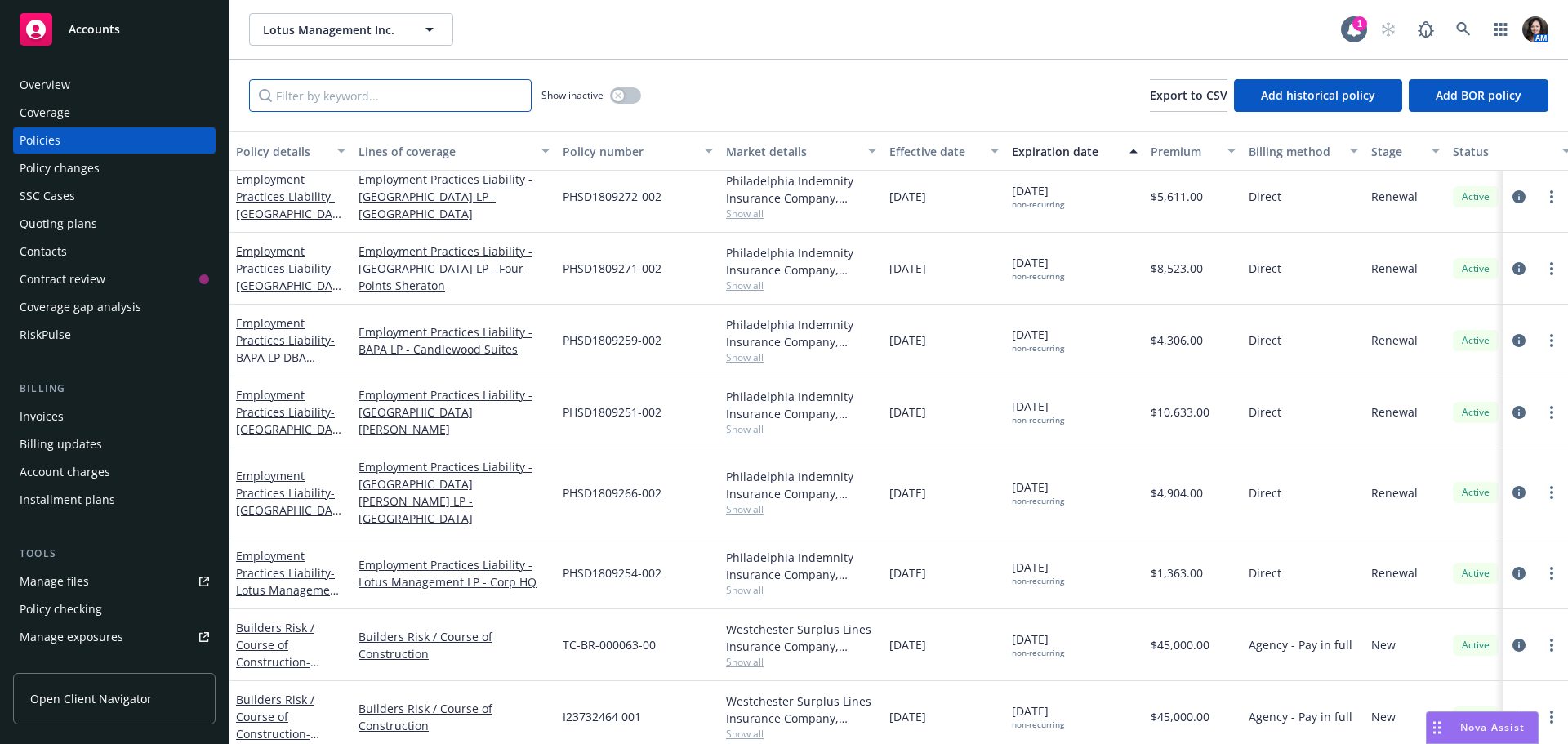
scroll to position [1066, 0]
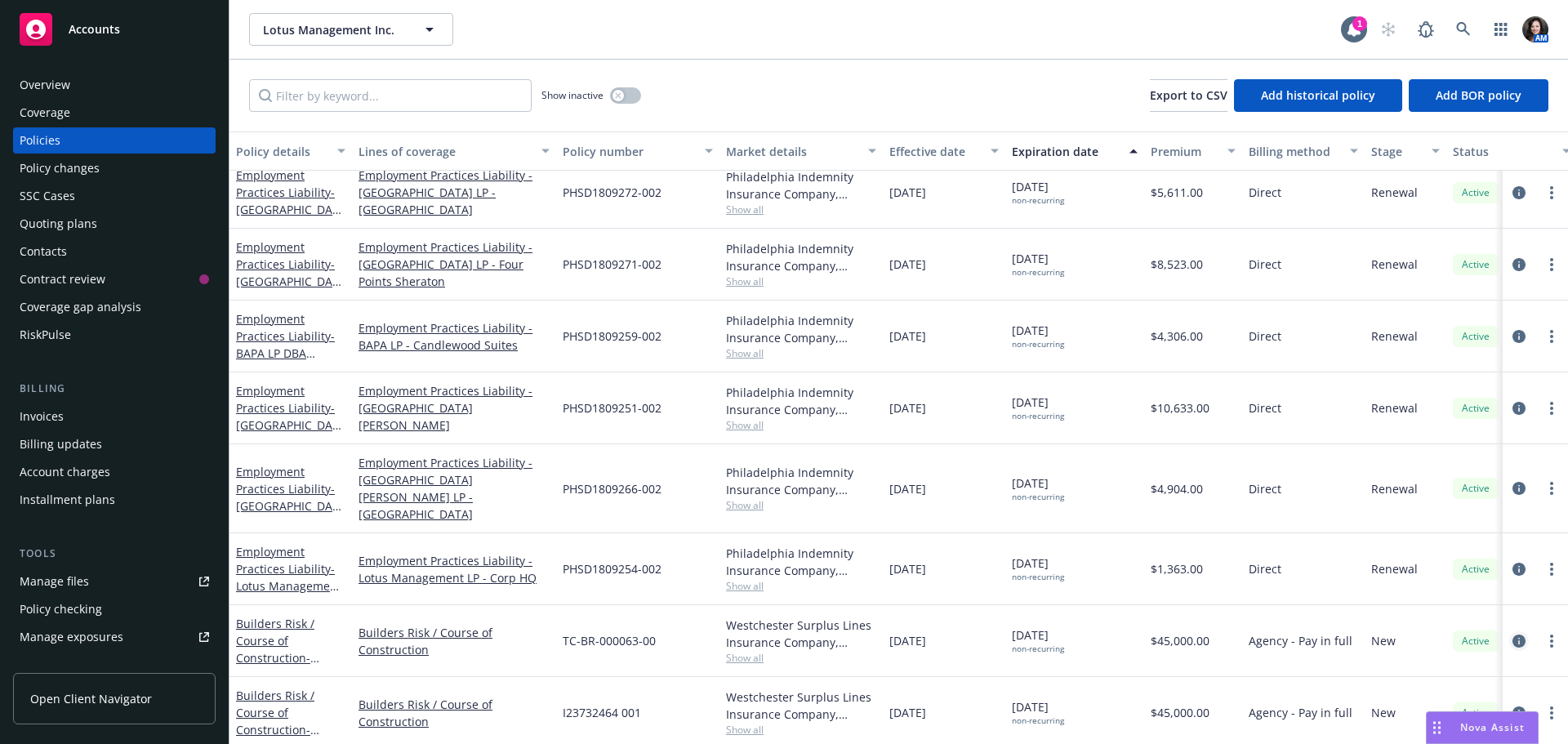
click at [1513, 634] on icon "circleInformation" at bounding box center [1519, 641] width 13 height 13
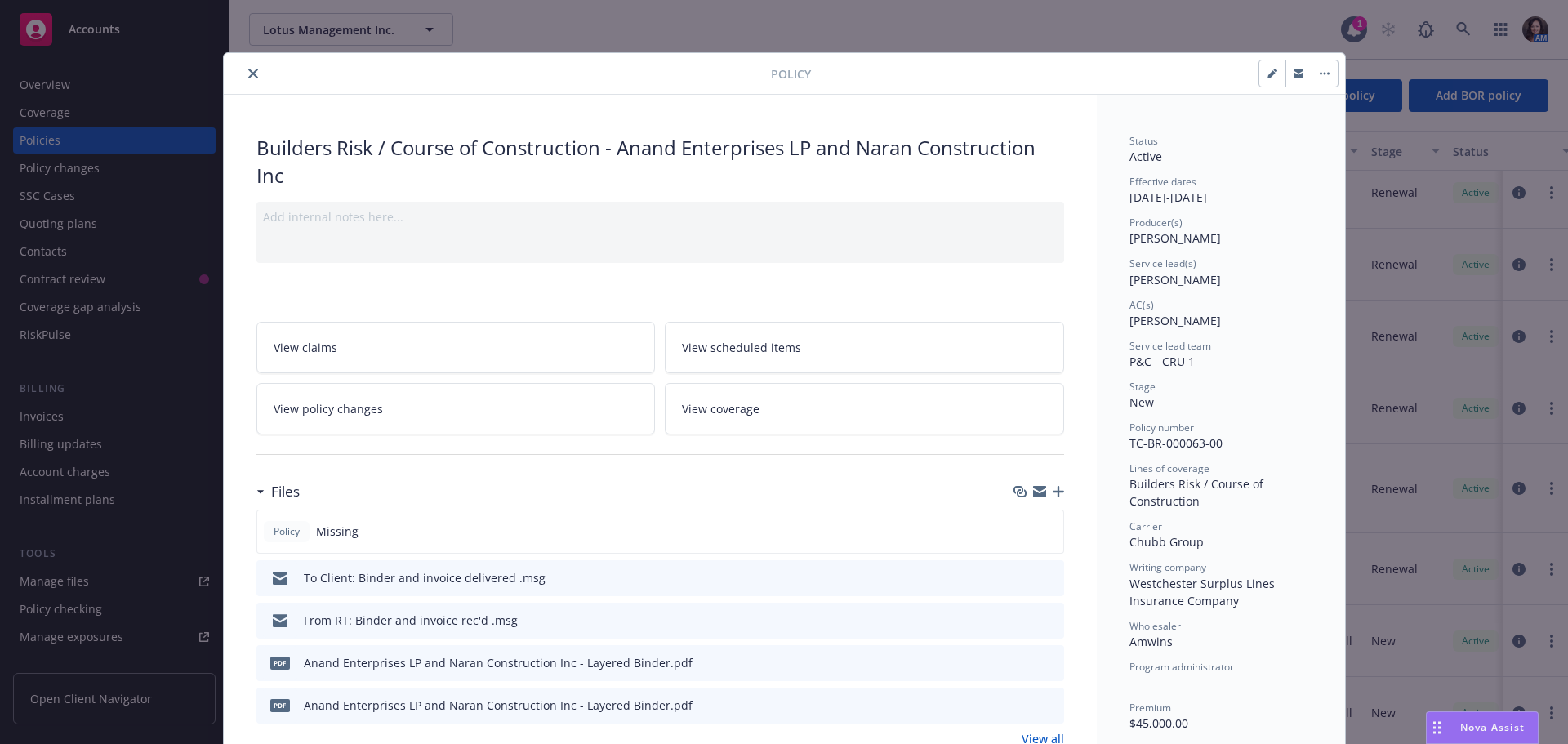
click at [1268, 73] on icon "button" at bounding box center [1272, 73] width 9 height 9
select select "NEW"
select select "other"
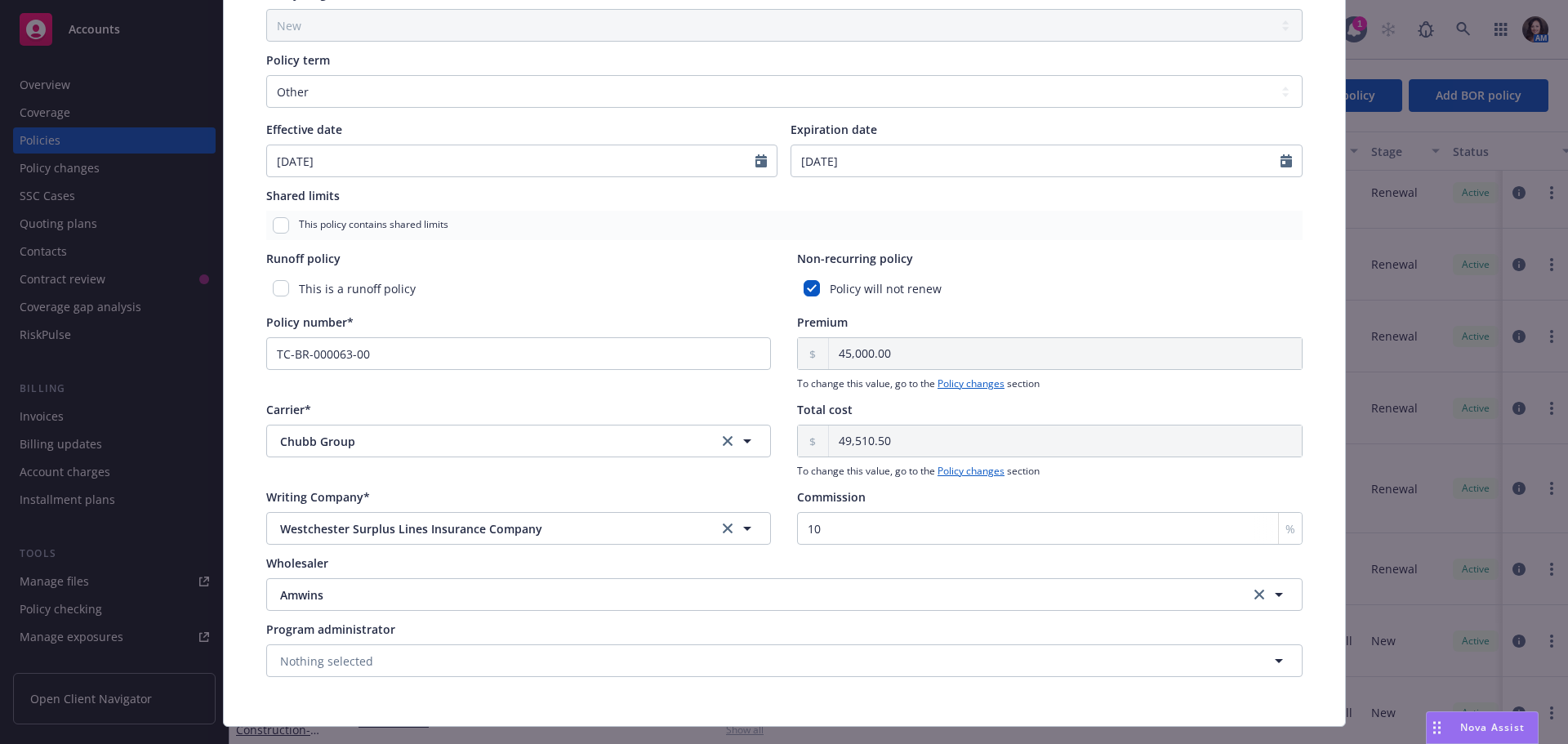
scroll to position [651, 0]
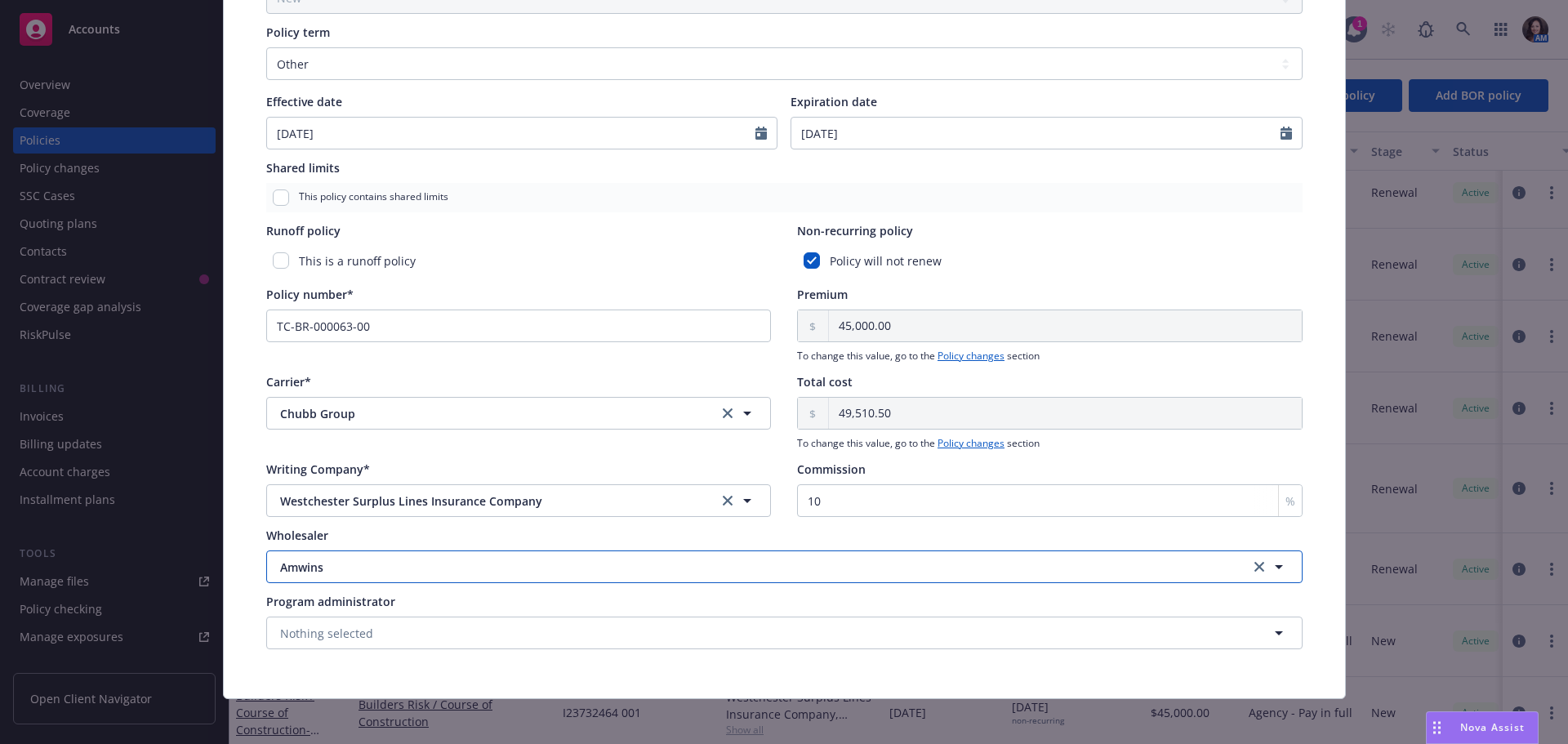
click at [747, 563] on span "Amwins" at bounding box center [724, 567] width 891 height 17
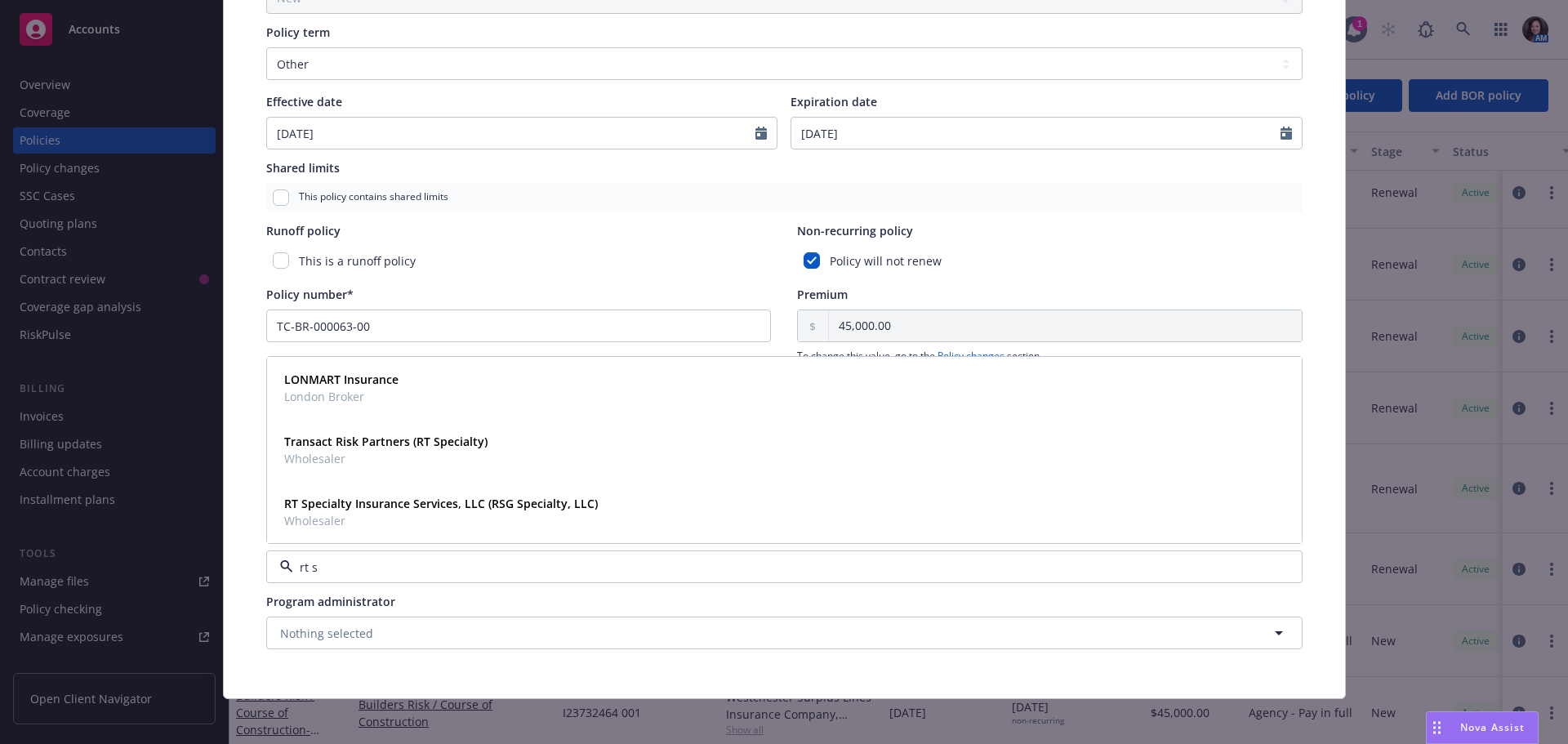
type input "rt sp"
click at [588, 493] on div "RT Specialty Insurance Services, LLC (RSG Specialty, LLC) Wholesaler" at bounding box center [439, 512] width 324 height 41
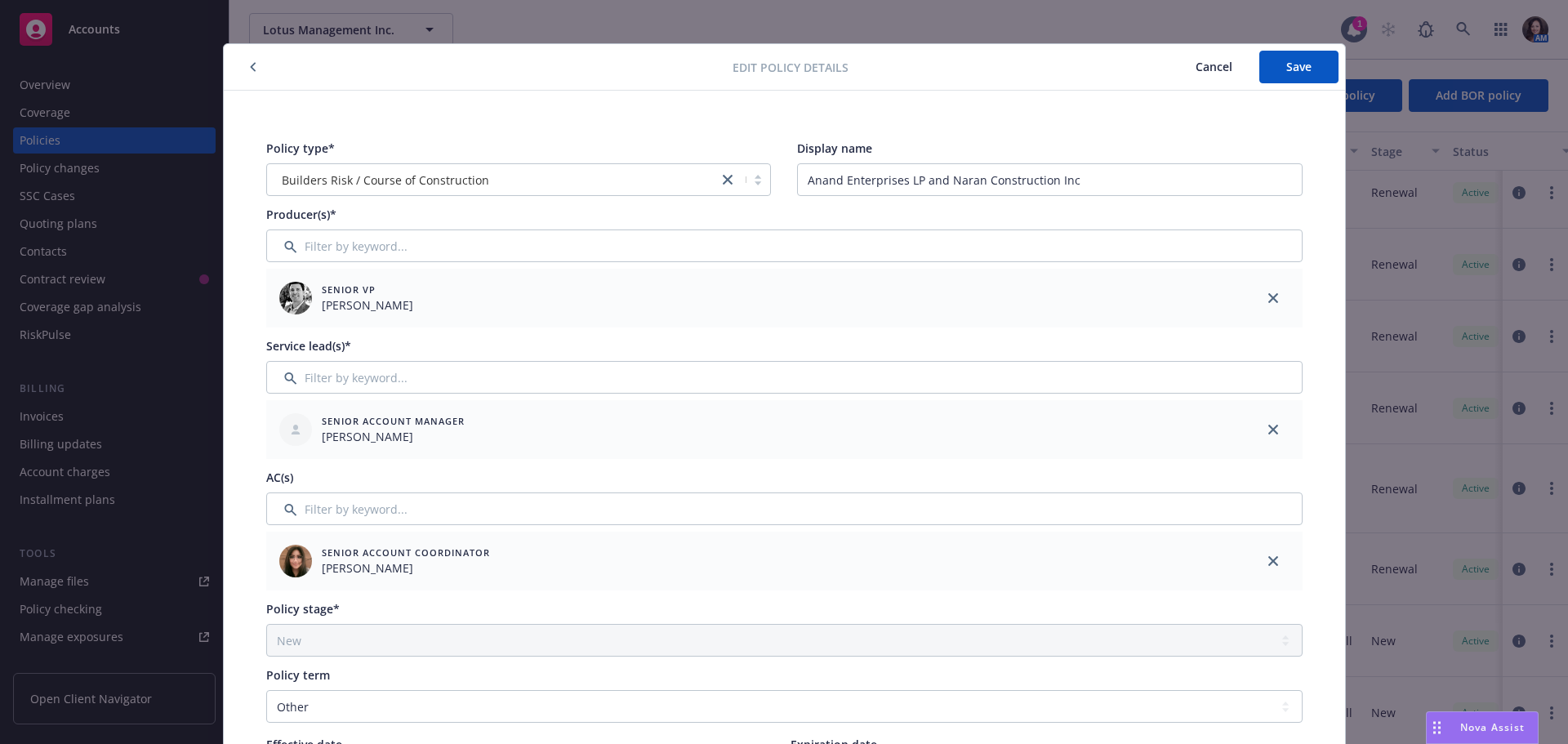
scroll to position [0, 0]
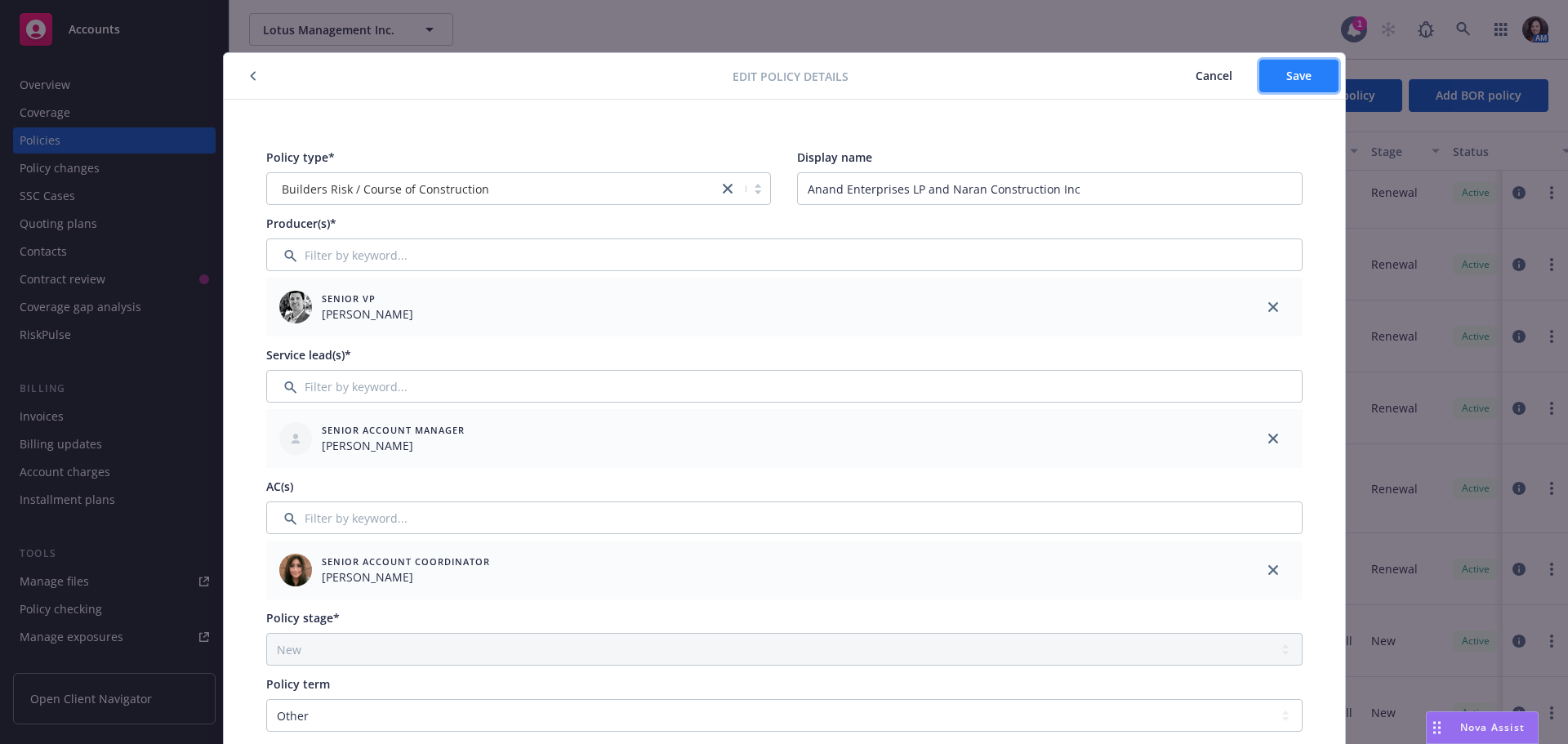
click at [1289, 79] on span "Save" at bounding box center [1299, 75] width 25 height 16
